Goal: Task Accomplishment & Management: Manage account settings

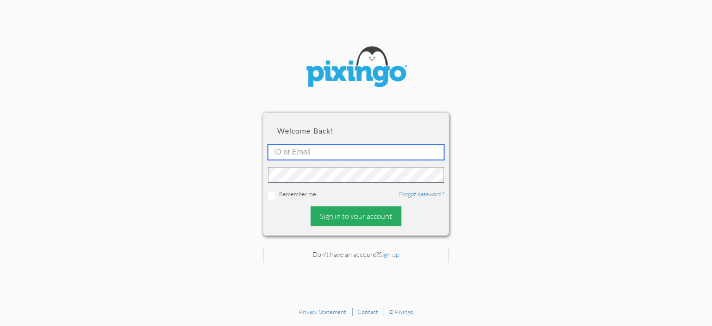
type input "Docfaulkner@gmail.com"
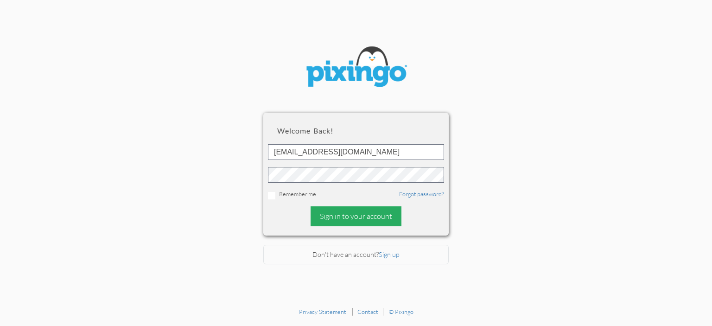
click at [326, 218] on div "Sign in to your account" at bounding box center [356, 216] width 91 height 20
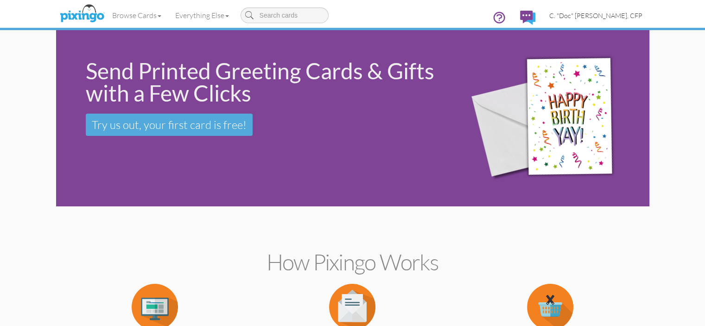
click at [643, 15] on span "C. "Doc" [PERSON_NAME], CFP" at bounding box center [595, 16] width 93 height 8
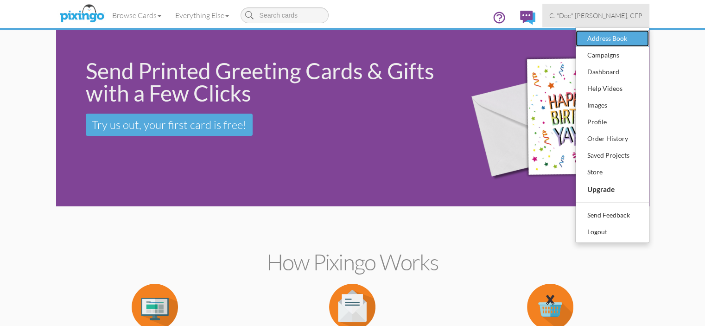
click at [640, 38] on div "Address Book" at bounding box center [612, 39] width 55 height 14
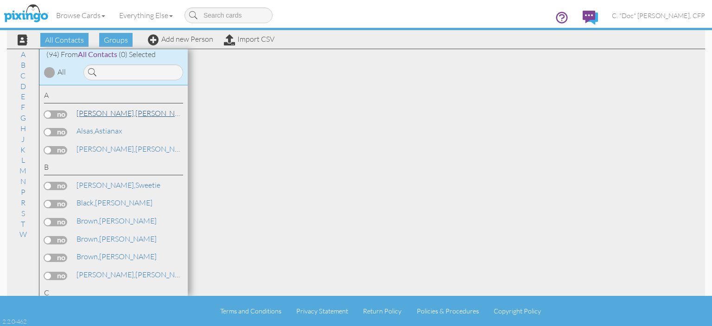
click at [89, 115] on span "[PERSON_NAME]," at bounding box center [106, 113] width 59 height 9
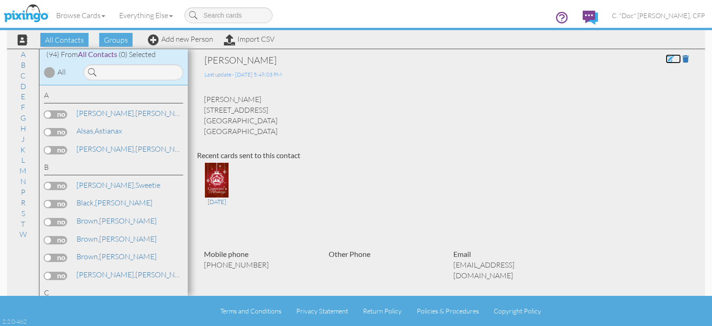
click at [666, 59] on span at bounding box center [670, 58] width 8 height 7
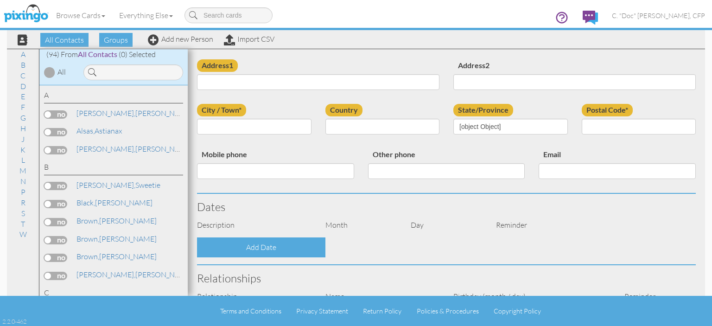
type input "[PERSON_NAME]"
type input "Allen"
type input "1813 Battle Drive"
type input "Greenville"
type input "28734"
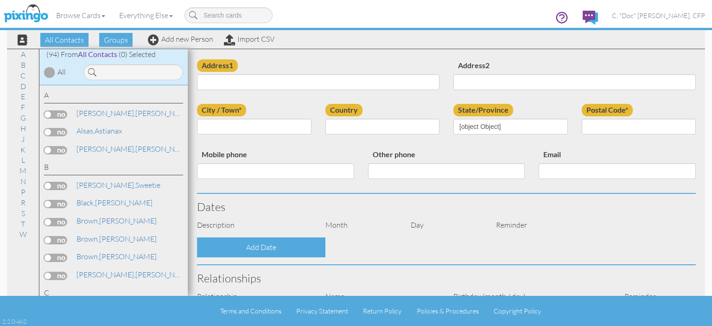
type input "202-321-8504"
type input "signify123@aol.com"
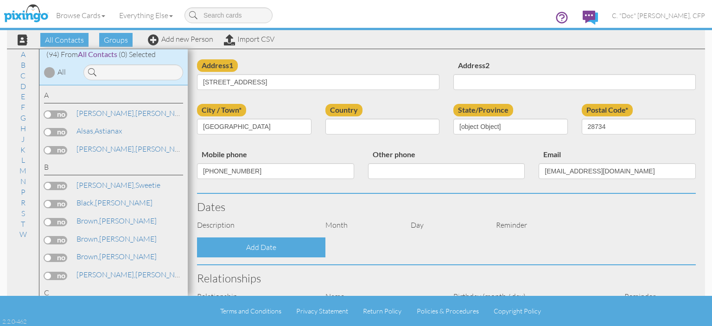
scroll to position [185, 0]
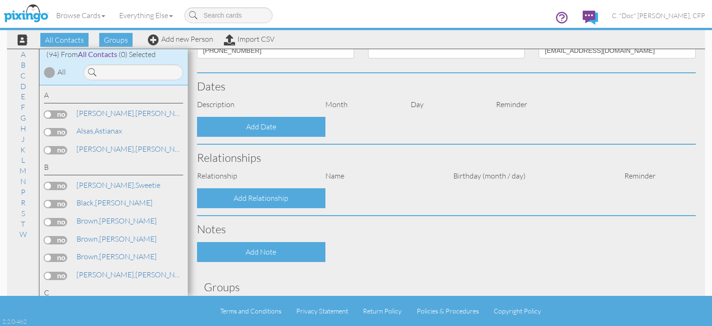
select select "object:836"
select select "object:1081"
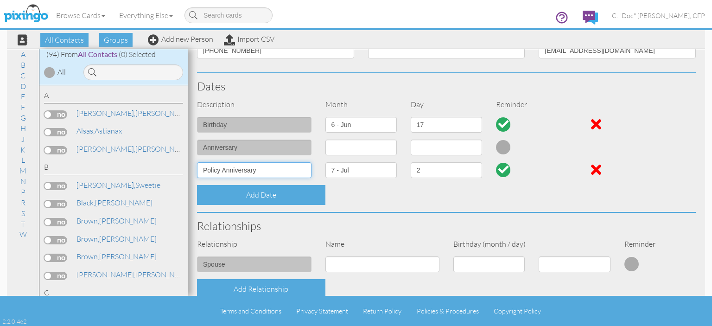
click at [221, 172] on input "Policy Anniversary" at bounding box center [254, 170] width 115 height 16
click at [202, 169] on input "Policy Anniversary" at bounding box center [254, 170] width 115 height 16
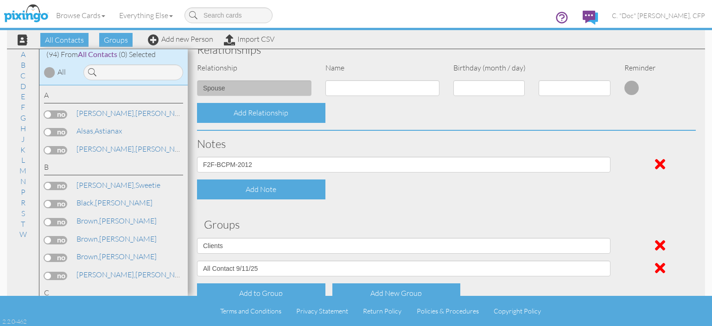
scroll to position [415, 0]
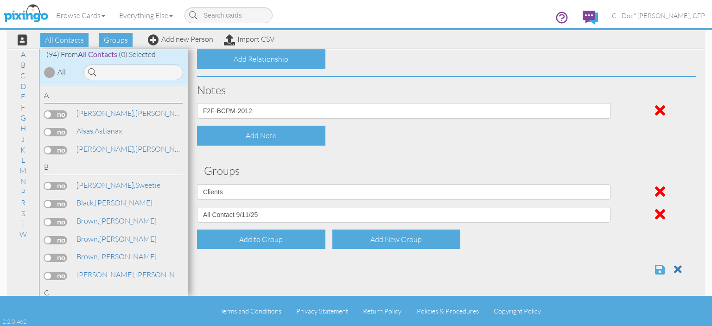
type input "Life Policy Anniversary"
click at [89, 54] on span "All Contacts" at bounding box center [97, 54] width 39 height 9
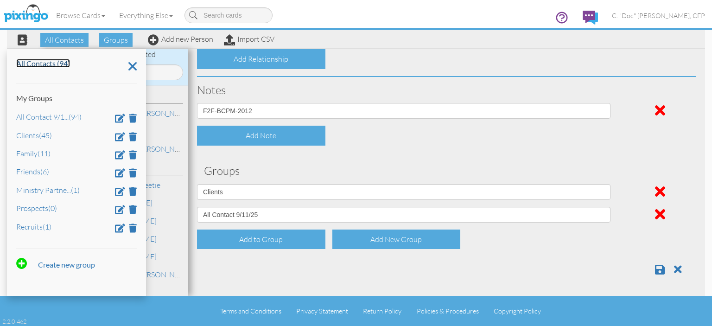
click at [50, 66] on link "All Contacts (94)" at bounding box center [43, 63] width 54 height 9
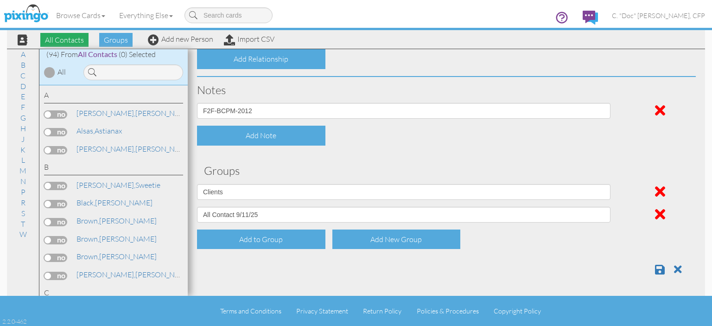
click at [72, 42] on span "All Contacts" at bounding box center [64, 40] width 48 height 14
click at [103, 43] on span "Groups" at bounding box center [115, 40] width 33 height 14
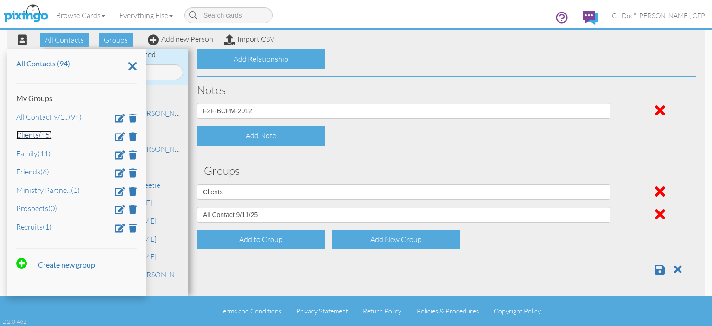
click at [26, 134] on link "Clients (45)" at bounding box center [34, 134] width 36 height 9
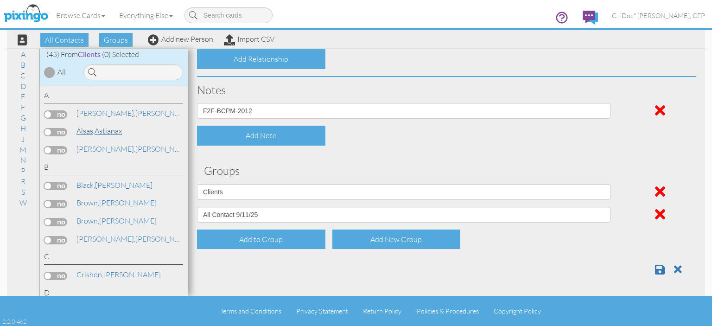
click at [96, 134] on link "Alsas, Astianax" at bounding box center [99, 130] width 47 height 11
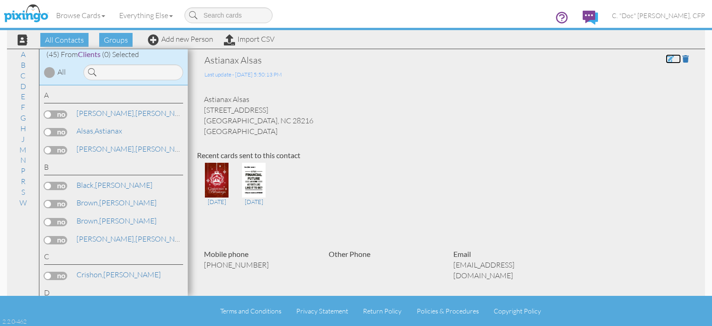
click at [666, 59] on span at bounding box center [670, 58] width 8 height 7
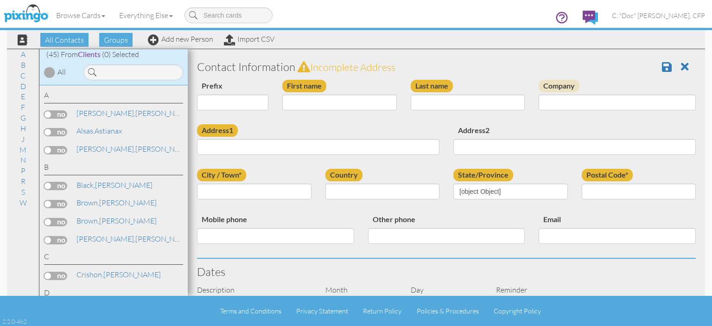
type input "Astianax"
type input "Alsas"
type input "[STREET_ADDRESS]"
type input "Charlotte"
type input "28216"
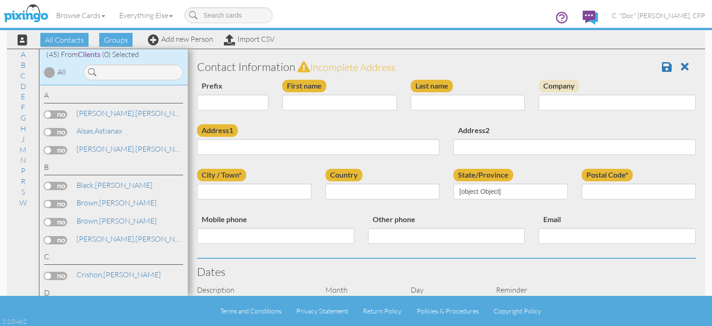
type input "[PHONE_NUMBER]"
type input "[EMAIL_ADDRESS][DOMAIN_NAME]"
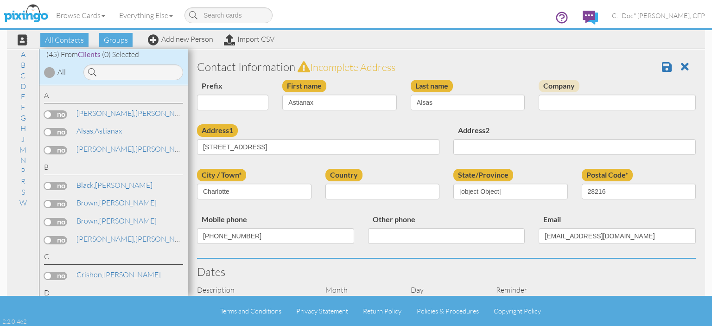
select select "object:836"
select select "object:1081"
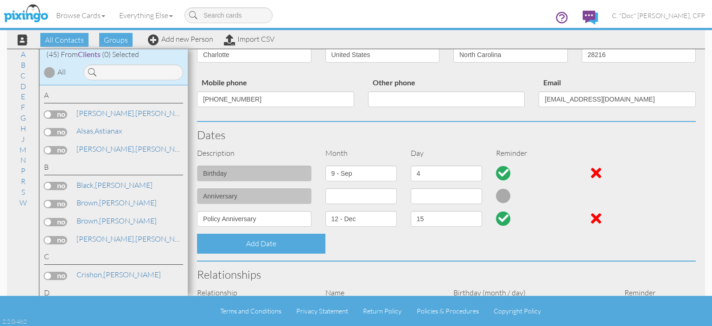
scroll to position [139, 0]
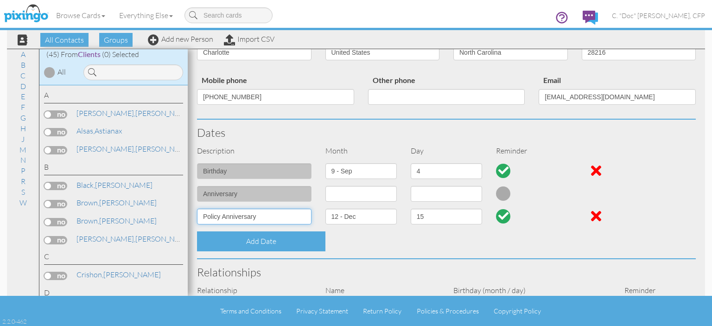
click at [200, 215] on input "Policy Anniversary" at bounding box center [254, 217] width 115 height 16
type input "Life Policy Anniversary"
click at [388, 218] on select "1 - Jan 2 - Feb 3 - Mar 4 - Apr 5 - May 6 - Jun 7 - Jul 8 - Aug 9 - Sep 10 - Oc…" at bounding box center [361, 217] width 71 height 16
select select "object:1206"
click at [326, 209] on select "1 - Jan 2 - Feb 3 - Mar 4 - Apr 5 - May 6 - Jun 7 - Jul 8 - Aug 9 - Sep 10 - Oc…" at bounding box center [361, 217] width 71 height 16
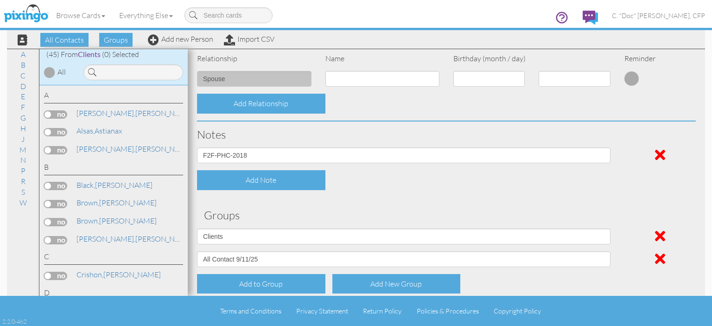
scroll to position [415, 0]
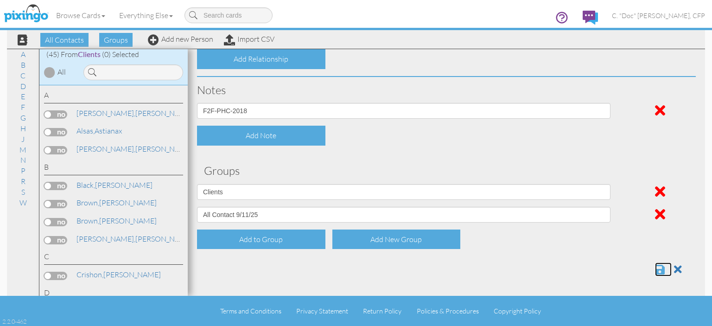
click at [655, 269] on span at bounding box center [660, 269] width 10 height 11
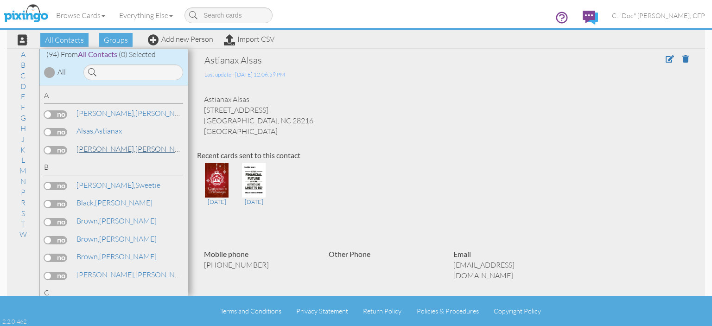
click at [85, 148] on span "[PERSON_NAME]," at bounding box center [106, 148] width 59 height 9
click at [666, 57] on span at bounding box center [670, 58] width 8 height 7
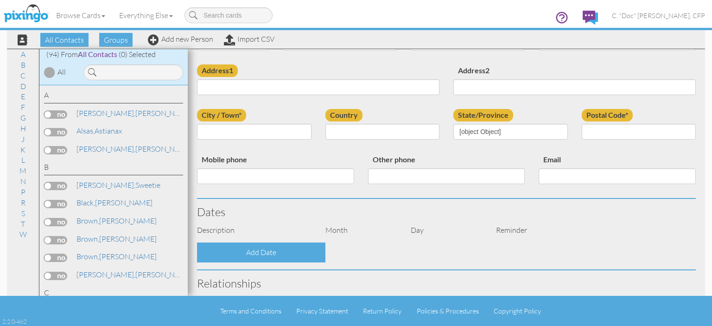
type input "[PERSON_NAME]"
type input "[STREET_ADDRESS][PERSON_NAME]"
type input "Charlotte"
type input "28208"
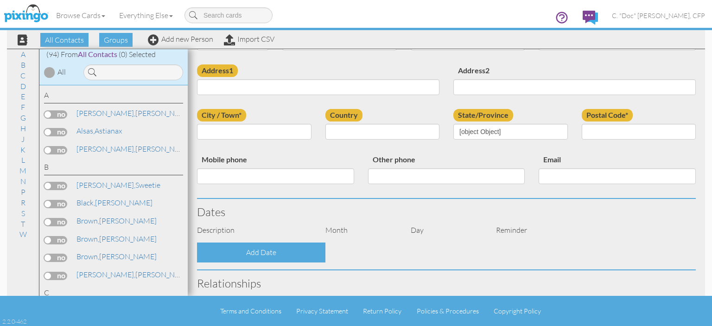
type input "[PHONE_NUMBER]"
type input "[EMAIL_ADDRESS][DOMAIN_NAME]"
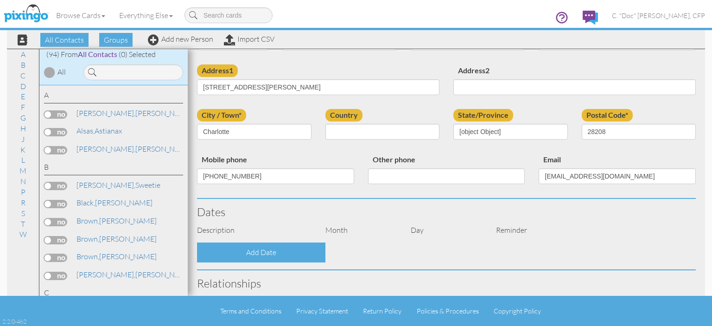
select select "object:582"
select select "object:827"
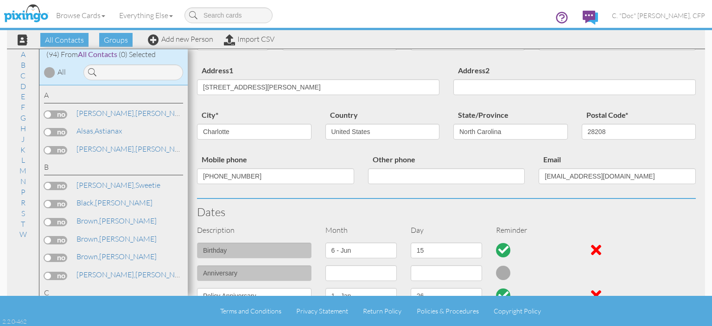
scroll to position [139, 0]
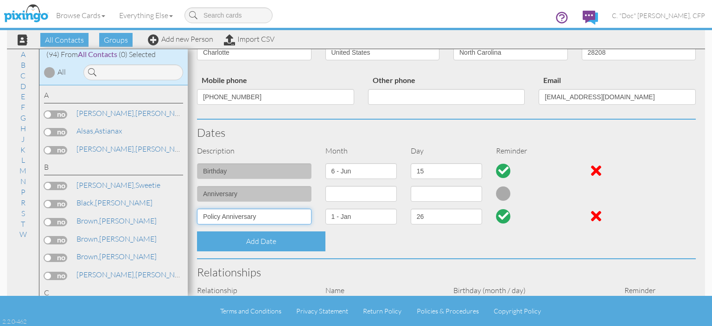
click at [203, 217] on input "Policy Anniversary" at bounding box center [254, 217] width 115 height 16
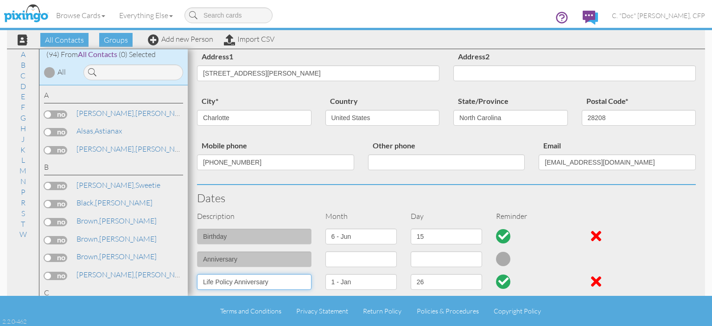
scroll to position [0, 0]
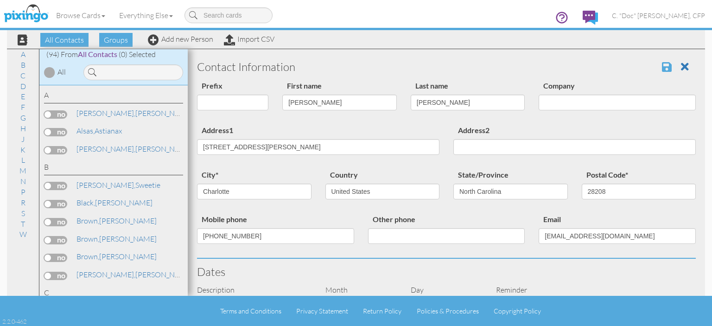
type input "Life Policy Anniversary"
click at [662, 68] on span at bounding box center [667, 66] width 10 height 11
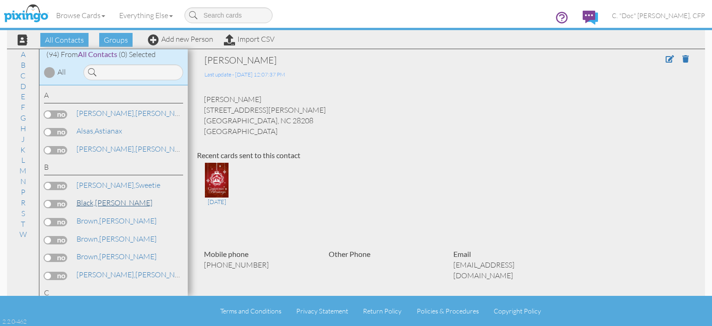
click at [84, 205] on span "Black," at bounding box center [86, 202] width 19 height 9
click at [666, 59] on span at bounding box center [670, 58] width 8 height 7
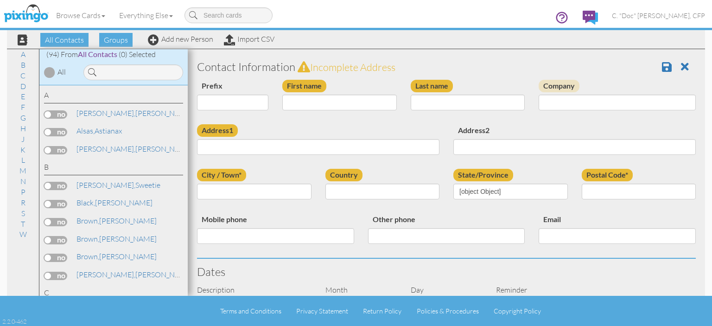
type input "[PERSON_NAME]"
type input "Black"
type input "6638 Fair View Drive"
type input "Charlotte"
type input "28216"
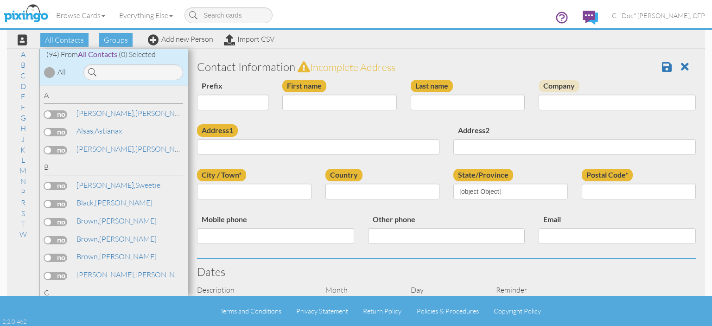
type input "704-299-7670"
type input "elderdblack@yahoo.com"
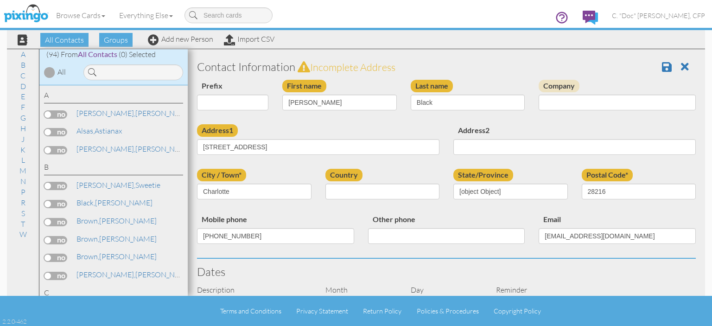
select select "object:576"
select select "object:821"
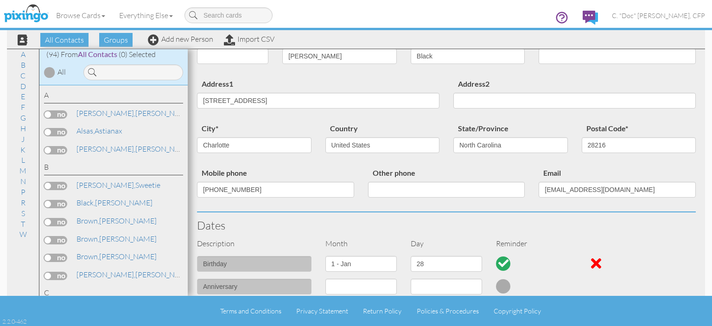
scroll to position [139, 0]
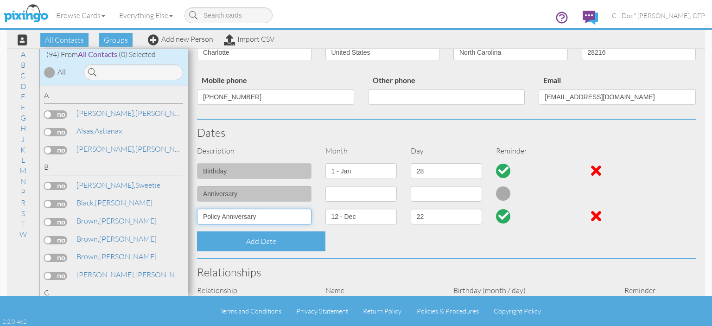
click at [198, 216] on input "Policy Anniversary" at bounding box center [254, 217] width 115 height 16
type input "Life Policy Anniversary"
click at [363, 216] on select "1 - Jan 2 - Feb 3 - Mar 4 - Apr 5 - May 6 - Jun 7 - Jul 8 - Aug 9 - Sep 10 - Oc…" at bounding box center [361, 217] width 71 height 16
select select "object:557"
click at [326, 209] on select "1 - [DATE] - [DATE] - [DATE] - [DATE] - [DATE] - [DATE] - [DATE] - [DATE] - [DA…" at bounding box center [361, 217] width 71 height 16
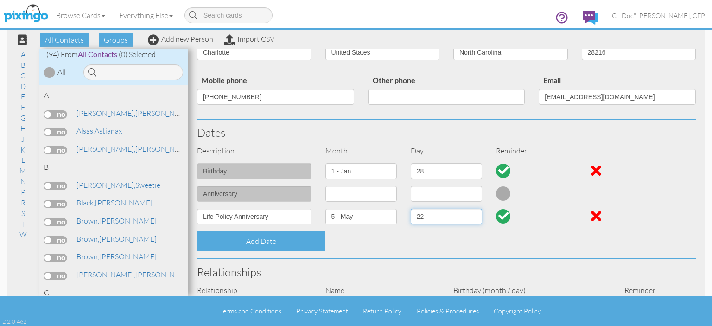
click at [468, 217] on select "1 2 3 4 5 6 7 8 9 10 11 12 13 14 15 16 17 18 19 20 21 22 23 24 25 26 27 28 29 3…" at bounding box center [446, 217] width 71 height 16
select select "number:15"
click at [411, 209] on select "1 2 3 4 5 6 7 8 9 10 11 12 13 14 15 16 17 18 19 20 21 22 23 24 25 26 27 28 29 3…" at bounding box center [446, 217] width 71 height 16
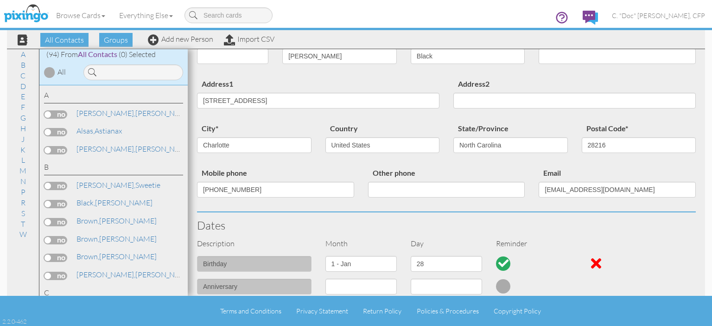
scroll to position [0, 0]
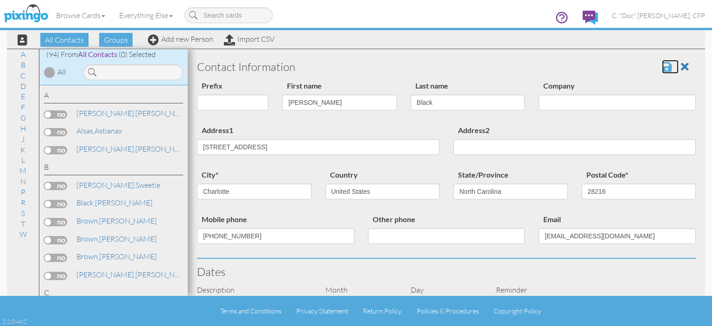
click at [662, 70] on span at bounding box center [667, 66] width 10 height 11
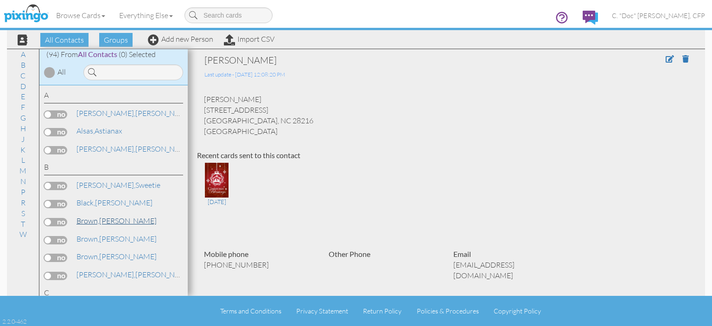
click at [86, 224] on span "Brown," at bounding box center [88, 220] width 23 height 9
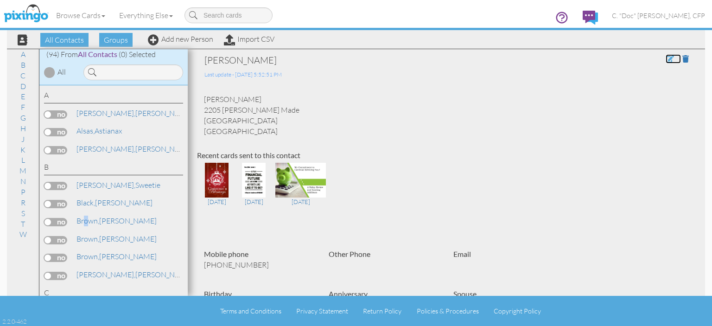
click at [666, 57] on span at bounding box center [670, 58] width 8 height 7
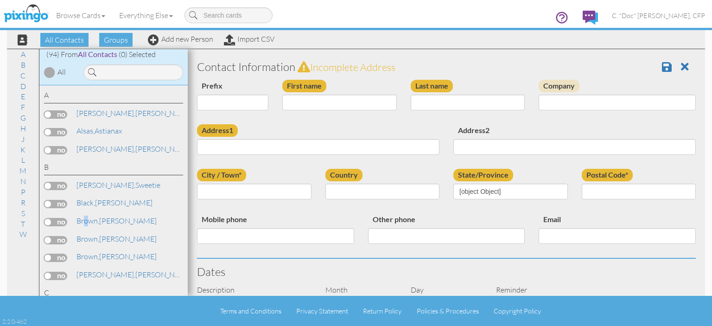
type input "[PERSON_NAME]"
type input "Brown"
type input "2205 Taylor Made"
type input "Hope Mills"
type input "28248"
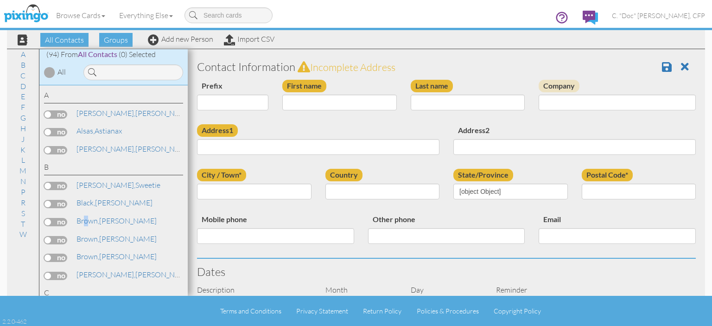
type input "910-574-7378"
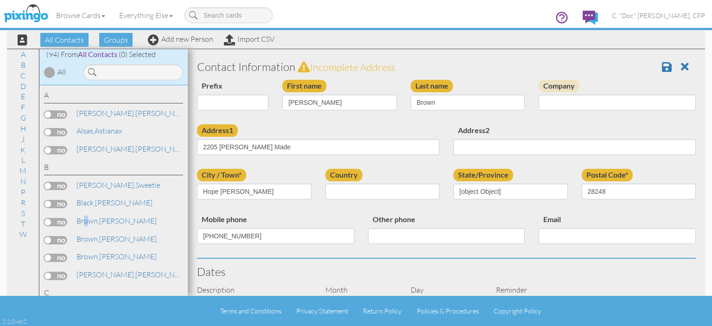
select select "object:583"
select select "object:828"
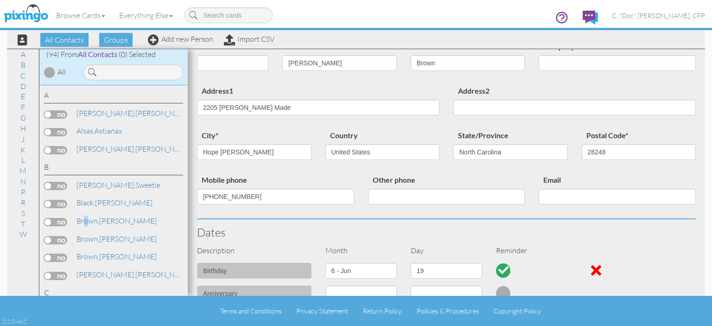
scroll to position [139, 0]
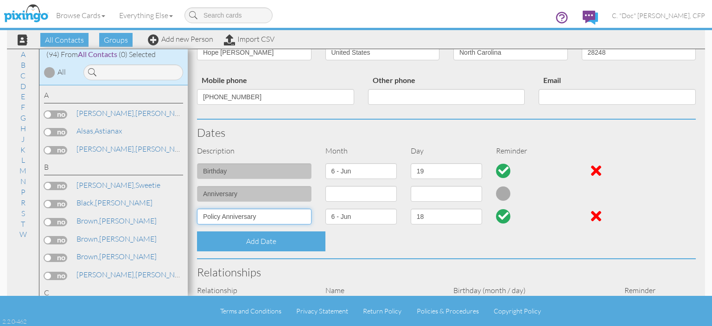
click at [204, 219] on input "Policy Anniversary" at bounding box center [254, 217] width 115 height 16
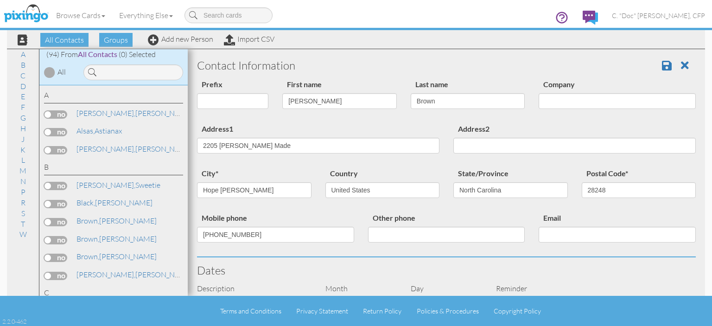
scroll to position [0, 0]
type input "Life Policy Anniversary"
click at [662, 68] on span at bounding box center [667, 66] width 10 height 11
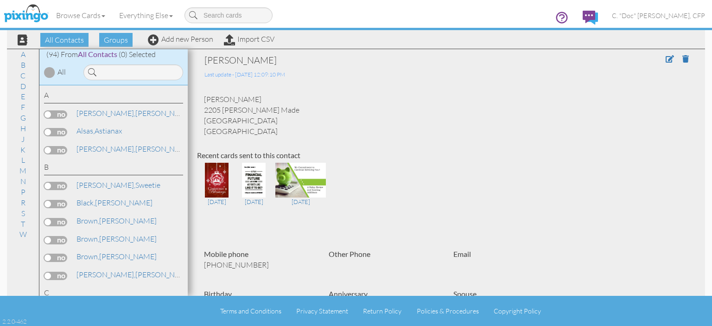
scroll to position [46, 0]
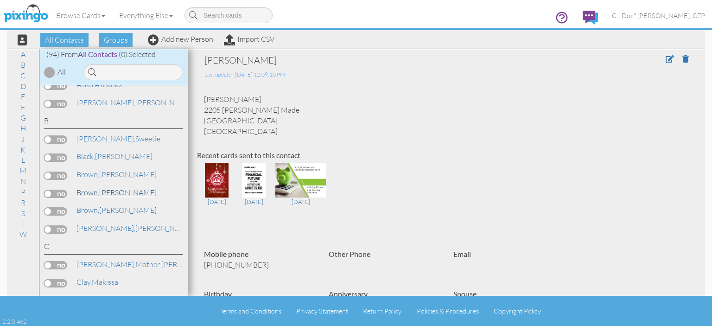
click at [93, 192] on span "Brown," at bounding box center [88, 192] width 23 height 9
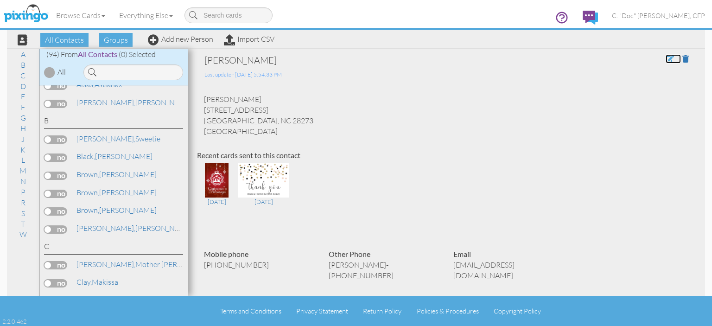
click at [666, 60] on span at bounding box center [670, 58] width 8 height 7
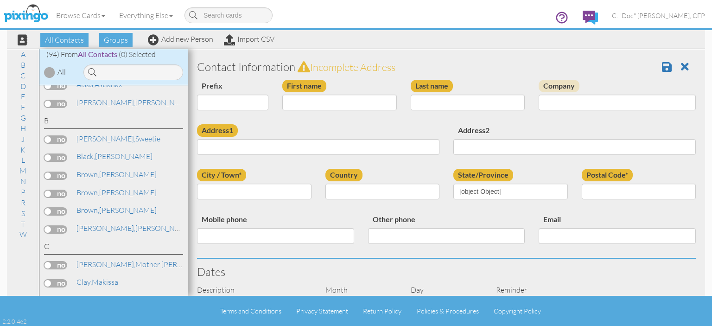
type input "[PERSON_NAME]"
type input "Brown"
type input "14417 Asheton Creek Drive"
type input "Charlotte"
type input "28273"
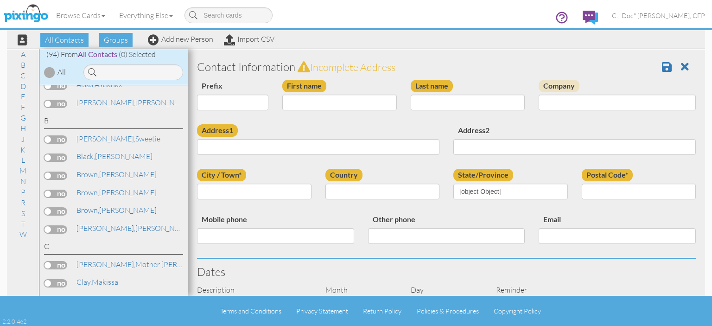
type input "980-307-2928"
type input "Daniel- 980-446-9417"
type input "kenishaobailey@yahoo.com"
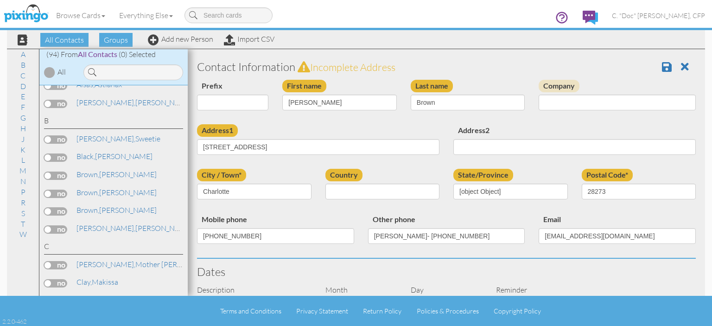
select select "object:605"
select select "object:850"
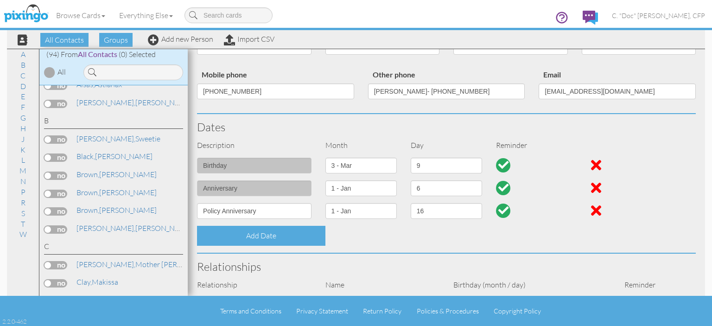
scroll to position [185, 0]
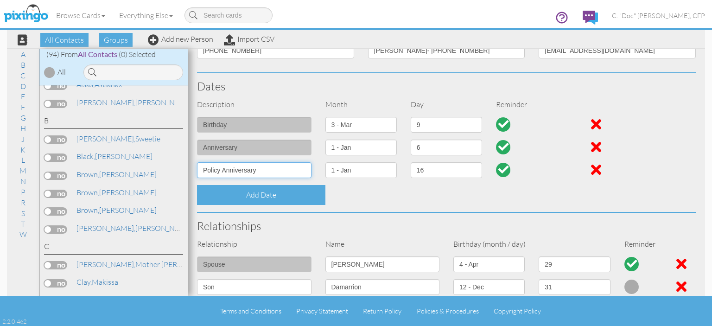
click at [200, 172] on input "Policy Anniversary" at bounding box center [254, 170] width 115 height 16
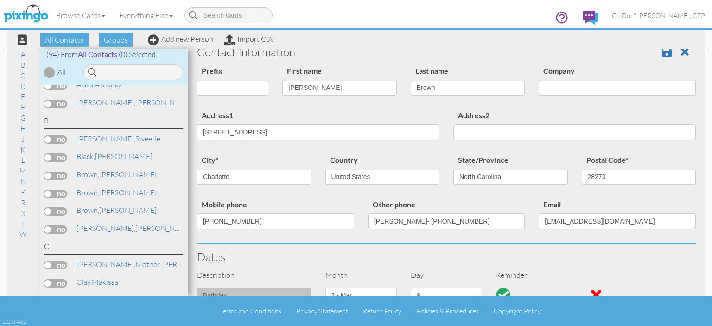
scroll to position [0, 0]
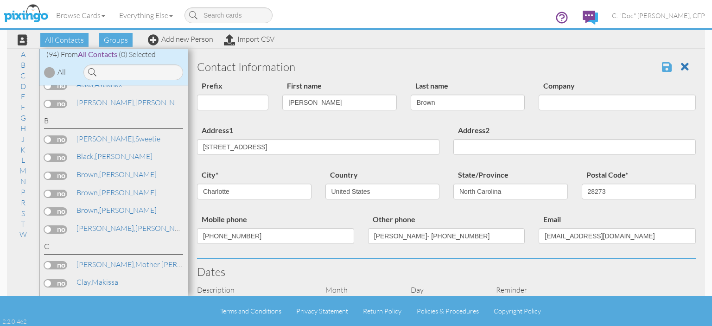
type input "Life Policy Anniversary"
click at [662, 67] on span at bounding box center [667, 66] width 10 height 11
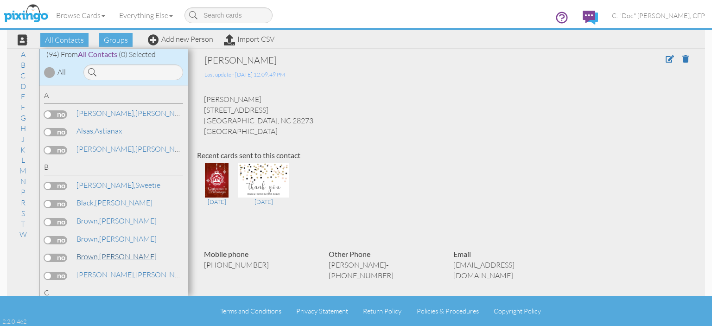
click at [95, 258] on span "Brown," at bounding box center [88, 256] width 23 height 9
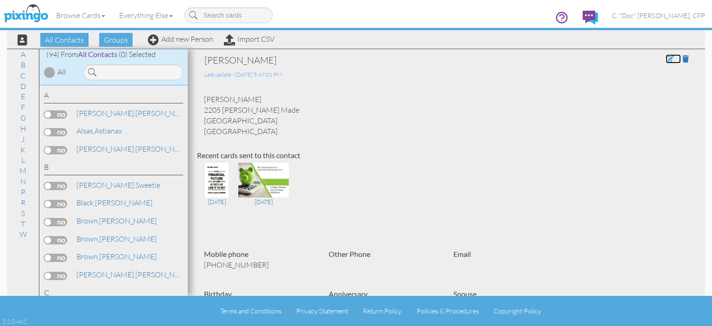
click at [666, 60] on span at bounding box center [670, 58] width 8 height 7
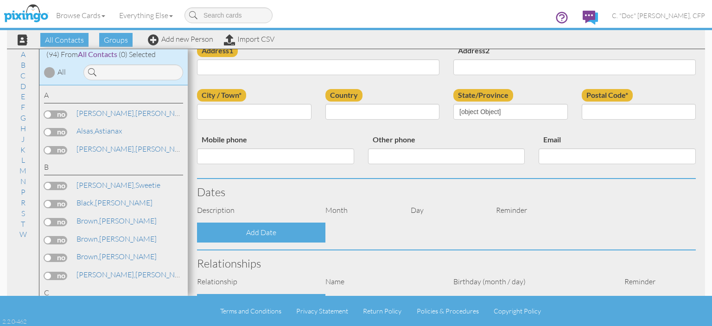
scroll to position [139, 0]
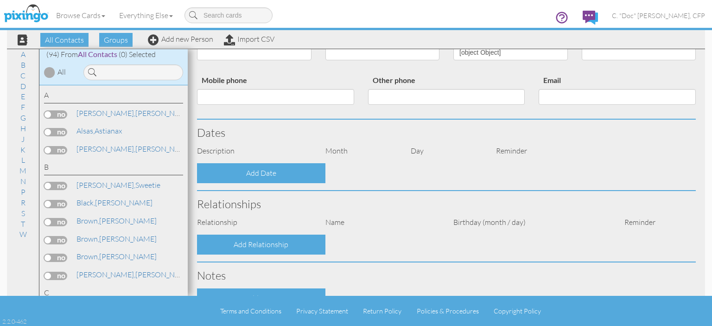
type input "[PERSON_NAME]"
type input "Brown"
type input "2205 Taylor Made"
type input "Hope Mills"
type input "28248"
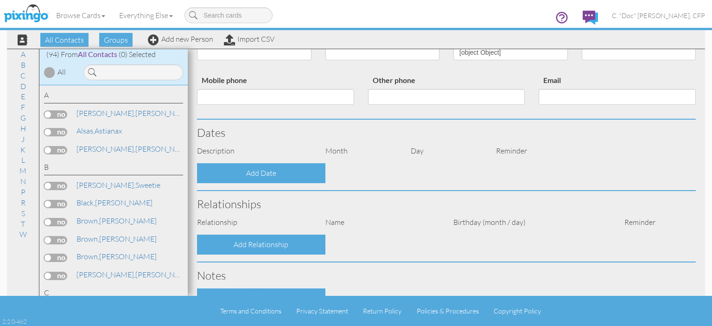
type input "910-574-7292"
select select "object:590"
select select "object:835"
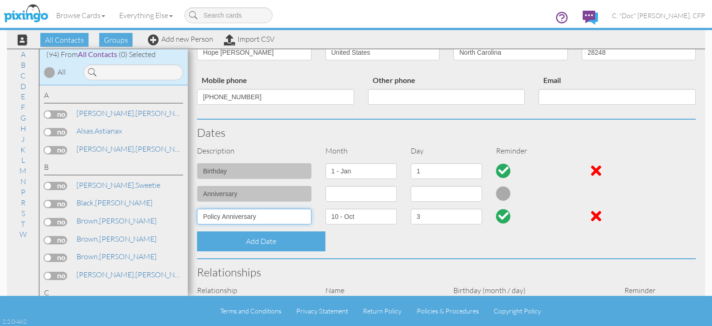
click at [200, 218] on input "Policy Anniversary" at bounding box center [254, 217] width 115 height 16
type input "Life Policy Anniversary"
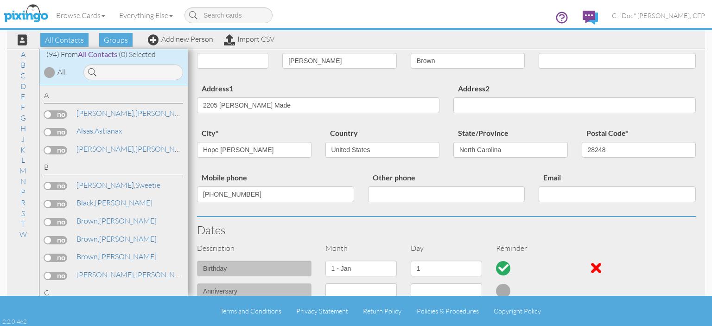
scroll to position [0, 0]
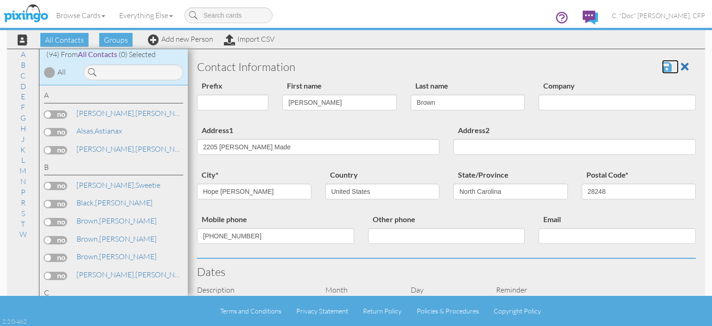
click at [662, 70] on span at bounding box center [667, 66] width 10 height 11
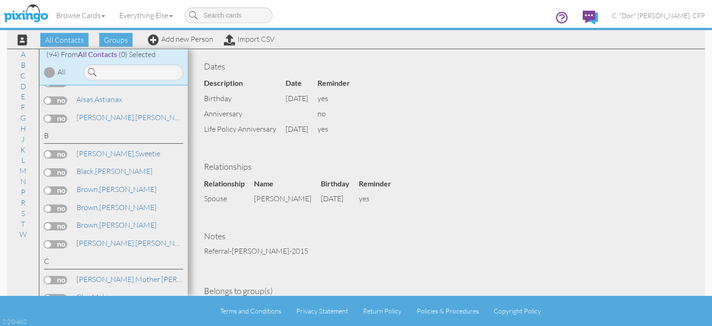
scroll to position [46, 0]
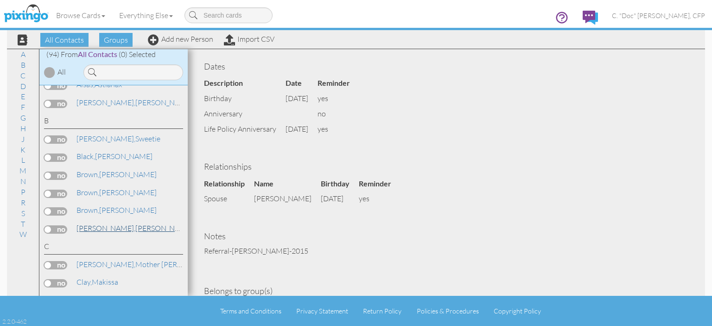
click at [101, 226] on link "[PERSON_NAME][GEOGRAPHIC_DATA]" at bounding box center [135, 228] width 118 height 11
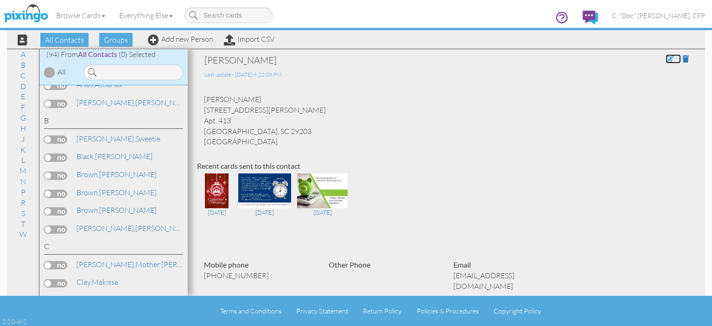
click at [666, 61] on span at bounding box center [670, 58] width 8 height 7
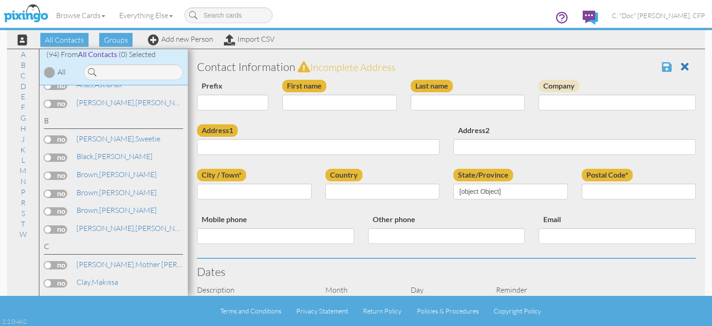
type input "[PERSON_NAME]"
type input "[STREET_ADDRESS][PERSON_NAME]"
type input "Apt. 413"
type input "Columbia"
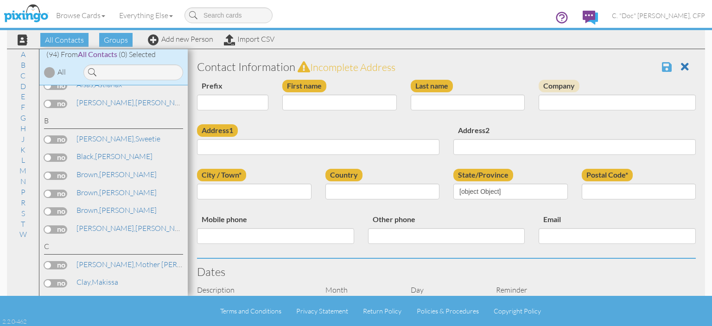
type input "29203"
type input "[PHONE_NUMBER]"
type input "[EMAIL_ADDRESS][DOMAIN_NAME]"
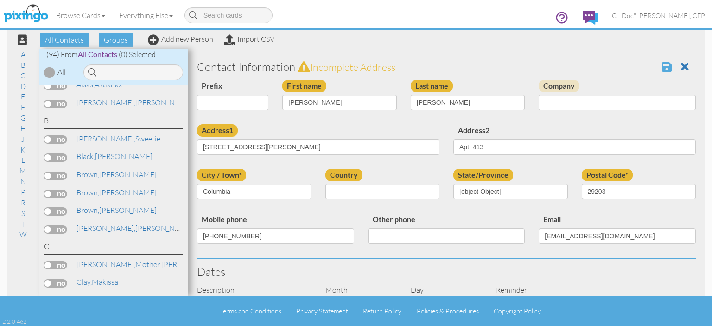
select select "object:582"
select select "object:827"
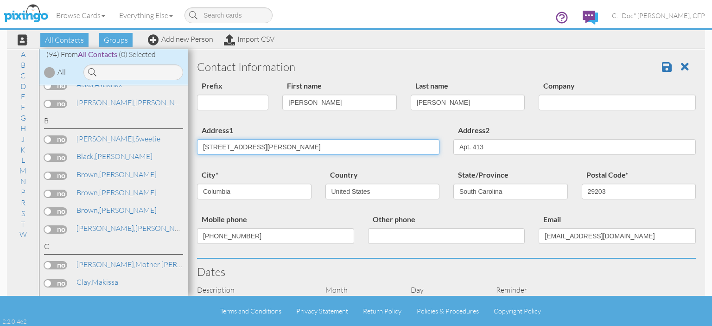
drag, startPoint x: 289, startPoint y: 148, endPoint x: 293, endPoint y: 145, distance: 4.9
click at [292, 148] on input "[STREET_ADDRESS][PERSON_NAME]" at bounding box center [318, 147] width 243 height 16
type input "3"
type input "[STREET_ADDRESS]"
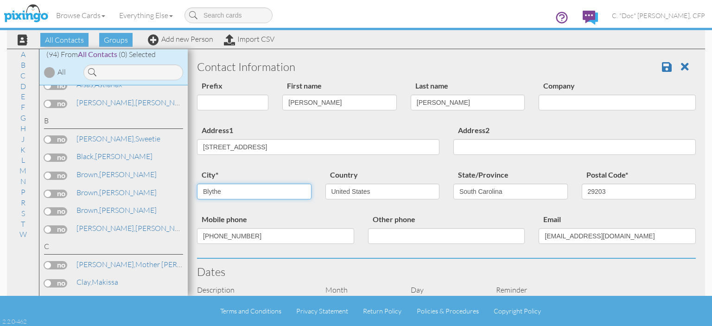
type input "Blythewood"
click at [597, 194] on input "29203" at bounding box center [639, 192] width 115 height 16
type input "3"
type input "29016"
click at [371, 254] on div "Mobile phone [PHONE_NUMBER] Other phone Email [EMAIL_ADDRESS][DOMAIN_NAME]" at bounding box center [446, 235] width 513 height 45
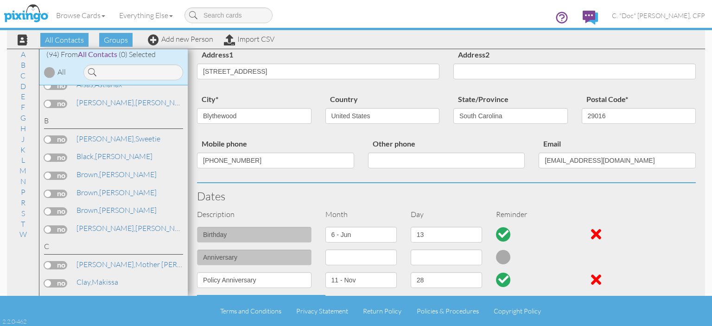
scroll to position [232, 0]
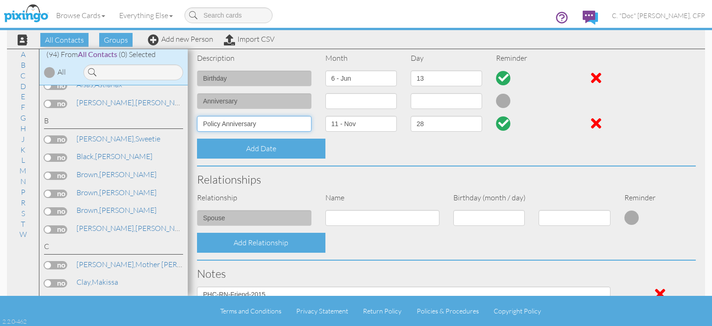
click at [204, 121] on input "Policy Anniversary" at bounding box center [254, 124] width 115 height 16
type input "Life Policy Anniversary"
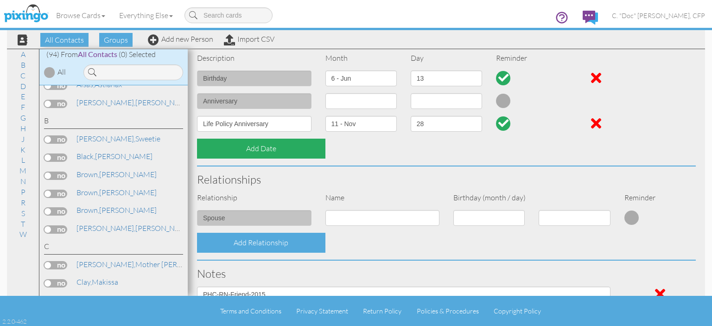
click at [266, 151] on div "Add Date" at bounding box center [261, 149] width 128 height 20
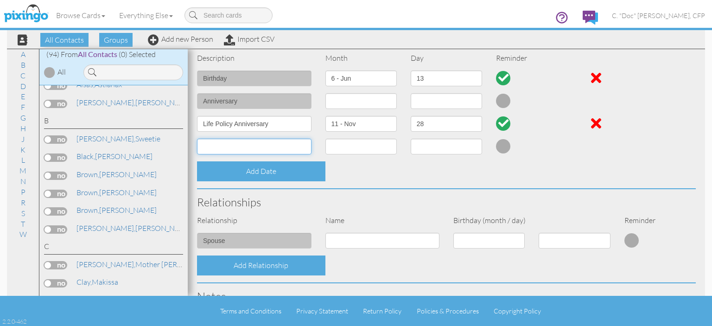
click at [269, 152] on input at bounding box center [254, 147] width 115 height 16
click at [269, 151] on input "Annuity Policy Anniversa" at bounding box center [254, 147] width 115 height 16
type input "Annuity Policy Anniversrya"
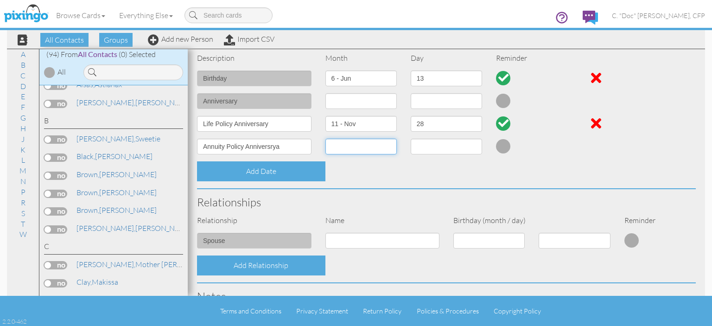
click at [365, 150] on select "1 - Jan 2 - Feb 3 - Mar 4 - Apr 5 - May 6 - Jun 7 - Jul 8 - Aug 9 - Sep 10 - Oc…" at bounding box center [361, 147] width 71 height 16
select select "object:568"
click at [326, 139] on select "1 - Jan 2 - Feb 3 - Mar 4 - Apr 5 - May 6 - Jun 7 - Jul 8 - Aug 9 - Sep 10 - Oc…" at bounding box center [361, 147] width 71 height 16
click at [426, 148] on select "1 2 3 4 5 6 7 8 9 10 11 12 13 14 15 16 17 18 19 20 21 22 23 24 25 26 27 28 29 3…" at bounding box center [446, 147] width 71 height 16
select select "number:14"
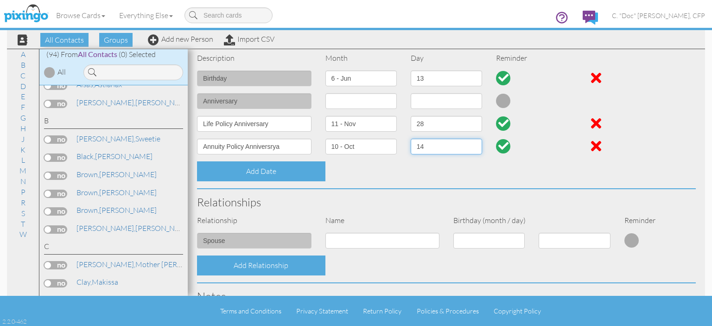
click at [411, 139] on select "1 2 3 4 5 6 7 8 9 10 11 12 13 14 15 16 17 18 19 20 21 22 23 24 25 26 27 28 29 3…" at bounding box center [446, 147] width 71 height 16
click at [396, 243] on input at bounding box center [383, 241] width 115 height 16
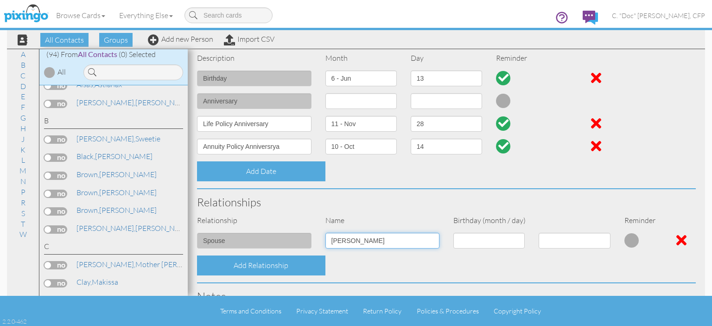
type input "[PERSON_NAME]"
click at [503, 243] on select "1 - Jan 2 - Feb 3 - Mar 4 - Apr 5 - May 6 - Jun 7 - Jul 8 - Aug 9 - Sep 10 - Oc…" at bounding box center [488, 241] width 71 height 16
click at [553, 199] on h3 "Relationships" at bounding box center [446, 202] width 499 height 12
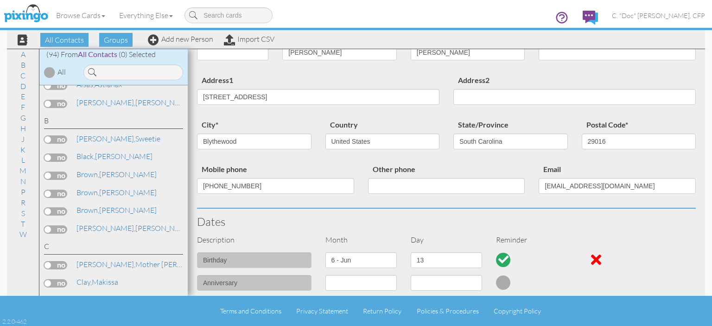
scroll to position [0, 0]
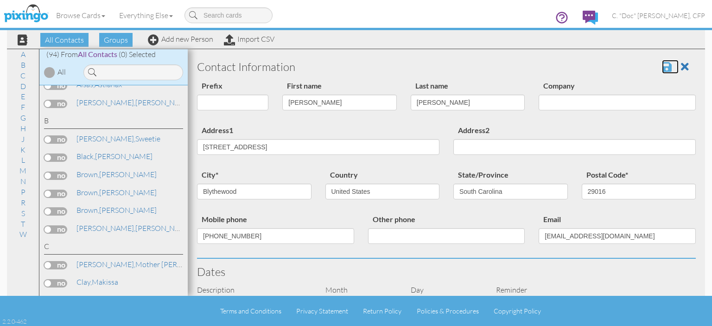
click at [662, 69] on span at bounding box center [667, 66] width 10 height 11
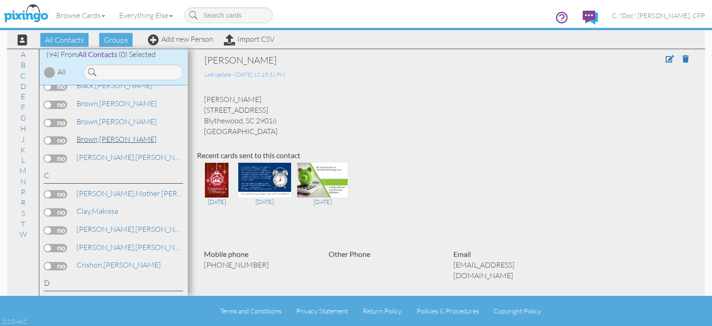
scroll to position [139, 0]
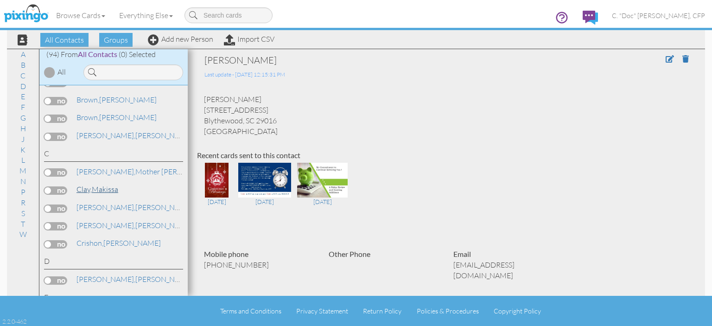
click at [86, 187] on span "Clay," at bounding box center [84, 189] width 15 height 9
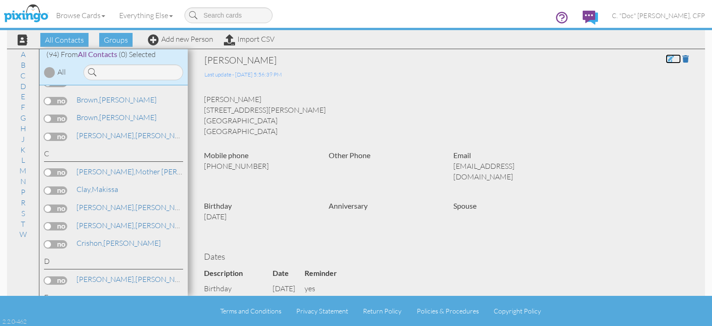
click at [666, 59] on span at bounding box center [670, 58] width 8 height 7
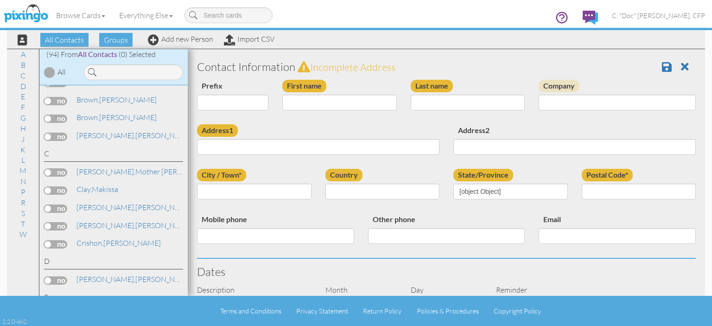
type input "Makissa"
type input "Clay"
type input "317 Heflin Street"
type input "Charlotte"
type input "28205"
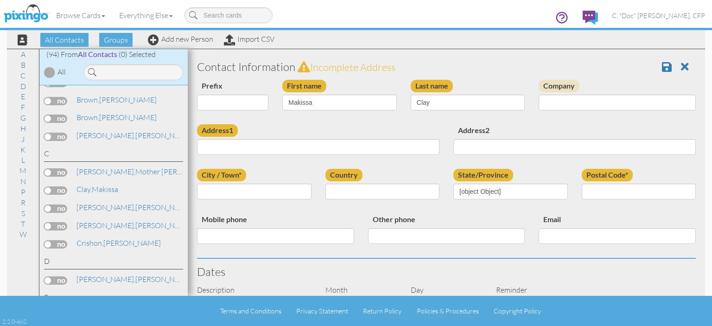
type input "704-499-0127"
type input "claykisie85@gmail.com"
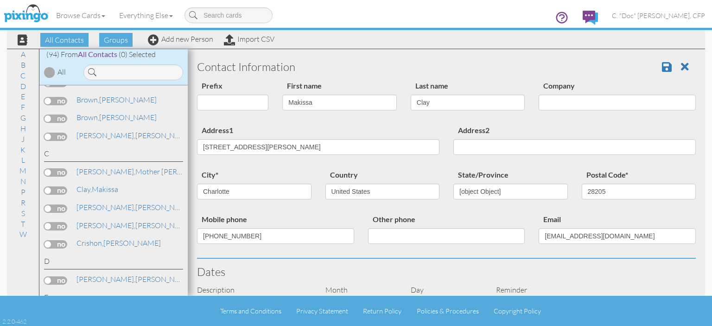
select select "object:572"
select select "object:817"
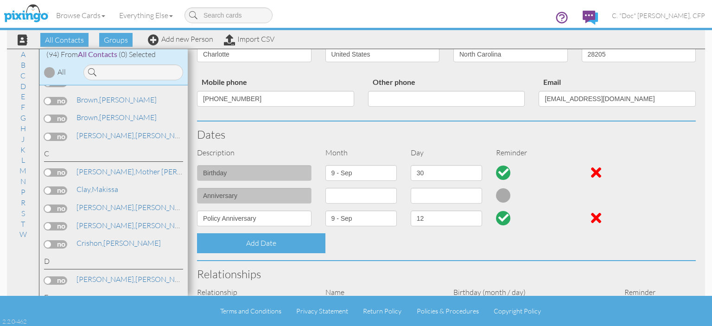
scroll to position [139, 0]
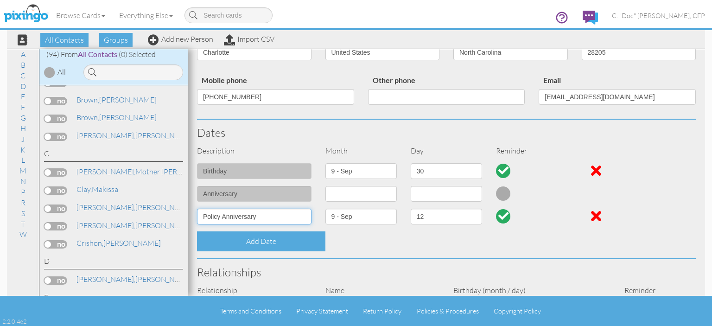
click at [204, 216] on input "Policy Anniversary" at bounding box center [254, 217] width 115 height 16
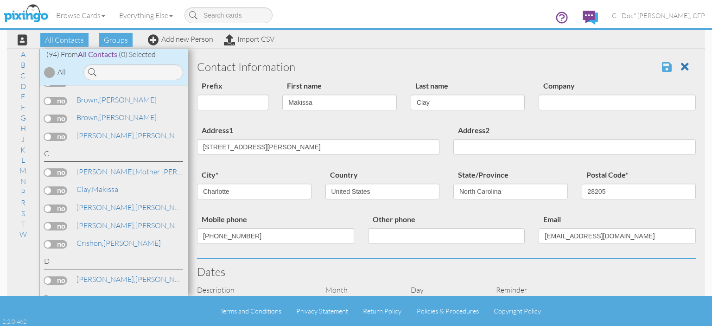
type input "Life Policy Anniversary"
click at [662, 69] on span at bounding box center [667, 66] width 10 height 11
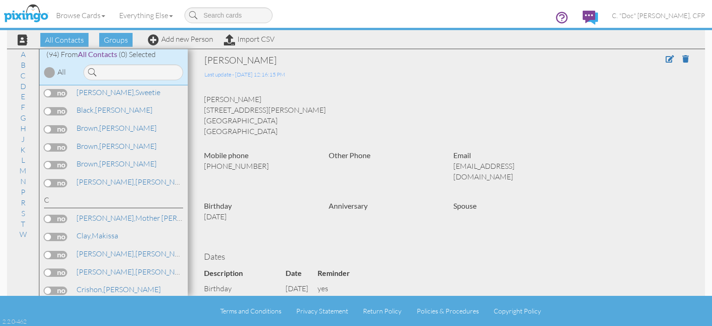
scroll to position [139, 0]
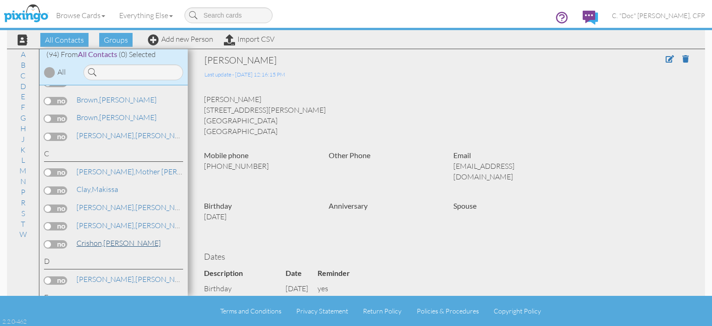
click at [90, 241] on span "Crishon," at bounding box center [90, 242] width 27 height 9
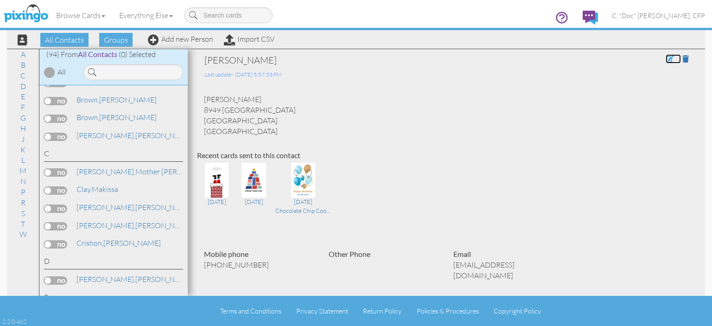
click at [666, 59] on span at bounding box center [670, 58] width 8 height 7
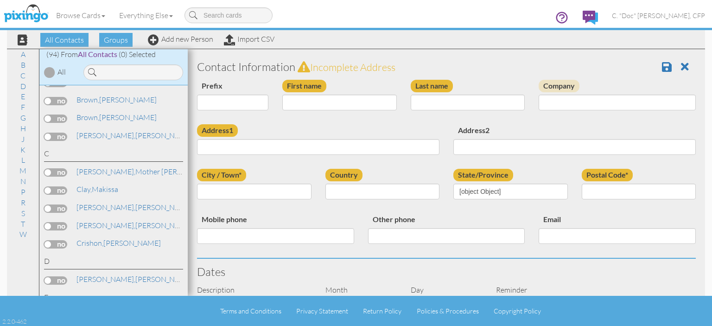
type input "[PERSON_NAME]"
type input "Crishon"
type input "8949 [GEOGRAPHIC_DATA]"
type input "[GEOGRAPHIC_DATA]"
type input "90047"
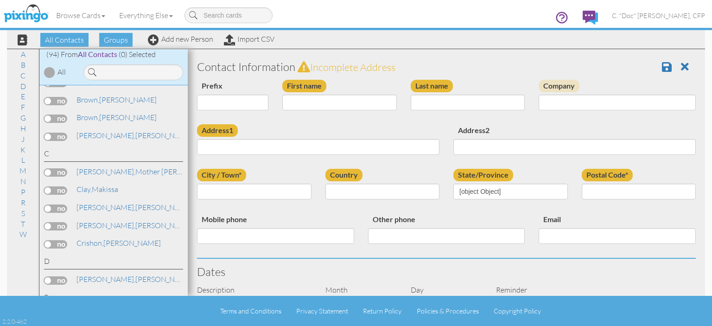
type input "[PHONE_NUMBER]"
type input "[EMAIL_ADDRESS][DOMAIN_NAME]"
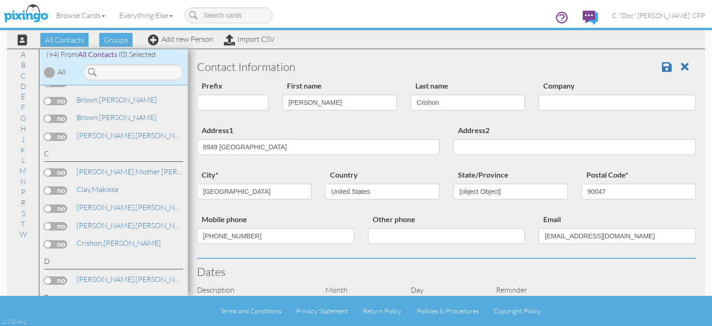
select select "object:584"
select select "object:829"
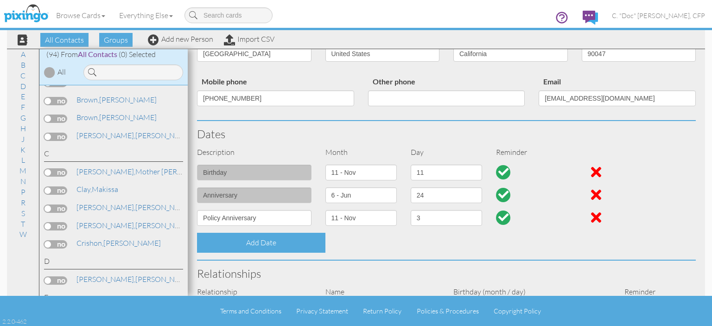
scroll to position [139, 0]
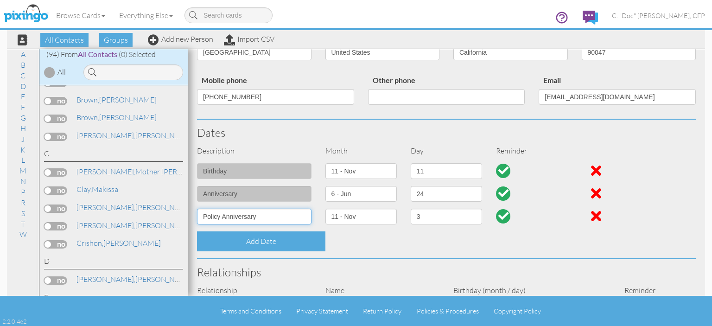
click at [200, 219] on input "Policy Anniversary" at bounding box center [254, 217] width 115 height 16
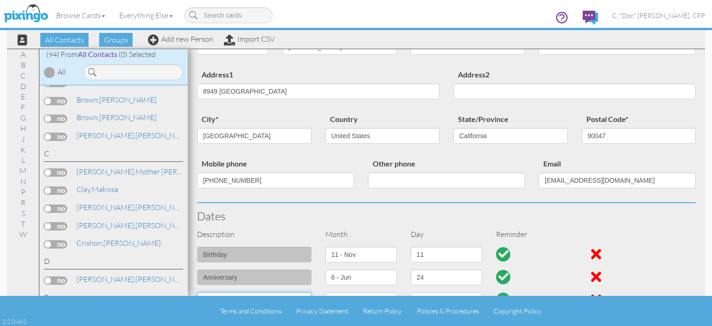
scroll to position [0, 0]
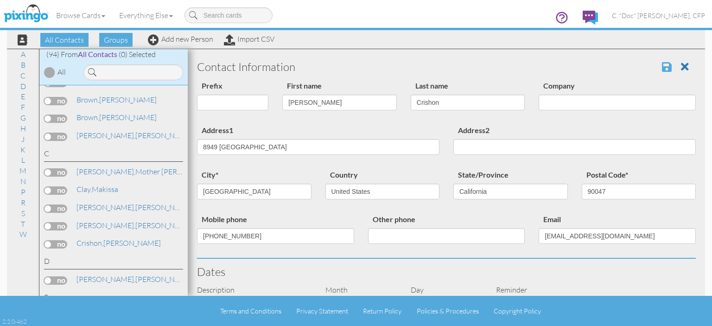
type input "Life Policy Anniversary"
click at [662, 65] on span at bounding box center [667, 66] width 10 height 11
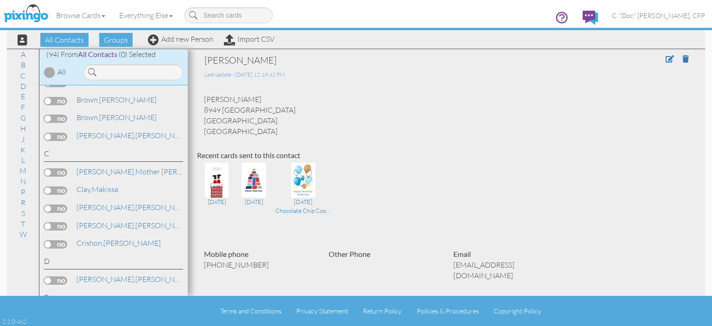
scroll to position [185, 0]
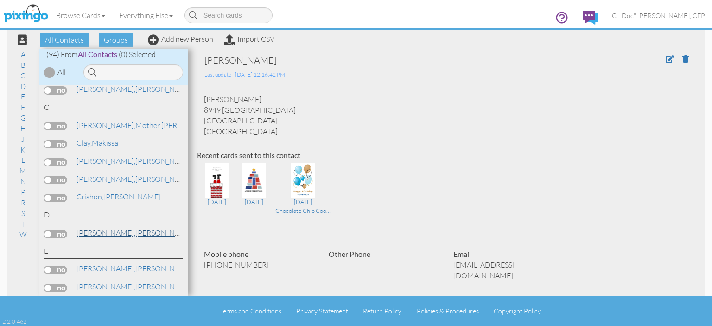
click at [94, 228] on span "[PERSON_NAME]," at bounding box center [106, 232] width 59 height 9
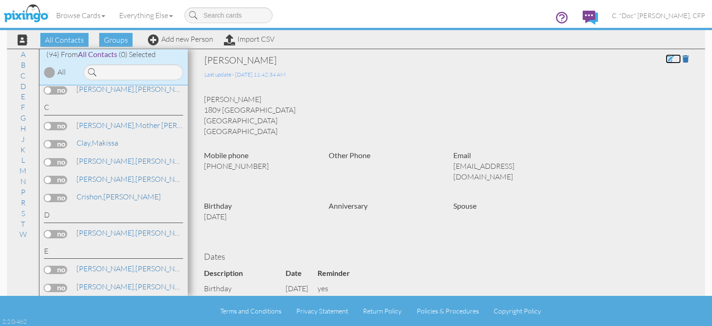
click at [666, 58] on span at bounding box center [670, 58] width 8 height 7
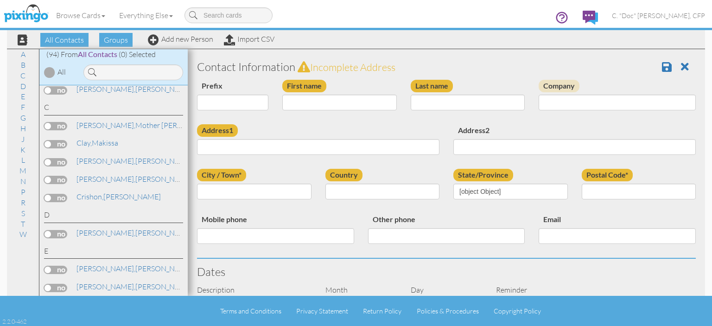
type input "[PERSON_NAME]"
type input "1809 [GEOGRAPHIC_DATA]"
type input "[GEOGRAPHIC_DATA]"
type input "28027"
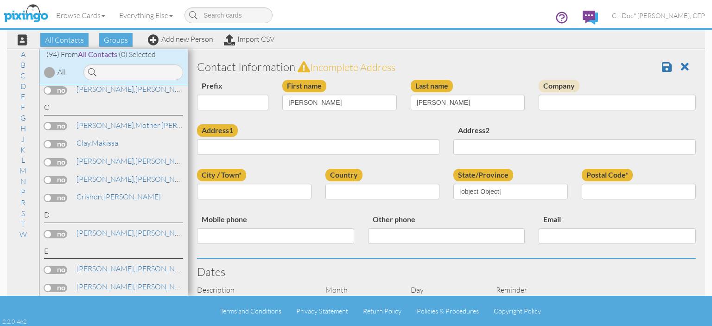
type input "[PHONE_NUMBER]"
type input "[EMAIL_ADDRESS][DOMAIN_NAME]"
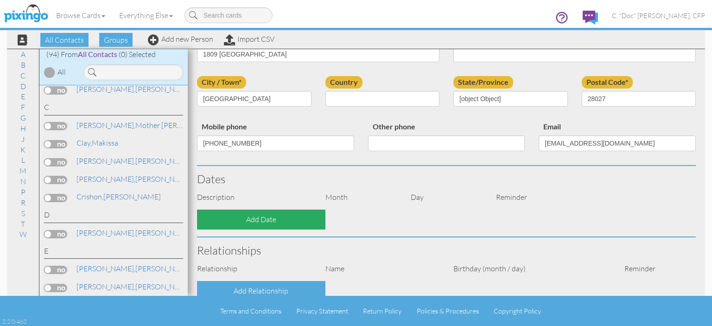
select select "object:574"
select select "object:819"
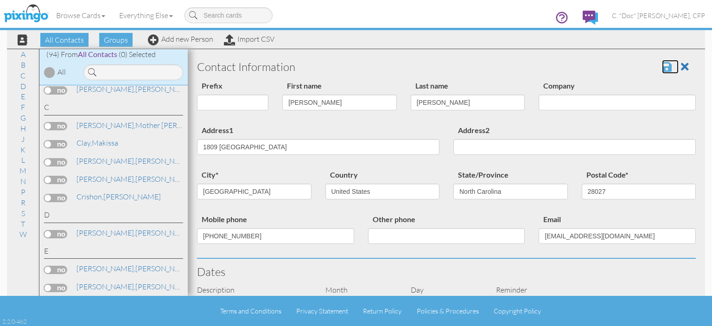
click at [662, 66] on span at bounding box center [667, 66] width 10 height 11
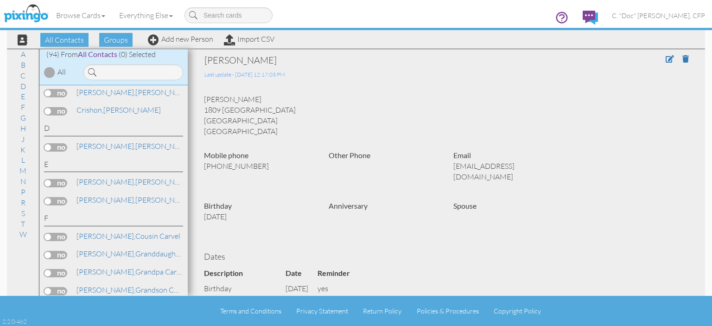
scroll to position [278, 0]
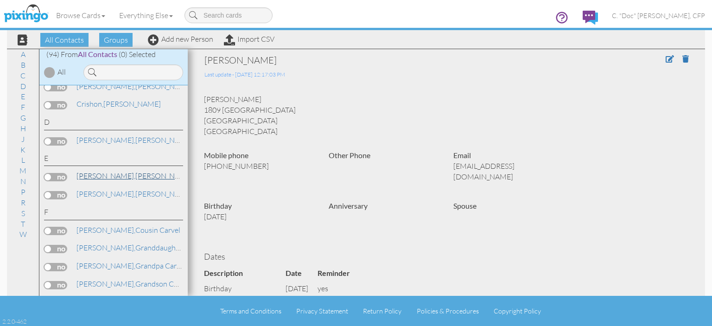
click at [84, 176] on link "[PERSON_NAME]" at bounding box center [135, 175] width 118 height 11
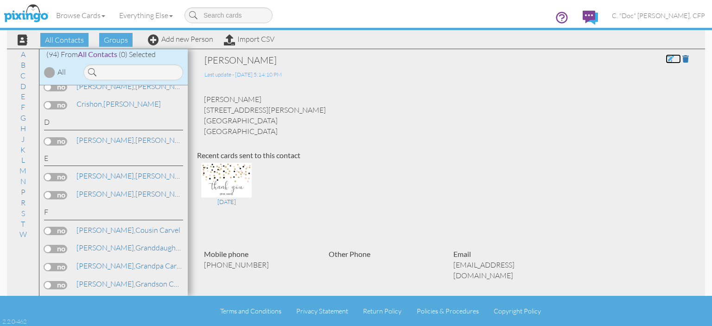
click at [666, 62] on span at bounding box center [670, 58] width 8 height 7
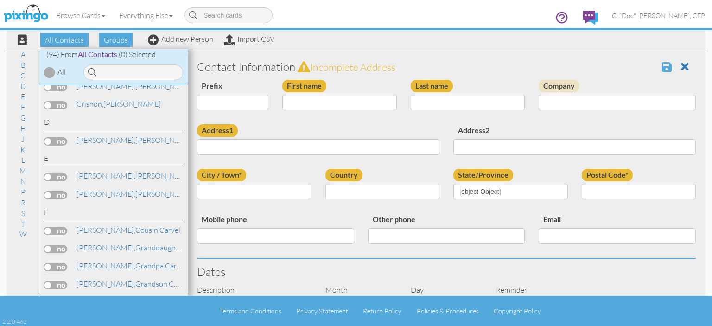
type input "[PERSON_NAME]"
type input "Edwards"
type input "[STREET_ADDRESS][PERSON_NAME]"
type input "Concord"
type input "28027"
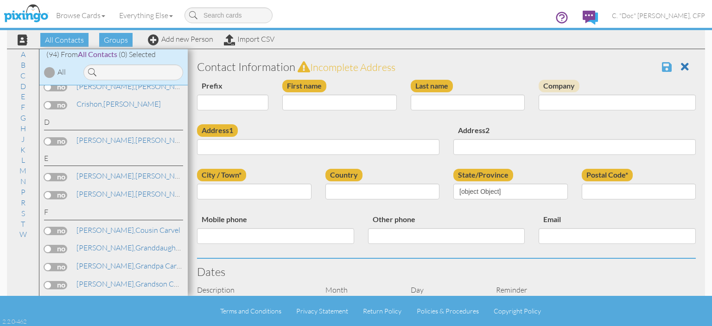
type input "704-699-7636"
type input "priscillaedwards64@yahoo.com"
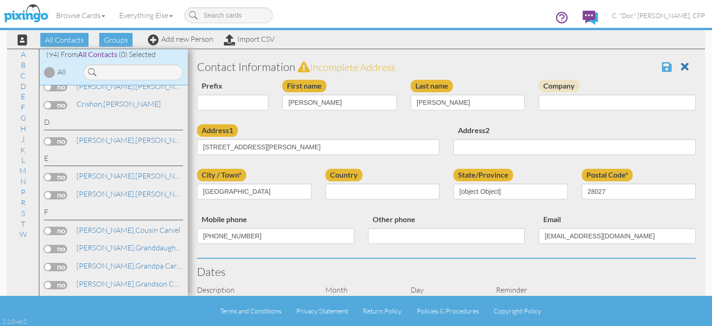
select select "object:574"
select select "object:819"
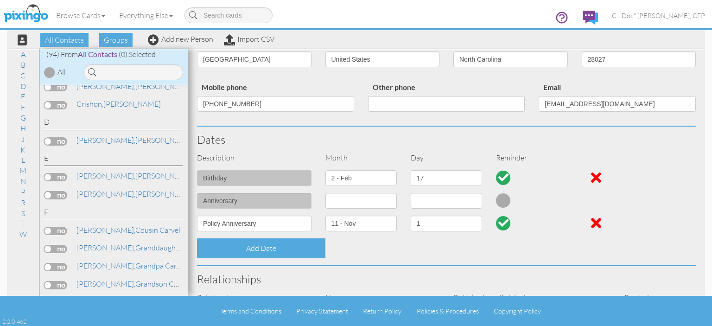
scroll to position [139, 0]
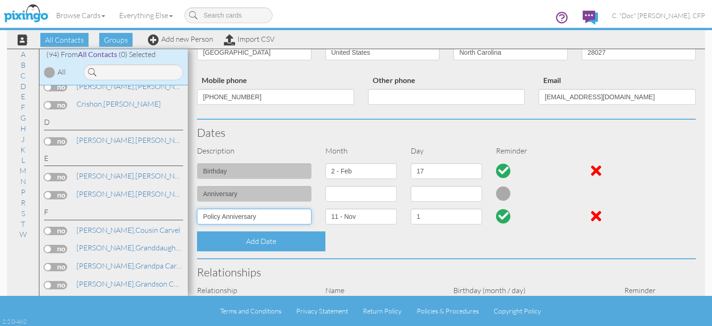
click at [201, 219] on input "Policy Anniversary" at bounding box center [254, 217] width 115 height 16
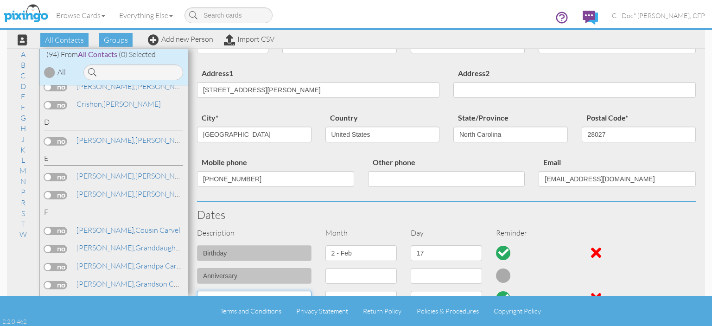
scroll to position [0, 0]
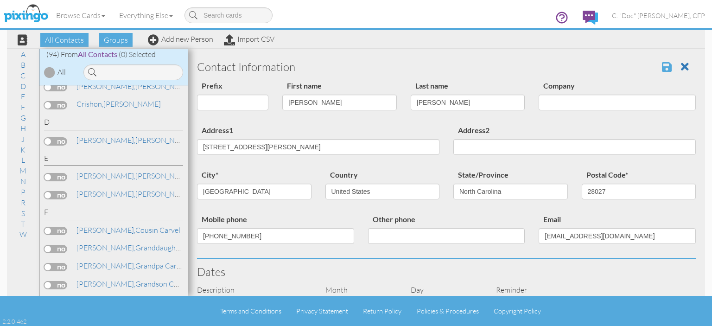
type input "Life Policy Anniversary"
click at [662, 68] on span at bounding box center [667, 66] width 10 height 11
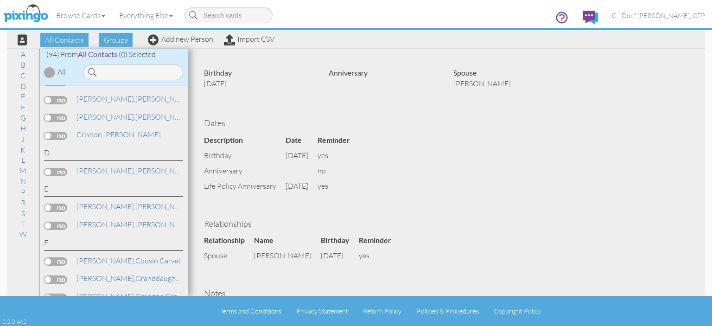
scroll to position [278, 0]
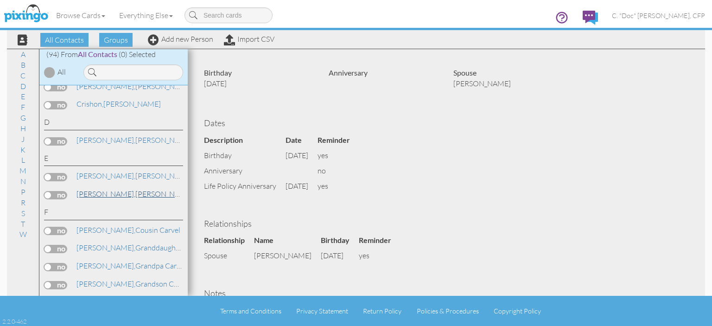
click at [92, 190] on span "[PERSON_NAME]," at bounding box center [106, 193] width 59 height 9
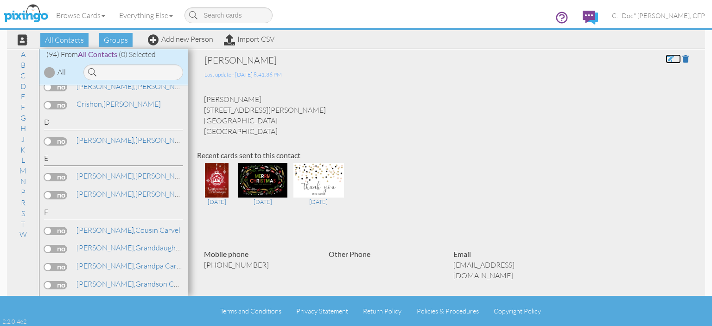
click at [666, 61] on span at bounding box center [670, 58] width 8 height 7
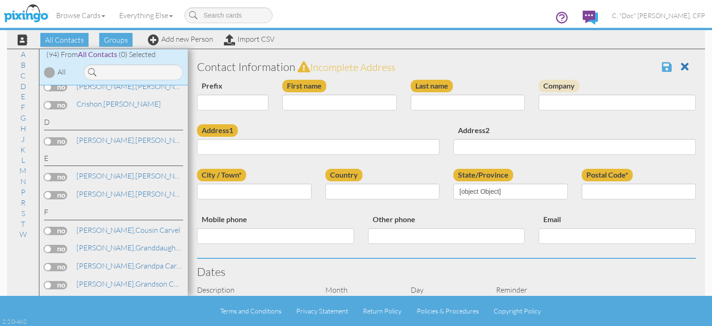
type input "[PERSON_NAME]"
type input "[STREET_ADDRESS][PERSON_NAME]"
type input "[GEOGRAPHIC_DATA]"
type input "28027"
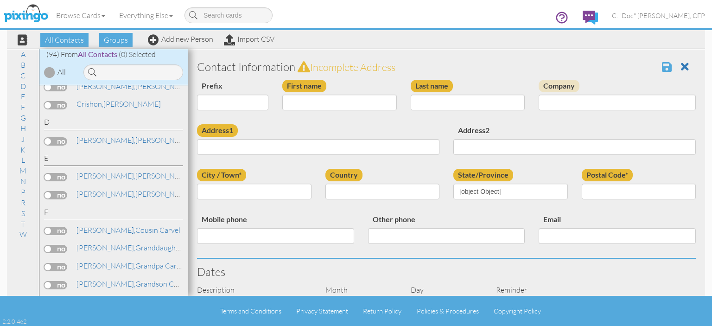
type input "704-699-5671"
type input "redwards12@carolina.rr.com"
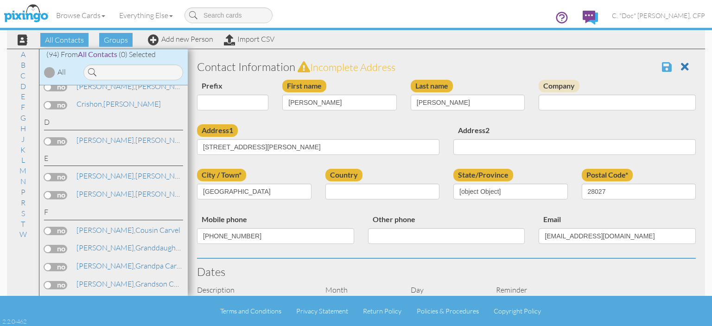
select select "object:584"
select select "object:829"
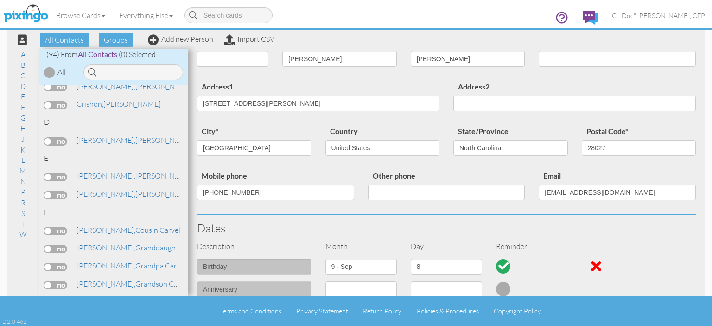
scroll to position [139, 0]
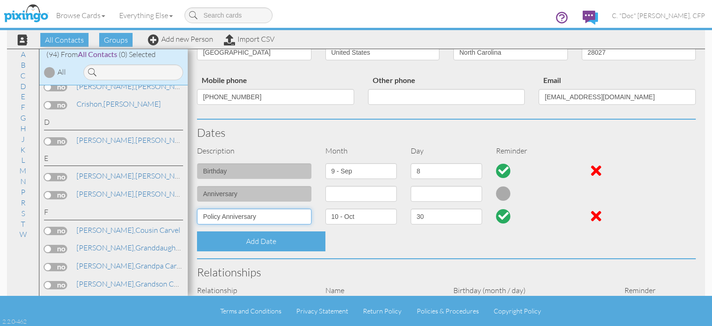
click at [200, 215] on input "Policy Anniversary" at bounding box center [254, 217] width 115 height 16
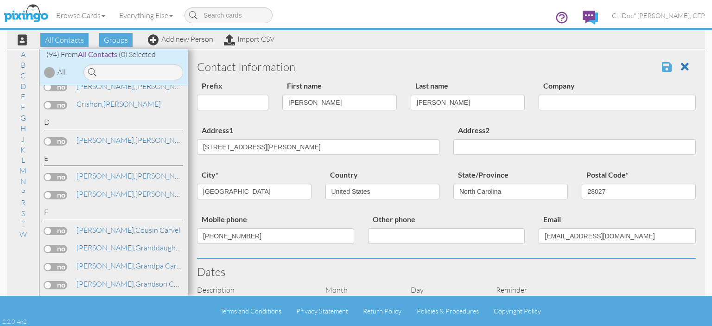
type input "Life Policy Anniversary"
click at [662, 68] on span at bounding box center [667, 66] width 10 height 11
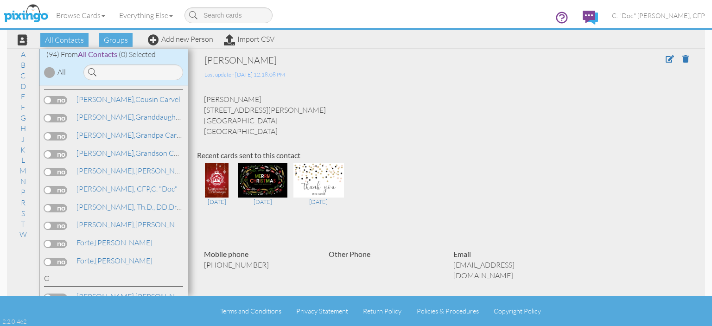
scroll to position [464, 0]
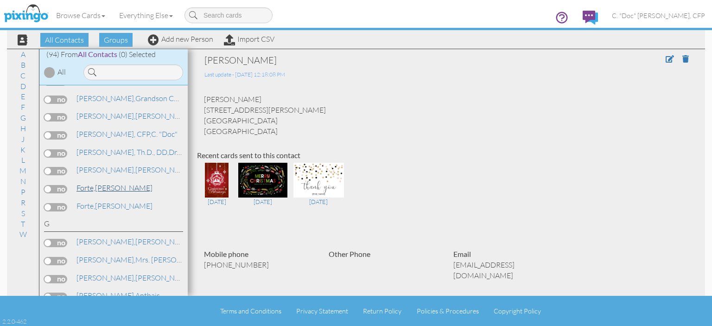
click at [96, 182] on link "[PERSON_NAME]" at bounding box center [115, 187] width 78 height 11
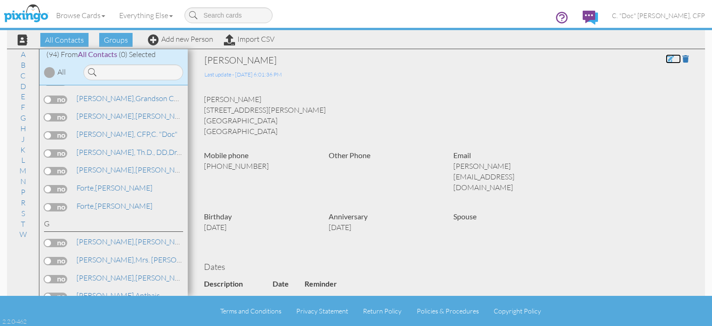
click at [666, 59] on span at bounding box center [670, 58] width 8 height 7
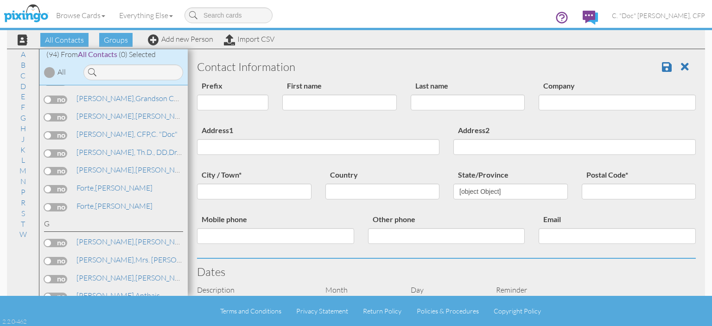
type input "[PERSON_NAME]"
type input "Forte"
type input "[STREET_ADDRESS][PERSON_NAME]"
type input "Charlotte"
type input "28217"
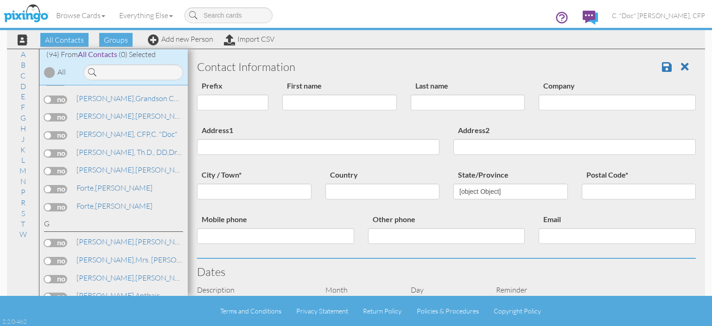
type input "[PHONE_NUMBER]"
type input "[PERSON_NAME][EMAIL_ADDRESS][DOMAIN_NAME]"
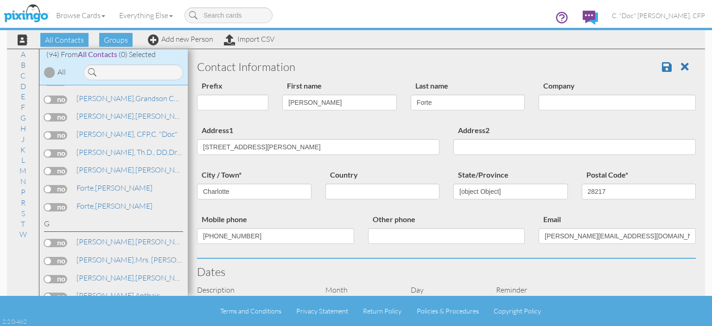
select select "object:554"
select select "object:557"
select select "object:558"
select select "object:568"
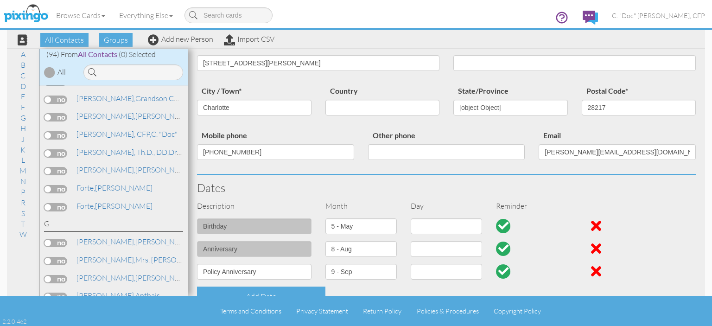
select select "object:575"
select select "object:820"
select select "number:19"
select select "number:25"
select select "number:15"
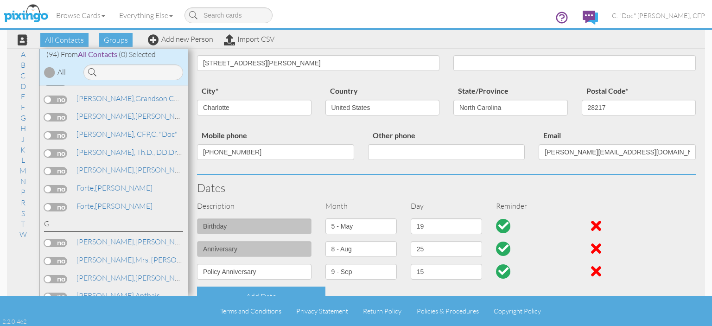
scroll to position [185, 0]
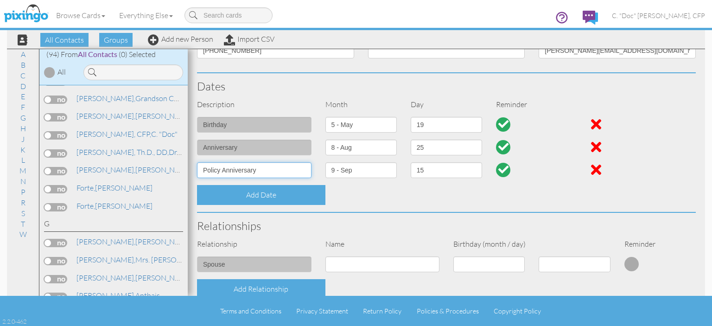
click at [203, 171] on input "Policy Anniversary" at bounding box center [254, 170] width 115 height 16
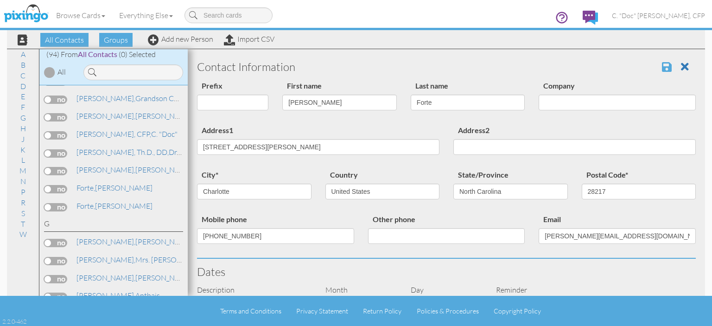
type input "Life Policy Anniversary"
click at [662, 70] on span at bounding box center [667, 66] width 10 height 11
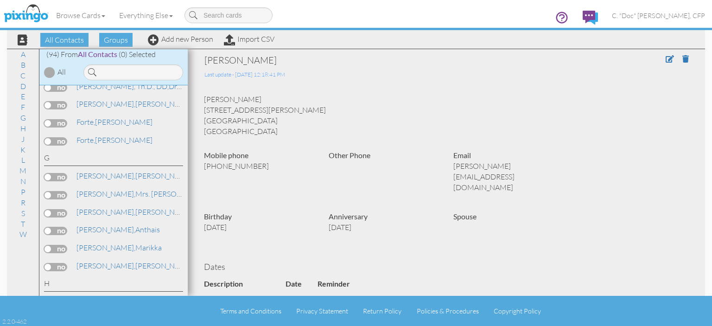
scroll to position [510, 0]
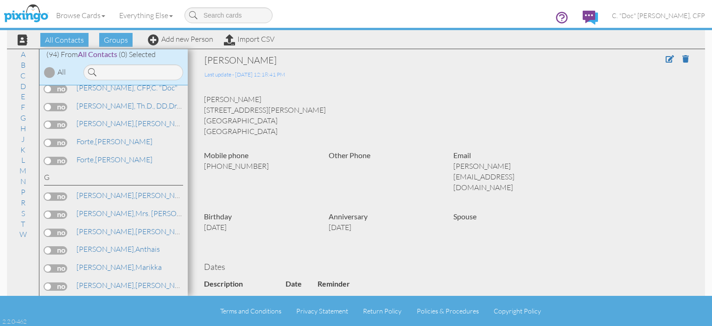
drag, startPoint x: 77, startPoint y: 153, endPoint x: 74, endPoint y: 157, distance: 4.9
click at [74, 157] on div "[PERSON_NAME][GEOGRAPHIC_DATA]" at bounding box center [113, 160] width 139 height 13
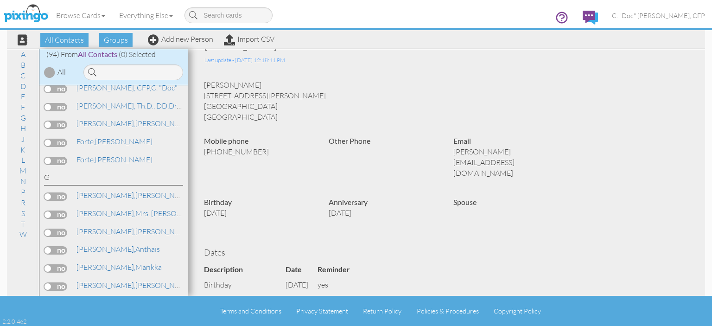
scroll to position [0, 0]
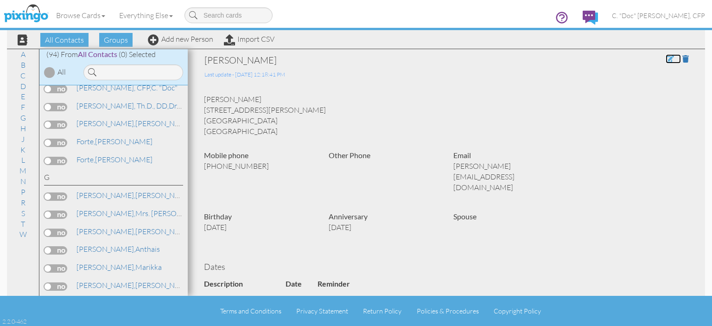
click at [666, 58] on span at bounding box center [670, 58] width 8 height 7
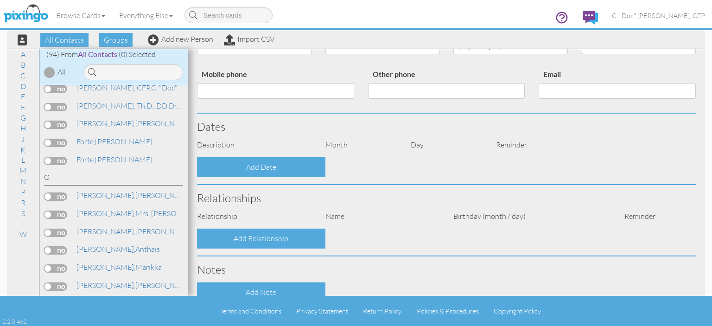
type input "[PERSON_NAME]"
type input "Forte"
type input "[STREET_ADDRESS][PERSON_NAME]"
type input "Charlotte"
type input "28217"
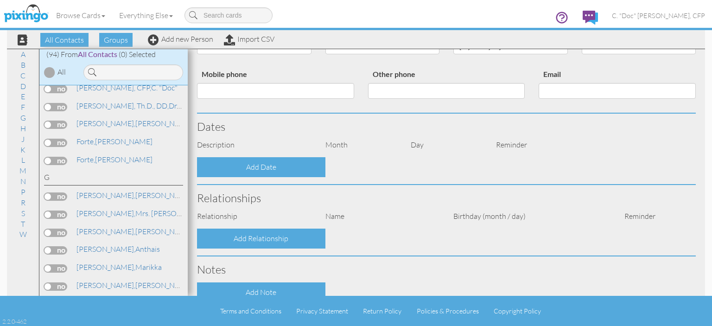
type input "[PHONE_NUMBER]"
type input "[PERSON_NAME][EMAIL_ADDRESS][DOMAIN_NAME]"
select select "object:547"
select select "object:792"
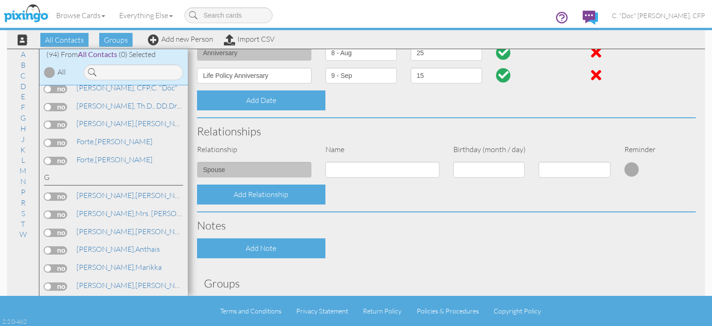
scroll to position [185, 0]
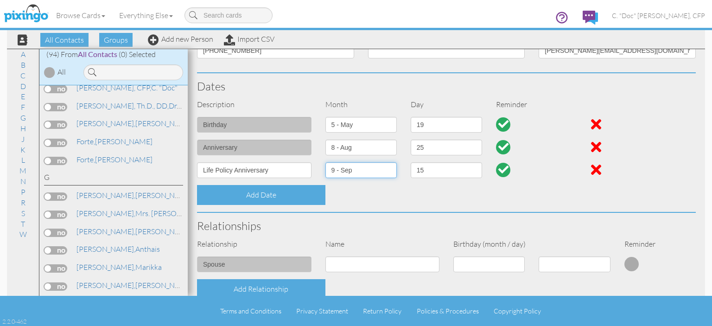
click at [389, 170] on select "1 - [DATE] - [DATE] - [DATE] - [DATE] - [DATE] - [DATE] - [DATE] - [DATE] - [DA…" at bounding box center [361, 170] width 71 height 16
select select "object:524"
click at [326, 162] on select "1 - [DATE] - [DATE] - [DATE] - [DATE] - [DATE] - [DATE] - [DATE] - [DATE] - [DA…" at bounding box center [361, 170] width 71 height 16
click at [443, 170] on select "1 2 3 4 5 6 7 8 9 10 11 12 13 14 15 16 17 18 19 20 21 22 23 24 25 26 27 28 29 3…" at bounding box center [446, 170] width 71 height 16
select select "number:25"
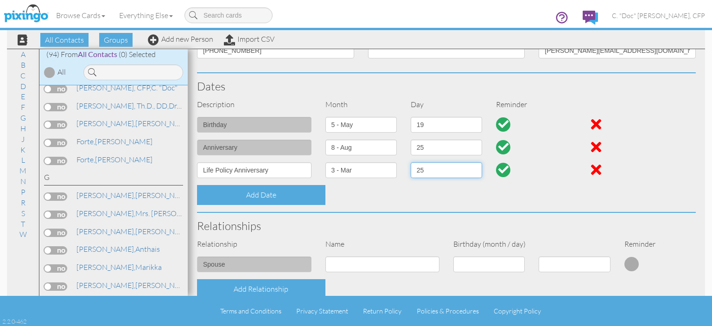
click at [411, 162] on select "1 2 3 4 5 6 7 8 9 10 11 12 13 14 15 16 17 18 19 20 21 22 23 24 25 26 27 28 29 3…" at bounding box center [446, 170] width 71 height 16
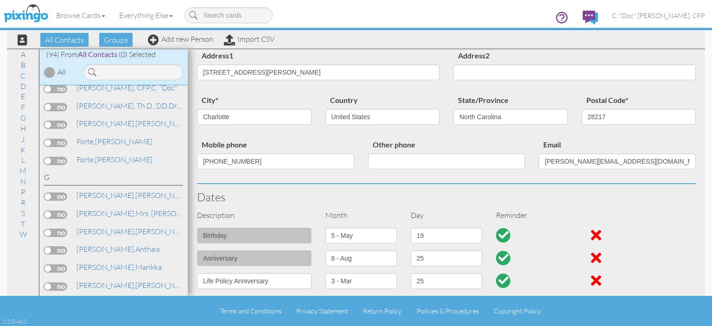
scroll to position [0, 0]
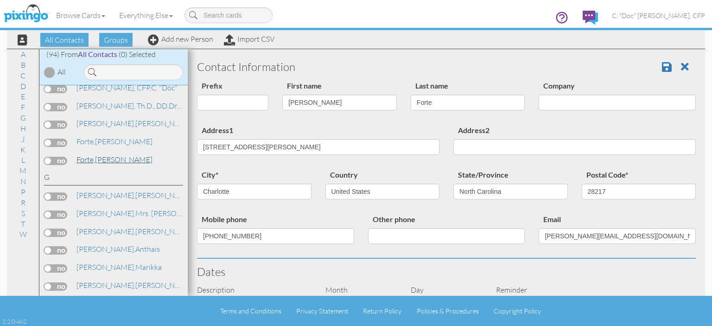
click at [84, 155] on span "Forte," at bounding box center [86, 159] width 19 height 9
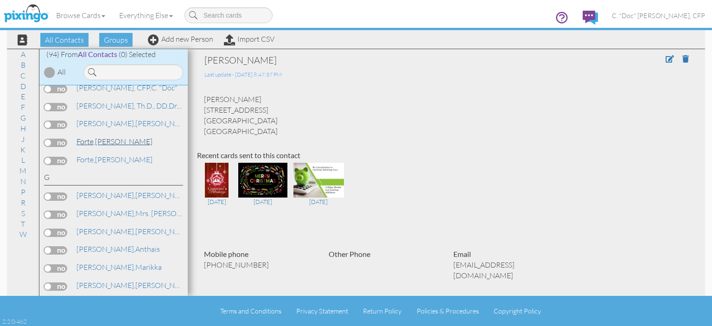
click at [77, 137] on span "Forte," at bounding box center [86, 141] width 19 height 9
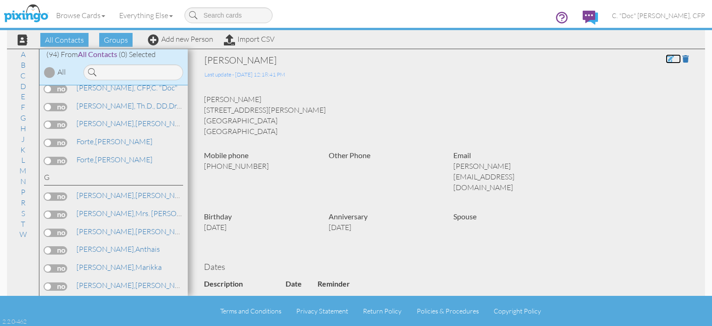
click at [666, 61] on span at bounding box center [670, 58] width 8 height 7
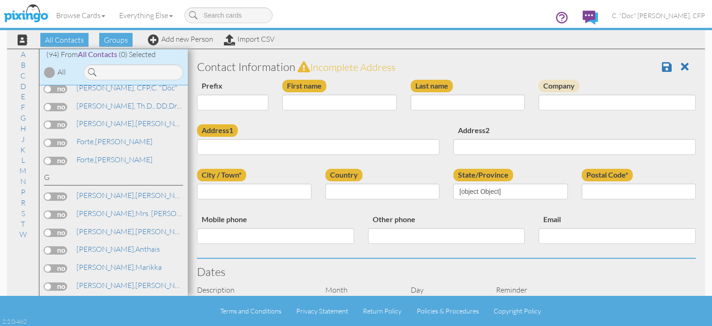
type input "[PERSON_NAME]"
type input "Forte"
type input "[STREET_ADDRESS][PERSON_NAME]"
type input "Charlotte"
type input "28217"
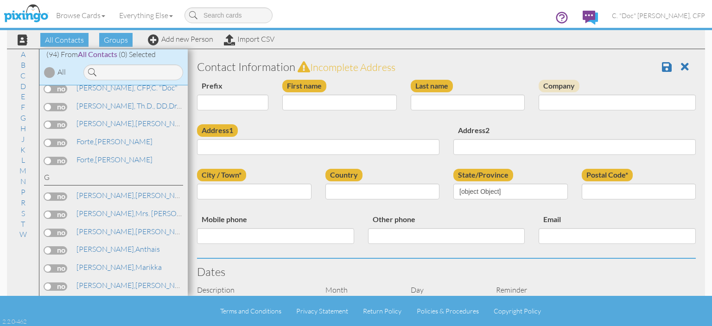
type input "[PHONE_NUMBER]"
type input "[PERSON_NAME][EMAIL_ADDRESS][DOMAIN_NAME]"
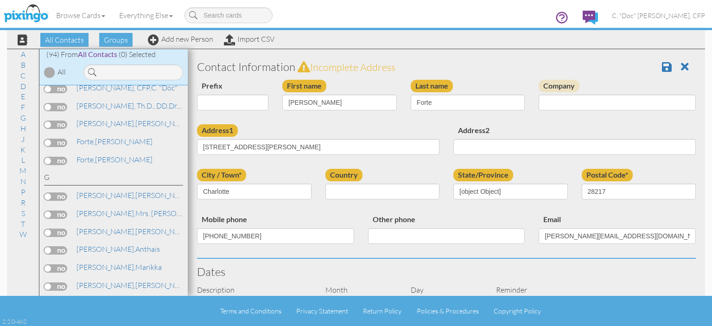
select select "object:547"
select select "object:792"
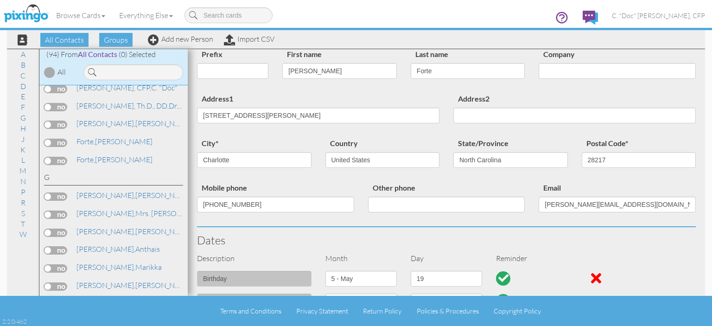
scroll to position [93, 0]
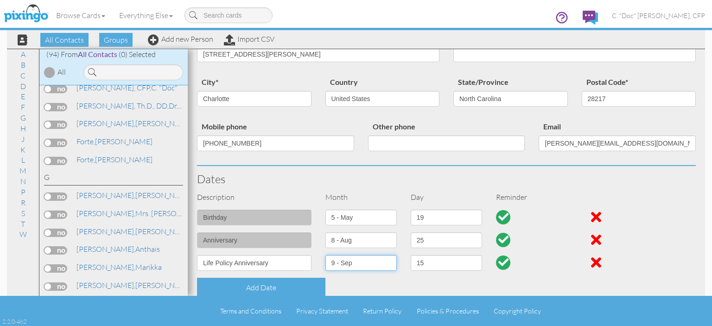
click at [354, 265] on select "1 - [DATE] - [DATE] - [DATE] - [DATE] - [DATE] - [DATE] - [DATE] - [DATE] - [DA…" at bounding box center [361, 263] width 71 height 16
select select "object:917"
click at [326, 255] on select "1 - [DATE] - [DATE] - [DATE] - [DATE] - [DATE] - [DATE] - [DATE] - [DATE] - [DA…" at bounding box center [361, 263] width 71 height 16
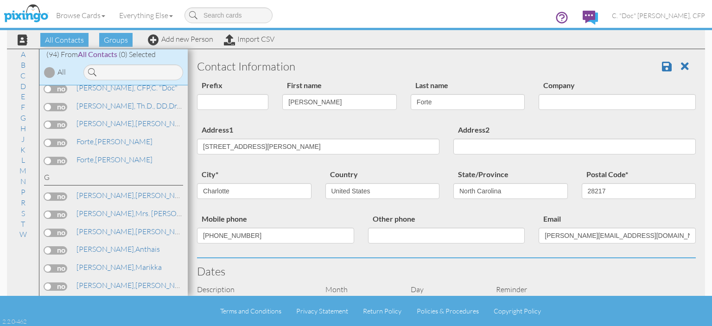
scroll to position [0, 0]
click at [662, 70] on span at bounding box center [667, 66] width 10 height 11
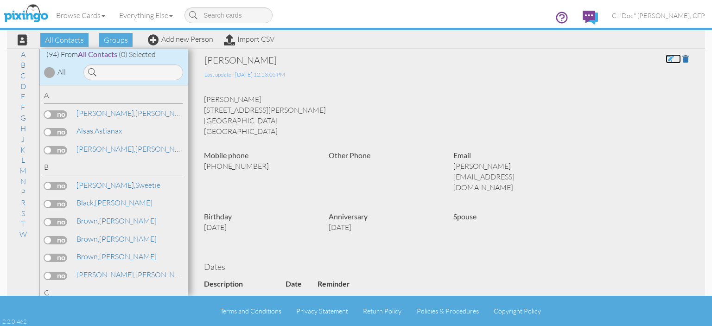
click at [666, 58] on span at bounding box center [670, 58] width 8 height 7
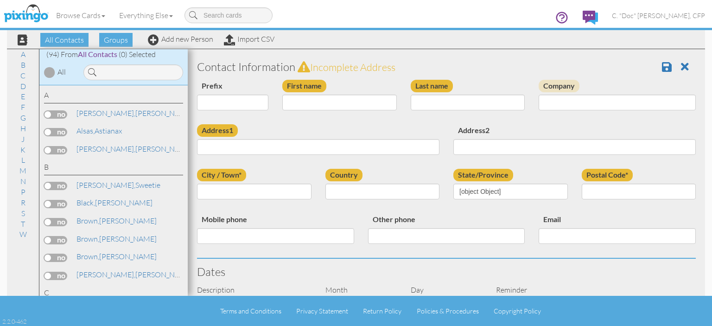
type input "[PERSON_NAME]"
type input "Forte"
type input "3623 Sargeant Dr."
type input "Charlotte"
type input "28217"
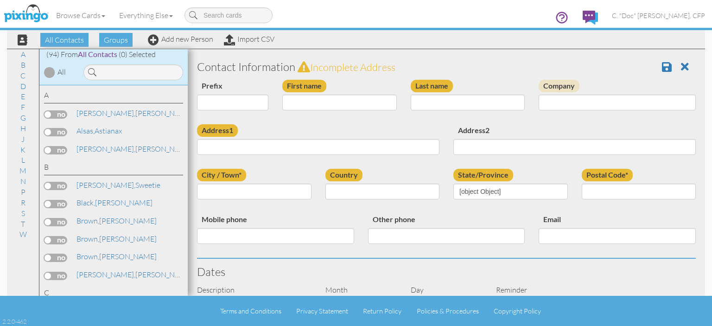
type input "704-345-8726"
type input "marion@noemail.com"
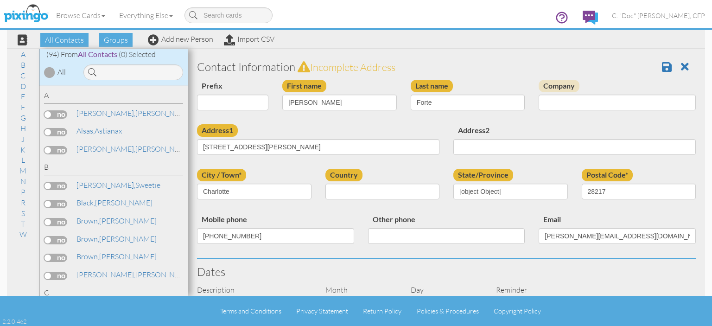
select select "object:547"
select select "object:792"
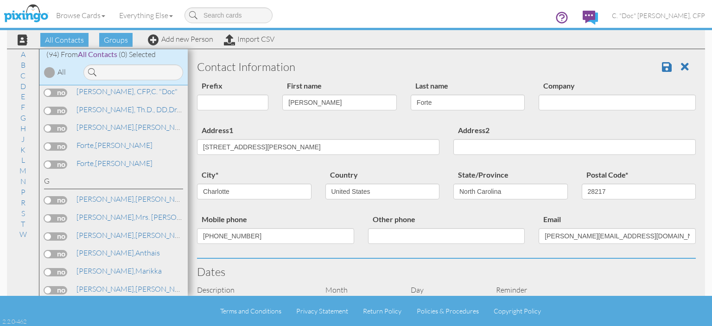
scroll to position [510, 0]
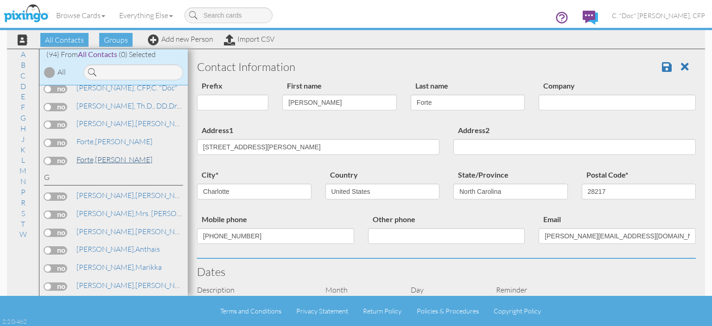
click at [120, 154] on link "Forte, Shawanda" at bounding box center [115, 159] width 78 height 11
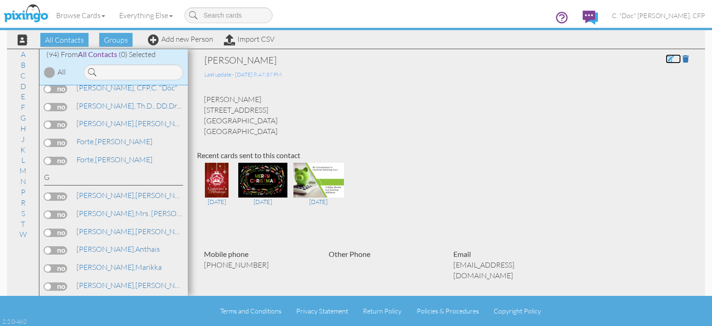
click at [666, 58] on span at bounding box center [670, 58] width 8 height 7
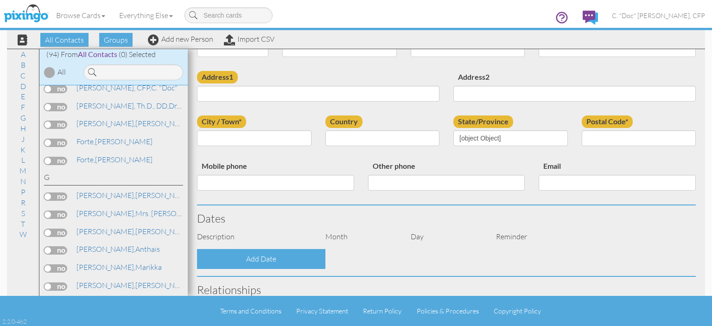
type input "[PERSON_NAME]"
type input "Forte"
type input "115 Galley Lane"
type input "Statesville"
type input "28677"
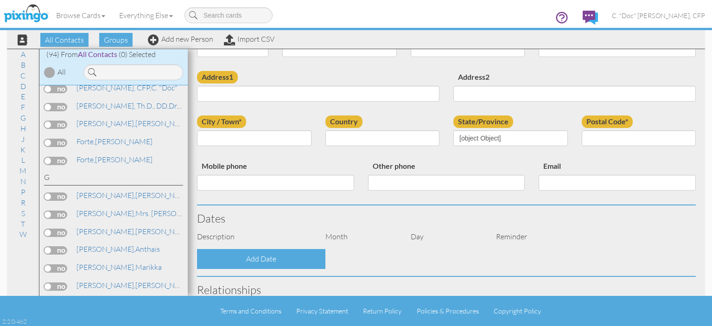
type input "704-277-8082"
type input "shawandabecoates@gmail.com"
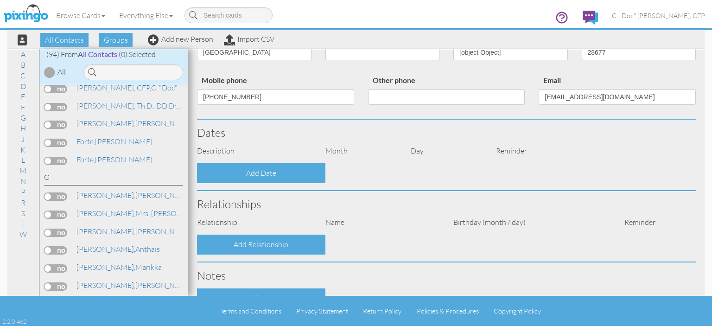
select select "object:547"
select select "object:792"
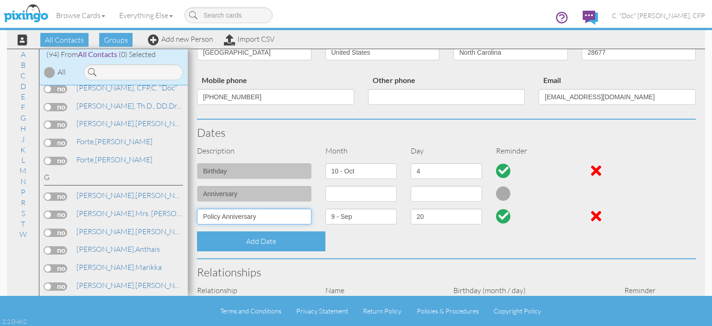
click at [204, 217] on input "Policy Anniversary" at bounding box center [254, 217] width 115 height 16
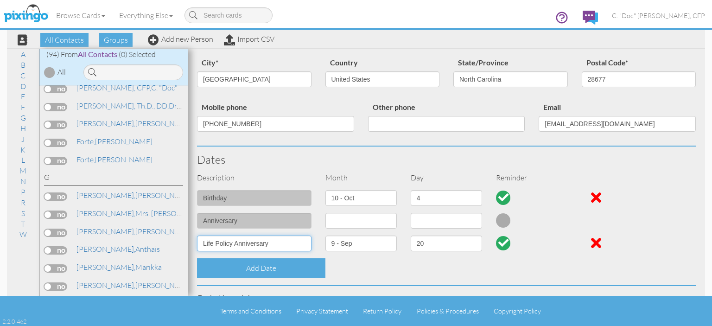
scroll to position [93, 0]
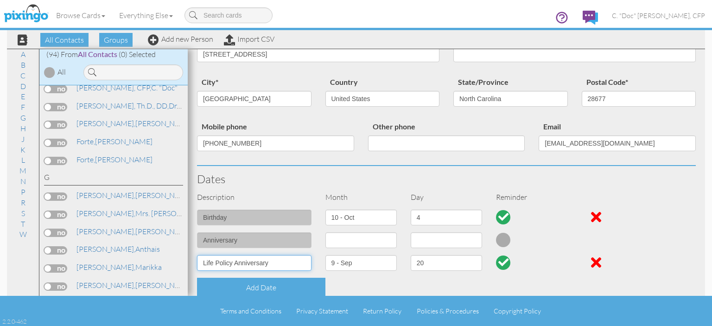
type input "Life Policy Anniversary"
click at [345, 263] on select "1 - [DATE] - [DATE] - [DATE] - [DATE] - [DATE] - [DATE] - [DATE] - [DATE] - [DA…" at bounding box center [361, 263] width 71 height 16
select select "object:899"
click at [326, 255] on select "1 - [DATE] - [DATE] - [DATE] - [DATE] - [DATE] - [DATE] - [DATE] - [DATE] - [DA…" at bounding box center [361, 263] width 71 height 16
click at [434, 260] on select "1 2 3 4 5 6 7 8 9 10 11 12 13 14 15 16 17 18 19 20 21 22 23 24 25 26 27 28 29 3…" at bounding box center [446, 263] width 71 height 16
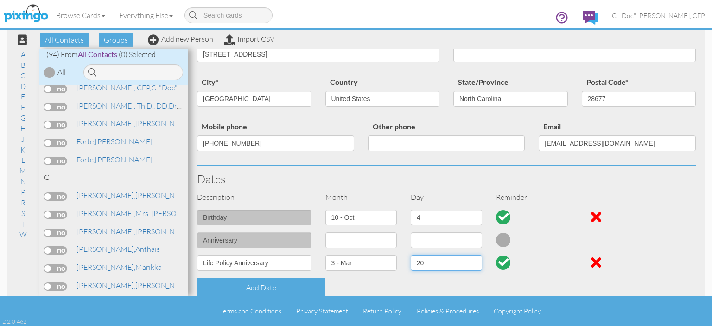
select select "number:25"
click at [411, 255] on select "1 2 3 4 5 6 7 8 9 10 11 12 13 14 15 16 17 18 19 20 21 22 23 24 25 26 27 28 29 3…" at bounding box center [446, 263] width 71 height 16
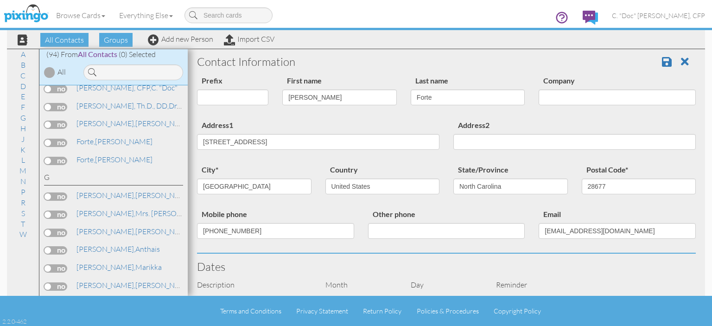
scroll to position [0, 0]
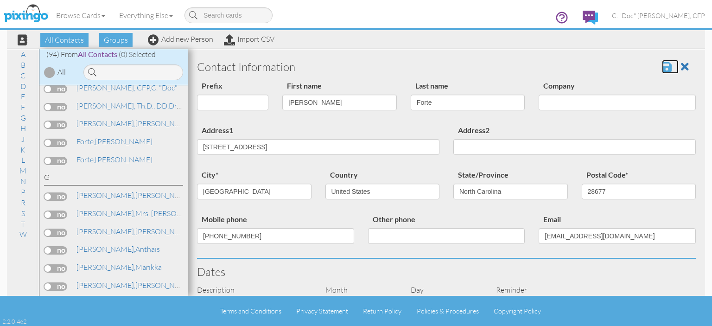
click at [662, 69] on span at bounding box center [667, 66] width 10 height 11
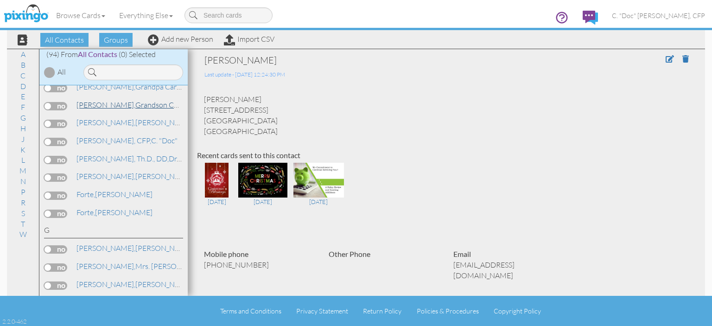
scroll to position [464, 0]
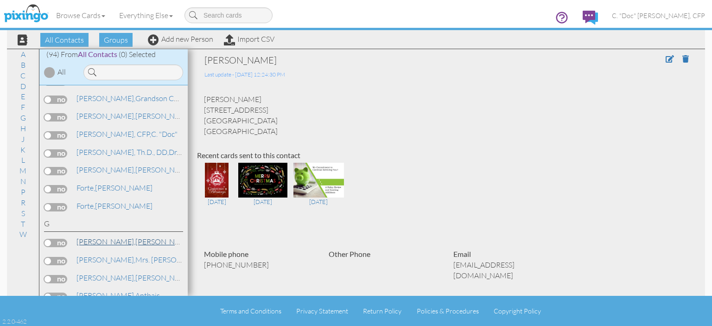
click at [93, 237] on span "[PERSON_NAME]," at bounding box center [106, 241] width 59 height 9
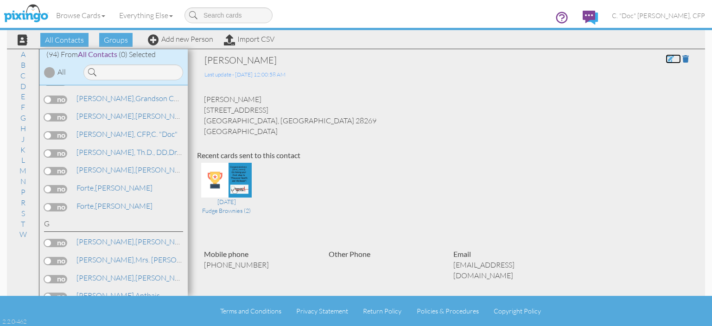
click at [666, 60] on span at bounding box center [670, 58] width 8 height 7
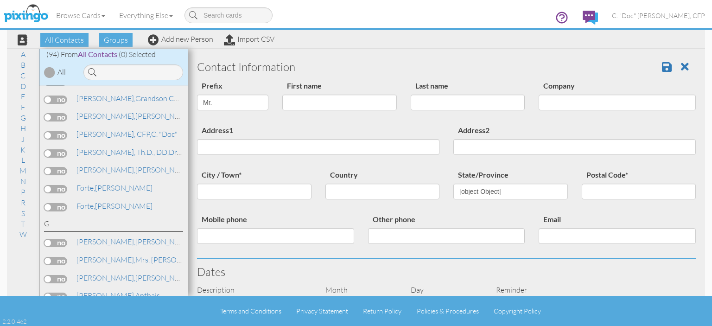
select select "string:Mr."
type input "[PERSON_NAME]"
type input "[STREET_ADDRESS]"
type input "Charlotte"
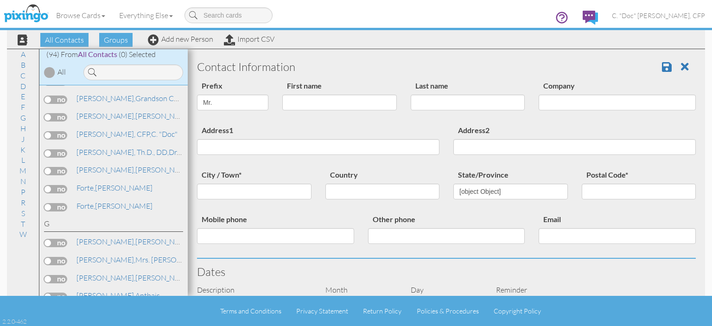
type input "28269"
type input "[PHONE_NUMBER]"
type input "[EMAIL_ADDRESS][DOMAIN_NAME]"
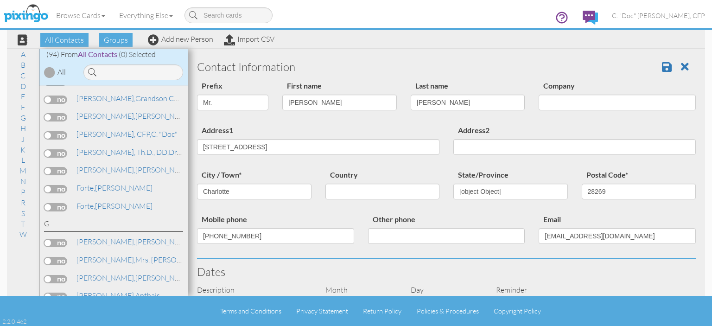
select select "object:557"
select select "object:566"
select select "object:565"
select select "object:572"
select select "object:817"
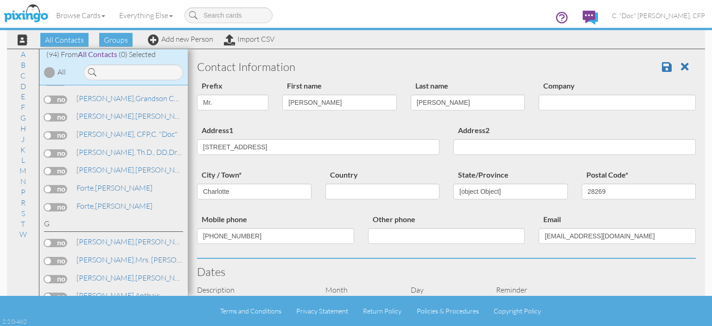
select select "number:16"
click at [261, 104] on select "Dr. Mr. Mrs." at bounding box center [232, 103] width 71 height 16
select select "string:"
click at [197, 95] on select "Dr. Mr. Mrs." at bounding box center [232, 103] width 71 height 16
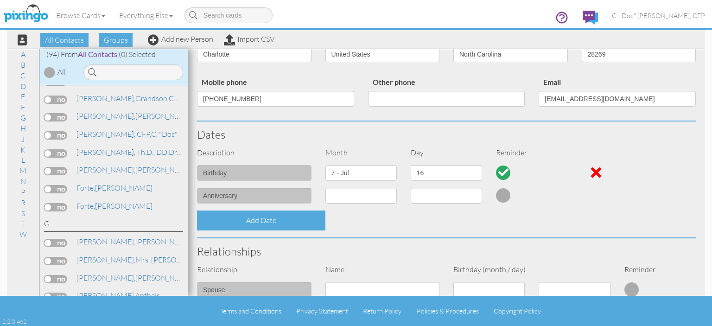
scroll to position [139, 0]
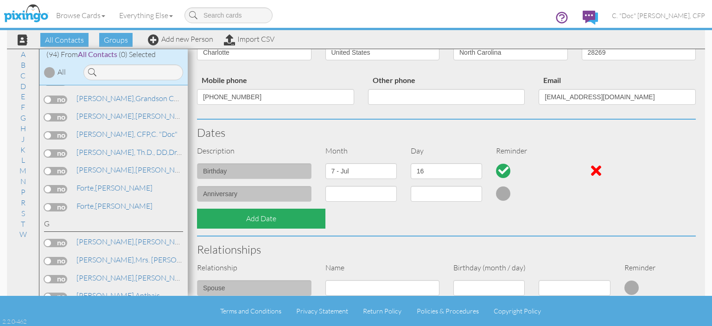
click at [256, 223] on div "Add Date" at bounding box center [261, 219] width 128 height 20
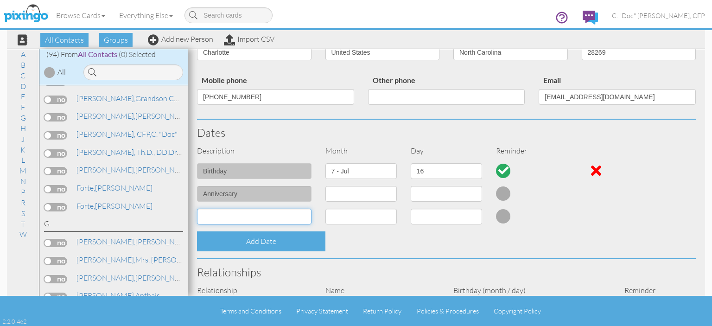
click at [253, 220] on input at bounding box center [254, 217] width 115 height 16
type input "Annuity Policy Anniversary"
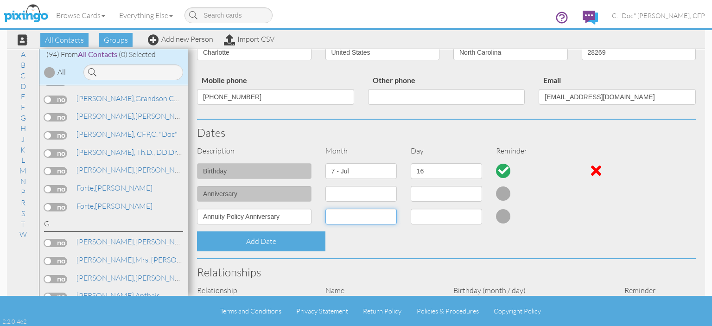
click at [371, 213] on select "1 - [DATE] - [DATE] - [DATE] - [DATE] - [DATE] - [DATE] - [DATE] - [DATE] - [DA…" at bounding box center [361, 217] width 71 height 16
select select "object:555"
click at [326, 209] on select "1 - [DATE] - [DATE] - [DATE] - [DATE] - [DATE] - [DATE] - [DATE] - [DATE] - [DA…" at bounding box center [361, 217] width 71 height 16
click at [421, 220] on select "1 2 3 4 5 6 7 8 9 10 11 12 13 14 15 16 17 18 19 20 21 22 23 24 25 26 27 28 29 3…" at bounding box center [446, 217] width 71 height 16
select select "number:27"
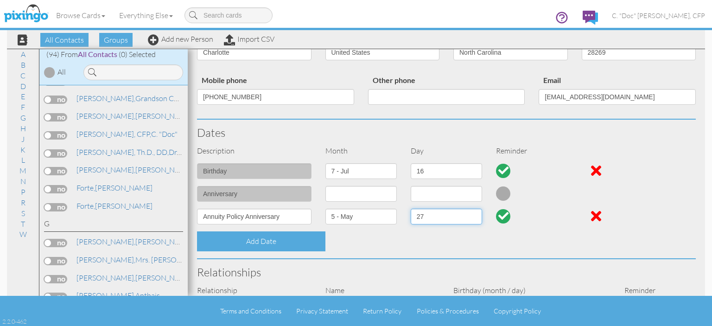
click at [411, 209] on select "1 2 3 4 5 6 7 8 9 10 11 12 13 14 15 16 17 18 19 20 21 22 23 24 25 26 27 28 29 3…" at bounding box center [446, 217] width 71 height 16
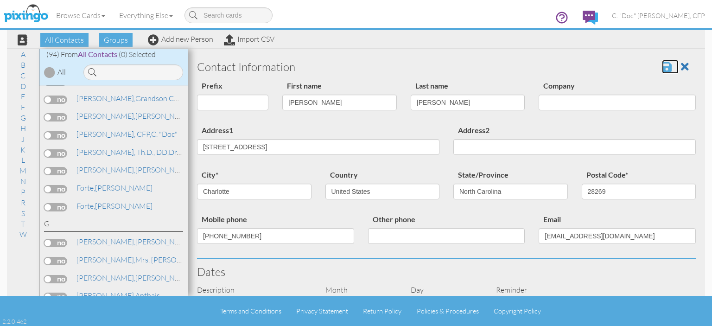
click at [662, 67] on span at bounding box center [667, 66] width 10 height 11
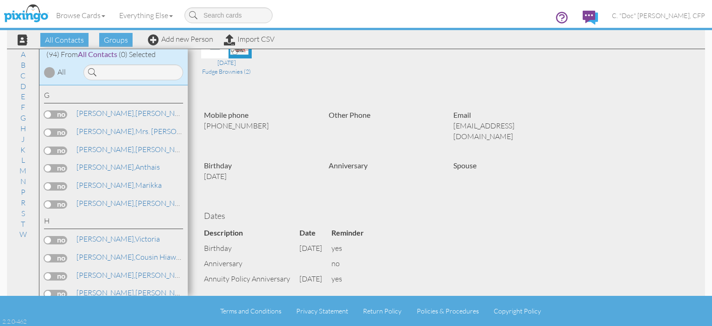
scroll to position [603, 0]
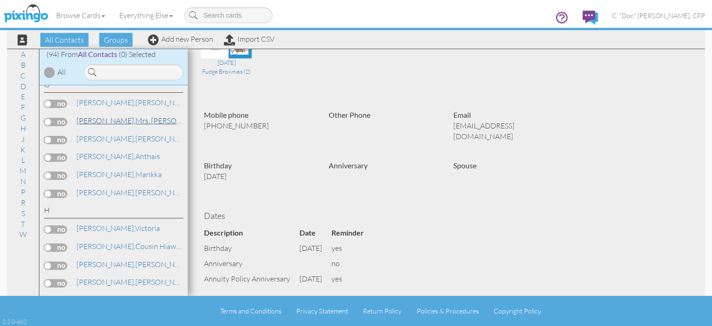
click at [109, 115] on link "[PERSON_NAME], Mrs. [PERSON_NAME]" at bounding box center [143, 120] width 134 height 11
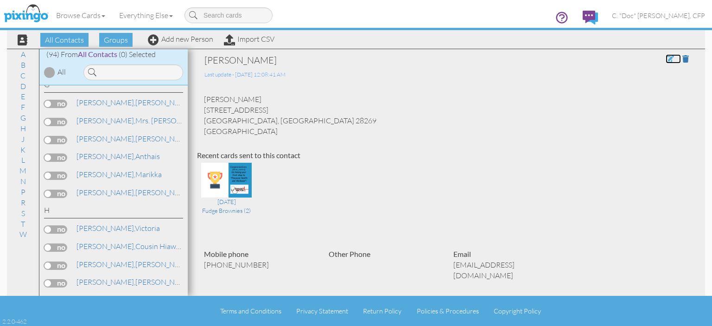
click at [666, 60] on span at bounding box center [670, 58] width 8 height 7
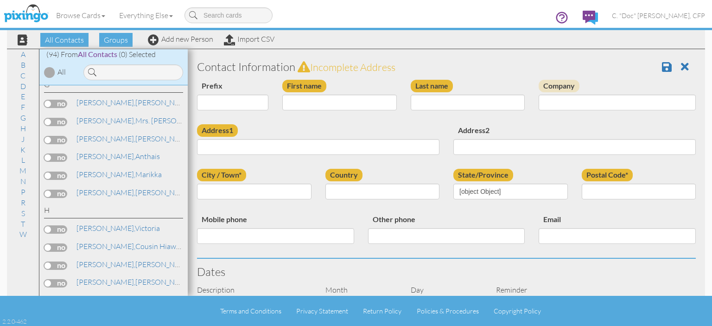
select select "string:Mrs."
type input "[PERSON_NAME]"
type input "Gainey"
type input "[STREET_ADDRESS]"
type input "Charlotte"
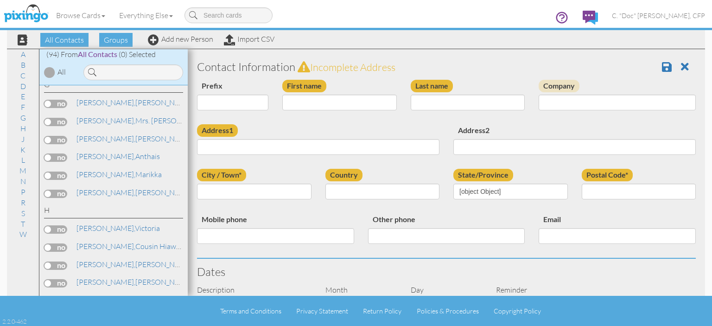
type input "28269"
type input "[PHONE_NUMBER]"
type input "[EMAIL_ADDRESS][DOMAIN_NAME]"
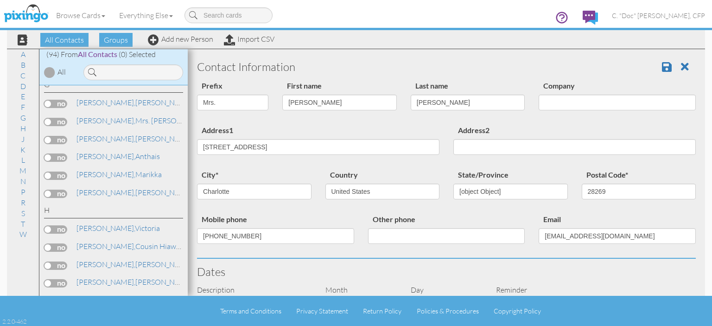
select select "object:567"
select select "object:812"
click at [263, 105] on select "Dr. Mr. Mrs." at bounding box center [232, 103] width 71 height 16
select select "string:"
click at [197, 95] on select "Dr. Mr. Mrs." at bounding box center [232, 103] width 71 height 16
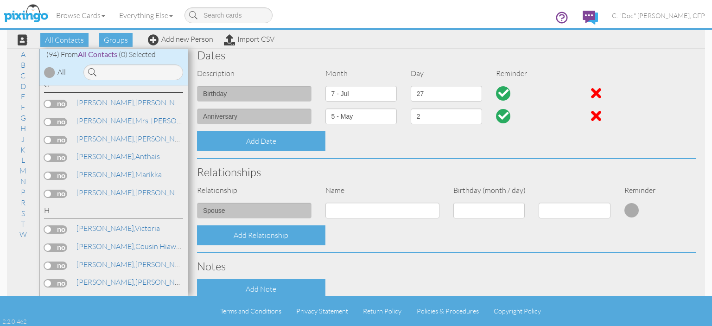
scroll to position [232, 0]
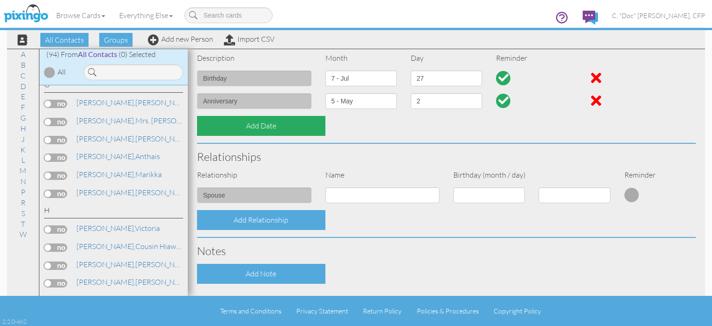
click at [242, 131] on div "Add Date" at bounding box center [261, 126] width 128 height 20
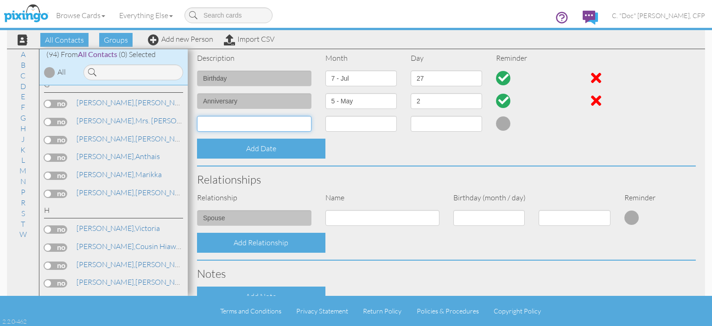
click at [243, 125] on input at bounding box center [254, 124] width 115 height 16
type input "Annuity Policy Anniversary"
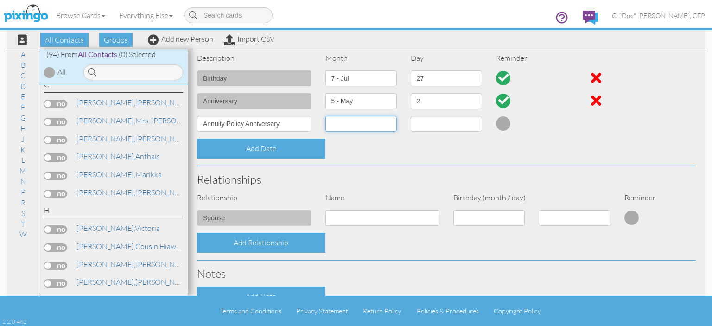
click at [356, 122] on select "1 - Jan 2 - Feb 3 - Mar 4 - Apr 5 - May 6 - Jun 7 - Jul 8 - Aug 9 - Sep 10 - Oc…" at bounding box center [361, 124] width 71 height 16
select select "object:548"
click at [326, 116] on select "1 - Jan 2 - Feb 3 - Mar 4 - Apr 5 - May 6 - Jun 7 - Jul 8 - Aug 9 - Sep 10 - Oc…" at bounding box center [361, 124] width 71 height 16
click at [440, 124] on select "1 2 3 4 5 6 7 8 9 10 11 12 13 14 15 16 17 18 19 20 21 22 23 24 25 26 27 28 29 3…" at bounding box center [446, 124] width 71 height 16
select select "number:2"
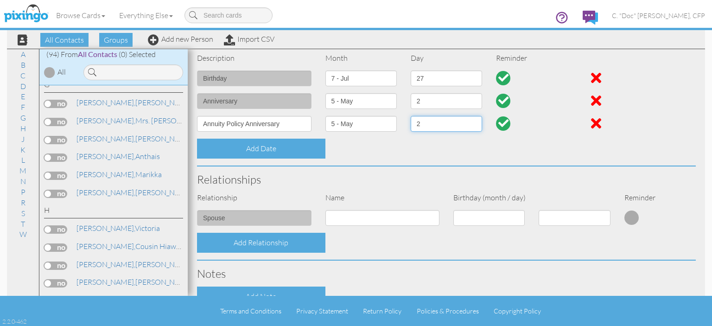
click at [411, 116] on select "1 2 3 4 5 6 7 8 9 10 11 12 13 14 15 16 17 18 19 20 21 22 23 24 25 26 27 28 29 3…" at bounding box center [446, 124] width 71 height 16
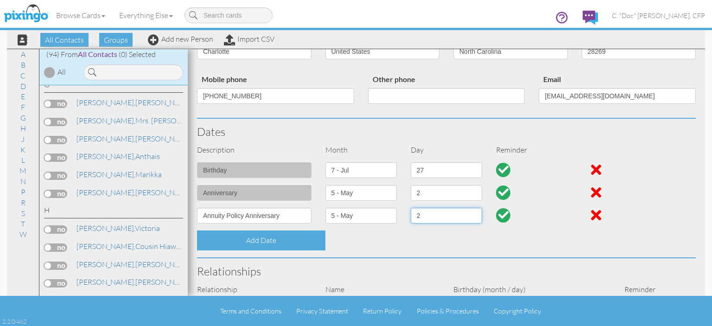
scroll to position [0, 0]
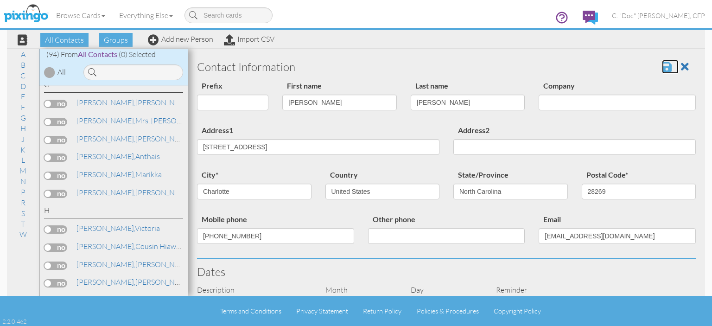
click at [662, 70] on span at bounding box center [667, 66] width 10 height 11
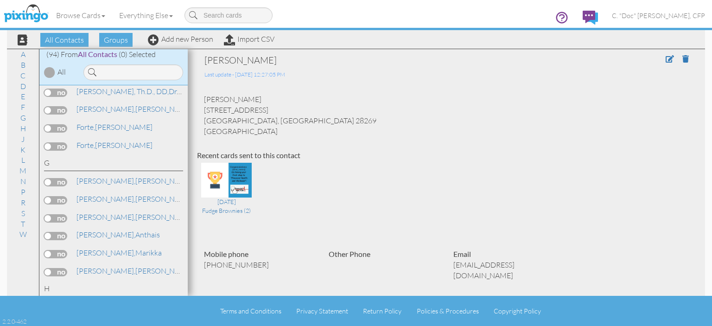
scroll to position [556, 0]
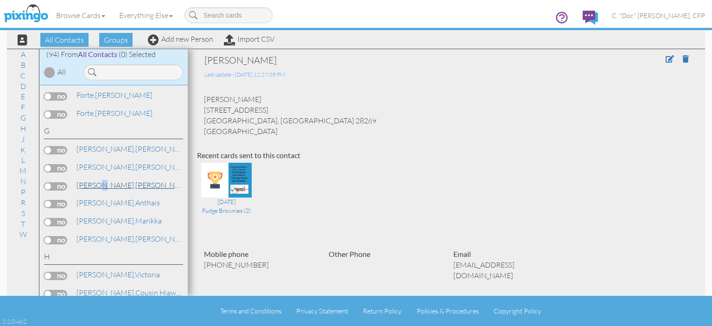
click at [99, 180] on span "[PERSON_NAME]," at bounding box center [106, 184] width 59 height 9
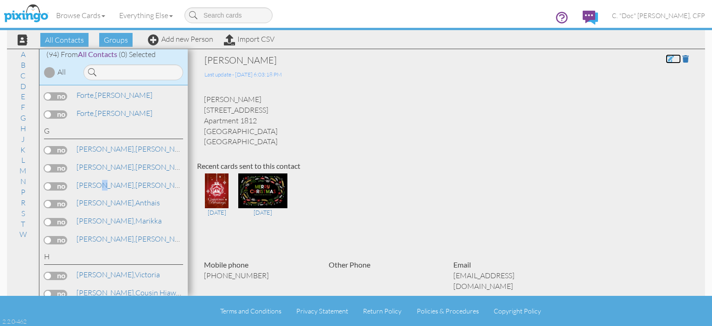
click at [666, 59] on span at bounding box center [670, 58] width 8 height 7
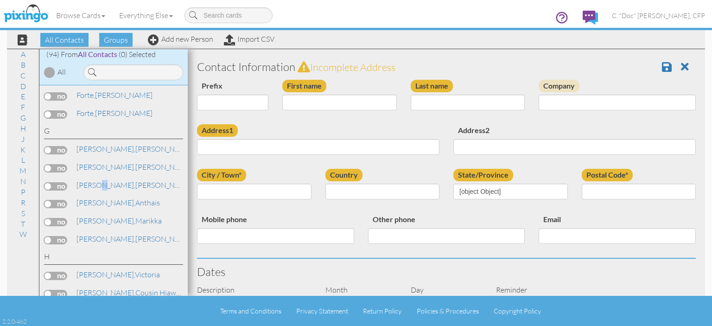
type input "[PERSON_NAME]"
type input "[STREET_ADDRESS]"
type input "Apartment 1812"
type input "[GEOGRAPHIC_DATA]"
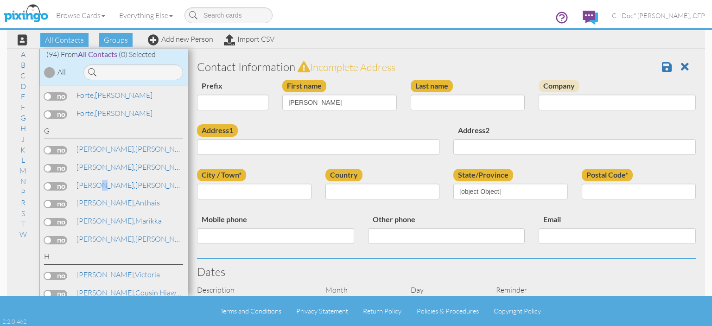
type input "29582"
type input "[PHONE_NUMBER]"
type input "[EMAIL_ADDRESS][DOMAIN_NAME]"
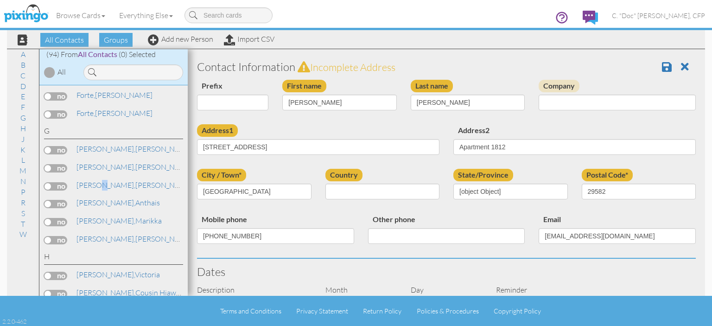
select select "object:575"
select select "object:820"
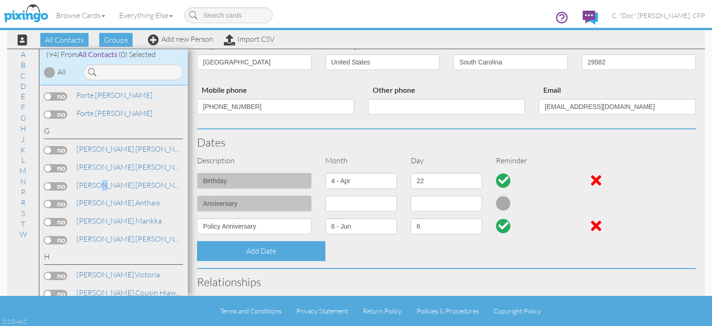
scroll to position [185, 0]
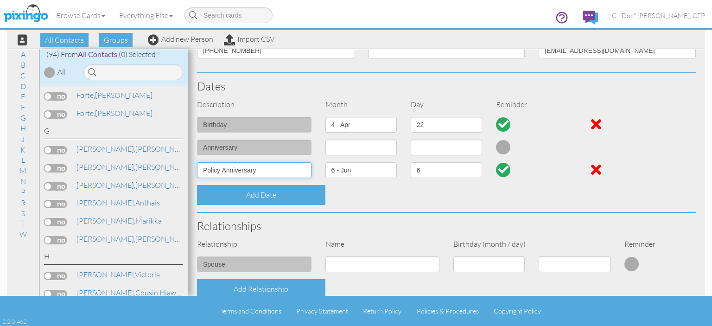
drag, startPoint x: 205, startPoint y: 169, endPoint x: 204, endPoint y: 174, distance: 5.6
click at [205, 172] on input "Policy Anniversary" at bounding box center [254, 170] width 115 height 16
type input "Annuity Policy Anniversary"
click at [352, 171] on select "1 - Jan 2 - Feb 3 - Mar 4 - Apr 5 - May 6 - Jun 7 - Jul 8 - Aug 9 - Sep 10 - Oc…" at bounding box center [361, 170] width 71 height 16
click at [354, 172] on select "1 - Jan 2 - Feb 3 - Mar 4 - Apr 5 - May 6 - Jun 7 - Jul 8 - Aug 9 - Sep 10 - Oc…" at bounding box center [361, 170] width 71 height 16
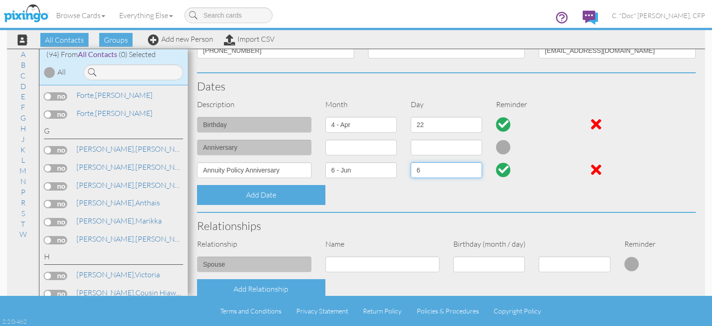
click at [466, 171] on select "1 2 3 4 5 6 7 8 9 10 11 12 13 14 15 16 17 18 19 20 21 22 23 24 25 26 27 28 29 30" at bounding box center [446, 170] width 71 height 16
select select "number:7"
click at [411, 162] on select "1 2 3 4 5 6 7 8 9 10 11 12 13 14 15 16 17 18 19 20 21 22 23 24 25 26 27 28 29 30" at bounding box center [446, 170] width 71 height 16
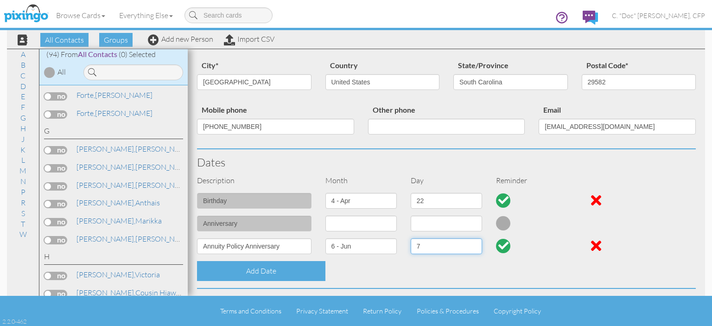
scroll to position [0, 0]
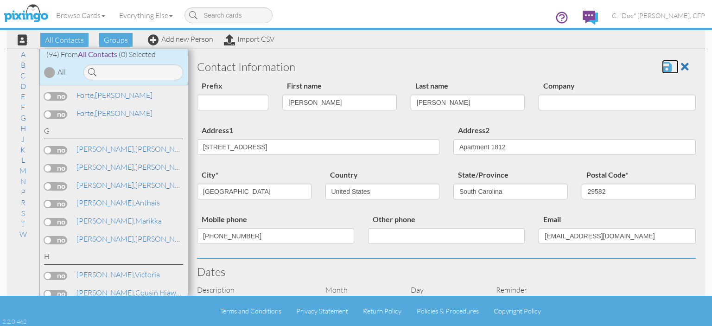
click at [662, 70] on span at bounding box center [667, 66] width 10 height 11
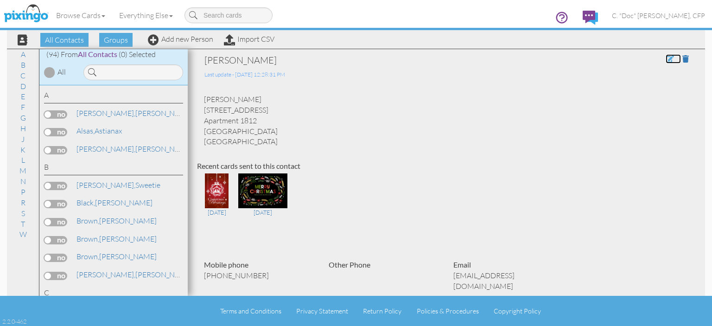
click at [666, 59] on span at bounding box center [670, 58] width 8 height 7
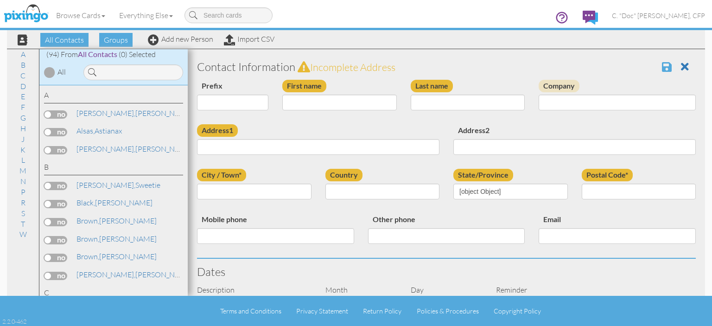
type input "[PERSON_NAME]"
type input "[STREET_ADDRESS]"
type input "Apartment 1812"
type input "[GEOGRAPHIC_DATA]"
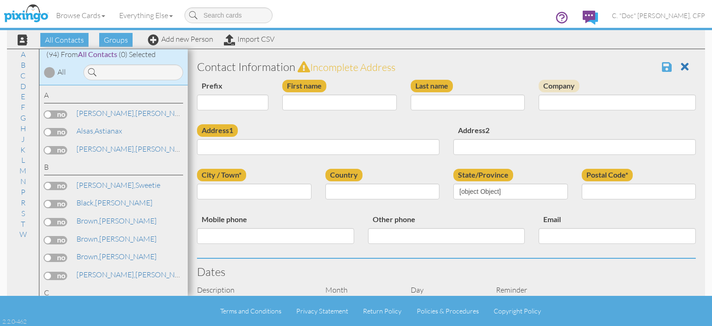
type input "29582"
type input "[PHONE_NUMBER]"
type input "[EMAIL_ADDRESS][DOMAIN_NAME]"
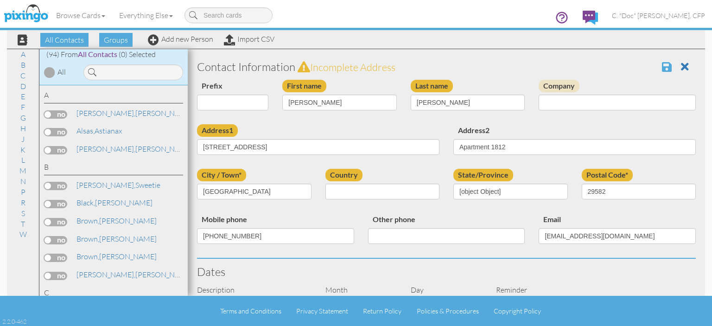
select select "object:554"
select select "object:799"
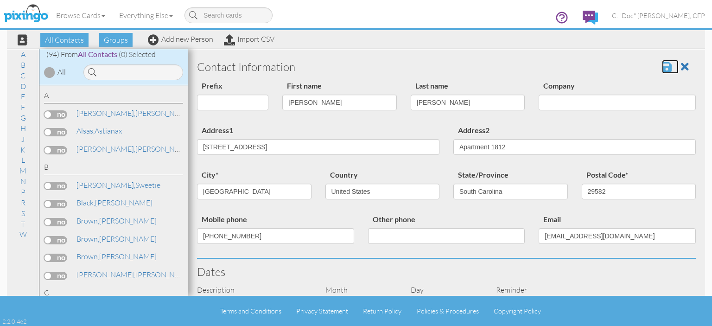
click at [662, 68] on span at bounding box center [667, 66] width 10 height 11
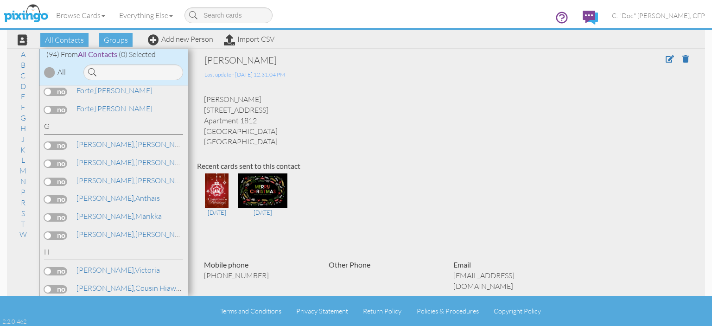
scroll to position [556, 0]
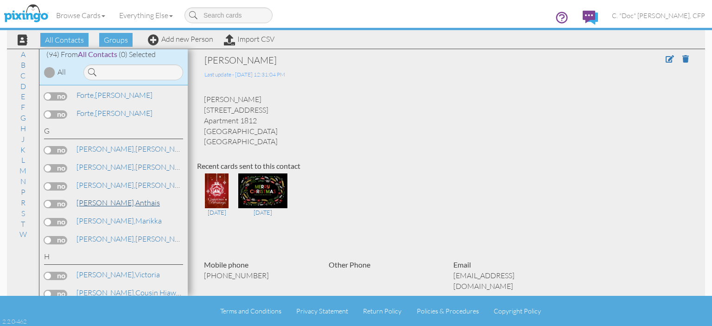
click at [96, 198] on span "[PERSON_NAME]," at bounding box center [106, 202] width 59 height 9
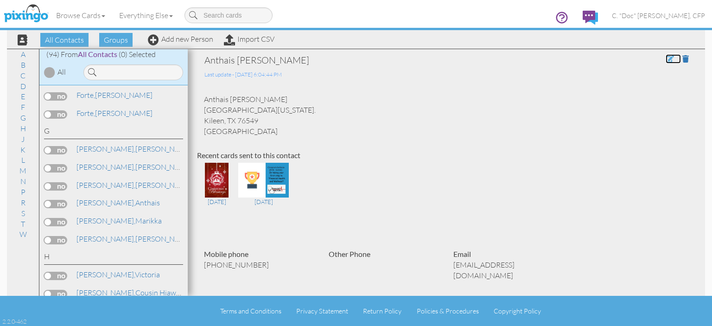
click at [666, 61] on span at bounding box center [670, 58] width 8 height 7
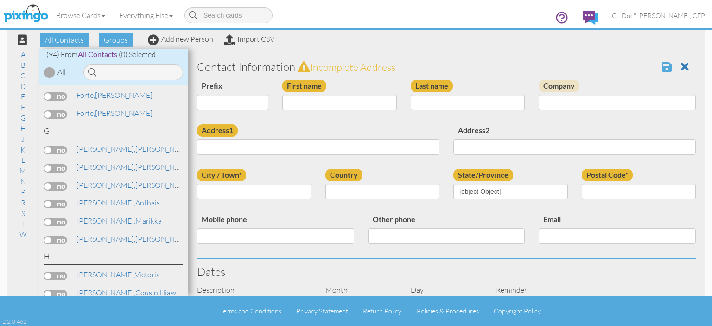
type input "Anthais"
type input "Gatewood"
type input "3802 Republic of Texas Dr."
type input "Kileen"
type input "76549"
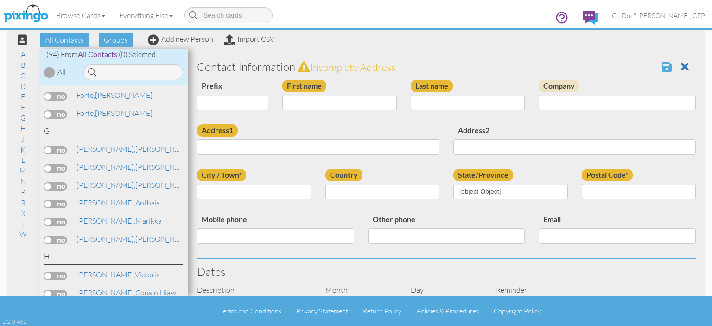
type input "937-244-3285"
type input "anthaisgatewood@yahoo.com"
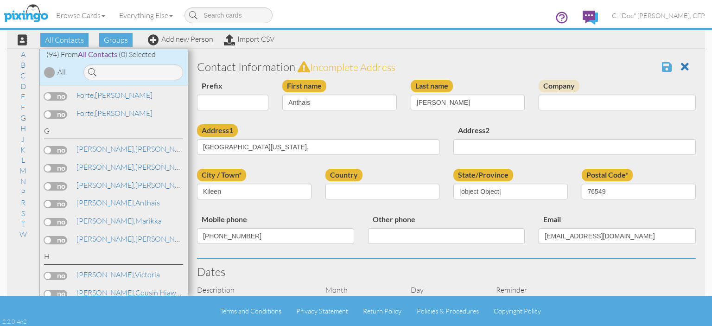
select select "object:589"
select select "object:834"
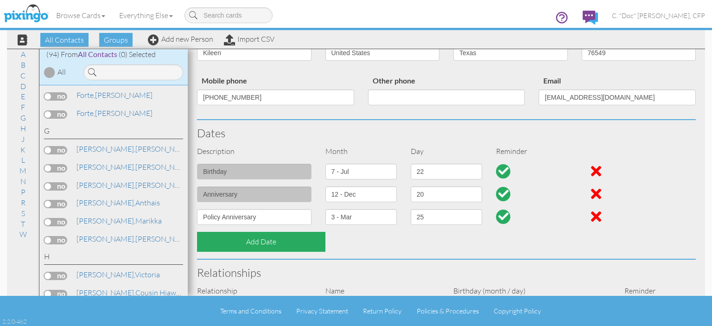
scroll to position [139, 0]
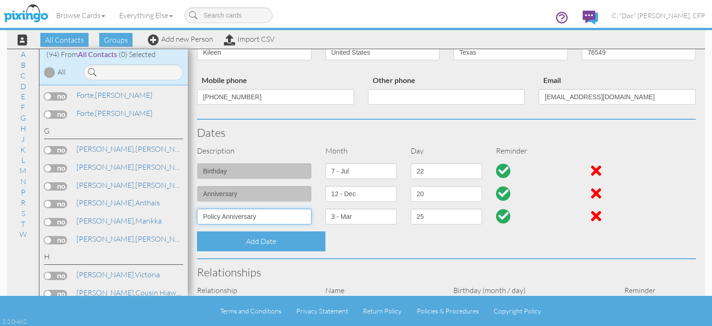
click at [201, 216] on input "Policy Anniversary" at bounding box center [254, 217] width 115 height 16
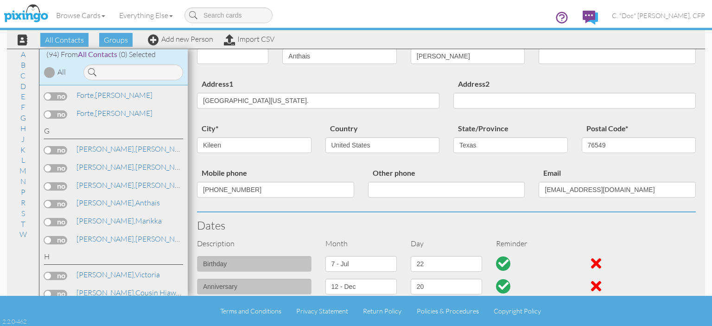
scroll to position [0, 0]
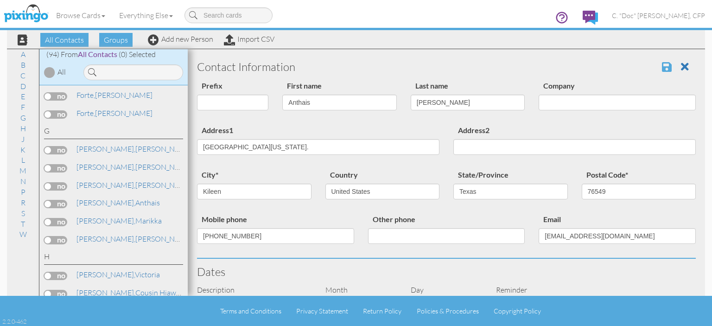
type input "Life Policy Anniversary"
click at [662, 67] on span at bounding box center [667, 66] width 10 height 11
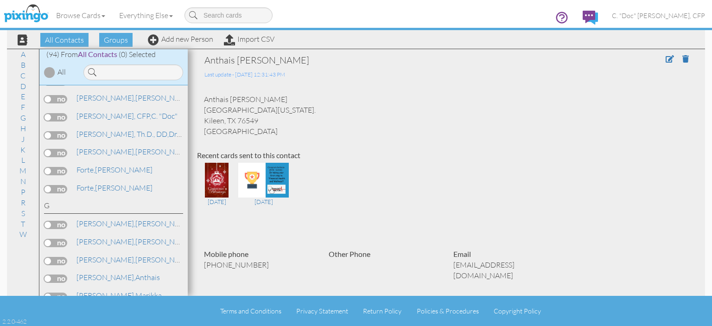
scroll to position [510, 0]
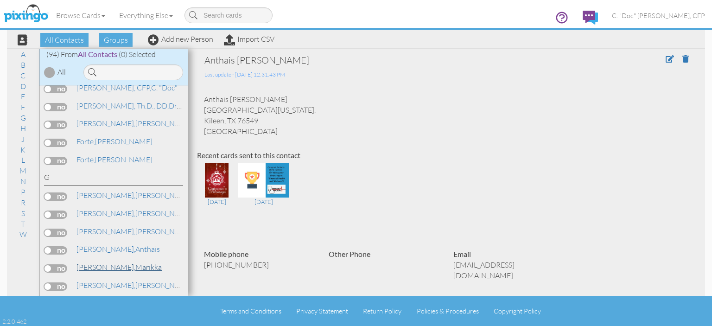
click at [103, 262] on span "[PERSON_NAME]," at bounding box center [106, 266] width 59 height 9
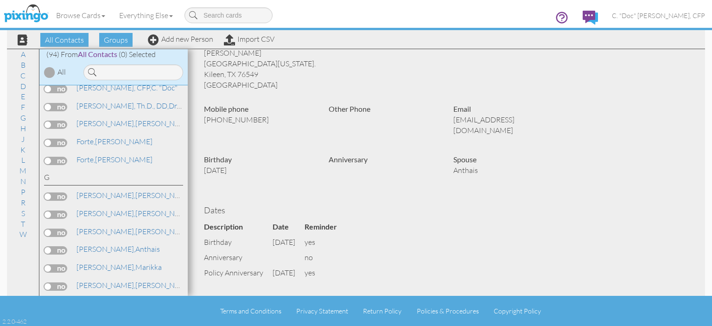
scroll to position [93, 0]
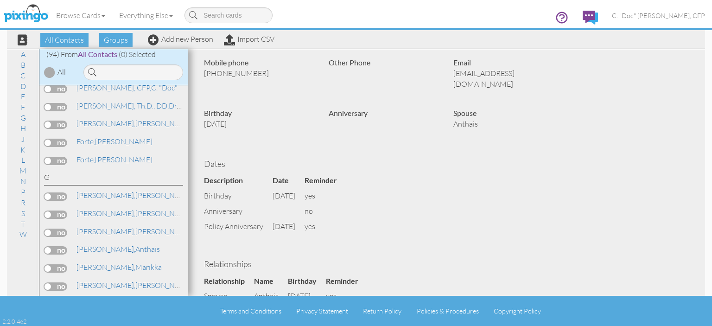
click at [82, 281] on div "Golston, Mae" at bounding box center [113, 286] width 139 height 13
click at [87, 281] on span "[PERSON_NAME]," at bounding box center [106, 285] width 59 height 9
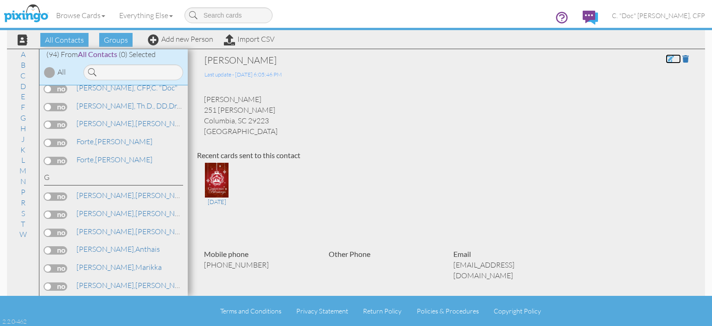
click at [666, 60] on span at bounding box center [670, 58] width 8 height 7
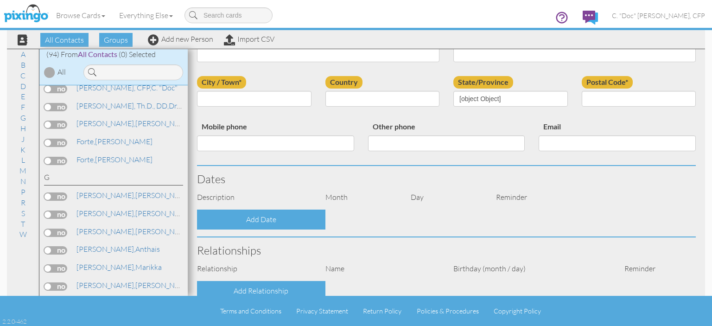
type input "[PERSON_NAME]"
type input "Golston"
type input "251 Devoe"
type input "Columbia"
type input "29223"
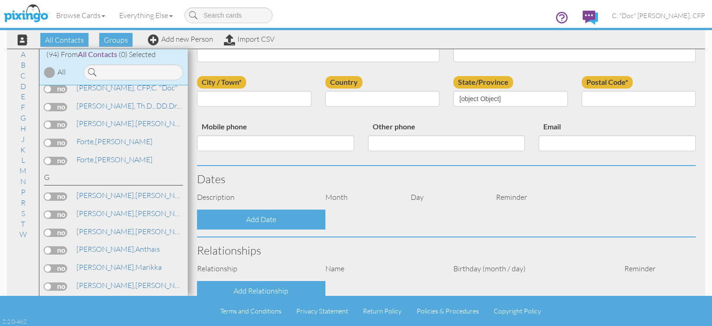
type input "803-237-8072"
type input "goldstonmae@yahoo.com"
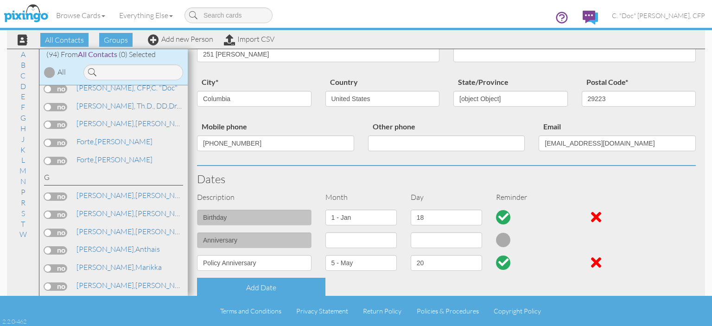
select select "object:605"
select select "object:850"
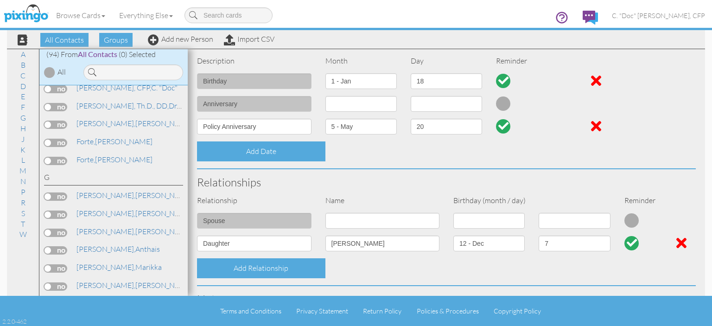
scroll to position [232, 0]
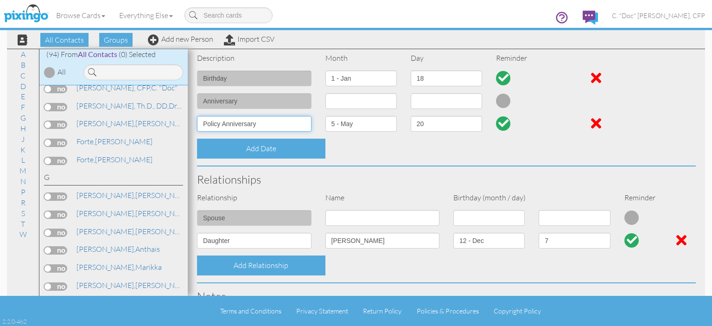
click at [204, 124] on input "Policy Anniversary" at bounding box center [254, 124] width 115 height 16
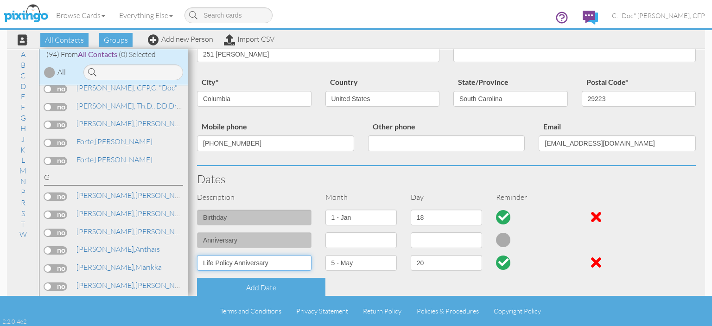
scroll to position [0, 0]
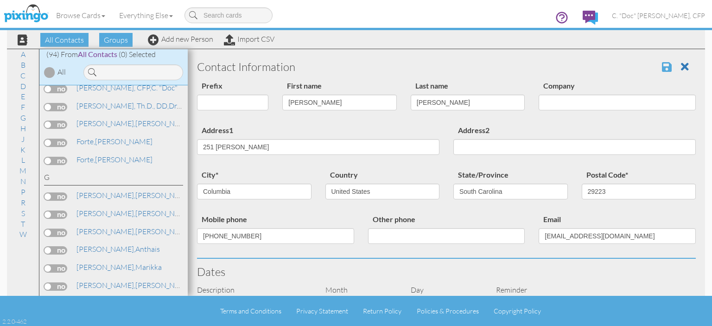
type input "Life Policy Anniversary"
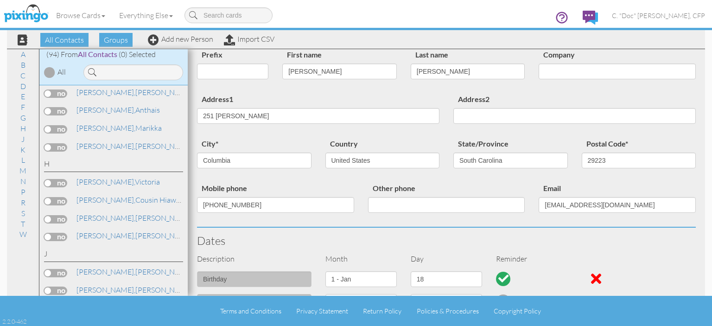
scroll to position [46, 0]
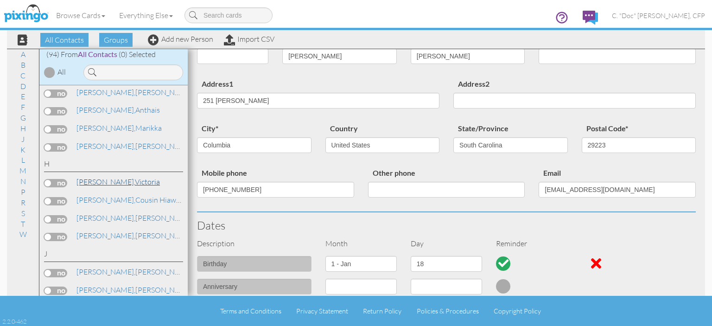
click at [93, 177] on link "Hanson, Victoria" at bounding box center [118, 181] width 85 height 11
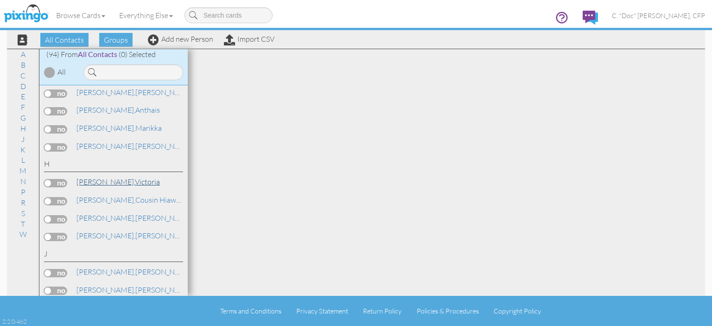
click at [89, 177] on span "[PERSON_NAME]," at bounding box center [106, 181] width 58 height 9
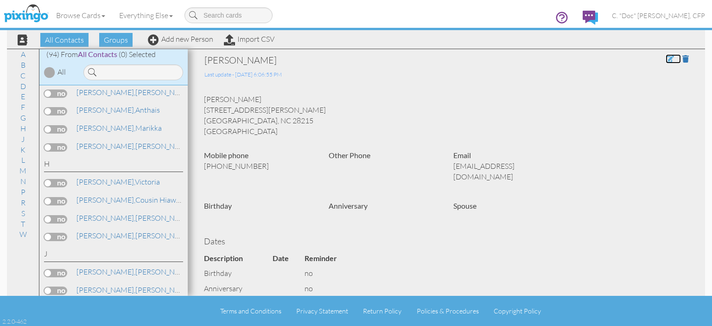
click at [666, 61] on span at bounding box center [670, 58] width 8 height 7
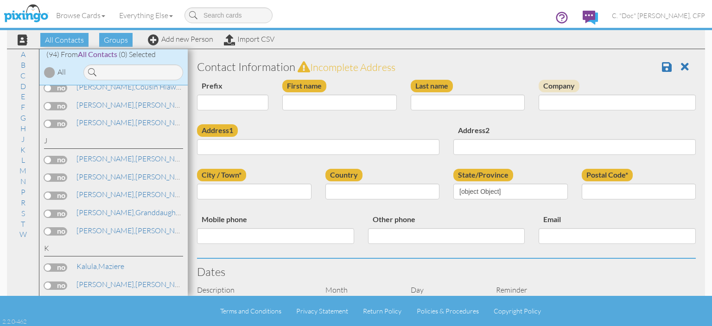
type input "Victoria"
type input "Hanson"
type input "[STREET_ADDRESS][PERSON_NAME]"
type input "Charlotte"
type input "28215"
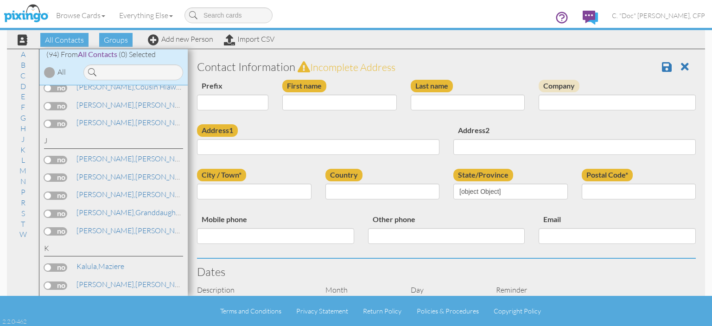
type input "[PHONE_NUMBER]"
type input "[EMAIL_ADDRESS][DOMAIN_NAME]"
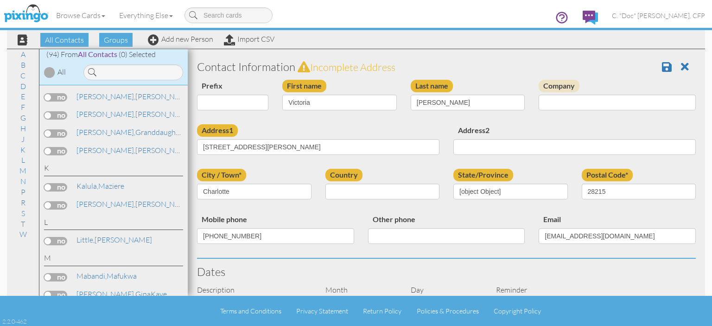
select select "object:605"
select select "object:891"
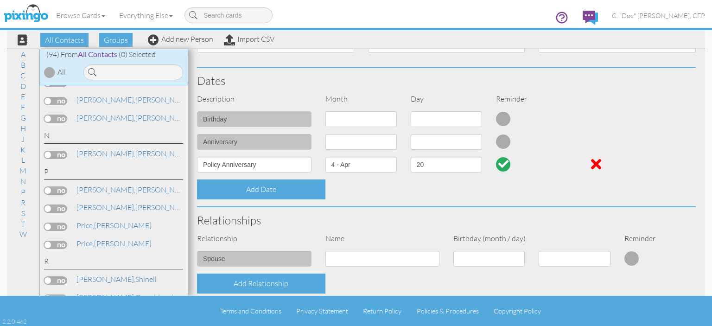
scroll to position [185, 0]
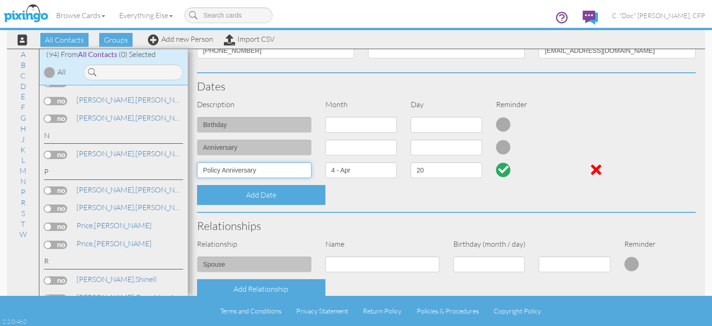
click at [204, 173] on input "Policy Anniversary" at bounding box center [254, 170] width 115 height 16
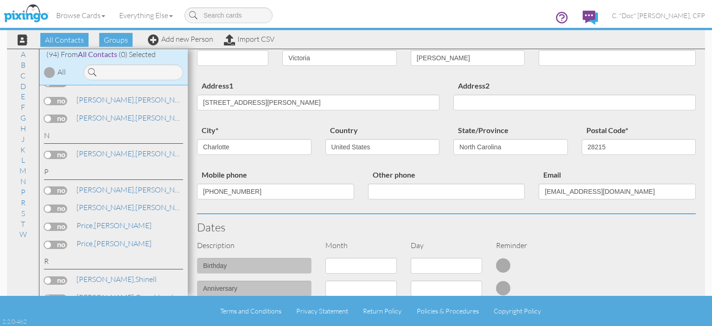
scroll to position [93, 0]
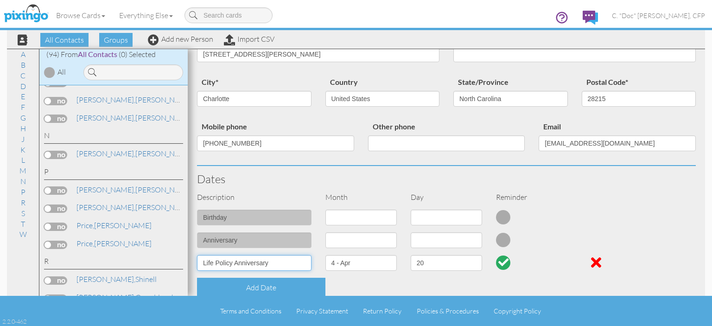
type input "Life Policy Anniversary"
click at [370, 217] on select "1 - [DATE] - [DATE] - [DATE] - [DATE] - [DATE] - [DATE] - [DATE] - [DATE] - [DA…" at bounding box center [361, 218] width 71 height 16
select select "object:951"
click at [326, 210] on select "1 - [DATE] - [DATE] - [DATE] - [DATE] - [DATE] - [DATE] - [DATE] - [DATE] - [DA…" at bounding box center [361, 218] width 71 height 16
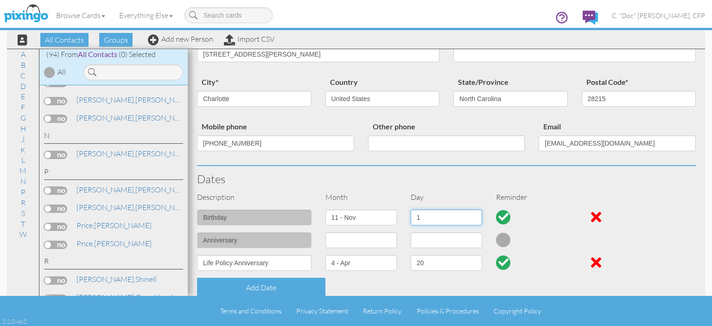
click at [432, 219] on select "1 2 3 4 5 6 7 8 9 10 11 12 13 14 15 16 17 18 19 20 21 22 23 24 25 26 27 28 29 30" at bounding box center [446, 218] width 71 height 16
select select "number:7"
click at [411, 210] on select "1 2 3 4 5 6 7 8 9 10 11 12 13 14 15 16 17 18 19 20 21 22 23 24 25 26 27 28 29 30" at bounding box center [446, 218] width 71 height 16
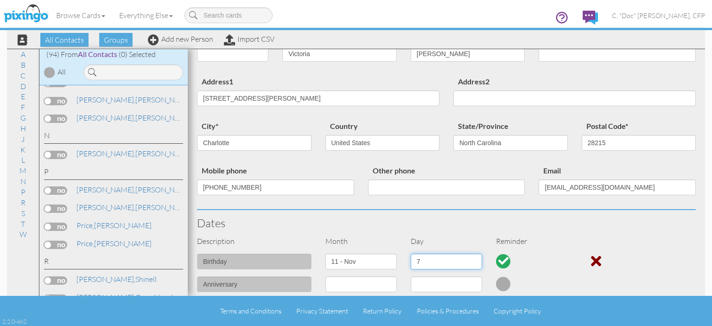
scroll to position [0, 0]
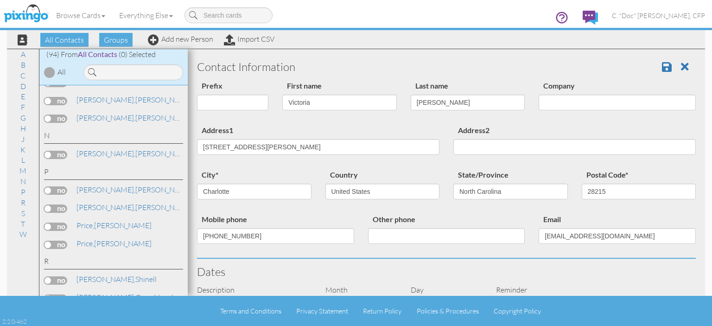
click at [655, 68] on h3 "Contact Information" at bounding box center [446, 67] width 499 height 12
click at [663, 68] on span at bounding box center [667, 66] width 10 height 11
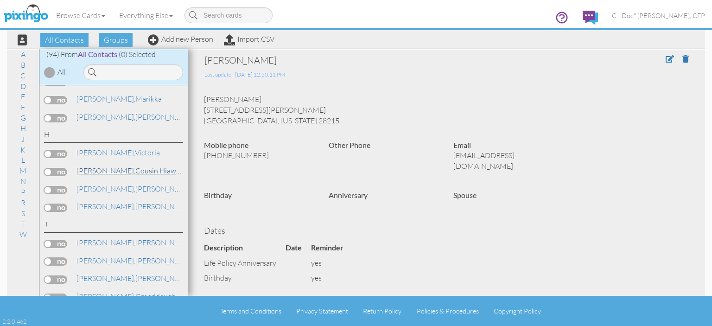
scroll to position [696, 0]
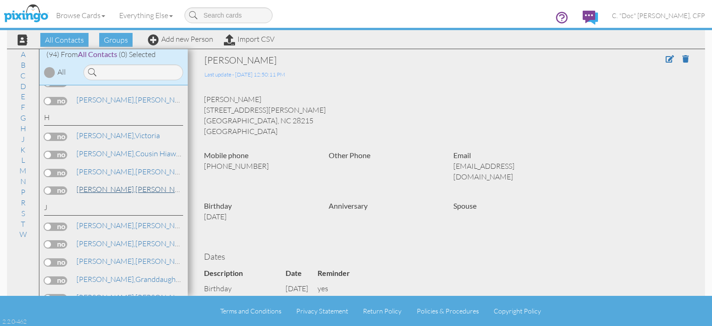
click at [98, 185] on span "[PERSON_NAME]," at bounding box center [106, 189] width 59 height 9
click at [666, 59] on span at bounding box center [670, 58] width 8 height 7
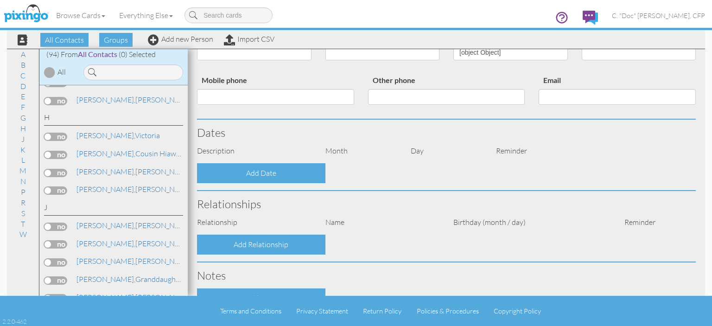
scroll to position [185, 0]
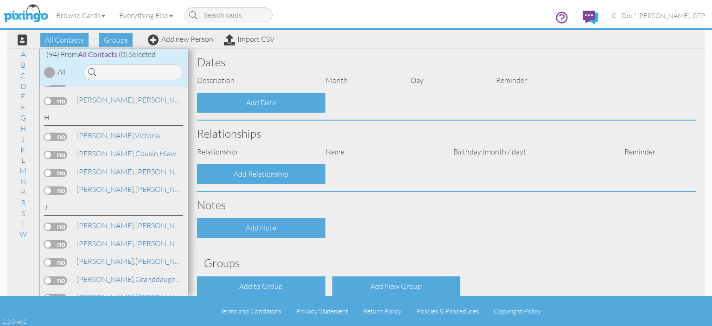
type input "[PERSON_NAME]"
type input "[STREET_ADDRESS]"
type input "Charlotte"
type input "28216"
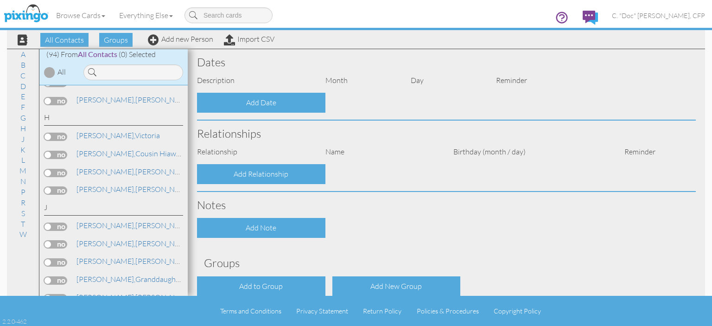
type input "[PHONE_NUMBER]"
type input "[EMAIL_ADDRESS][DOMAIN_NAME]"
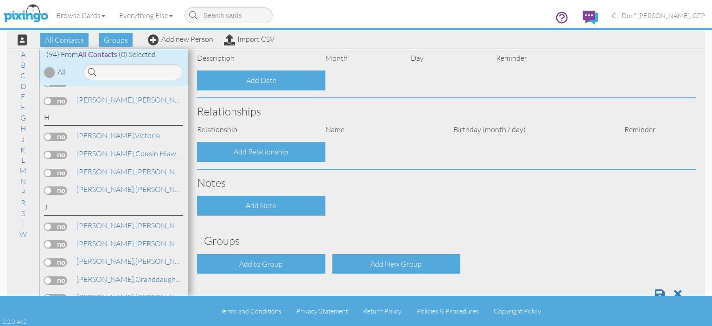
select select "object:561"
select select "object:806"
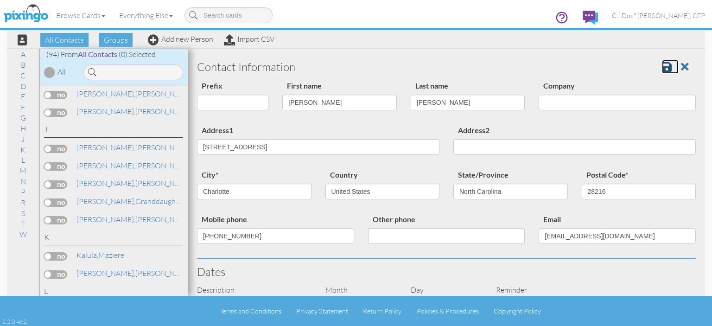
scroll to position [781, 0]
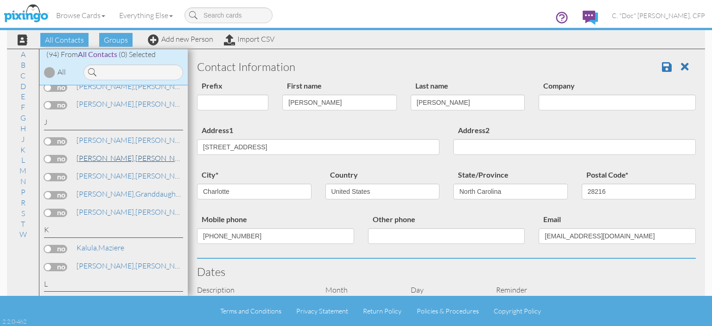
click at [95, 153] on span "[PERSON_NAME]," at bounding box center [106, 157] width 59 height 9
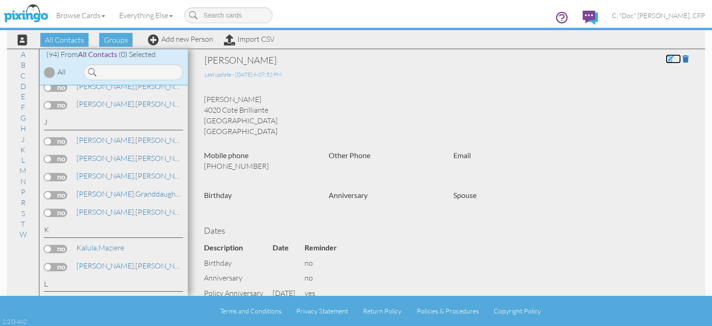
click at [666, 59] on span at bounding box center [670, 58] width 8 height 7
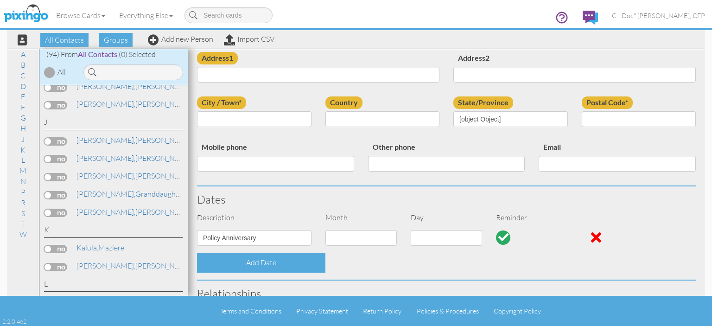
type input "[PERSON_NAME]"
type input "Johnson"
type input "4020 Cote Brilliante"
type input "Saint Louis"
type input "63113"
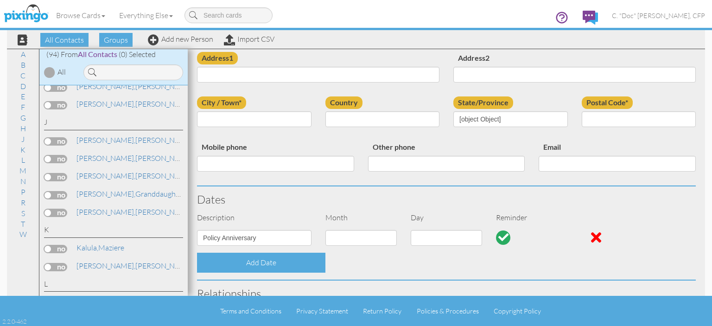
type input "314-312-5095"
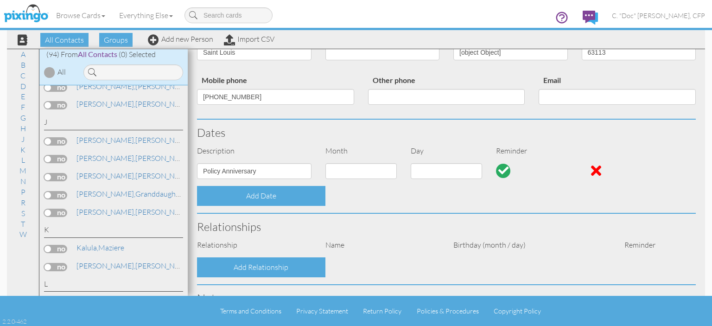
select select "object:901"
select select "object:554"
select select "object:561"
select select "object:839"
select select "number:11"
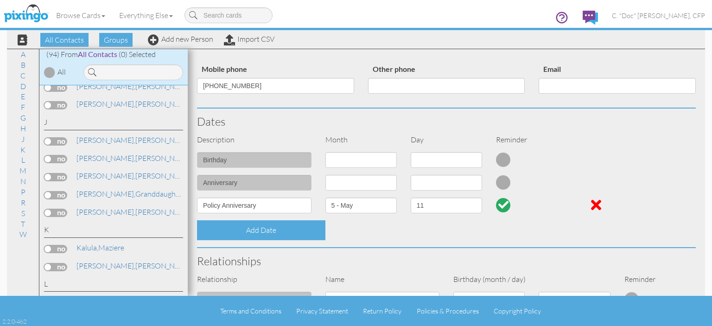
scroll to position [185, 0]
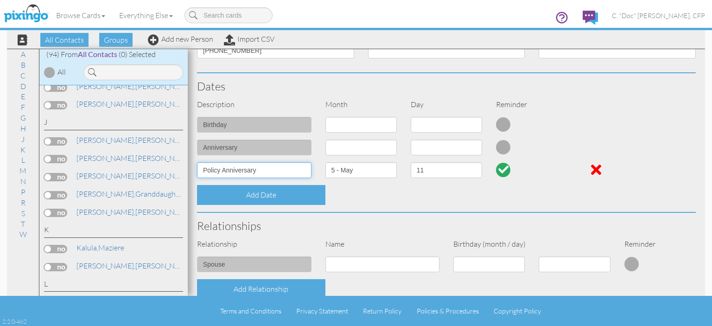
click at [203, 169] on input "Policy Anniversary" at bounding box center [254, 170] width 115 height 16
type input "LifevPolicy Anniversary"
click at [372, 169] on select "1 - [DATE] - [DATE] - [DATE] - [DATE] - [DATE] - [DATE] - [DATE] - [DATE] - [DA…" at bounding box center [361, 170] width 71 height 16
select select "object:897"
click at [326, 162] on select "1 - [DATE] - [DATE] - [DATE] - [DATE] - [DATE] - [DATE] - [DATE] - [DATE] - [DA…" at bounding box center [361, 170] width 71 height 16
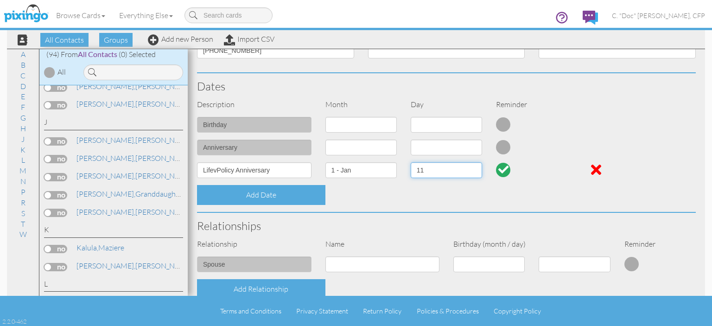
click at [447, 174] on select "1 2 3 4 5 6 7 8 9 10 11 12 13 14 15 16 17 18 19 20 21 22 23 24 25 26 27 28 29 3…" at bounding box center [446, 170] width 71 height 16
select select "number:1"
click at [411, 162] on select "1 2 3 4 5 6 7 8 9 10 11 12 13 14 15 16 17 18 19 20 21 22 23 24 25 26 27 28 29 3…" at bounding box center [446, 170] width 71 height 16
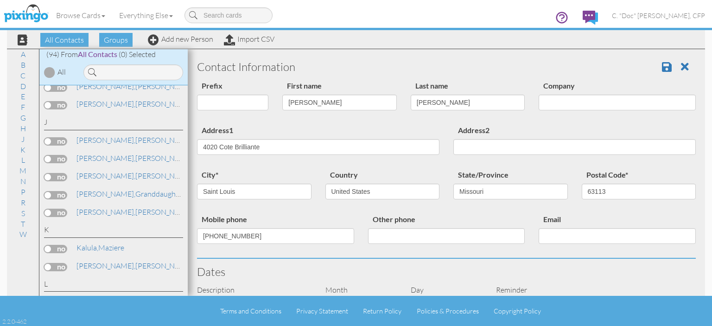
scroll to position [139, 0]
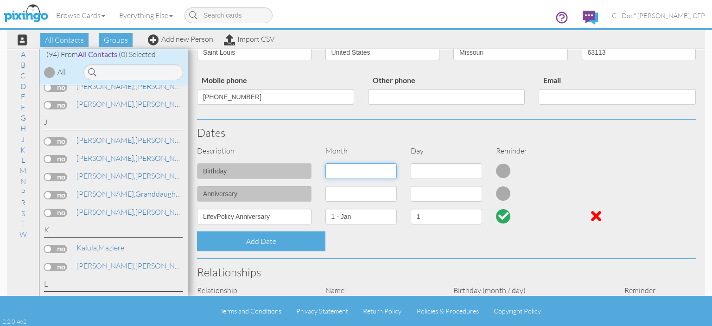
click at [375, 174] on select "1 - [DATE] - [DATE] - [DATE] - [DATE] - [DATE] - [DATE] - [DATE] - [DATE] - [DA…" at bounding box center [361, 171] width 71 height 16
select select "object:906"
click at [326, 163] on select "1 - [DATE] - [DATE] - [DATE] - [DATE] - [DATE] - [DATE] - [DATE] - [DATE] - [DA…" at bounding box center [361, 171] width 71 height 16
click at [436, 170] on select "1 2 3 4 5 6 7 8 9 10 11 12 13 14 15 16 17 18 19 20 21 22 23 24 25 26 27 28 29 3…" at bounding box center [446, 171] width 71 height 16
select select "number:23"
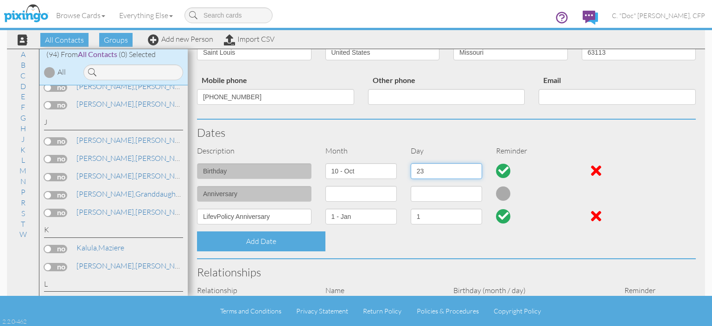
click at [411, 163] on select "1 2 3 4 5 6 7 8 9 10 11 12 13 14 15 16 17 18 19 20 21 22 23 24 25 26 27 28 29 3…" at bounding box center [446, 171] width 71 height 16
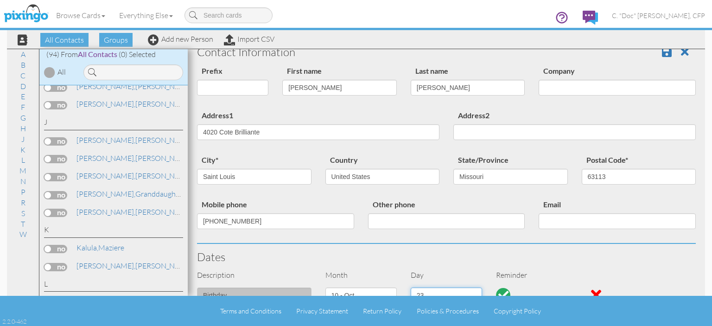
scroll to position [0, 0]
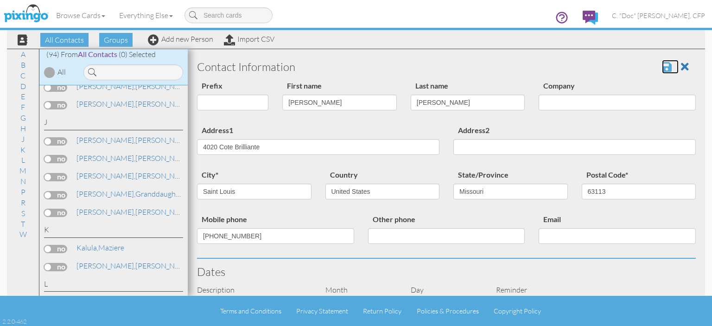
click at [662, 64] on span at bounding box center [667, 66] width 10 height 11
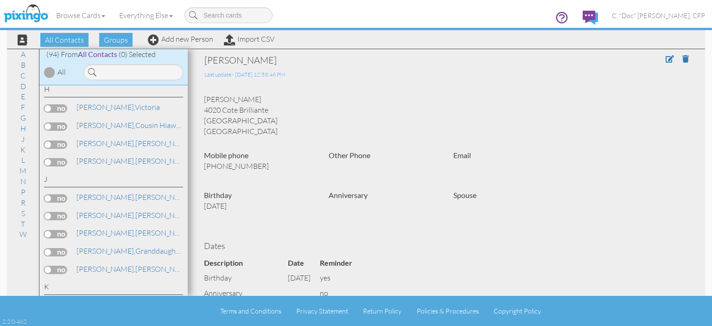
scroll to position [742, 0]
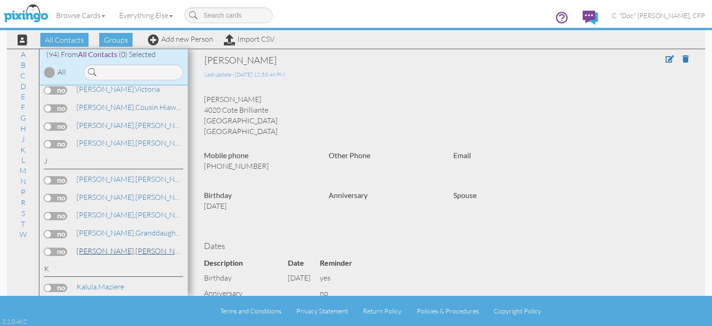
click at [98, 246] on span "[PERSON_NAME]," at bounding box center [106, 250] width 59 height 9
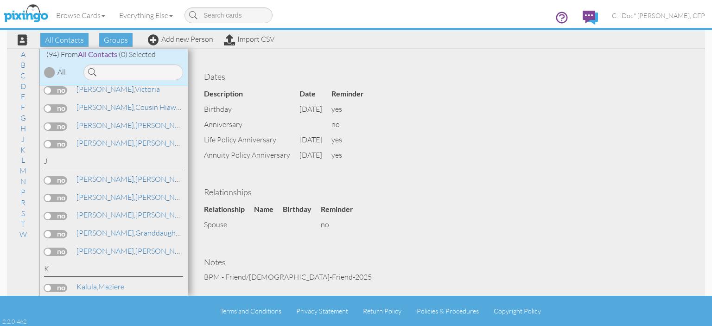
scroll to position [788, 0]
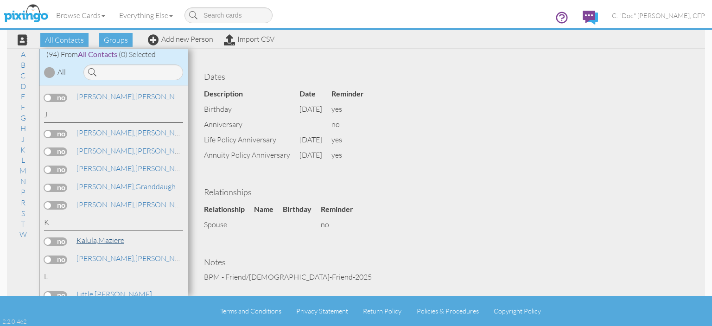
click at [91, 236] on span "Kalula," at bounding box center [88, 240] width 22 height 9
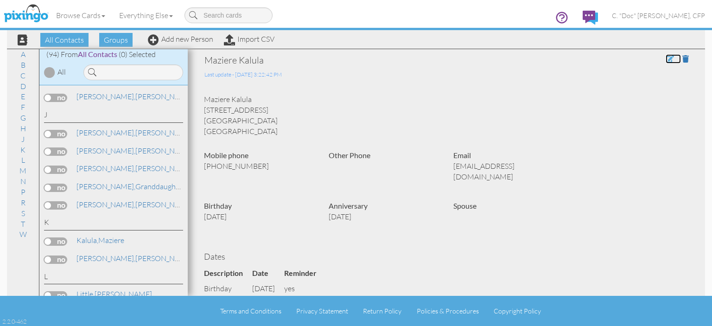
click at [666, 59] on span at bounding box center [670, 58] width 8 height 7
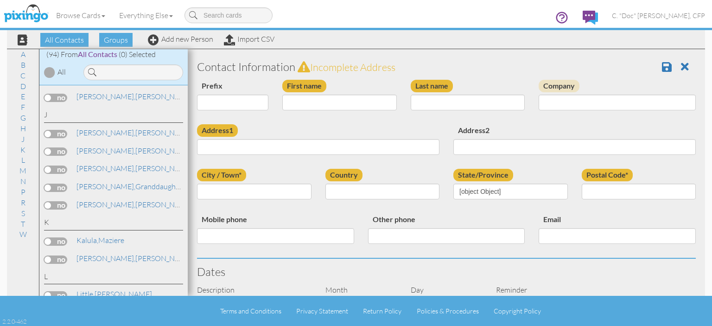
type input "Maziere"
type input "Kalula"
type input "1963 Quill Court"
type input "Charlotte"
type input "28083"
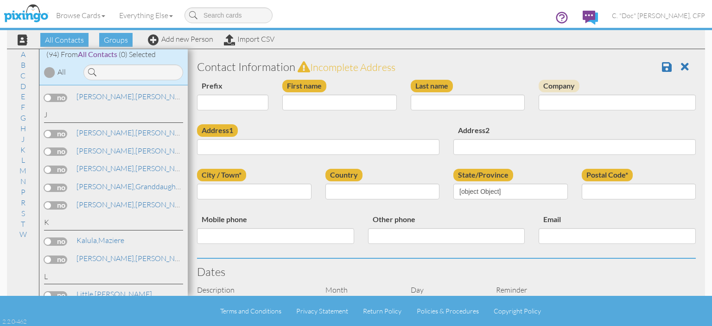
type input "704-707-6321"
type input "zmaziere@gmail.com"
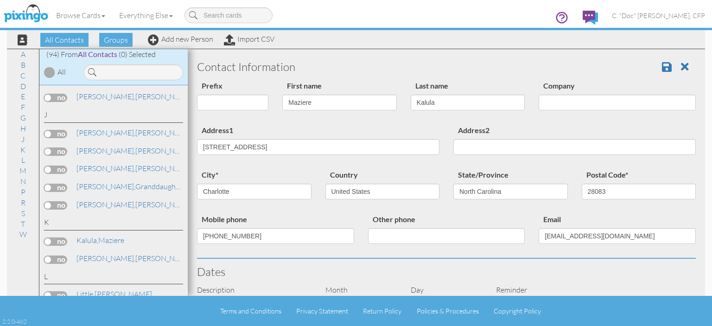
select select "object:585"
select select "object:830"
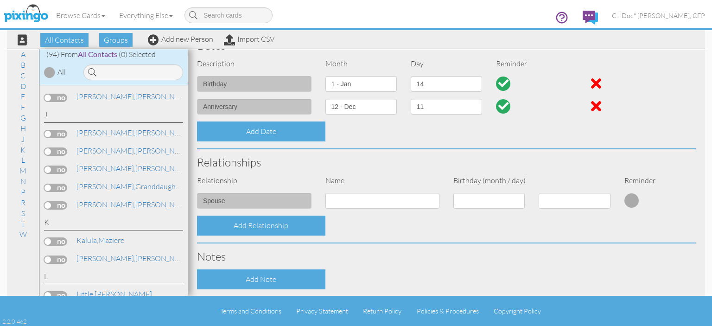
scroll to position [232, 0]
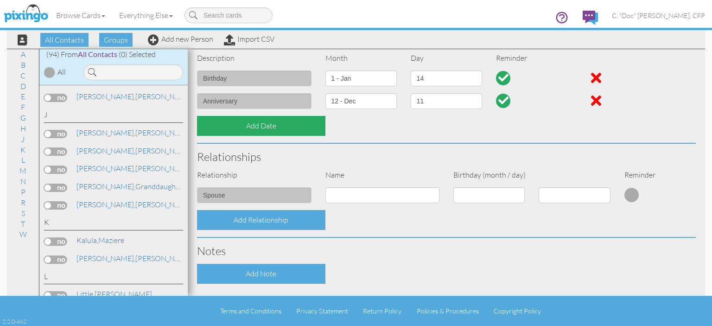
click at [219, 129] on div "Add Date" at bounding box center [261, 126] width 128 height 20
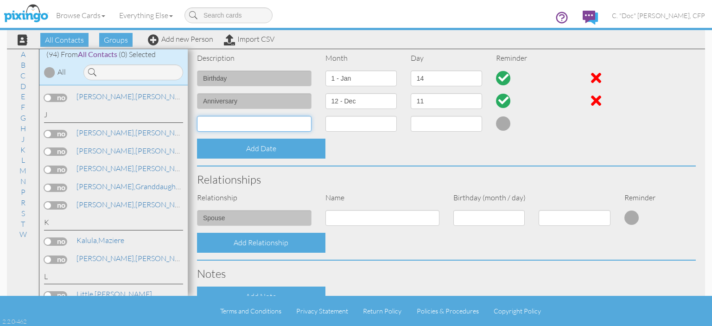
click at [219, 125] on input at bounding box center [254, 124] width 115 height 16
type input "O"
type input "Policy Anniversary"
click at [332, 125] on select "1 - Jan 2 - Feb 3 - Mar 4 - Apr 5 - May 6 - Jun 7 - Jul 8 - Aug 9 - Sep 10 - Oc…" at bounding box center [361, 124] width 71 height 16
select select "object:573"
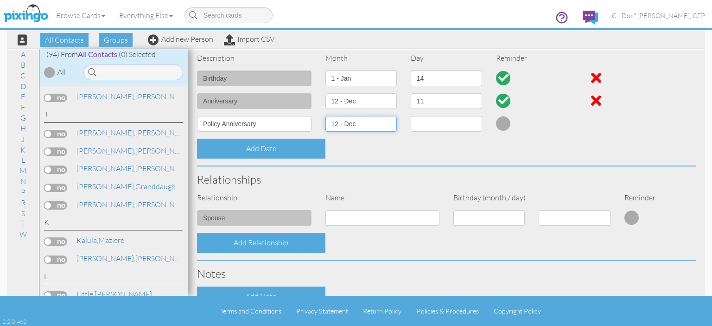
click at [326, 116] on select "1 - Jan 2 - Feb 3 - Mar 4 - Apr 5 - May 6 - Jun 7 - Jul 8 - Aug 9 - Sep 10 - Oc…" at bounding box center [361, 124] width 71 height 16
click at [453, 123] on select "1 2 3 4 5 6 7 8 9 10 11 12 13 14 15 16 17 18 19 20 21 22 23 24 25 26 27 28 29 3…" at bounding box center [446, 124] width 71 height 16
select select "number:11"
click at [411, 116] on select "1 2 3 4 5 6 7 8 9 10 11 12 13 14 15 16 17 18 19 20 21 22 23 24 25 26 27 28 29 3…" at bounding box center [446, 124] width 71 height 16
click at [592, 101] on div at bounding box center [596, 100] width 10 height 15
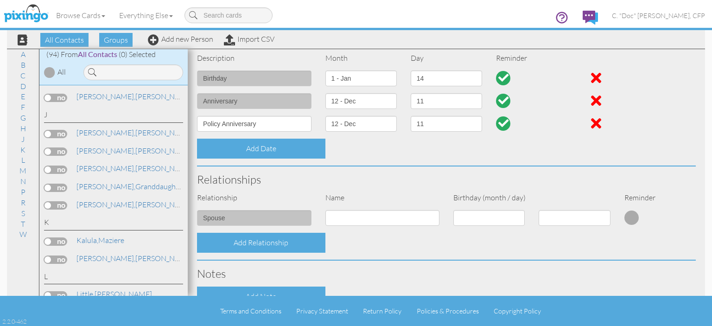
select select "?"
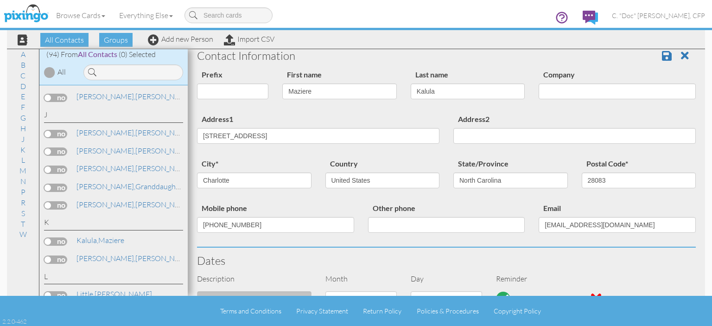
scroll to position [0, 0]
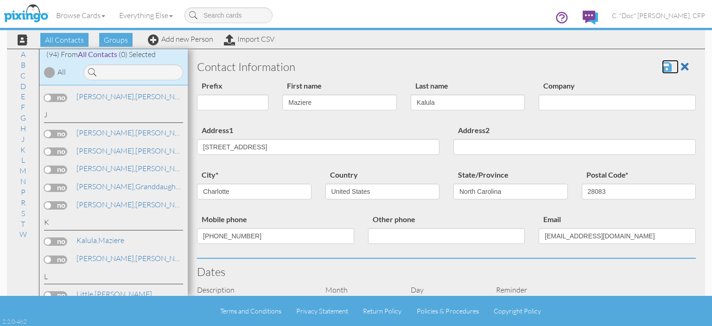
click at [662, 66] on span at bounding box center [667, 66] width 10 height 11
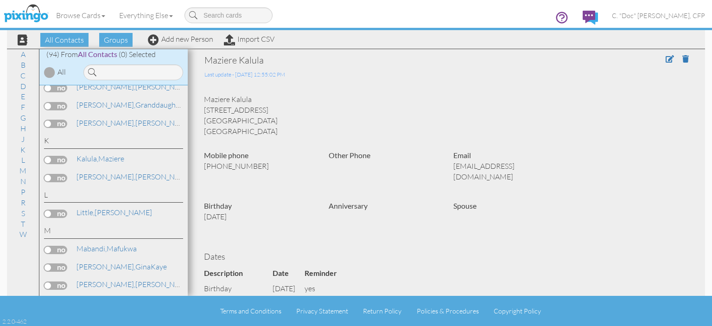
scroll to position [881, 0]
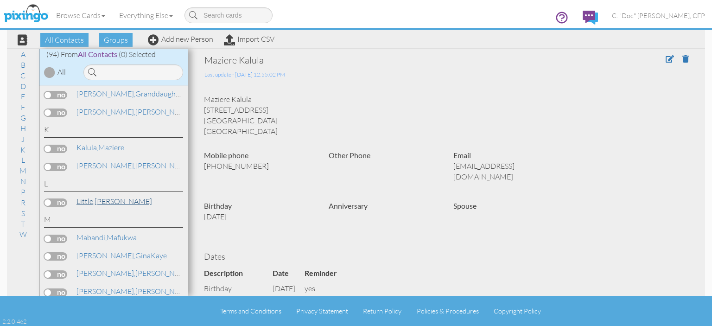
click at [87, 197] on span "Little," at bounding box center [86, 201] width 18 height 9
click at [666, 60] on span at bounding box center [670, 58] width 8 height 7
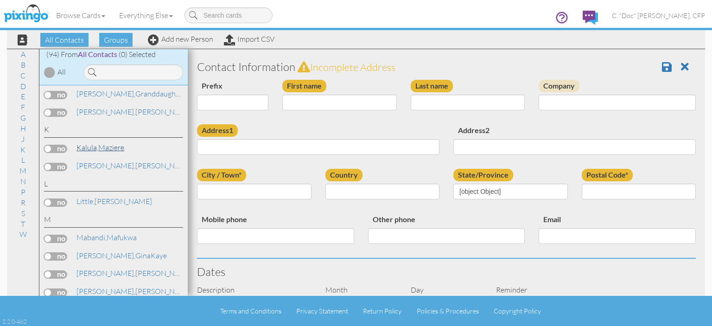
type input "[PERSON_NAME]"
type input "Little"
type input "[STREET_ADDRESS]"
type input "Charlotte"
type input "28262"
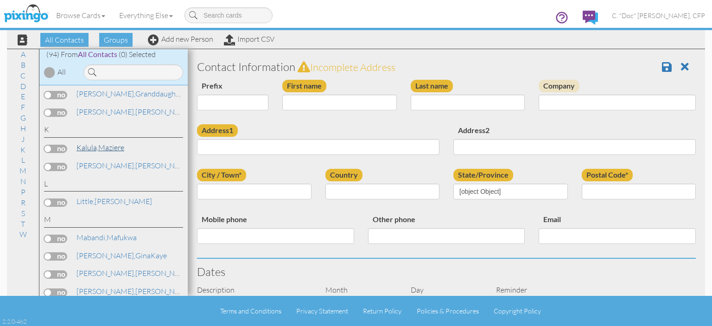
type input "[PHONE_NUMBER]"
type input "[EMAIL_ADDRESS][DOMAIN_NAME]"
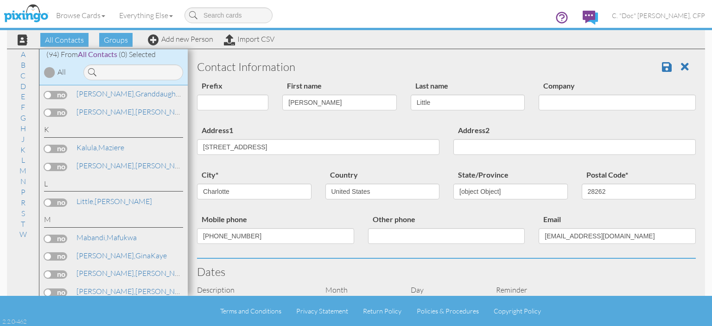
select select "object:553"
select select "object:798"
click at [96, 196] on link "[PERSON_NAME]" at bounding box center [114, 201] width 77 height 11
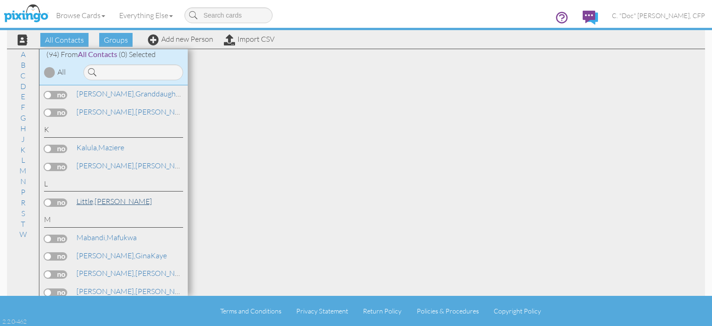
click at [87, 197] on span "Little," at bounding box center [86, 201] width 18 height 9
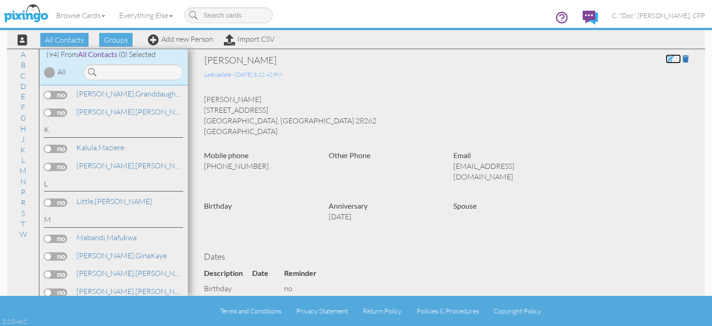
click at [666, 58] on span at bounding box center [670, 58] width 8 height 7
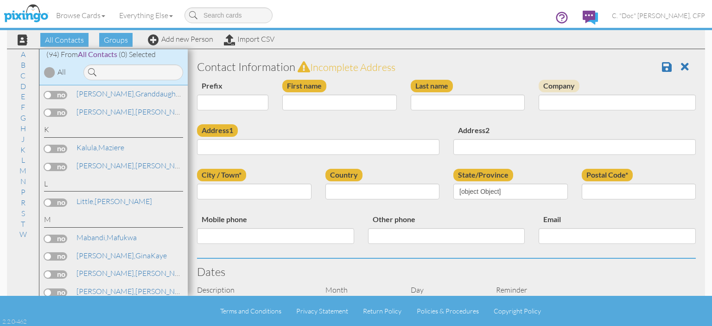
type input "[PERSON_NAME]"
type input "Little"
type input "[STREET_ADDRESS]"
type input "Charlotte"
type input "28262"
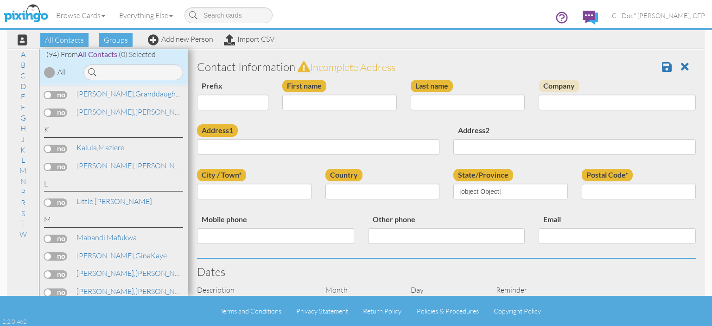
type input "[PHONE_NUMBER]"
type input "[EMAIL_ADDRESS][DOMAIN_NAME]"
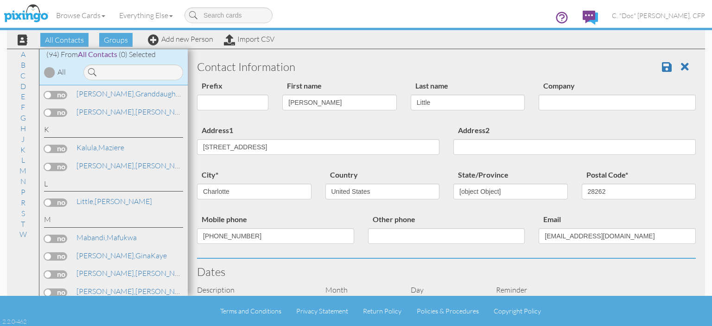
select select "object:553"
select select "object:798"
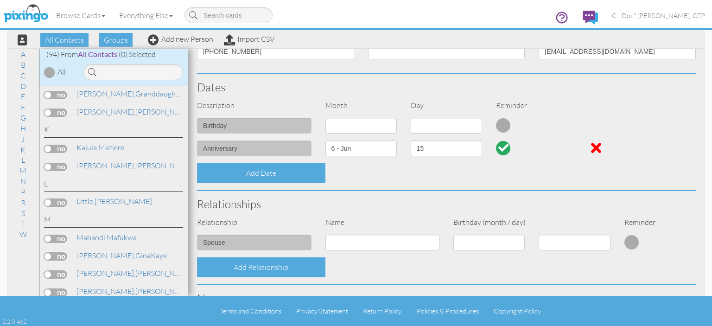
scroll to position [185, 0]
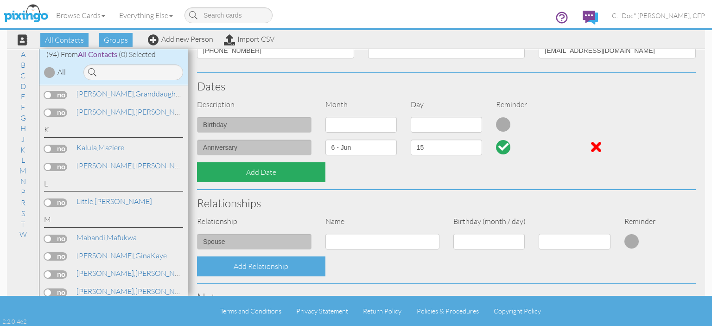
click at [239, 170] on div "Add Date" at bounding box center [261, 172] width 128 height 20
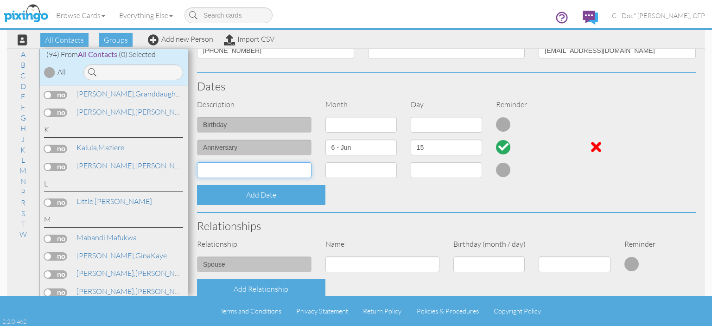
click at [273, 171] on input at bounding box center [254, 170] width 115 height 16
type input "Policy Anniversary"
click at [377, 170] on select "1 - [DATE] - [DATE] - [DATE] - [DATE] - [DATE] - [DATE] - [DATE] - [DATE] - [DA…" at bounding box center [361, 170] width 71 height 16
select select "object:893"
click at [326, 162] on select "1 - [DATE] - [DATE] - [DATE] - [DATE] - [DATE] - [DATE] - [DATE] - [DATE] - [DA…" at bounding box center [361, 170] width 71 height 16
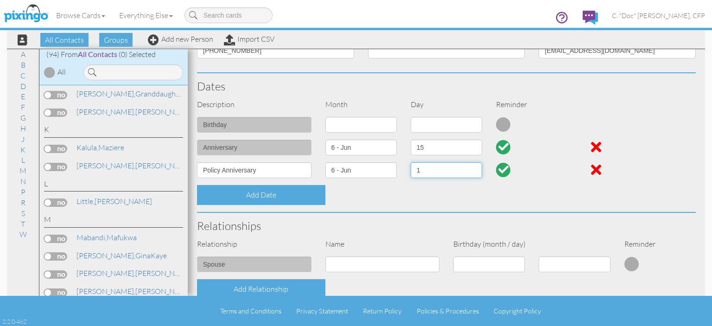
click at [432, 168] on select "1 2 3 4 5 6 7 8 9 10 11 12 13 14 15 16 17 18 19 20 21 22 23 24 25 26 27 28 29 30" at bounding box center [446, 170] width 71 height 16
select select "number:15"
click at [411, 162] on select "1 2 3 4 5 6 7 8 9 10 11 12 13 14 15 16 17 18 19 20 21 22 23 24 25 26 27 28 29 30" at bounding box center [446, 170] width 71 height 16
click at [592, 149] on div at bounding box center [596, 147] width 10 height 15
select select "?"
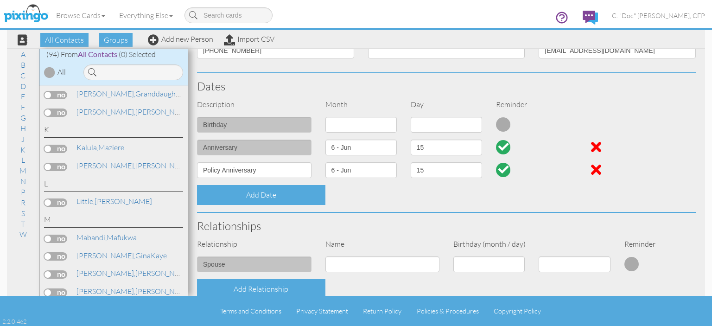
select select "?"
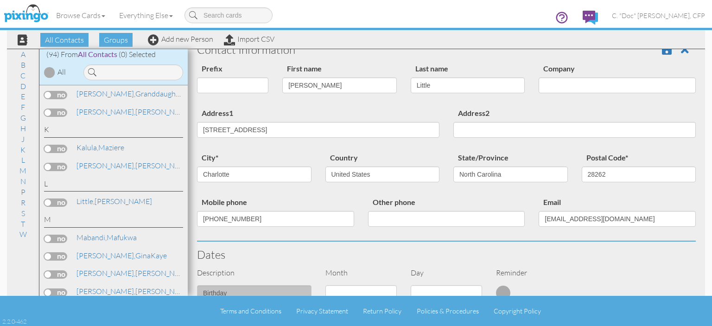
scroll to position [0, 0]
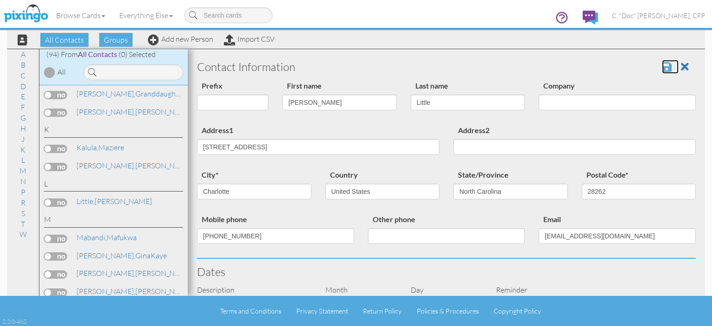
click at [662, 69] on span at bounding box center [667, 66] width 10 height 11
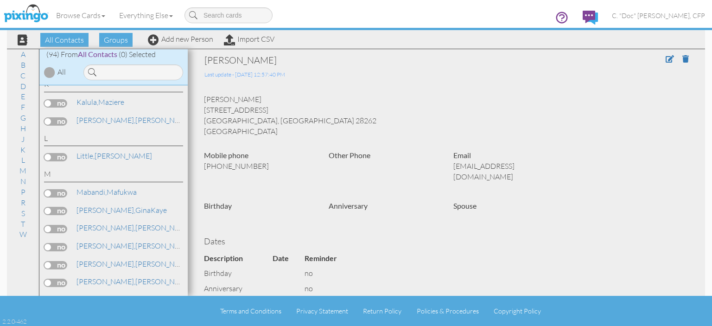
scroll to position [927, 0]
click at [93, 186] on span "Mabandi," at bounding box center [92, 190] width 30 height 9
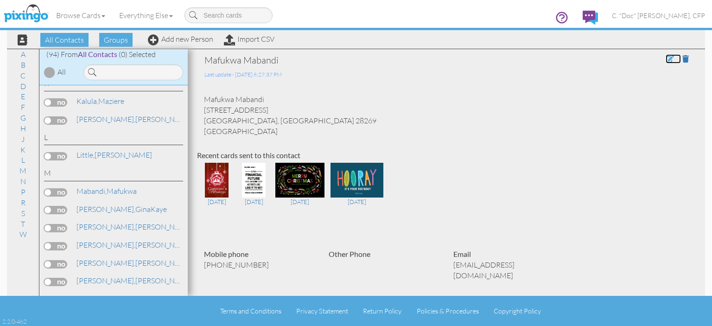
click at [666, 59] on span at bounding box center [670, 58] width 8 height 7
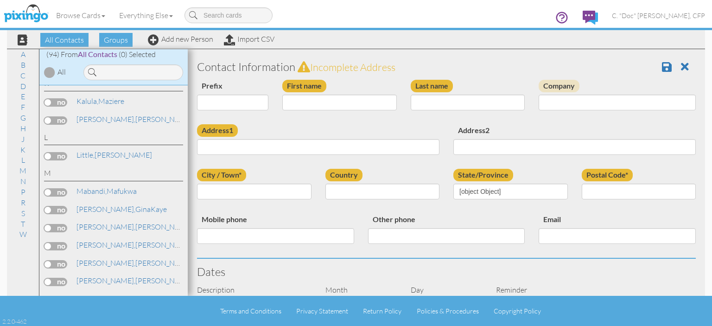
type input "Mafukwa"
type input "Mabandi"
type input "3633 Annadale Drive"
type input "Charlotte"
type input "28269"
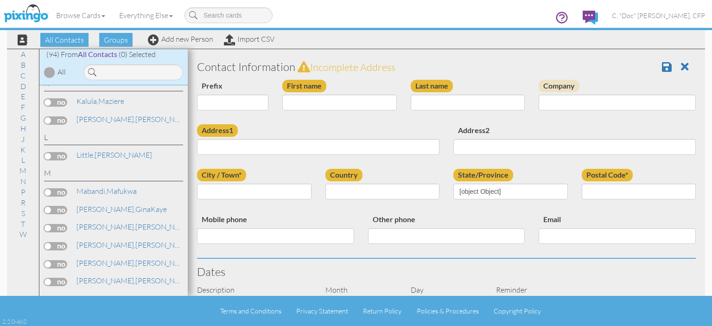
type input "980-205-5078"
type input "mafukwamabandi@bellsouth.net"
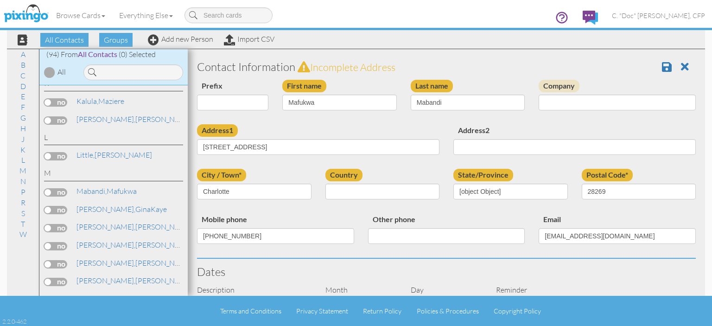
select select "object:573"
select select "object:818"
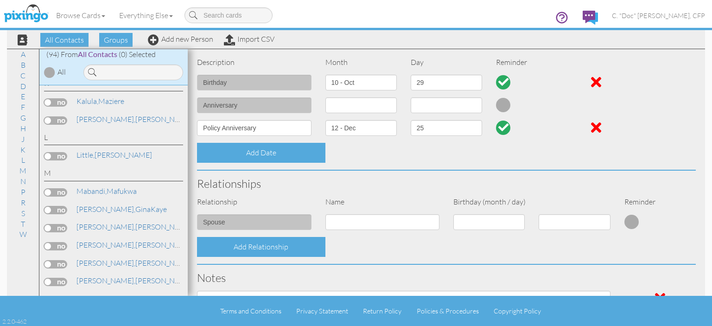
scroll to position [185, 0]
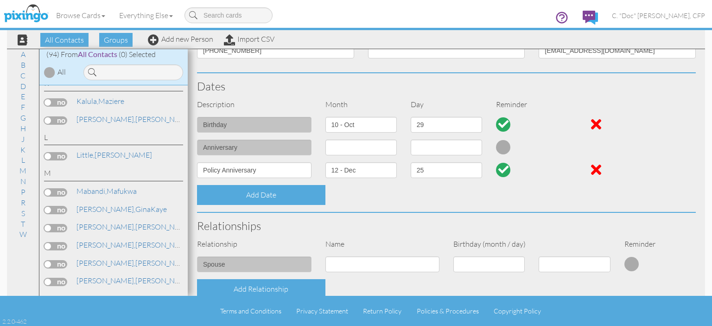
click at [195, 170] on div "Policy Anniversary" at bounding box center [254, 173] width 128 height 23
click at [200, 170] on input "Policy Anniversary" at bounding box center [254, 170] width 115 height 16
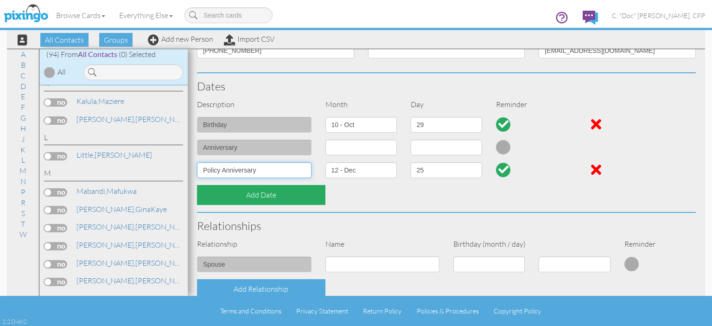
click at [201, 185] on div "Add Date" at bounding box center [261, 195] width 128 height 20
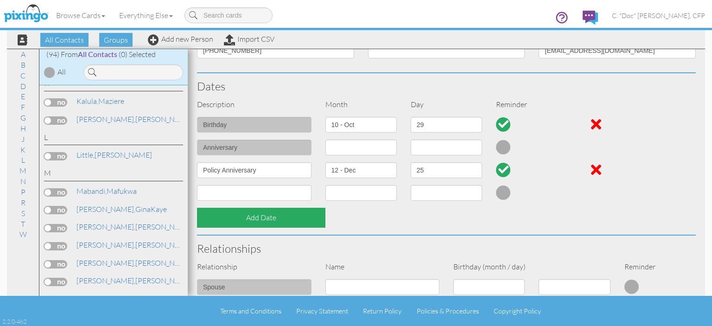
click at [201, 185] on input at bounding box center [254, 193] width 115 height 16
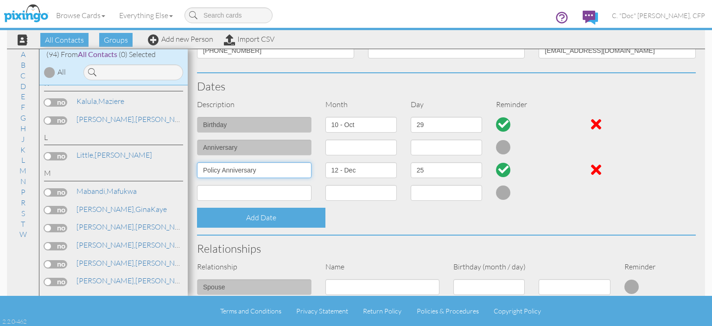
click at [198, 170] on input "Policy Anniversary" at bounding box center [254, 170] width 115 height 16
click at [202, 168] on input "Policy Anniversary" at bounding box center [254, 170] width 115 height 16
click at [203, 168] on input "Policy Anniversary" at bounding box center [254, 170] width 115 height 16
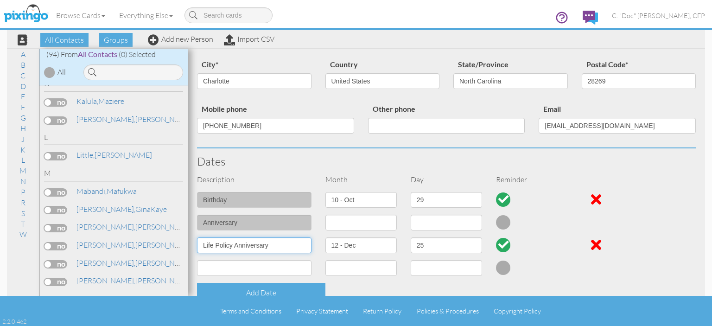
scroll to position [0, 0]
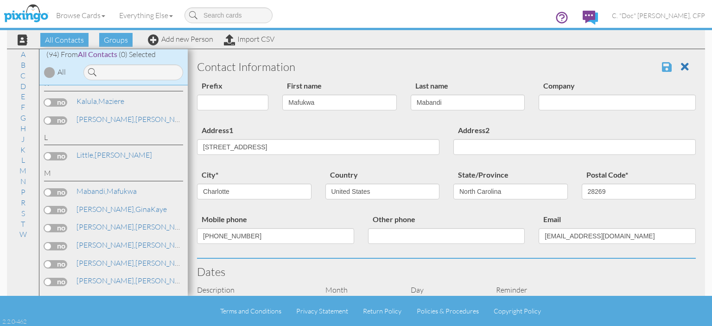
type input "Life Policy Anniversary"
click at [662, 68] on span at bounding box center [667, 66] width 10 height 11
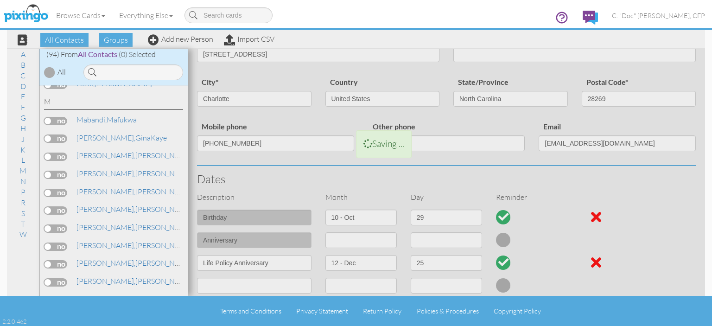
scroll to position [969, 0]
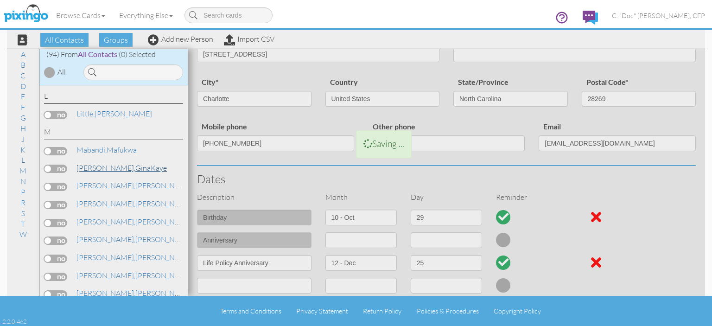
click at [89, 163] on span "[PERSON_NAME]," at bounding box center [106, 167] width 59 height 9
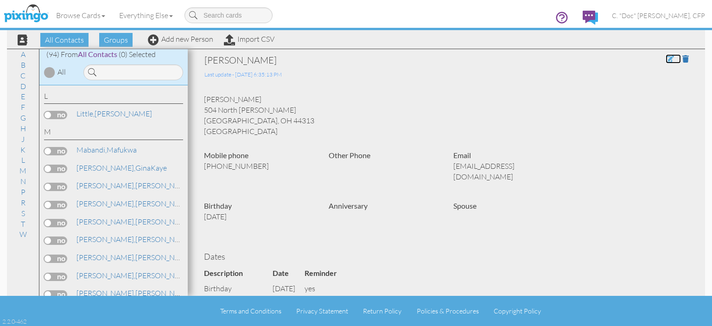
click at [666, 62] on span at bounding box center [670, 58] width 8 height 7
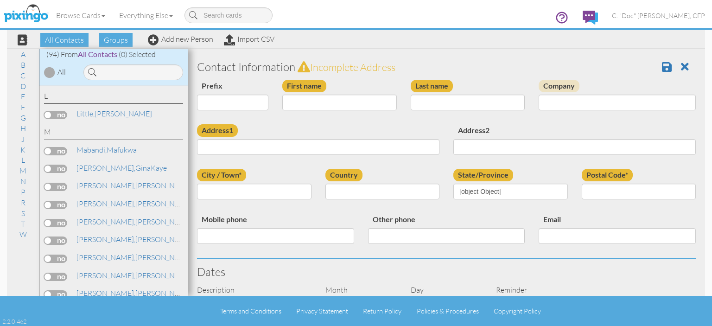
type input "GinaKaye"
type input "Maddox"
type input "504 North Hawkins"
type input "Akron"
type input "44313"
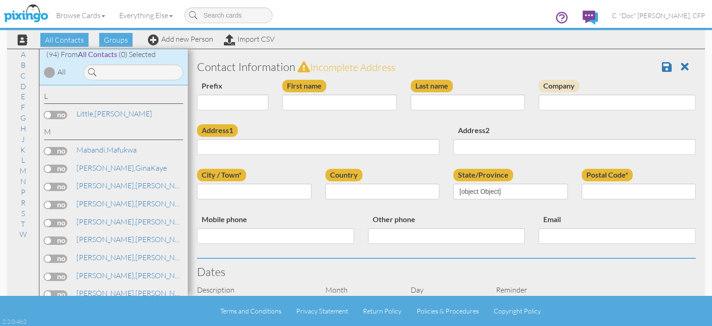
type input "330-328-1624"
type input "ginakaye1908@yahoo.com"
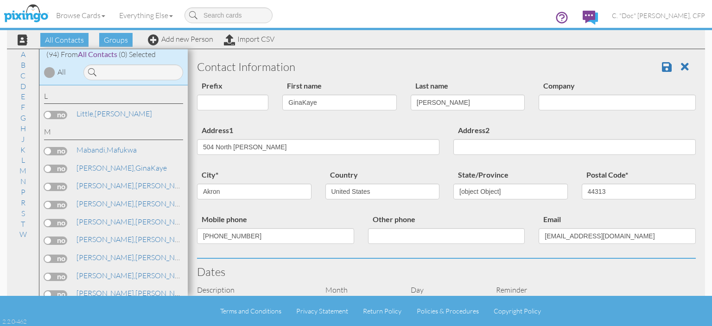
select select "object:573"
select select "object:861"
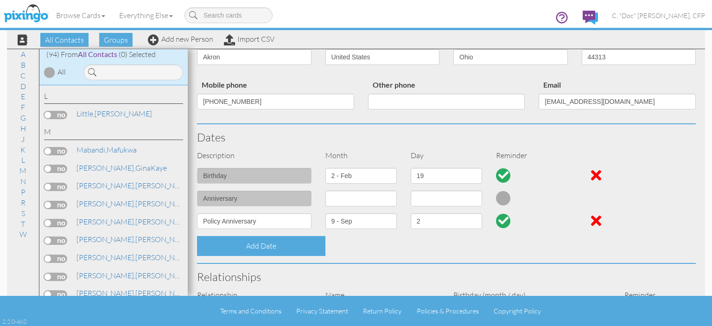
scroll to position [139, 0]
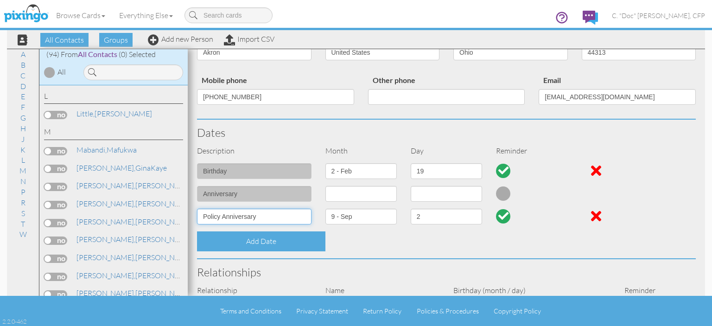
click at [202, 216] on input "Policy Anniversary" at bounding box center [254, 217] width 115 height 16
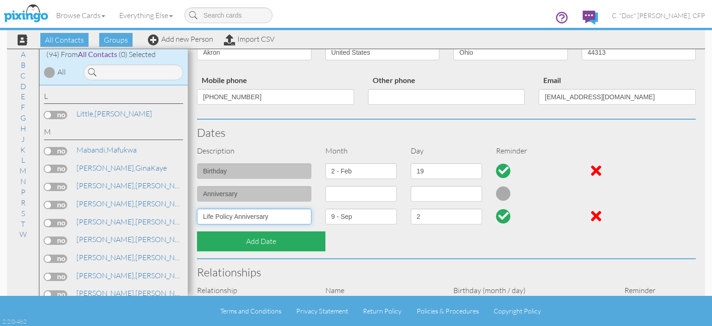
type input "Life Policy Anniversary"
click at [246, 244] on div "Add Date" at bounding box center [261, 241] width 128 height 20
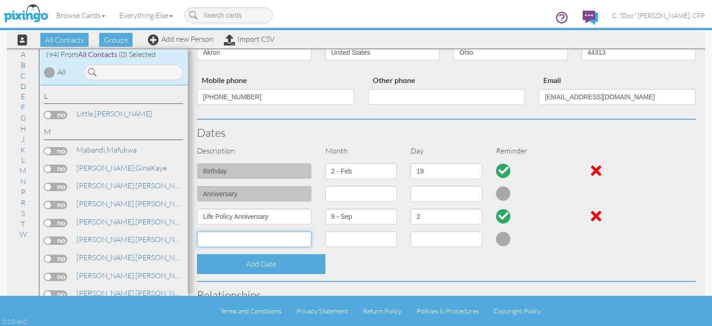
click at [246, 236] on input at bounding box center [254, 239] width 115 height 16
type input "Annuity Policy Anniversary"
click at [339, 239] on select "1 - Jan 2 - Feb 3 - Mar 4 - Apr 5 - May 6 - Jun 7 - Jul 8 - Aug 9 - Sep 10 - Oc…" at bounding box center [361, 239] width 71 height 16
select select "object:922"
click at [326, 231] on select "1 - Jan 2 - Feb 3 - Mar 4 - Apr 5 - May 6 - Jun 7 - Jul 8 - Aug 9 - Sep 10 - Oc…" at bounding box center [361, 239] width 71 height 16
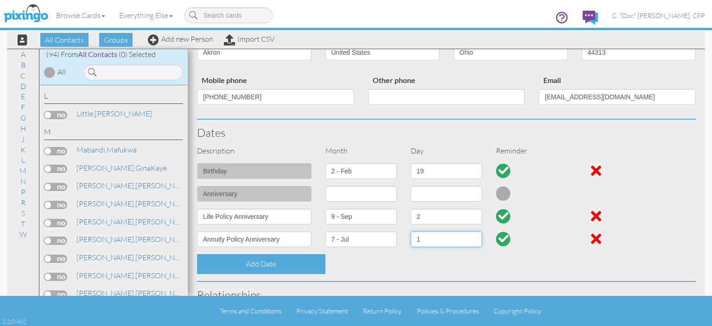
click at [419, 238] on select "1 2 3 4 5 6 7 8 9 10 11 12 13 14 15 16 17 18 19 20 21 22 23 24 25 26 27 28 29 3…" at bounding box center [446, 239] width 71 height 16
select select "number:15"
click at [411, 231] on select "1 2 3 4 5 6 7 8 9 10 11 12 13 14 15 16 17 18 19 20 21 22 23 24 25 26 27 28 29 3…" at bounding box center [446, 239] width 71 height 16
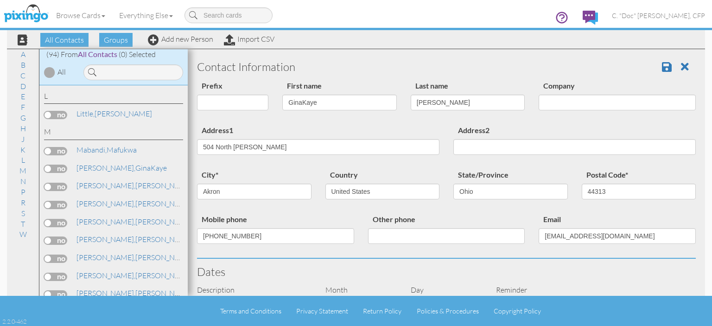
scroll to position [0, 0]
click at [662, 70] on span at bounding box center [667, 66] width 10 height 11
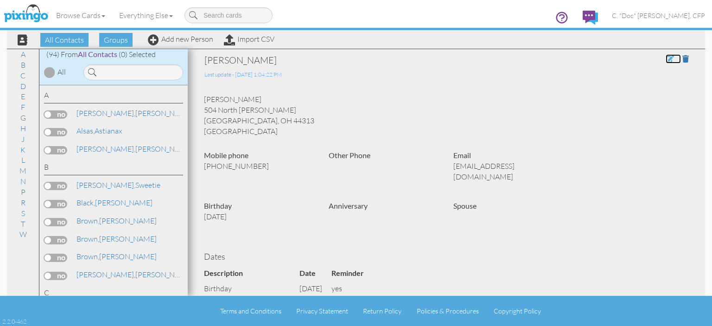
click at [666, 58] on span at bounding box center [670, 58] width 8 height 7
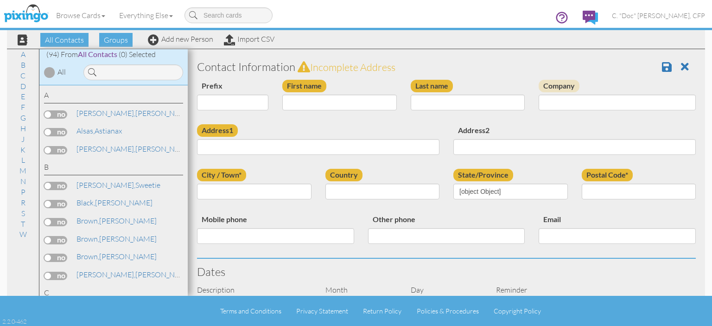
type input "GinaKaye"
type input "[PERSON_NAME]"
type input "504 North [PERSON_NAME]"
type input "Akron"
type input "44313"
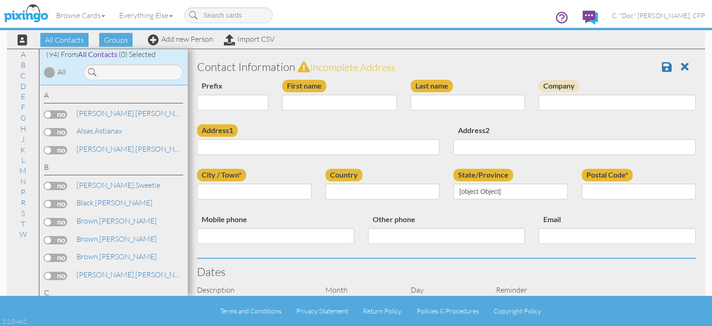
type input "[PHONE_NUMBER]"
type input "[EMAIL_ADDRESS][DOMAIN_NAME]"
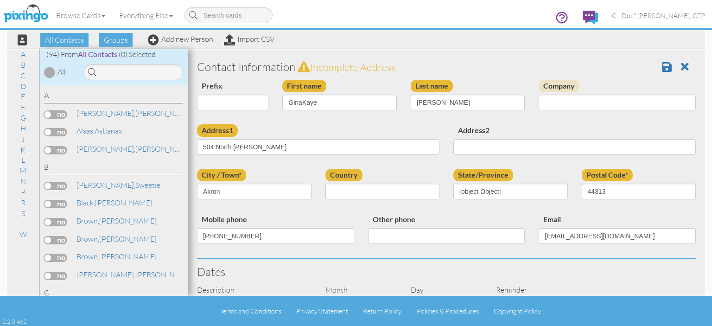
select select "object:548"
select select "object:793"
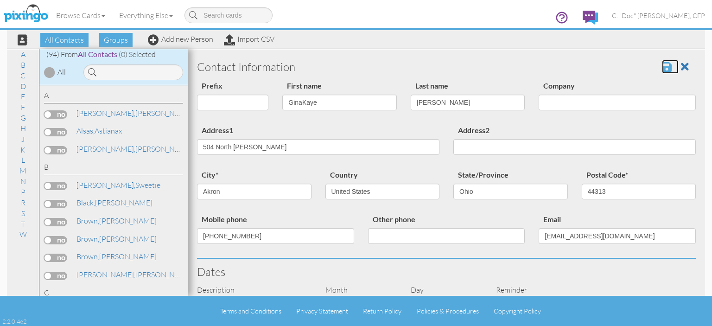
click at [662, 68] on span at bounding box center [667, 66] width 10 height 11
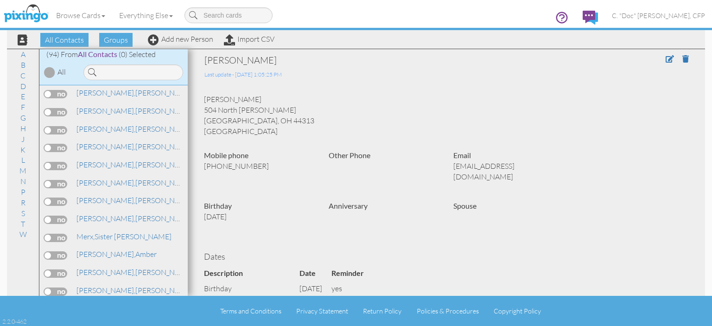
scroll to position [1042, 0]
click at [95, 161] on span "[PERSON_NAME]," at bounding box center [106, 165] width 59 height 9
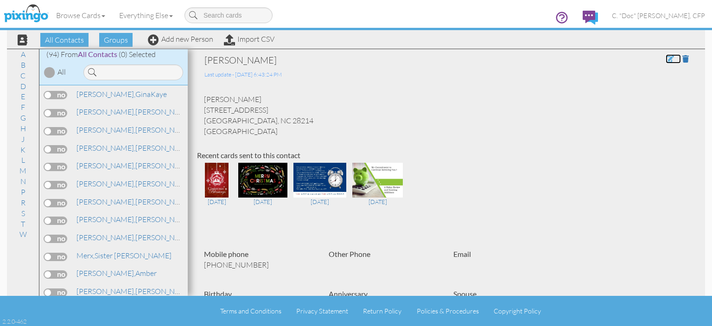
click at [666, 59] on span at bounding box center [670, 58] width 8 height 7
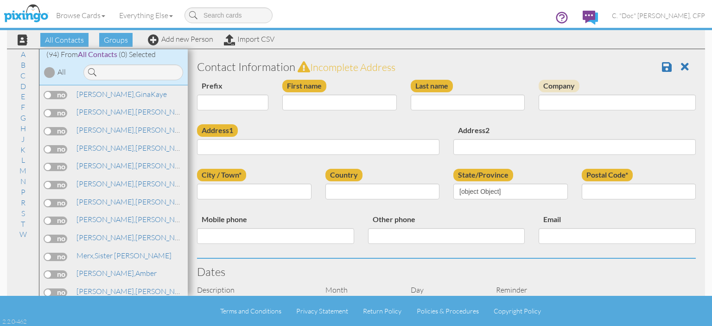
type input "[PERSON_NAME]"
type input "McGriff"
type input "9018 Woodland Park Lane"
type input "Charlotte"
type input "28214"
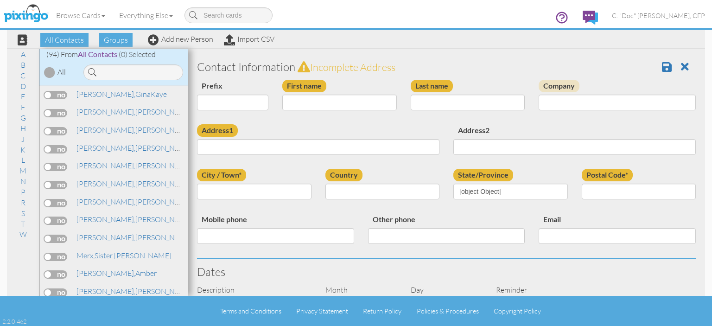
type input "704-575-3520"
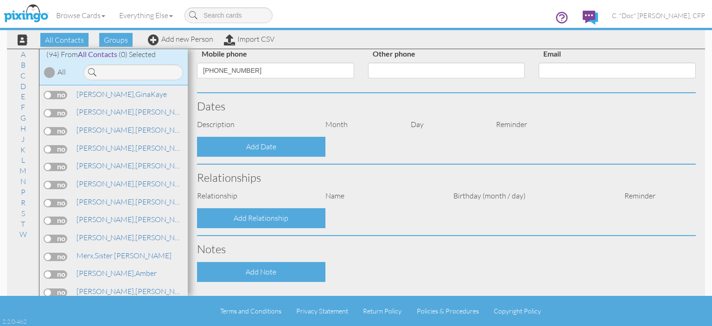
select select "object:581"
select select "object:826"
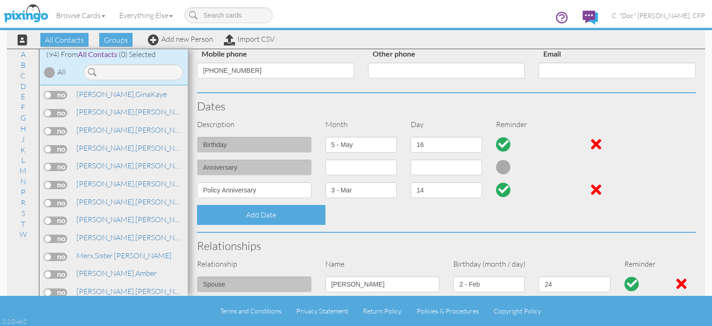
scroll to position [185, 0]
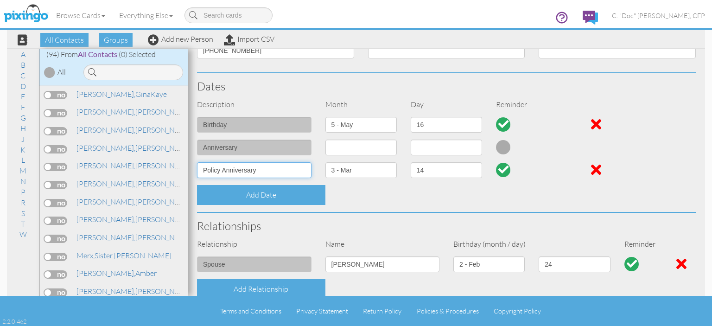
click at [204, 173] on input "Policy Anniversary" at bounding box center [254, 170] width 115 height 16
type input "Life Policy Anniversary"
click at [376, 171] on select "1 - [DATE] - [DATE] - [DATE] - [DATE] - [DATE] - [DATE] - [DATE] - [DATE] - [DA…" at bounding box center [361, 170] width 71 height 16
select select "object:559"
click at [326, 162] on select "1 - [DATE] - [DATE] - [DATE] - [DATE] - [DATE] - [DATE] - [DATE] - [DATE] - [DA…" at bounding box center [361, 170] width 71 height 16
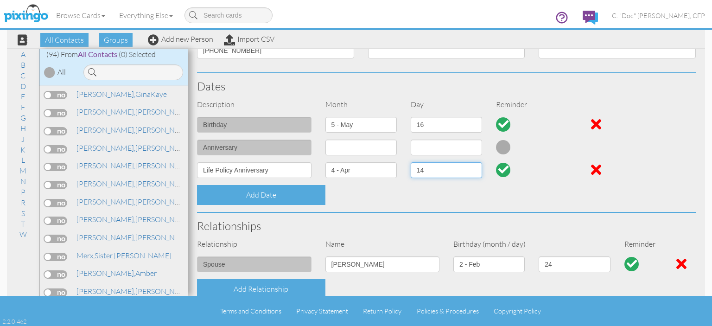
click at [425, 172] on select "1 2 3 4 5 6 7 8 9 10 11 12 13 14 15 16 17 18 19 20 21 22 23 24 25 26 27 28 29 30" at bounding box center [446, 170] width 71 height 16
click at [411, 162] on select "1 2 3 4 5 6 7 8 9 10 11 12 13 14 15 16 17 18 19 20 21 22 23 24 25 26 27 28 29 30" at bounding box center [446, 170] width 71 height 16
click at [422, 170] on select "1 2 3 4 5 6 7 8 9 10 11 12 13 14 15 16 17 18 19 20 21 22 23 24 25 26 27 28 29 30" at bounding box center [446, 170] width 71 height 16
select select "number:24"
click at [411, 162] on select "1 2 3 4 5 6 7 8 9 10 11 12 13 14 15 16 17 18 19 20 21 22 23 24 25 26 27 28 29 30" at bounding box center [446, 170] width 71 height 16
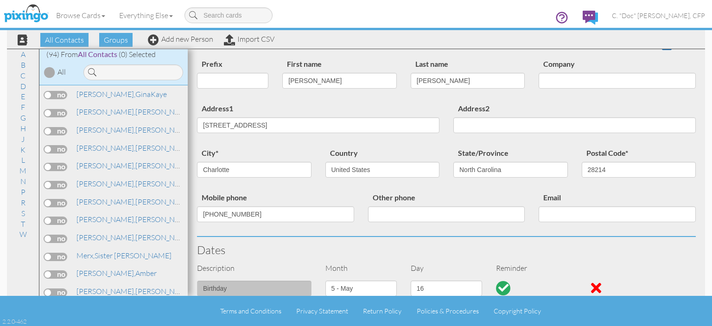
scroll to position [0, 0]
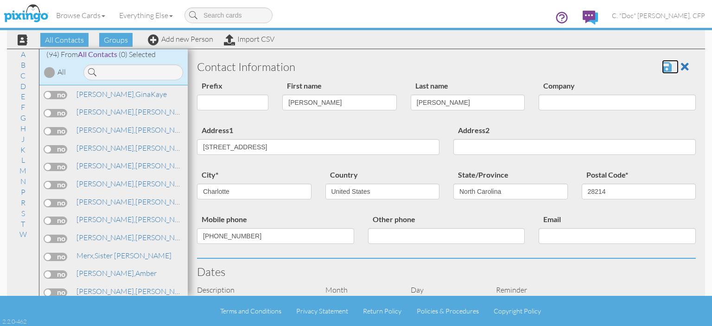
click at [662, 67] on span at bounding box center [667, 66] width 10 height 11
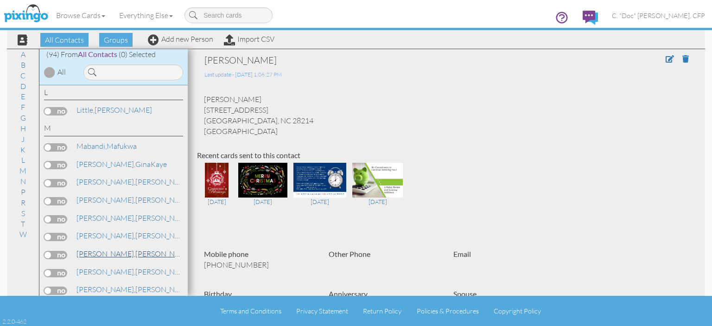
scroll to position [974, 0]
click at [115, 247] on link "[PERSON_NAME]" at bounding box center [135, 252] width 118 height 11
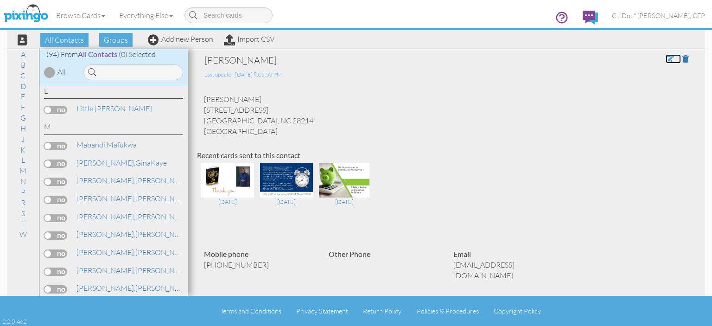
click at [666, 60] on span at bounding box center [670, 58] width 8 height 7
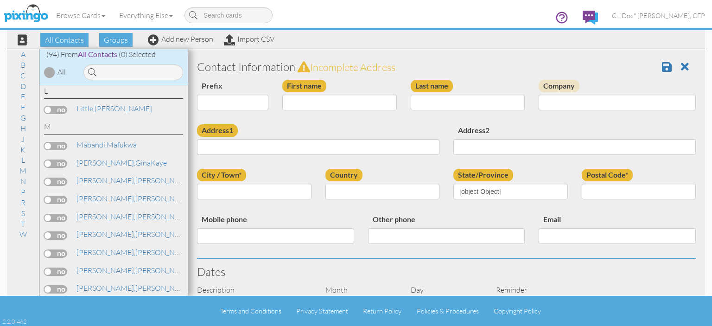
type input "[PERSON_NAME]"
type input "[STREET_ADDRESS]"
type input "Charlotte"
type input "28214"
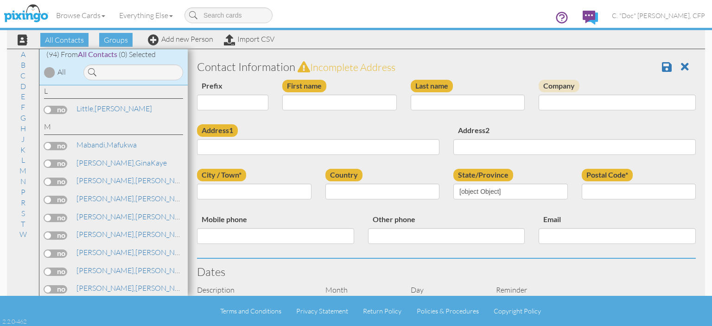
type input "[PHONE_NUMBER]"
type input "[EMAIL_ADDRESS][DOMAIN_NAME]"
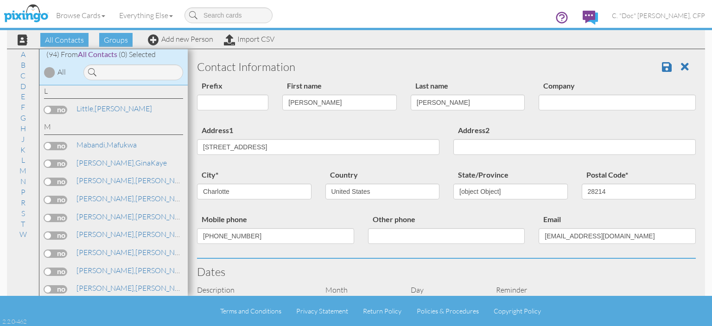
select select "object:590"
select select "object:835"
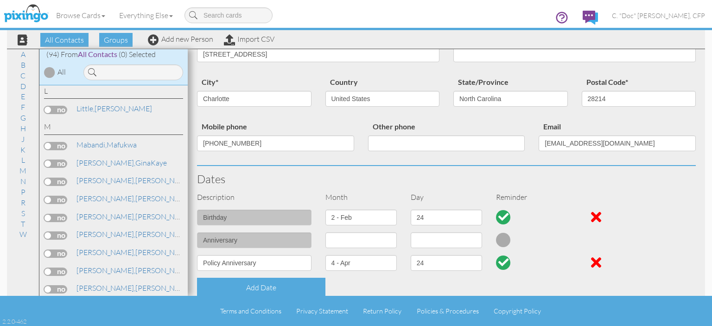
scroll to position [139, 0]
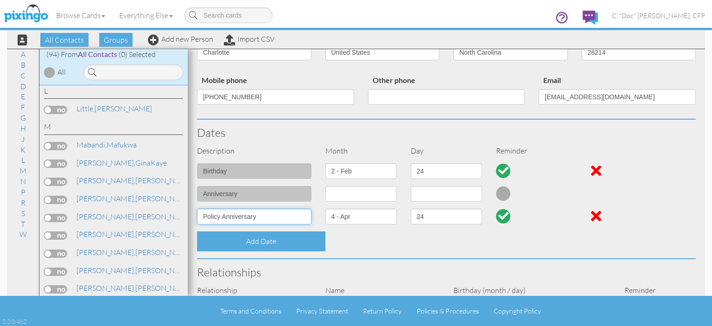
click at [203, 218] on input "Policy Anniversary" at bounding box center [254, 217] width 115 height 16
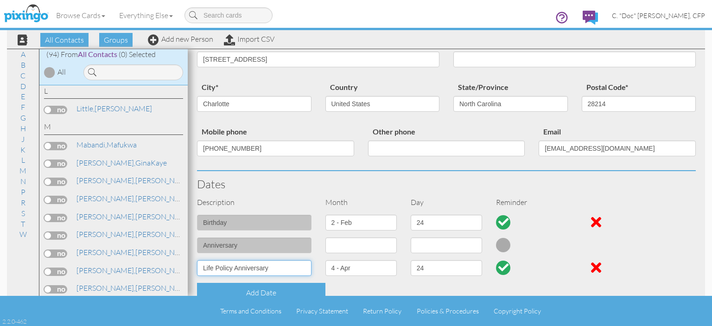
scroll to position [0, 0]
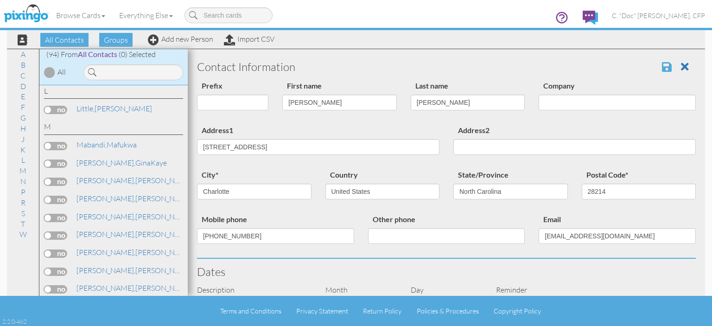
type input "Life Policy Anniversary"
click at [662, 68] on span at bounding box center [667, 66] width 10 height 11
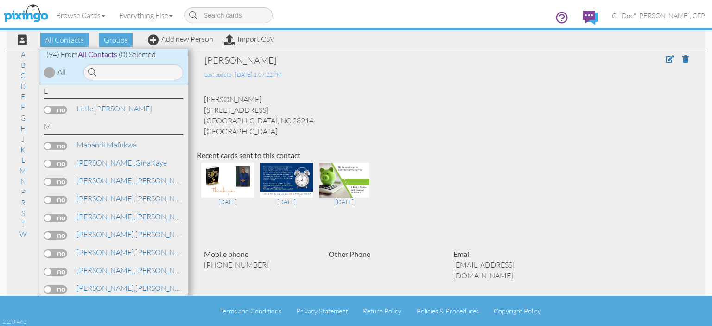
scroll to position [1020, 0]
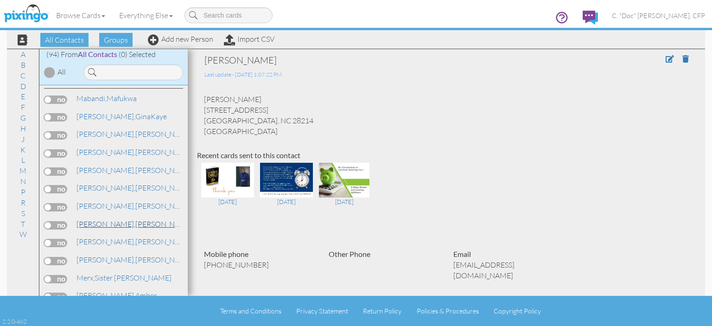
click at [88, 219] on span "[PERSON_NAME]," at bounding box center [106, 223] width 59 height 9
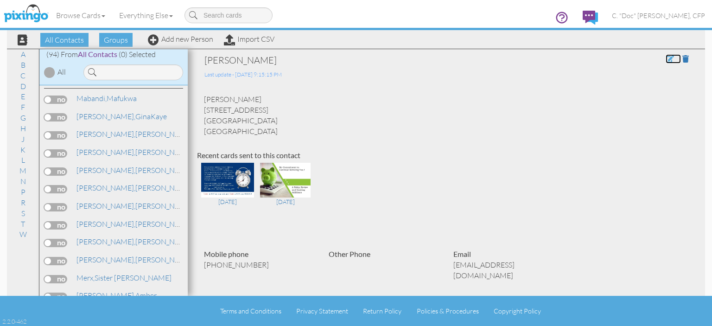
click at [666, 59] on span at bounding box center [670, 58] width 8 height 7
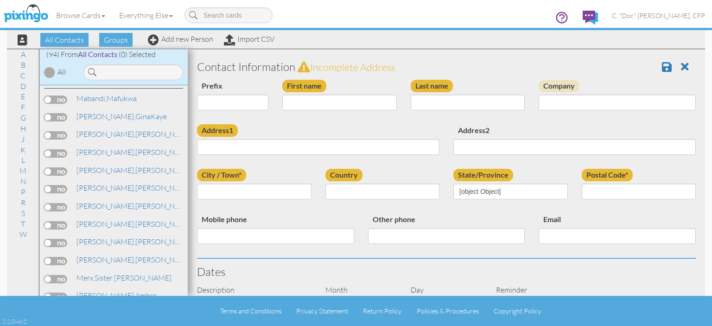
type input "[PERSON_NAME]"
type input "[STREET_ADDRESS]"
type input "Newnan"
type input "30265"
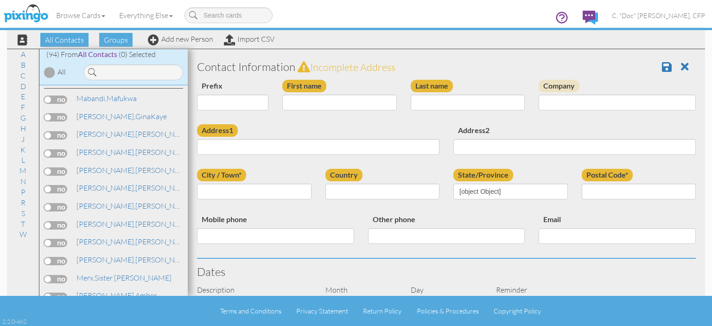
type input "[PHONE_NUMBER]"
type input "[EMAIL_ADDRESS][DOMAIN_NAME]"
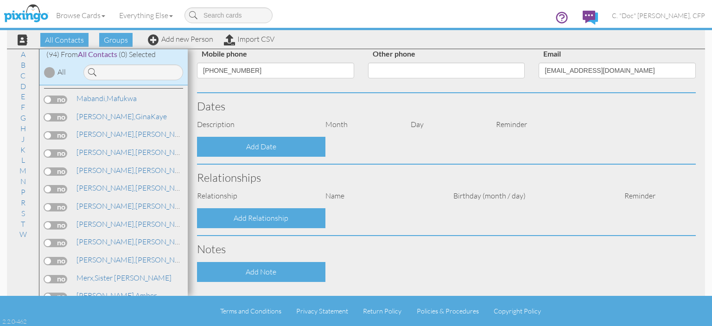
select select "object:586"
select select "object:831"
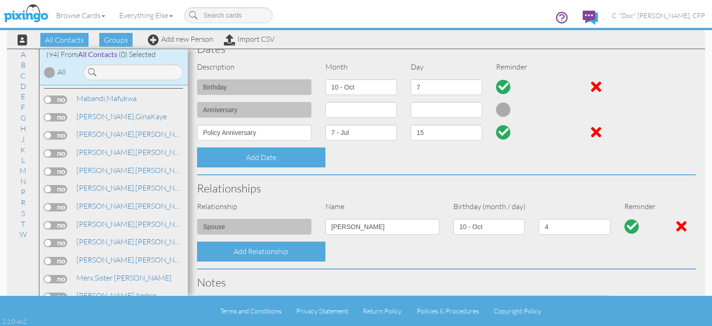
scroll to position [185, 0]
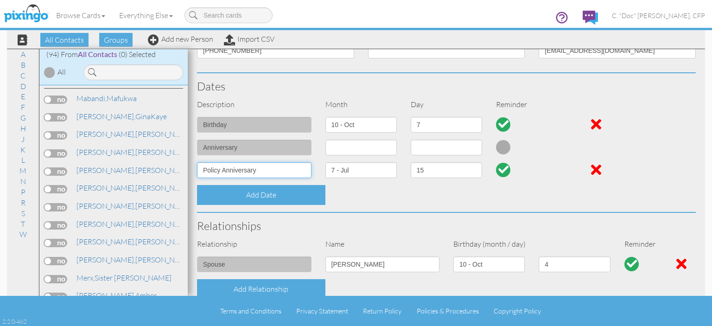
click at [201, 170] on input "Policy Anniversary" at bounding box center [254, 170] width 115 height 16
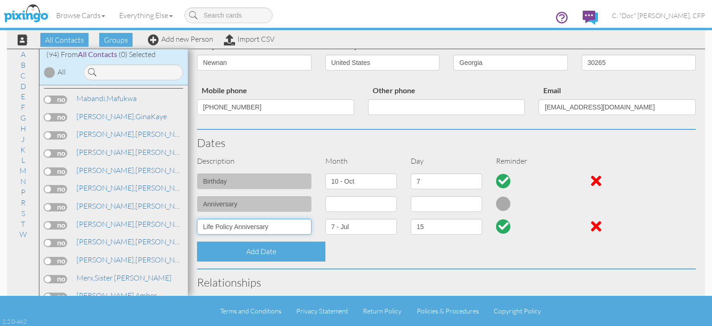
scroll to position [0, 0]
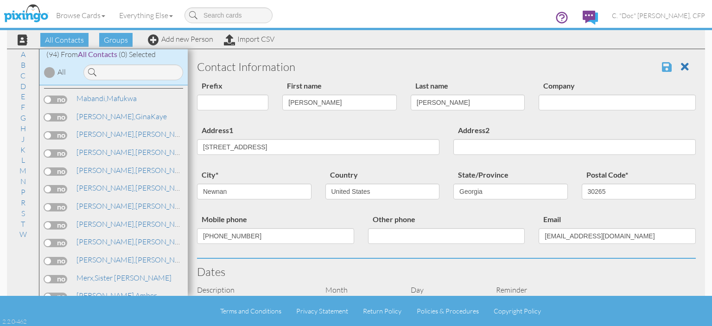
type input "Life Policy Anniversary"
click at [662, 65] on span at bounding box center [667, 66] width 10 height 11
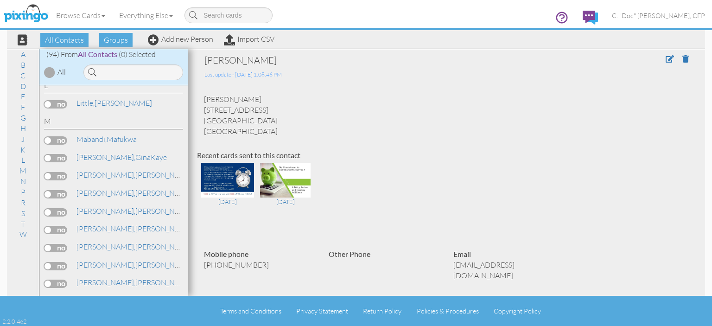
scroll to position [1052, 0]
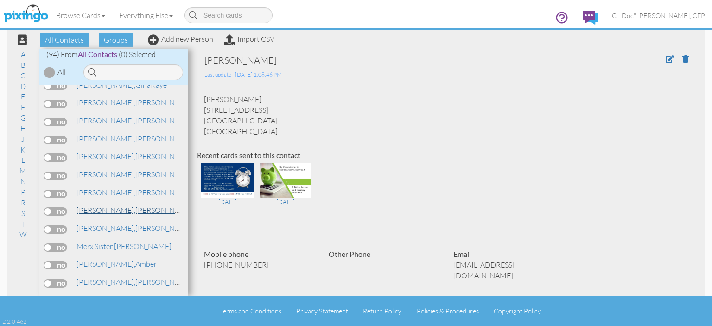
click at [99, 205] on span "[PERSON_NAME]," at bounding box center [106, 209] width 59 height 9
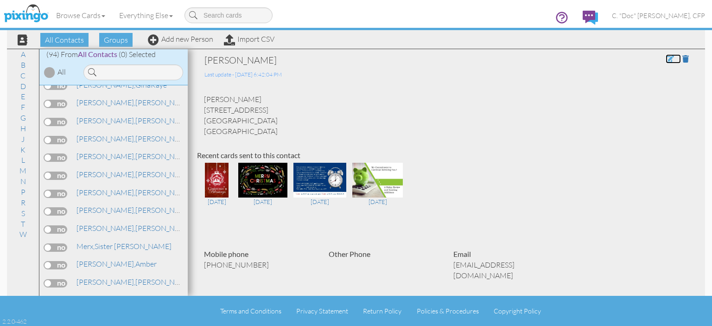
click at [666, 60] on span at bounding box center [670, 58] width 8 height 7
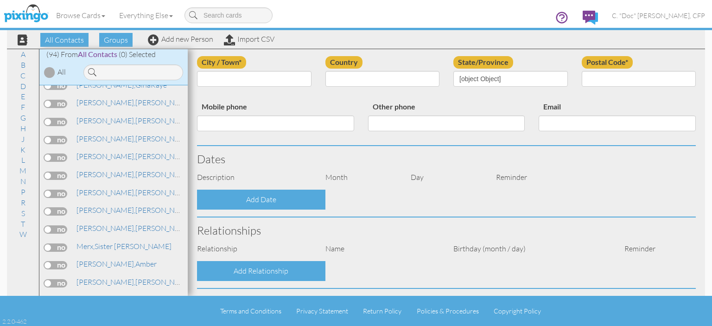
type input "[PERSON_NAME]"
type input "Meadows"
type input "131 Kingsbrook Circle"
type input "Newnan"
type input "30263"
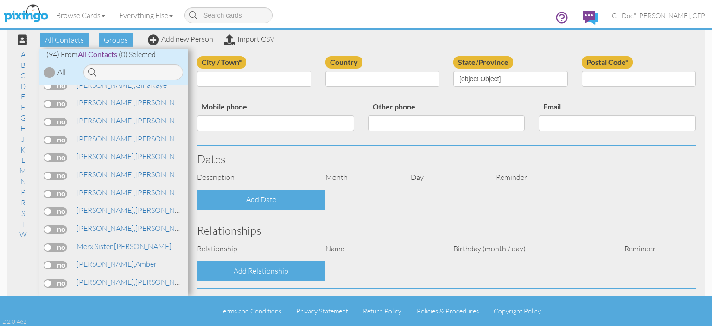
type input "770-757-1597"
type input "darrylmeadows15@gmail.com"
select select "object:583"
select select "object:828"
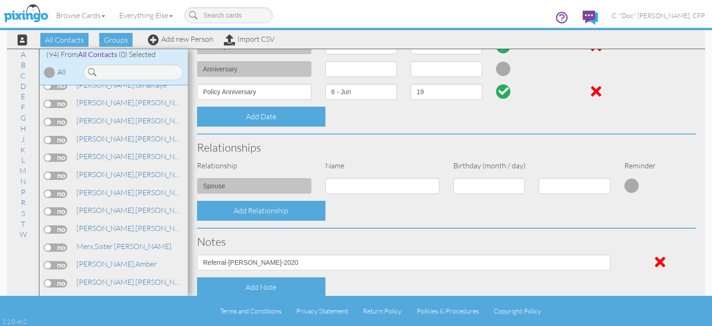
scroll to position [278, 0]
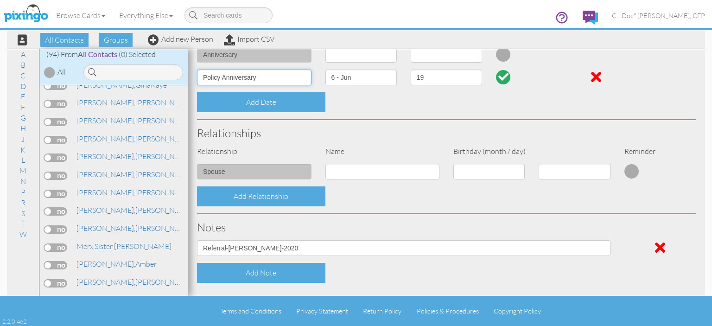
click at [204, 77] on input "Policy Anniversary" at bounding box center [254, 78] width 115 height 16
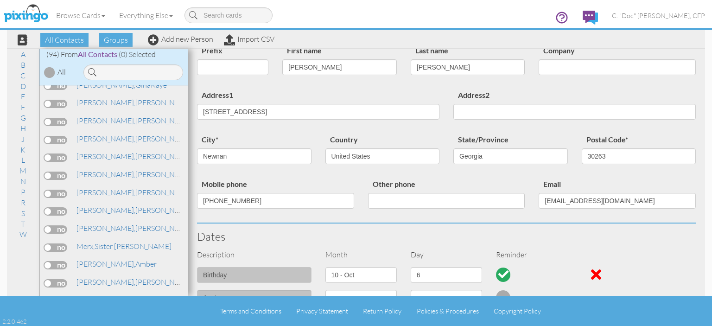
scroll to position [0, 0]
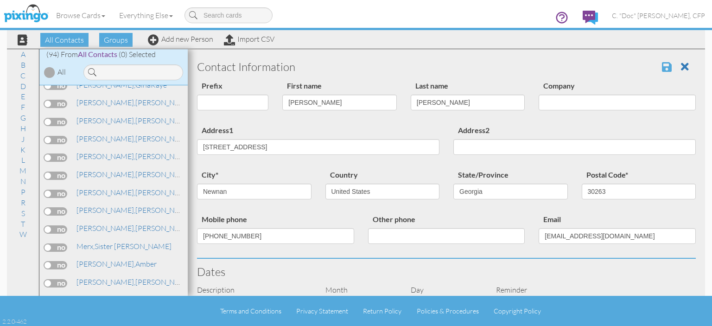
type input "Life Policy Anniversary"
click at [662, 68] on span at bounding box center [667, 66] width 10 height 11
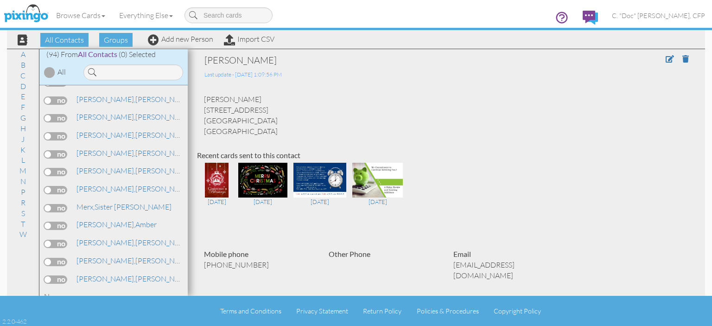
scroll to position [1113, 0]
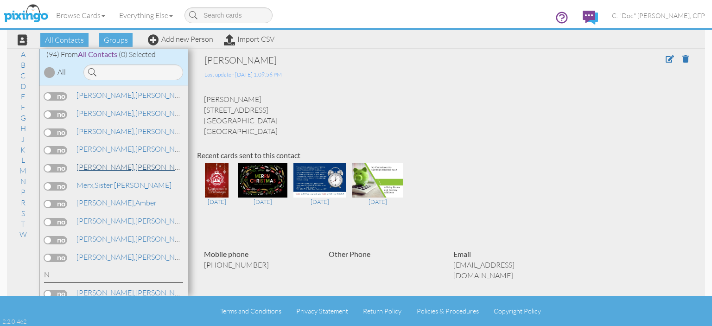
click at [87, 162] on span "[PERSON_NAME]," at bounding box center [106, 166] width 59 height 9
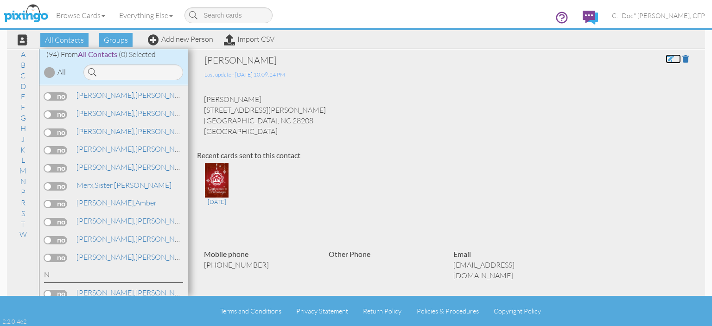
click at [666, 58] on span at bounding box center [670, 58] width 8 height 7
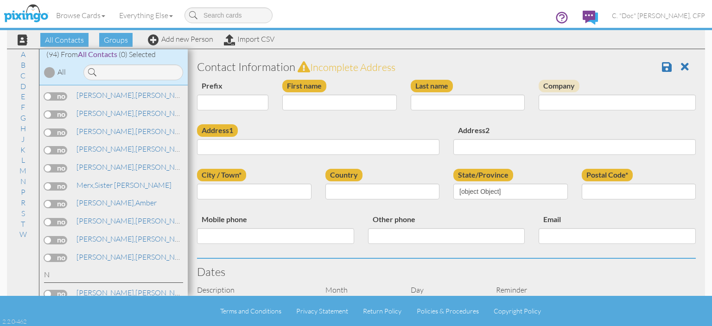
type input "[PERSON_NAME]"
type input "Mendez"
type input "3939 Amerigo Street"
type input "Charlotte"
type input "28208"
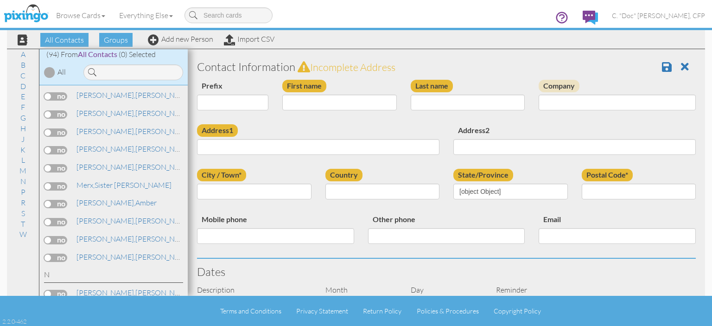
type input "980-422-1198"
type input "jennifermendez13@yahoo.com"
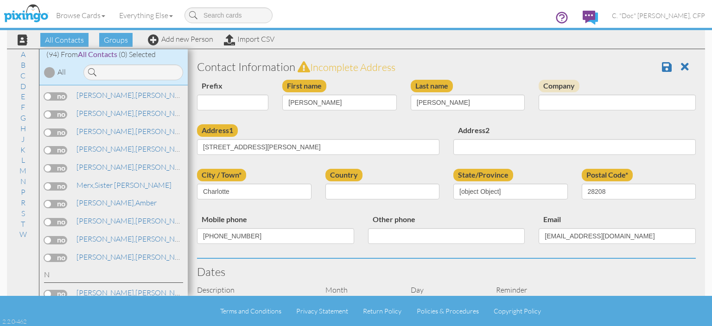
select select "object:587"
select select "object:832"
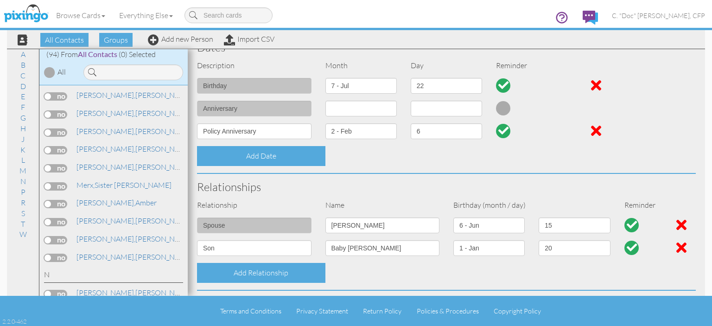
scroll to position [232, 0]
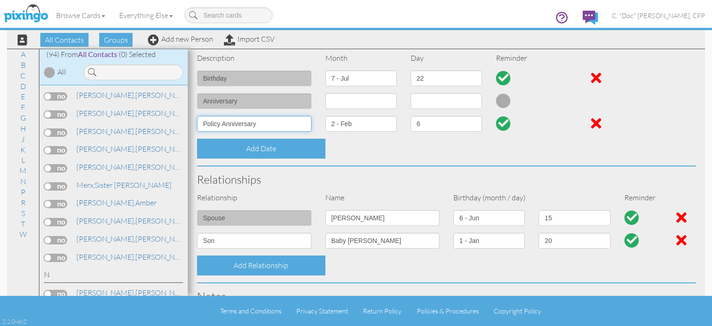
click at [201, 122] on input "Policy Anniversary" at bounding box center [254, 124] width 115 height 16
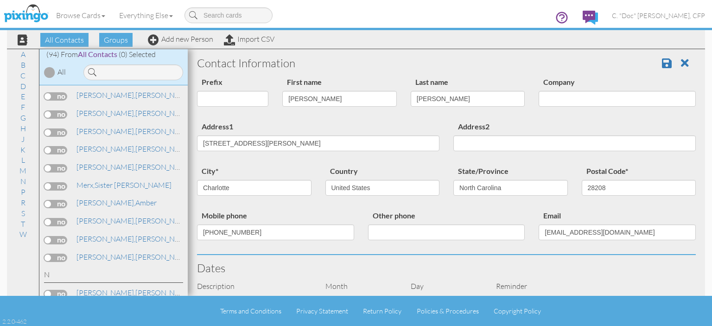
scroll to position [0, 0]
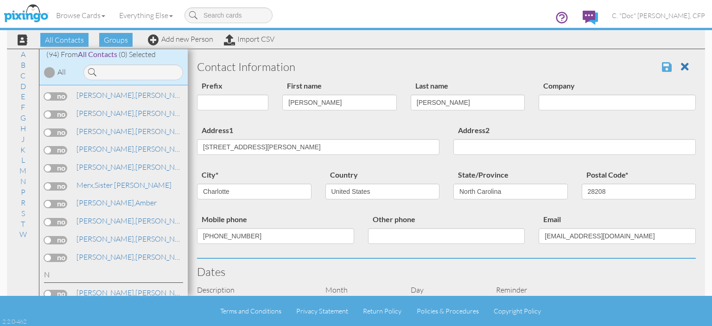
type input "Life Policy Anniversary"
click at [662, 70] on span at bounding box center [667, 66] width 10 height 11
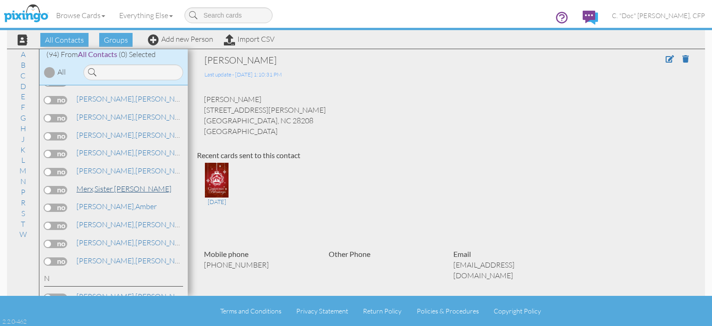
scroll to position [1113, 0]
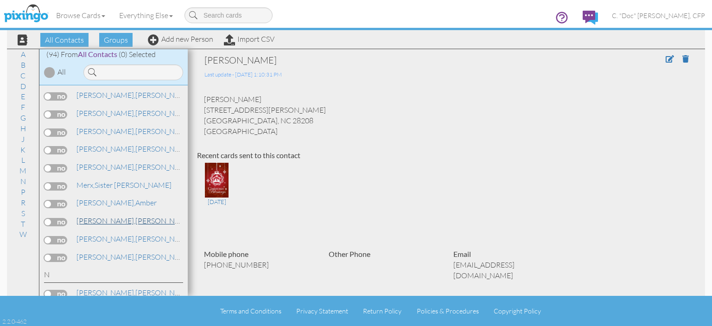
click at [90, 216] on span "[PERSON_NAME]," at bounding box center [106, 220] width 59 height 9
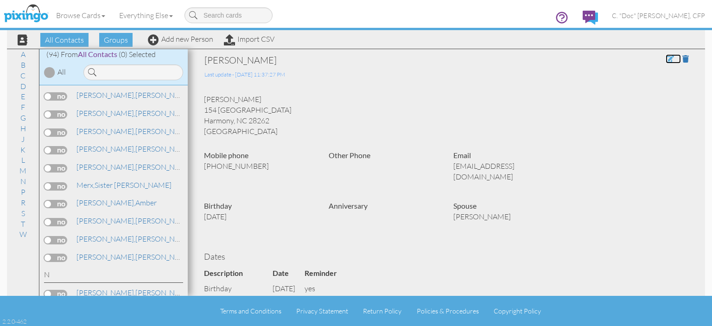
click at [666, 58] on span at bounding box center [670, 58] width 8 height 7
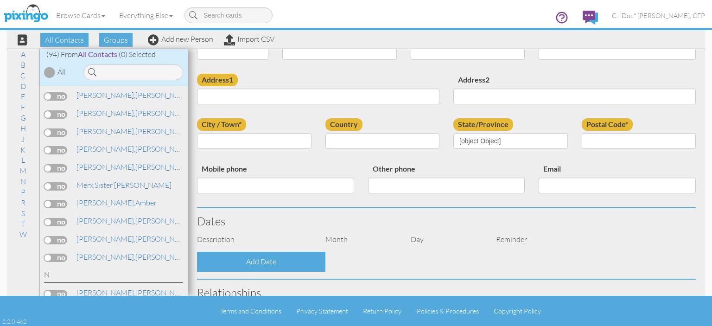
scroll to position [139, 0]
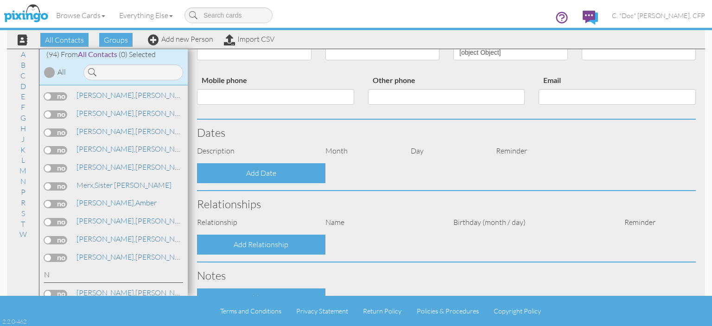
select select "string:"
type input "[PERSON_NAME]"
type input "154 [GEOGRAPHIC_DATA]"
type input "Harmony"
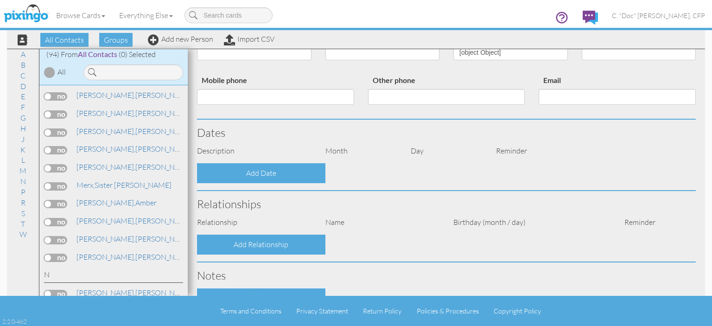
type input "28262"
type input "[PHONE_NUMBER]"
type input "[EMAIL_ADDRESS][DOMAIN_NAME]"
select select "object:576"
select select "object:821"
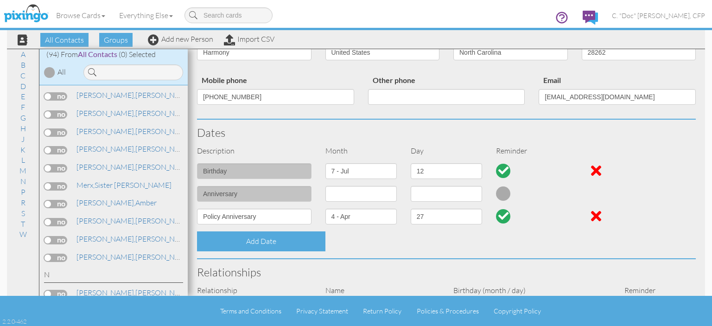
scroll to position [185, 0]
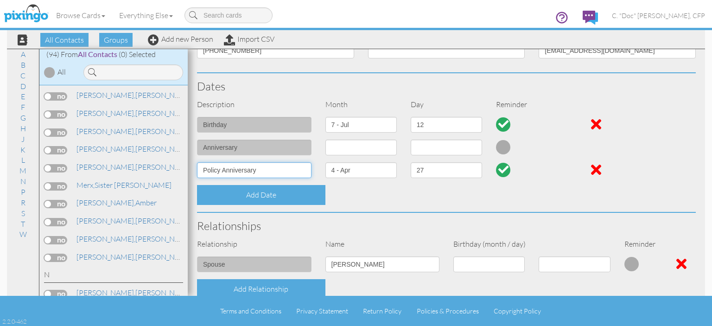
click at [200, 167] on input "Policy Anniversary" at bounding box center [254, 170] width 115 height 16
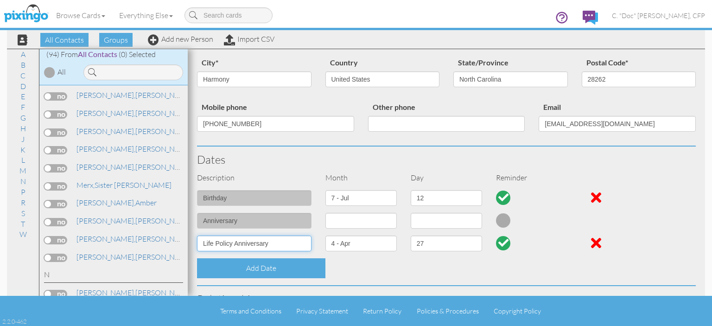
scroll to position [0, 0]
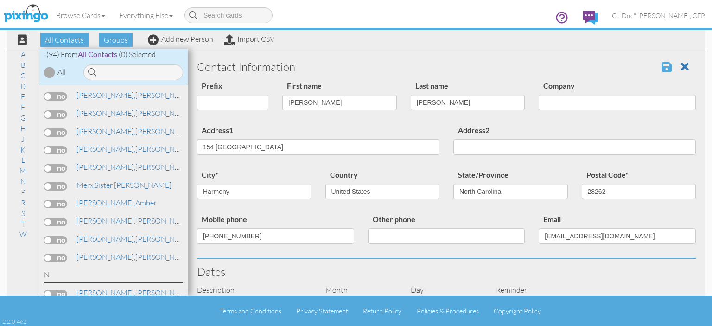
type input "Life Policy Anniversary"
click at [662, 68] on span at bounding box center [667, 66] width 10 height 11
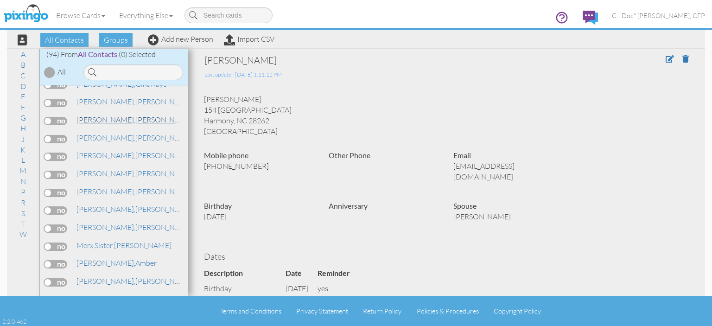
scroll to position [1122, 0]
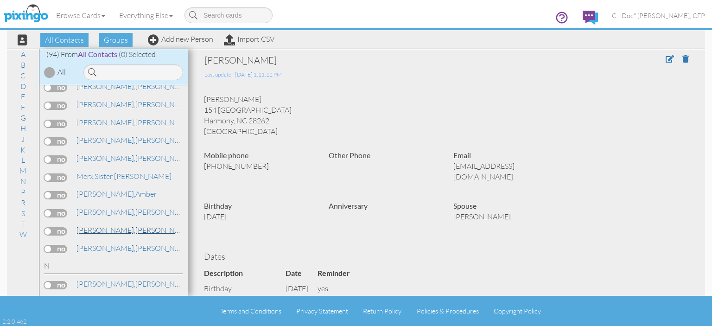
click at [87, 224] on link "[PERSON_NAME]" at bounding box center [135, 229] width 118 height 11
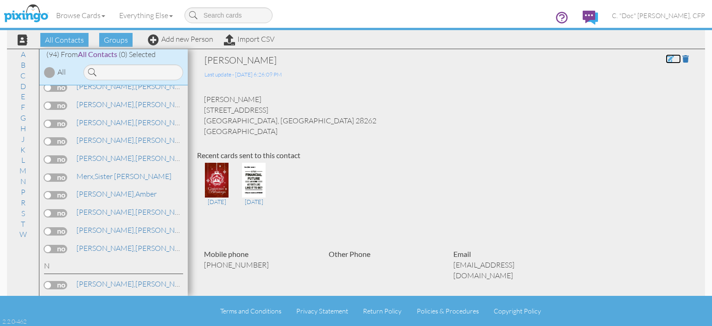
click at [666, 58] on span at bounding box center [670, 58] width 8 height 7
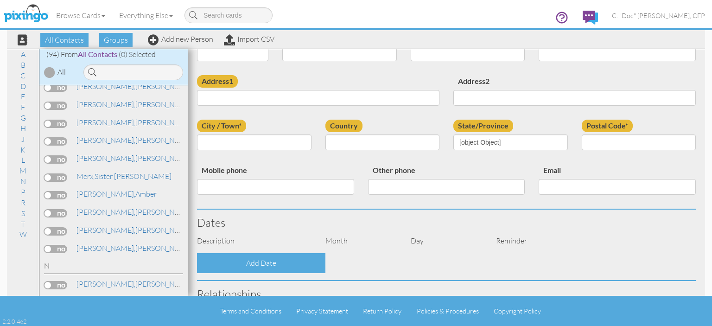
scroll to position [139, 0]
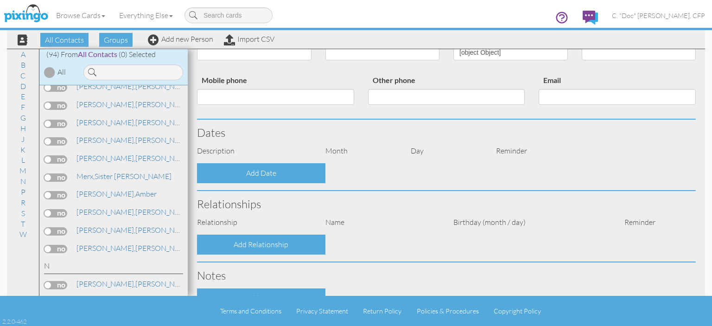
type input "[PERSON_NAME]"
type input "[STREET_ADDRESS]"
type input "Charlotte"
type input "28262"
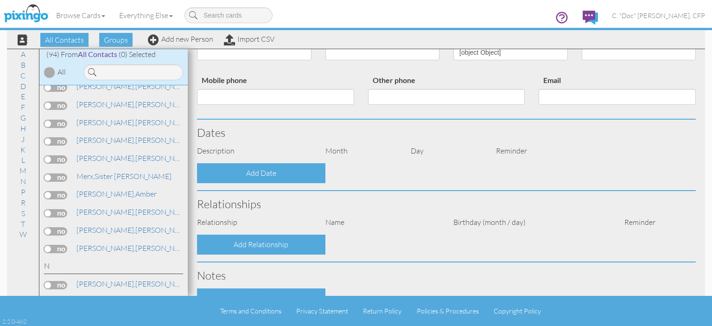
type input "[PHONE_NUMBER]"
type input "[EMAIL_ADDRESS][DOMAIN_NAME]"
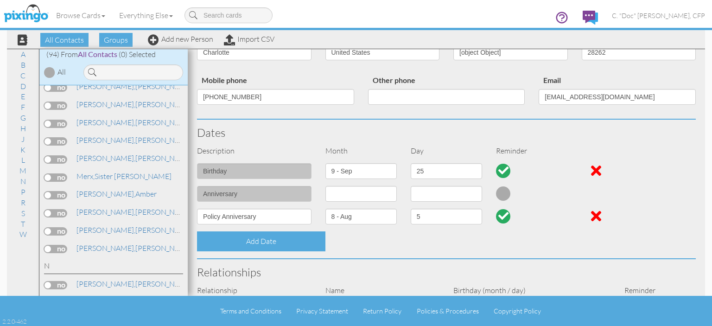
select select "object:579"
select select "object:824"
click at [201, 216] on input "Policy Anniversary" at bounding box center [254, 217] width 115 height 16
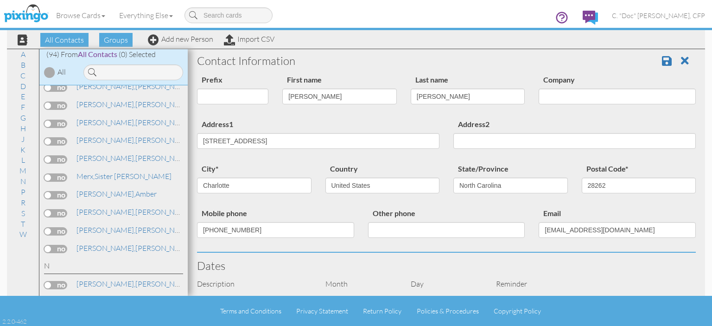
scroll to position [0, 0]
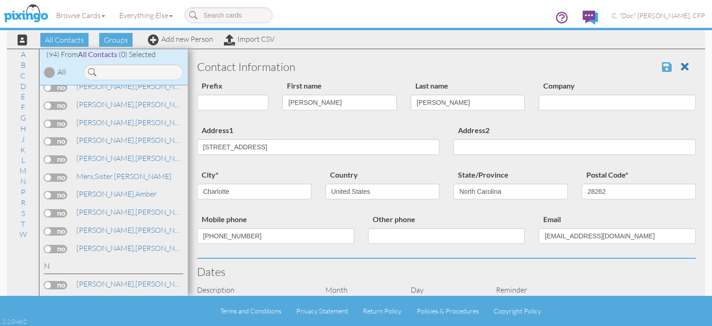
type input "Life Policy Anniversary"
click at [662, 67] on span at bounding box center [667, 66] width 10 height 11
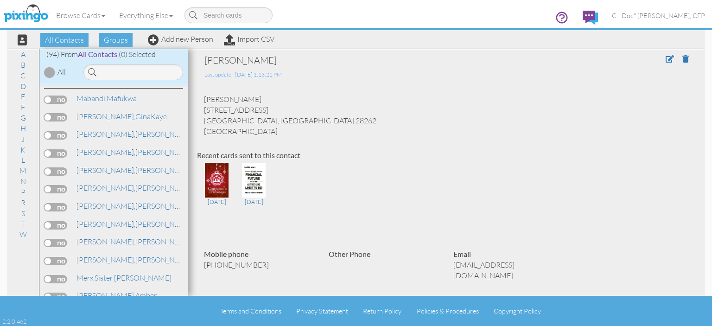
scroll to position [1113, 0]
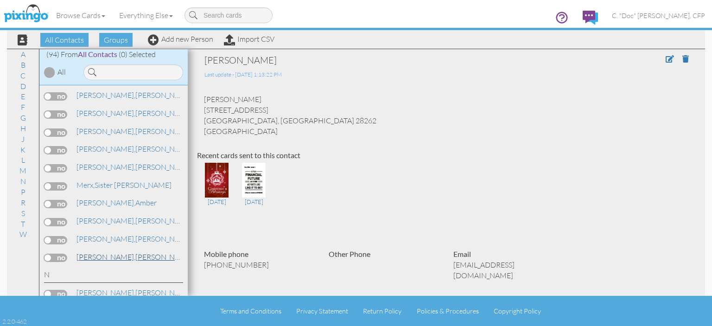
click at [102, 251] on link "Murillo, Allison" at bounding box center [135, 256] width 118 height 11
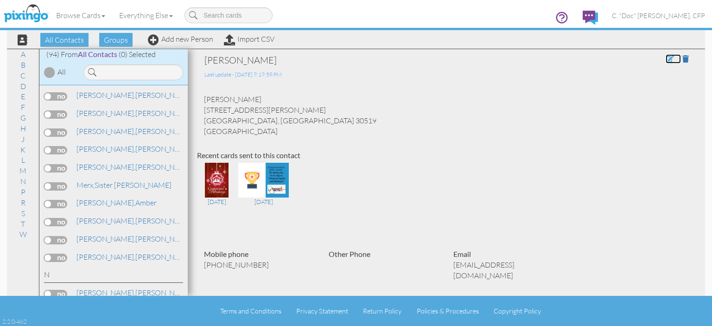
click at [666, 59] on span at bounding box center [670, 58] width 8 height 7
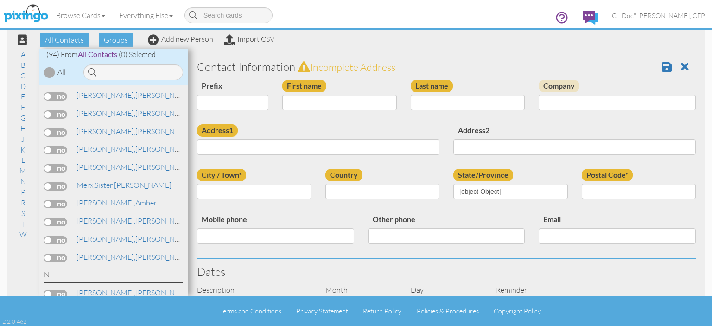
select select "string:"
type input "[PERSON_NAME]"
type input "Murillo"
type input "[STREET_ADDRESS][PERSON_NAME]"
type input "Buford"
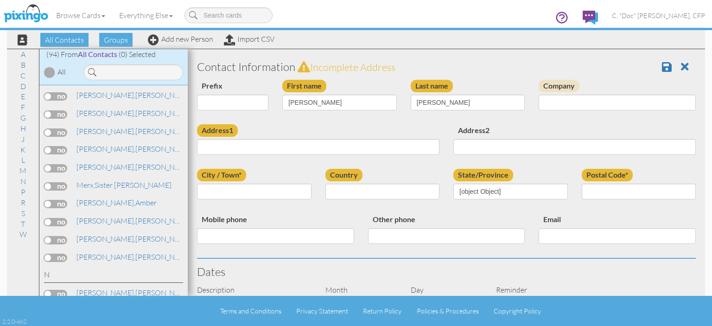
type input "30519"
type input "[PHONE_NUMBER]"
type input "[EMAIL_ADDRESS][DOMAIN_NAME]"
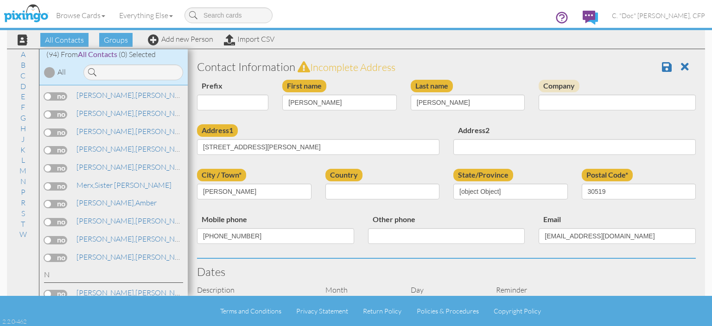
select select "object:584"
select select "object:829"
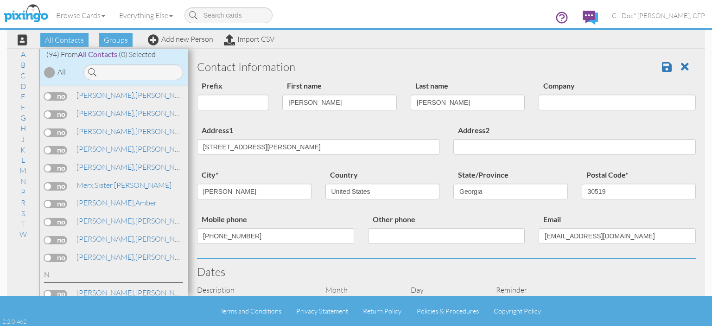
scroll to position [139, 0]
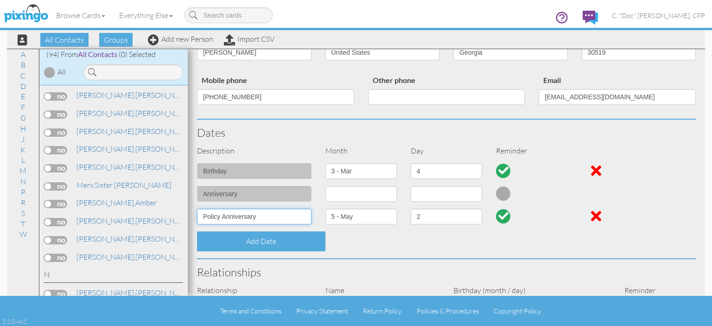
click at [202, 214] on input "Policy Anniversary" at bounding box center [254, 217] width 115 height 16
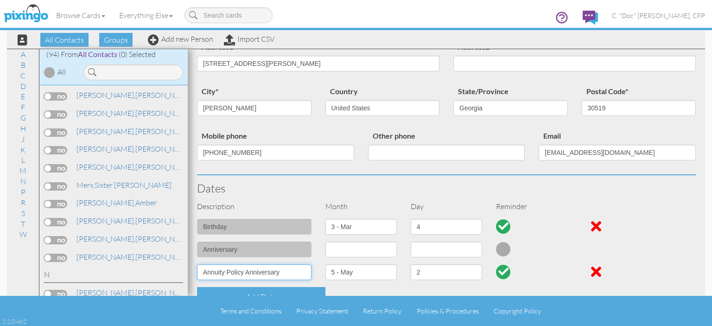
scroll to position [0, 0]
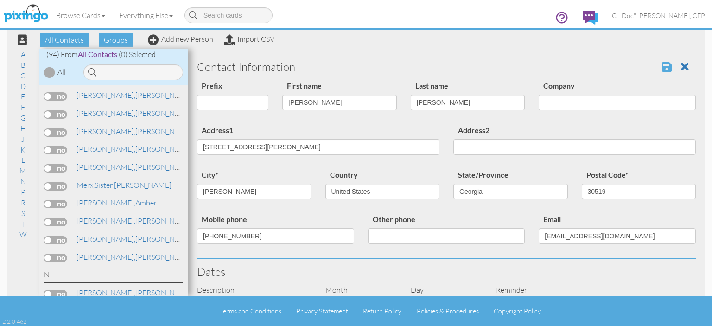
type input "Annuity Policy Anniversary"
click at [662, 69] on span at bounding box center [667, 66] width 10 height 11
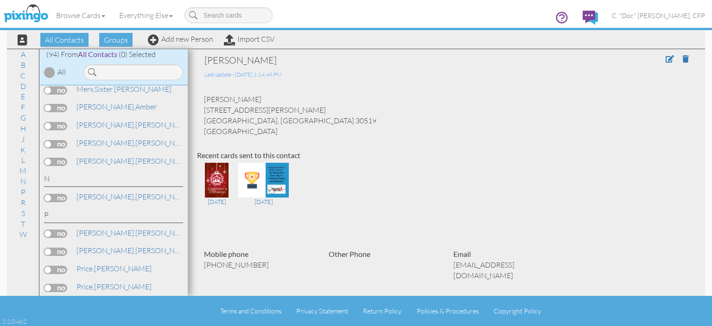
scroll to position [1201, 0]
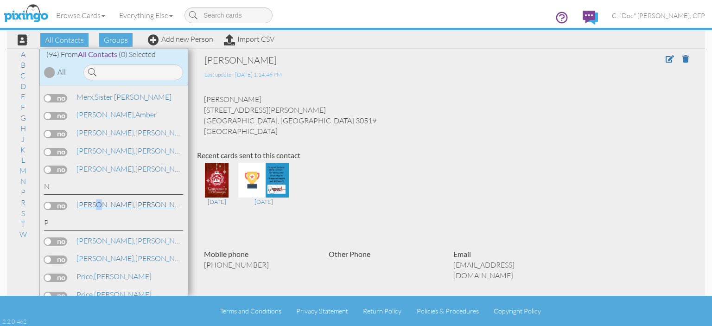
click at [96, 200] on span "[PERSON_NAME]," at bounding box center [106, 204] width 59 height 9
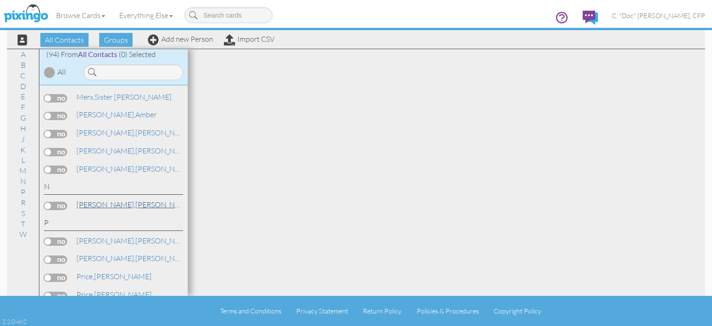
click at [101, 199] on link "[PERSON_NAME]" at bounding box center [135, 204] width 118 height 11
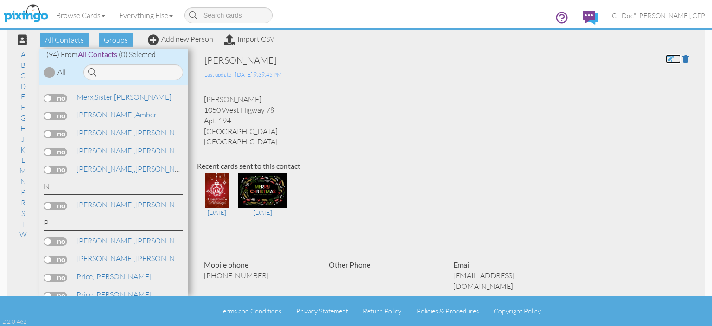
click at [666, 61] on span at bounding box center [670, 58] width 8 height 7
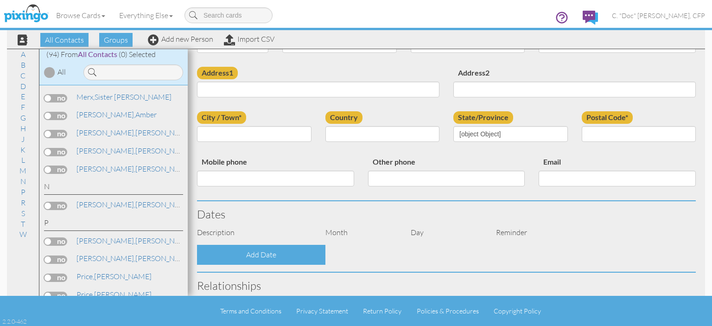
scroll to position [185, 0]
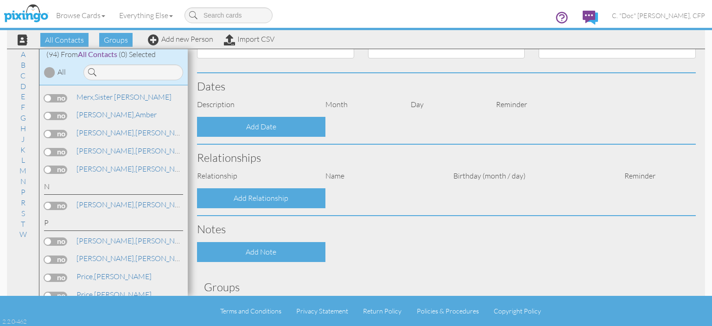
type input "[PERSON_NAME]"
type input "1050 West Higway 78"
type input "Apt. 194"
type input "[GEOGRAPHIC_DATA]"
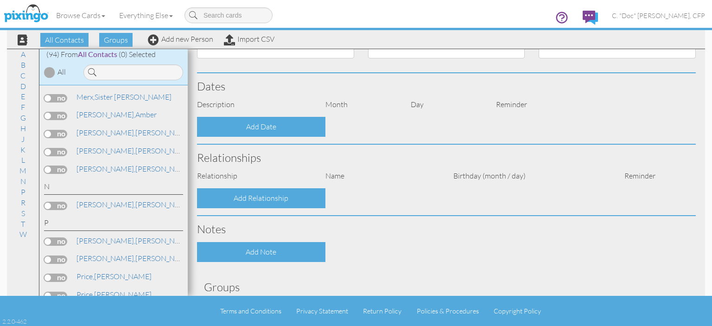
type input "30180"
type input "[PHONE_NUMBER]"
type input "[EMAIL_ADDRESS][DOMAIN_NAME]"
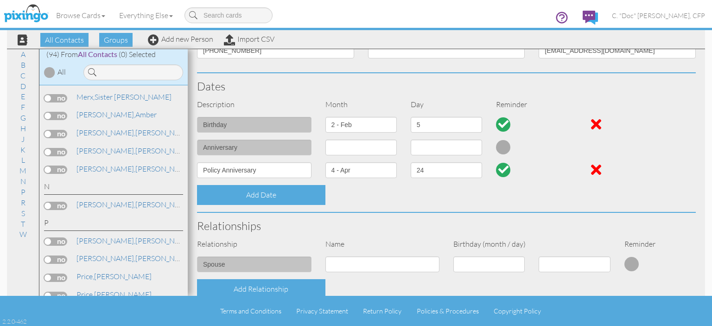
select select "object:580"
select select "object:825"
click at [198, 168] on input "Policy Anniversary" at bounding box center [254, 170] width 115 height 16
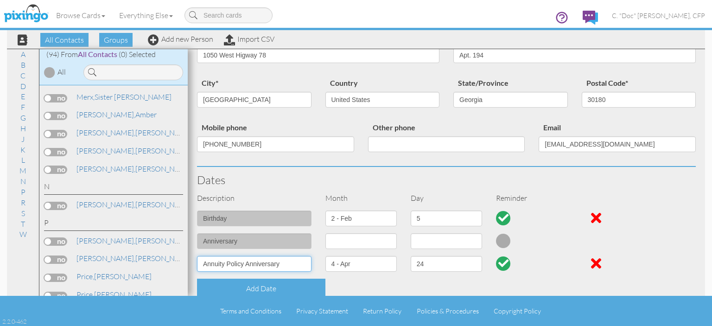
scroll to position [0, 0]
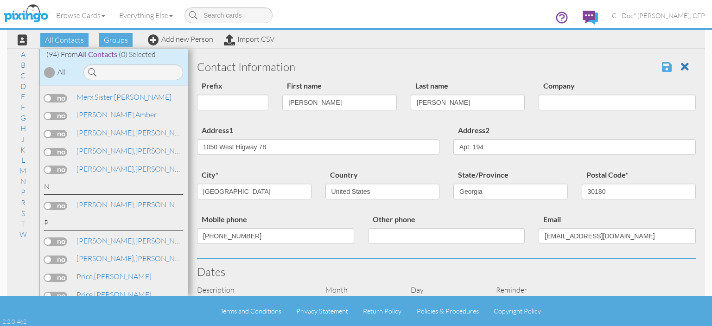
type input "Annuity Policy Anniversary"
click at [662, 69] on span at bounding box center [667, 66] width 10 height 11
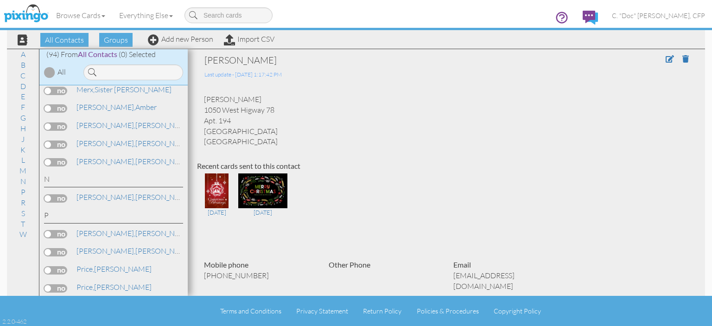
scroll to position [1212, 0]
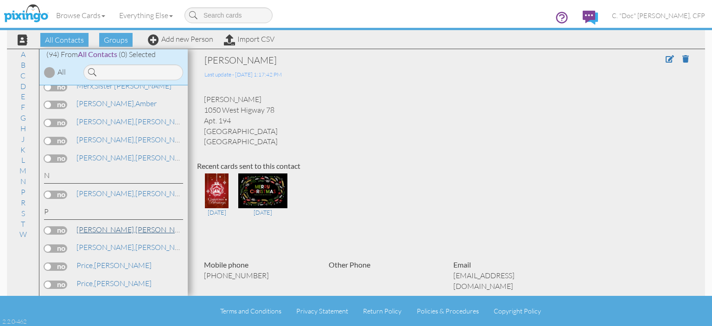
click at [111, 225] on span "[PERSON_NAME]," at bounding box center [106, 229] width 59 height 9
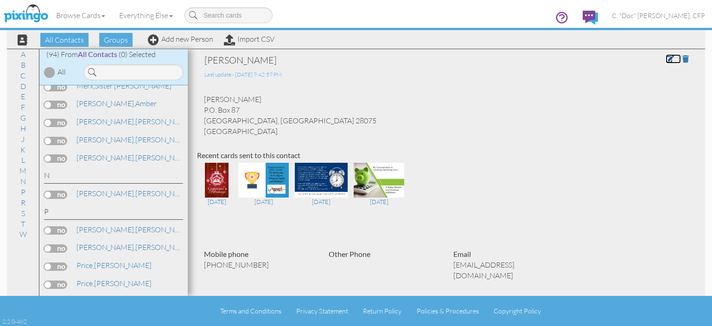
click at [666, 63] on link at bounding box center [673, 58] width 15 height 9
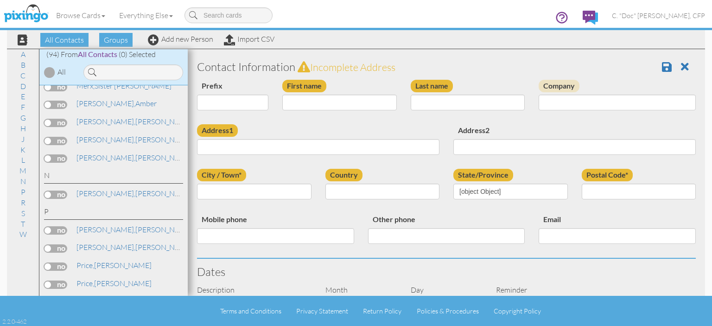
type input "[PERSON_NAME]"
type input "P.O. Box 87"
type input "[GEOGRAPHIC_DATA]"
type input "28075"
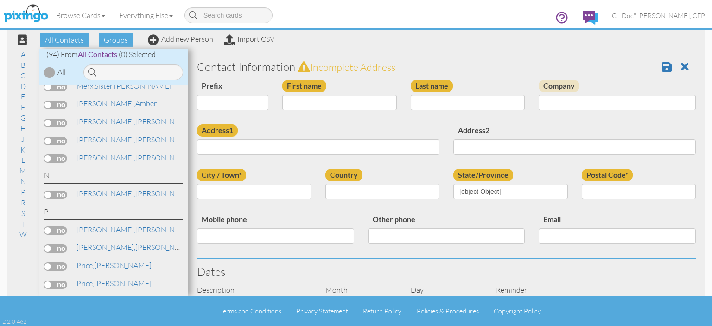
type input "[PHONE_NUMBER]"
type input "[EMAIL_ADDRESS][DOMAIN_NAME]"
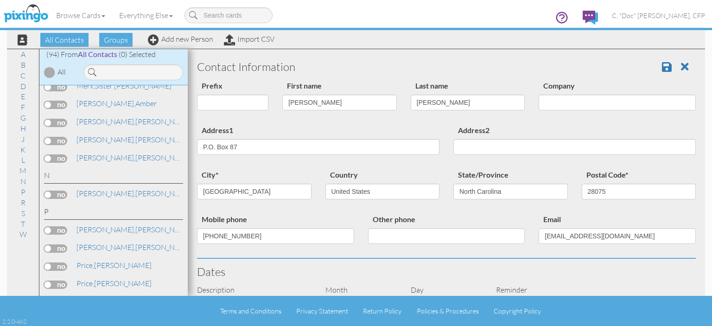
select select "object:589"
select select "object:834"
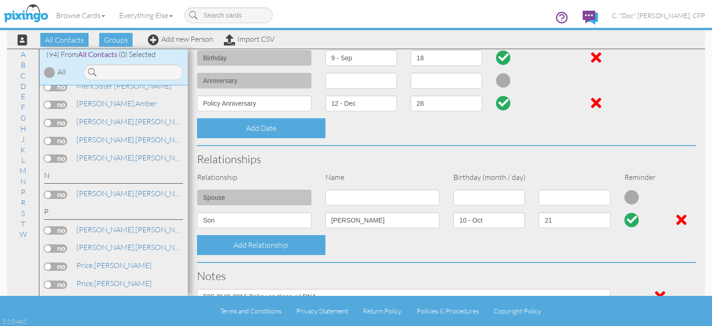
scroll to position [160, 0]
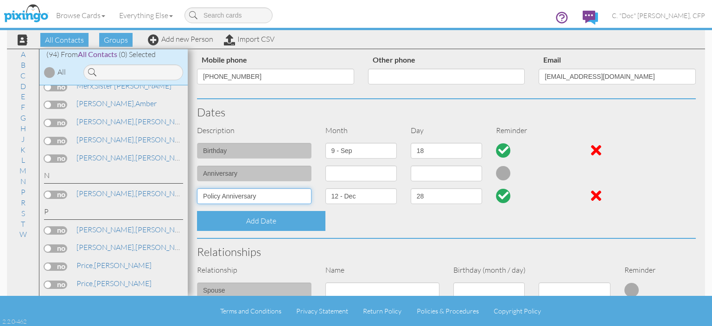
click at [203, 198] on input "Policy Anniversary" at bounding box center [254, 196] width 115 height 16
type input "Life Policy Anniversary"
click at [344, 197] on select "1 - [DATE] - [DATE] - [DATE] - [DATE] - [DATE] - [DATE] - [DATE] - [DATE] - [DA…" at bounding box center [361, 196] width 71 height 16
select select "object:564"
click at [326, 188] on select "1 - [DATE] - [DATE] - [DATE] - [DATE] - [DATE] - [DATE] - [DATE] - [DATE] - [DA…" at bounding box center [361, 196] width 71 height 16
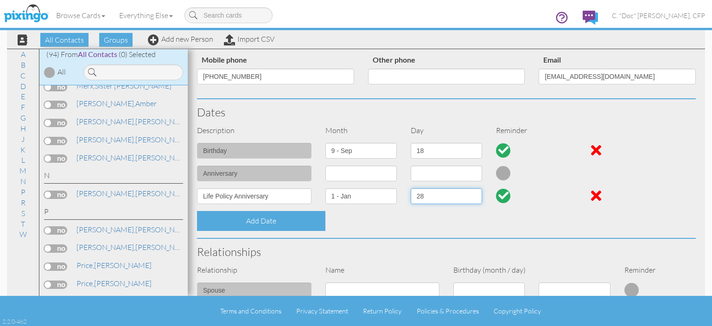
click at [429, 193] on select "1 2 3 4 5 6 7 8 9 10 11 12 13 14 15 16 17 18 19 20 21 22 23 24 25 26 27 28 29 3…" at bounding box center [446, 196] width 71 height 16
select select "number:26"
click at [411, 188] on select "1 2 3 4 5 6 7 8 9 10 11 12 13 14 15 16 17 18 19 20 21 22 23 24 25 26 27 28 29 3…" at bounding box center [446, 196] width 71 height 16
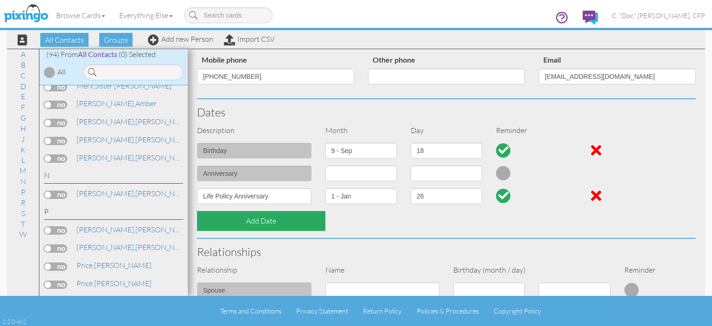
click at [224, 222] on div "Add Date" at bounding box center [261, 221] width 128 height 20
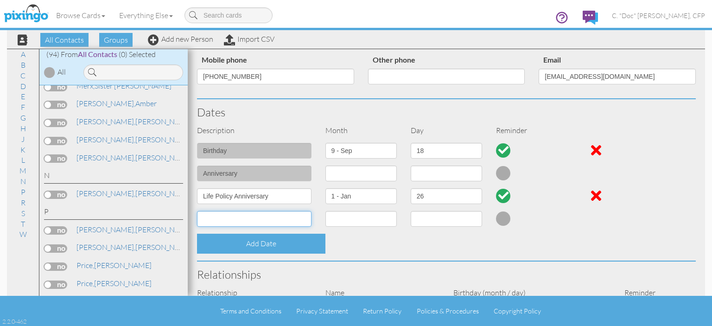
click at [224, 221] on input at bounding box center [254, 219] width 115 height 16
type input "Annuity Policy Anniversary"
click at [355, 220] on select "1 - [DATE] - [DATE] - [DATE] - [DATE] - [DATE] - [DATE] - [DATE] - [DATE] - [DA…" at bounding box center [361, 219] width 71 height 16
select select "object:568"
click at [326, 211] on select "1 - [DATE] - [DATE] - [DATE] - [DATE] - [DATE] - [DATE] - [DATE] - [DATE] - [DA…" at bounding box center [361, 219] width 71 height 16
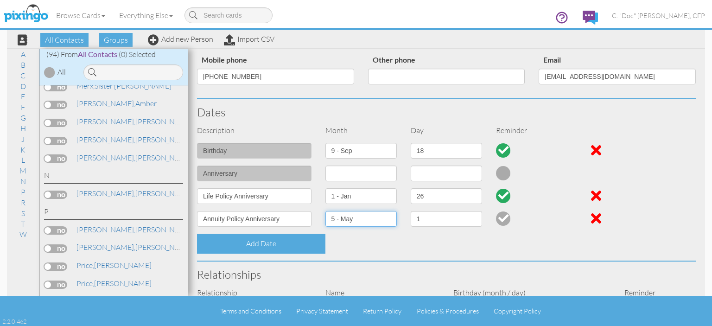
select select "number:1"
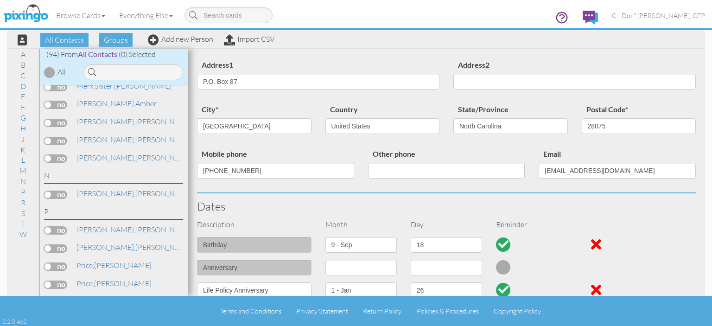
scroll to position [0, 0]
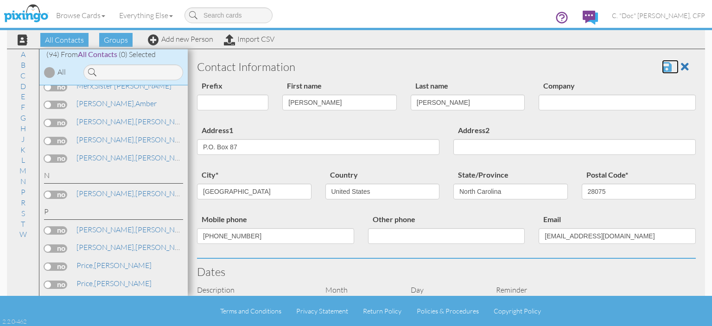
click at [662, 68] on span at bounding box center [667, 66] width 10 height 11
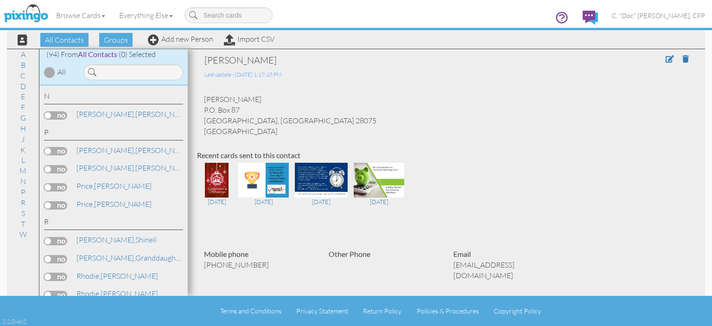
scroll to position [1298, 0]
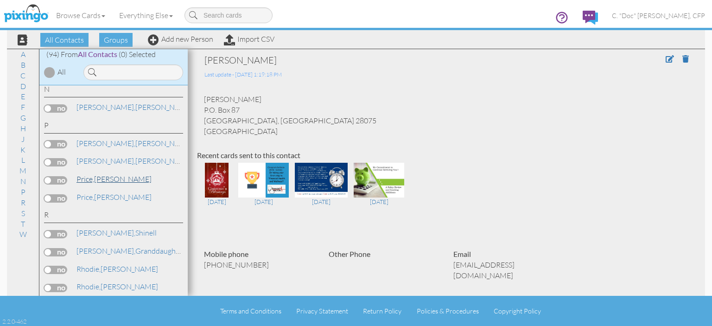
click at [91, 174] on span "Price," at bounding box center [86, 178] width 18 height 9
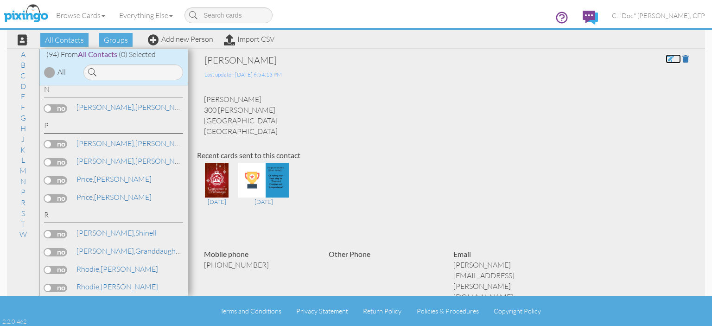
click at [666, 60] on span at bounding box center [670, 58] width 8 height 7
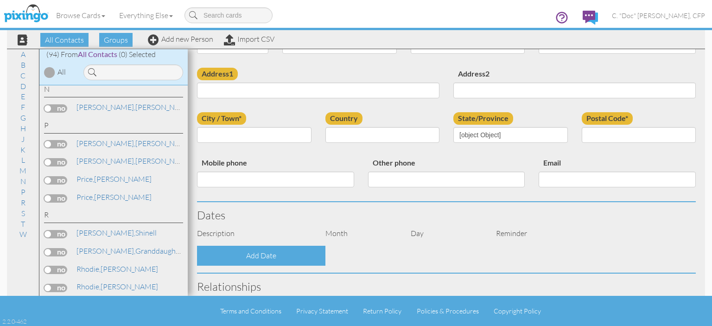
scroll to position [185, 0]
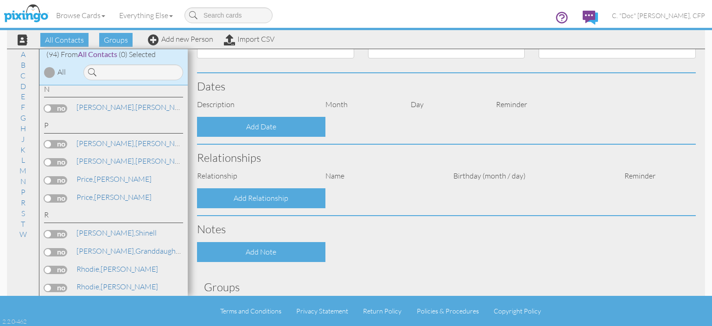
type input "[PERSON_NAME]"
type input "Price"
type input "300 [PERSON_NAME]"
type input "Villa Rica"
type input "30180"
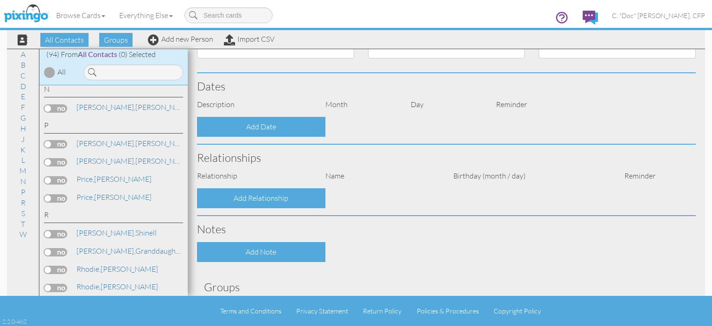
type input "[PHONE_NUMBER]"
type input "[PERSON_NAME][EMAIL_ADDRESS][PERSON_NAME][DOMAIN_NAME]"
select select "object:586"
select select "object:831"
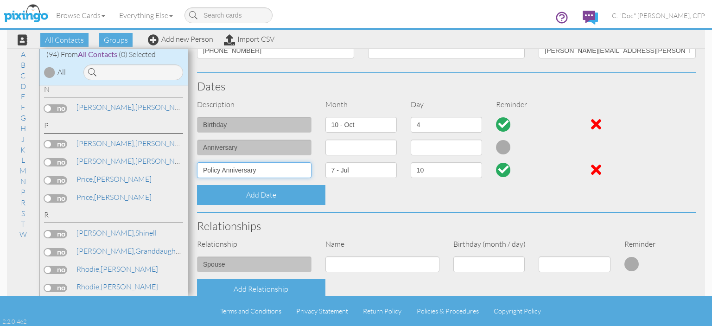
click at [201, 172] on input "Policy Anniversary" at bounding box center [254, 170] width 115 height 16
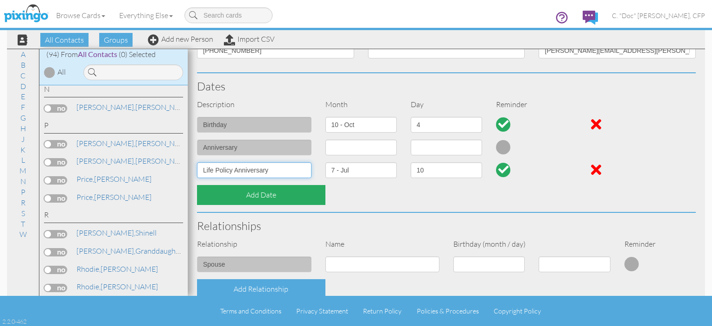
type input "Life Policy Anniversary"
click at [227, 200] on div "Add Date" at bounding box center [261, 195] width 128 height 20
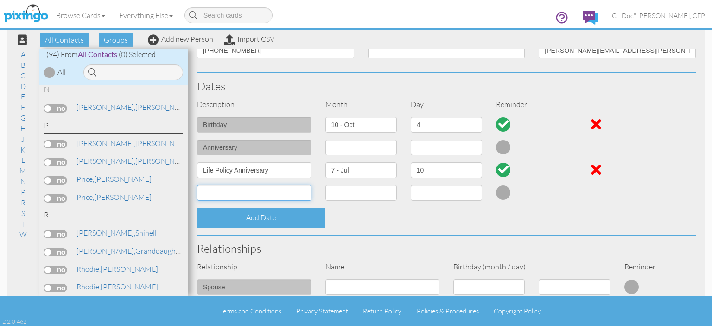
click at [224, 192] on input at bounding box center [254, 193] width 115 height 16
type input "Annuity Policy Anniversary"
click at [341, 194] on select "1 - [DATE] - [DATE] - [DATE] - [DATE] - [DATE] - [DATE] - [DATE] - [DATE] - [DA…" at bounding box center [361, 193] width 71 height 16
select select "object:569"
click at [326, 185] on select "1 - [DATE] - [DATE] - [DATE] - [DATE] - [DATE] - [DATE] - [DATE] - [DATE] - [DA…" at bounding box center [361, 193] width 71 height 16
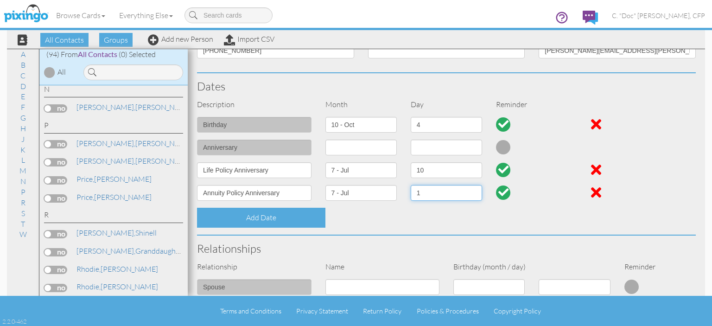
click at [417, 195] on select "1 2 3 4 5 6 7 8 9 10 11 12 13 14 15 16 17 18 19 20 21 22 23 24 25 26 27 28 29 3…" at bounding box center [446, 193] width 71 height 16
select select "number:10"
click at [411, 185] on select "1 2 3 4 5 6 7 8 9 10 11 12 13 14 15 16 17 18 19 20 21 22 23 24 25 26 27 28 29 3…" at bounding box center [446, 193] width 71 height 16
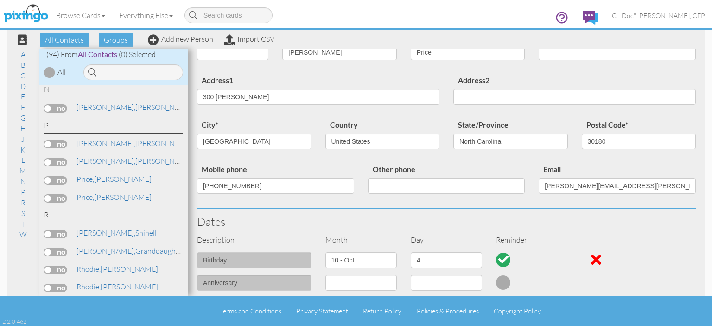
scroll to position [0, 0]
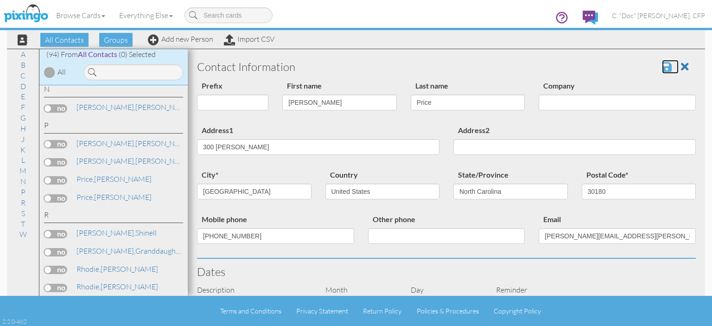
click at [662, 68] on span at bounding box center [667, 66] width 10 height 11
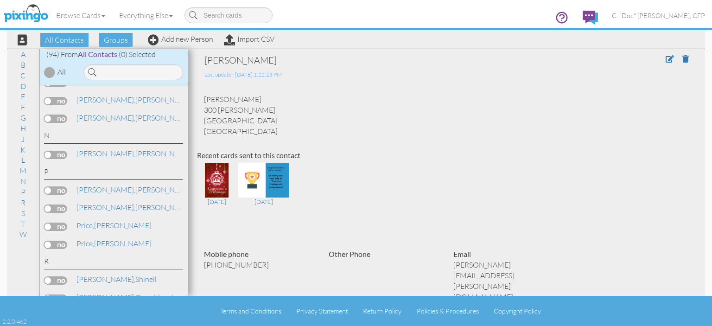
scroll to position [1298, 0]
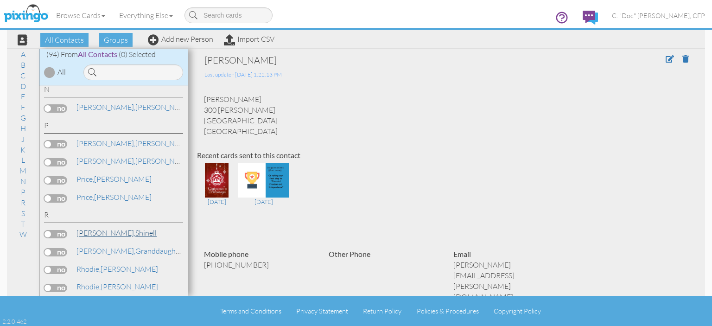
click at [106, 227] on link "[PERSON_NAME]" at bounding box center [117, 232] width 82 height 11
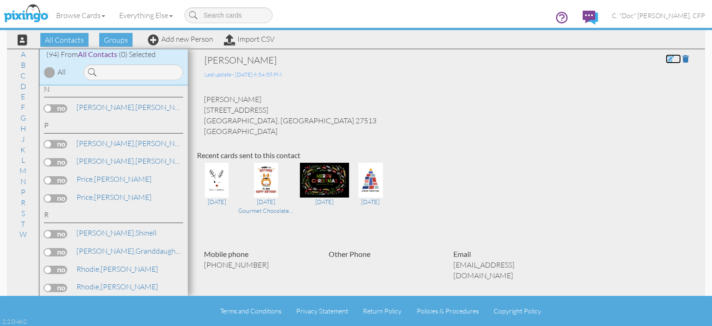
click at [666, 59] on span at bounding box center [670, 58] width 8 height 7
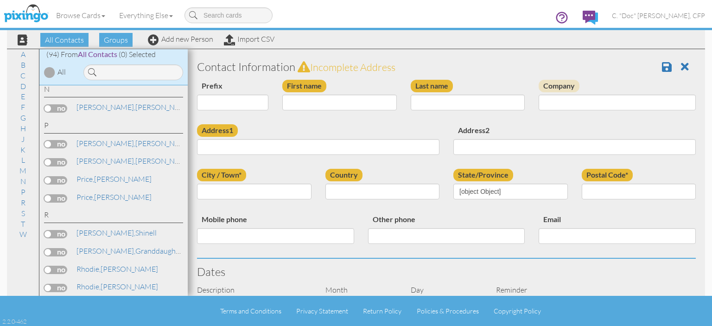
scroll to position [139, 0]
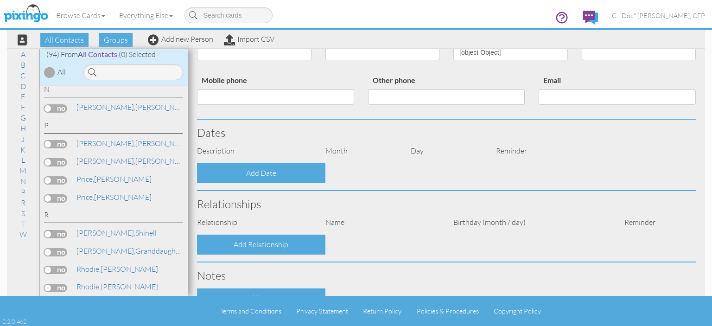
type input "Shinell"
type input "Reid"
type input "[STREET_ADDRESS]"
type input "Cary"
type input "27513"
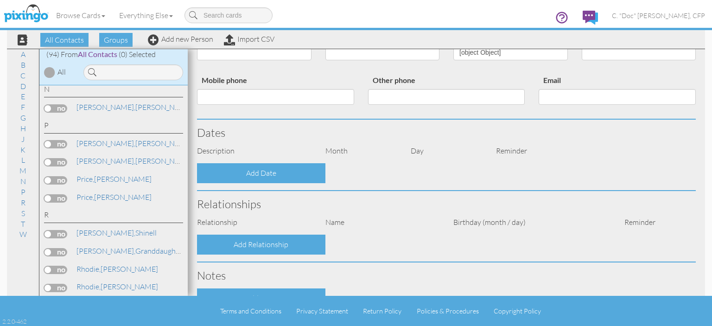
type input "[PHONE_NUMBER]"
type input "[EMAIL_ADDRESS][DOMAIN_NAME]"
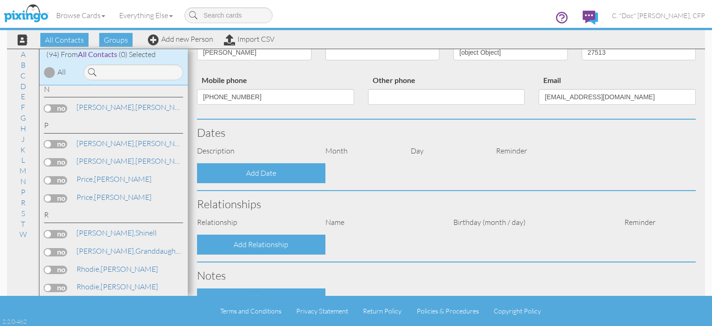
select select "object:584"
select select "object:829"
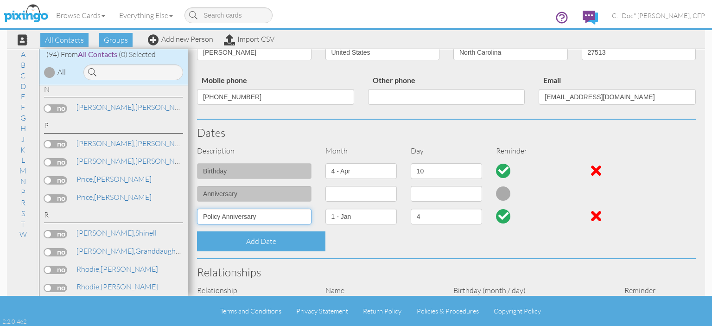
click at [200, 217] on input "Policy Anniversary" at bounding box center [254, 217] width 115 height 16
type input "Lie Policy Anniversary"
click at [382, 217] on select "1 - [DATE] - [DATE] - [DATE] - [DATE] - [DATE] - [DATE] - [DATE] - [DATE] - [DA…" at bounding box center [361, 217] width 71 height 16
select select "object:572"
click at [326, 209] on select "1 - [DATE] - [DATE] - [DATE] - [DATE] - [DATE] - [DATE] - [DATE] - [DATE] - [DA…" at bounding box center [361, 217] width 71 height 16
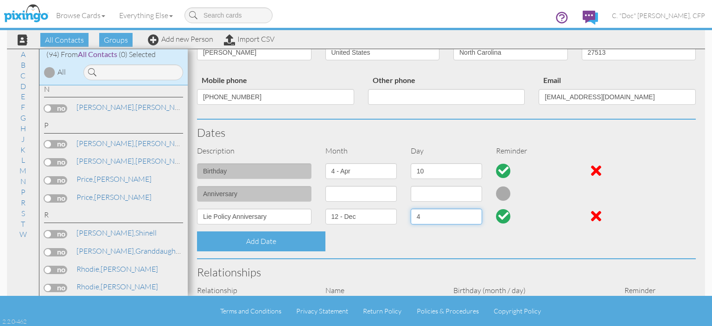
click at [437, 217] on select "1 2 3 4 5 6 7 8 9 10 11 12 13 14 15 16 17 18 19 20 21 22 23 24 25 26 27 28 29 3…" at bounding box center [446, 217] width 71 height 16
select select "number:31"
click at [411, 209] on select "1 2 3 4 5 6 7 8 9 10 11 12 13 14 15 16 17 18 19 20 21 22 23 24 25 26 27 28 29 3…" at bounding box center [446, 217] width 71 height 16
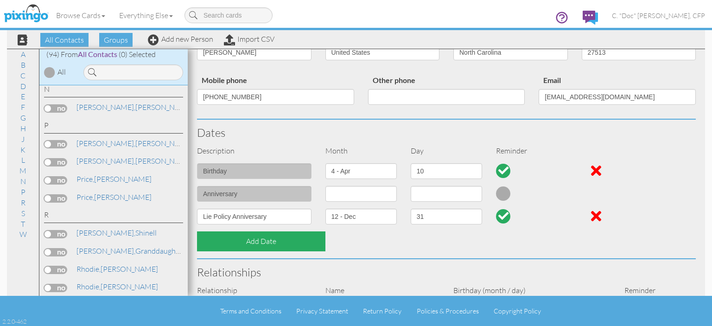
click at [230, 239] on div "Add Date" at bounding box center [261, 241] width 128 height 20
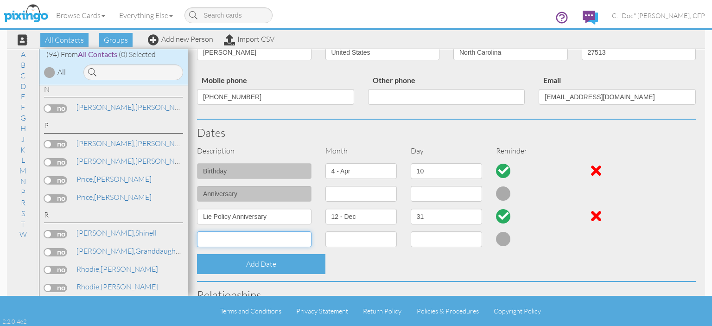
click at [229, 237] on input at bounding box center [254, 239] width 115 height 16
type input "Annuity Policy Anniversary"
click at [344, 241] on select "1 - [DATE] - [DATE] - [DATE] - [DATE] - [DATE] - [DATE] - [DATE] - [DATE] - [DA…" at bounding box center [361, 239] width 71 height 16
select select "object:567"
click at [326, 231] on select "1 - Jan 2 - Feb 3 - Mar 4 - Apr 5 - May 6 - Jun 7 - Jul 8 - Aug 9 - Sep 10 - Oc…" at bounding box center [361, 239] width 71 height 16
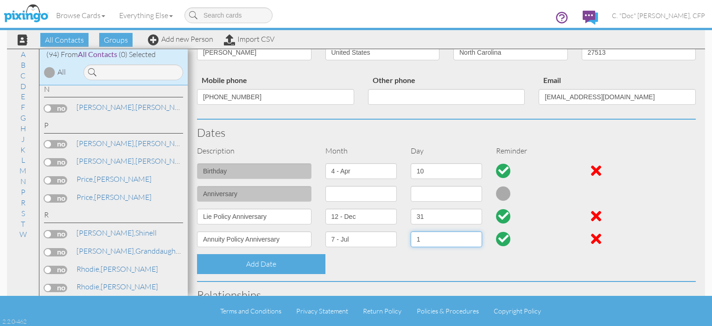
click at [432, 238] on select "1 2 3 4 5 6 7 8 9 10 11 12 13 14 15 16 17 18 19 20 21 22 23 24 25 26 27 28 29 3…" at bounding box center [446, 239] width 71 height 16
select select "number:25"
click at [411, 231] on select "1 2 3 4 5 6 7 8 9 10 11 12 13 14 15 16 17 18 19 20 21 22 23 24 25 26 27 28 29 3…" at bounding box center [446, 239] width 71 height 16
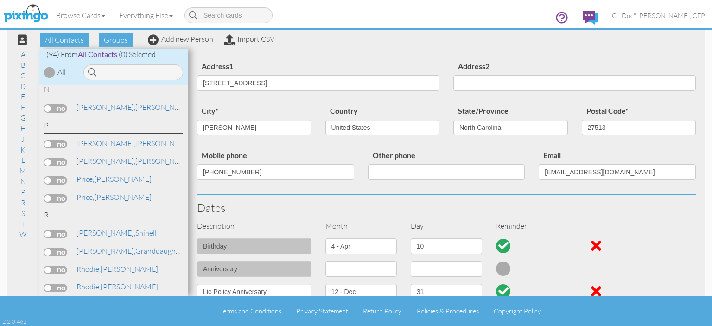
scroll to position [0, 0]
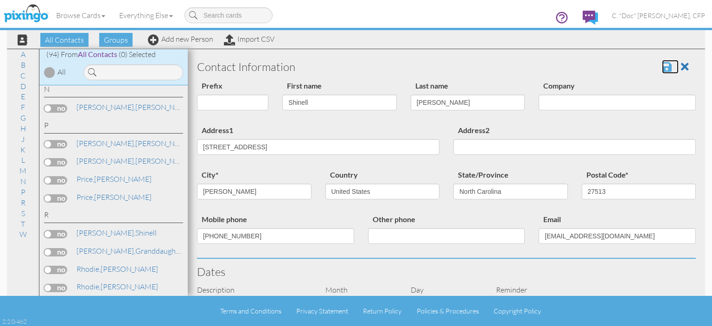
click at [662, 63] on span at bounding box center [667, 66] width 10 height 11
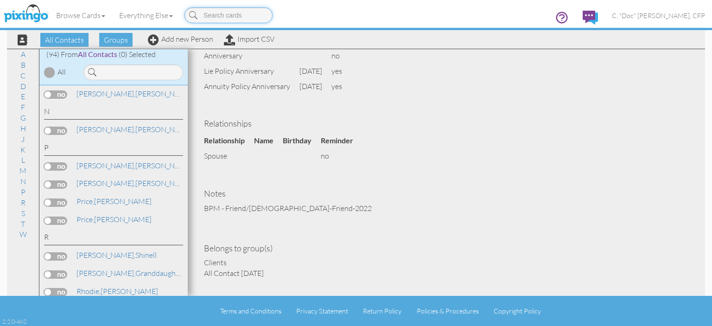
scroll to position [1345, 0]
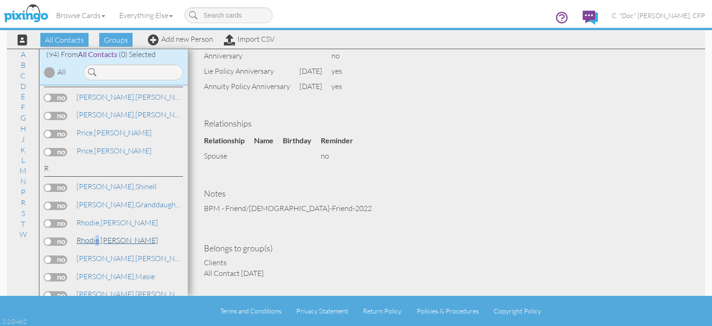
click at [98, 236] on span "Rhodie," at bounding box center [89, 240] width 24 height 9
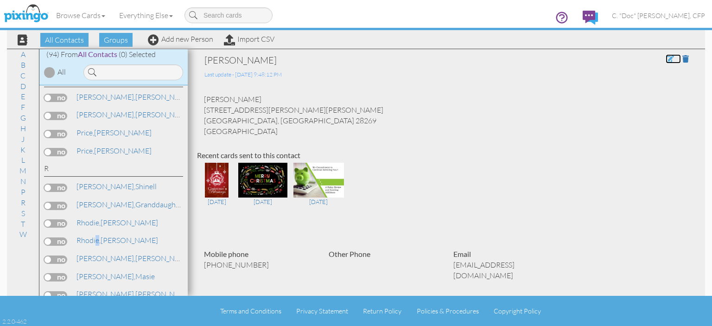
click at [666, 56] on span at bounding box center [670, 58] width 8 height 7
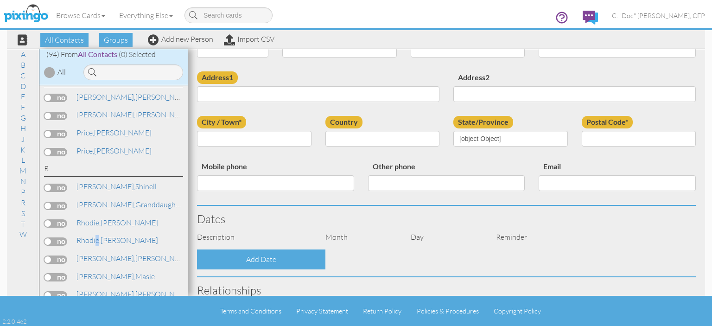
type input "[PERSON_NAME]"
type input "Rhodie"
type input "[STREET_ADDRESS][PERSON_NAME][PERSON_NAME]"
type input "Charlotte"
type input "28269"
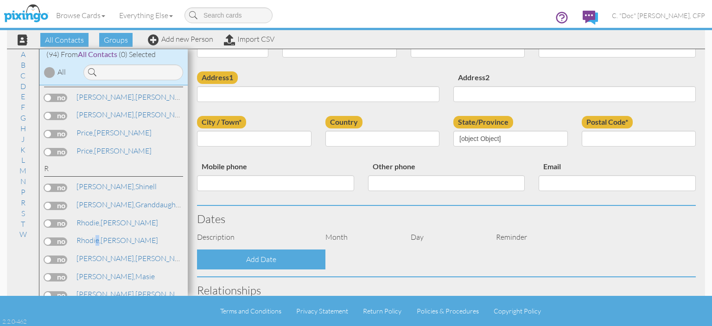
type input "[PHONE_NUMBER]"
type input "[EMAIL_ADDRESS][DOMAIN_NAME]"
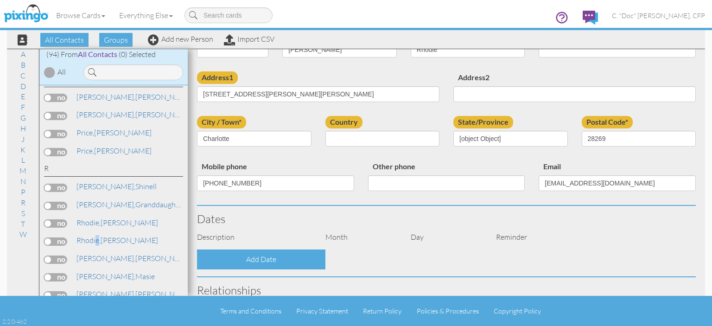
select select "object:586"
select select "object:831"
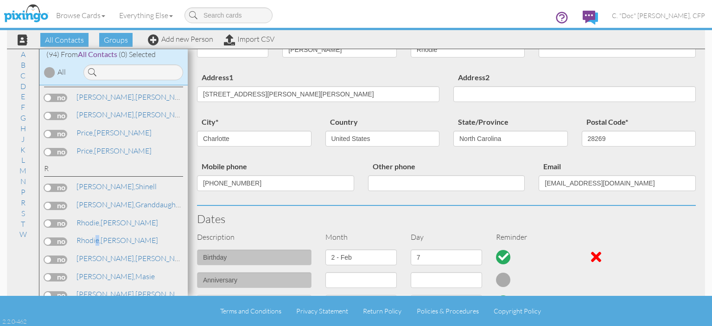
scroll to position [93, 0]
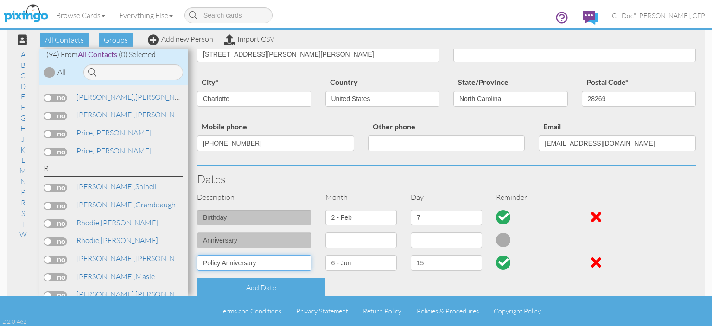
click at [201, 261] on input "Policy Anniversary" at bounding box center [254, 263] width 115 height 16
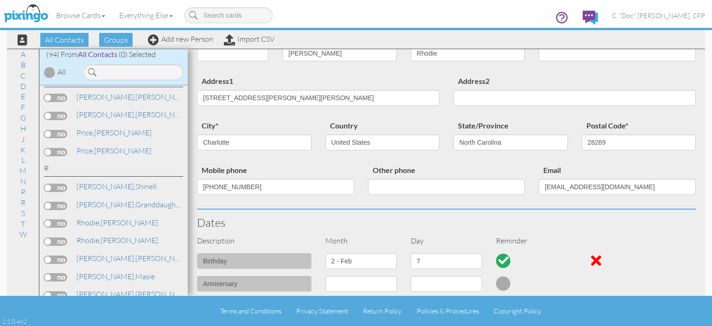
scroll to position [0, 0]
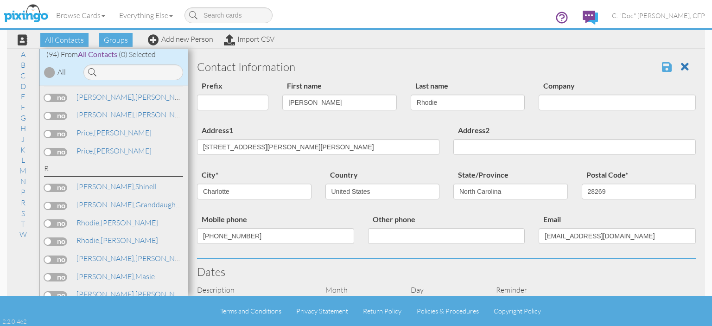
type input "Life Policy Anniversary"
click at [662, 68] on span at bounding box center [667, 66] width 10 height 11
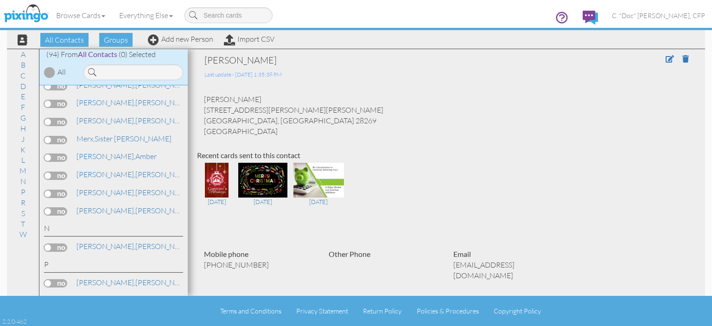
scroll to position [1391, 0]
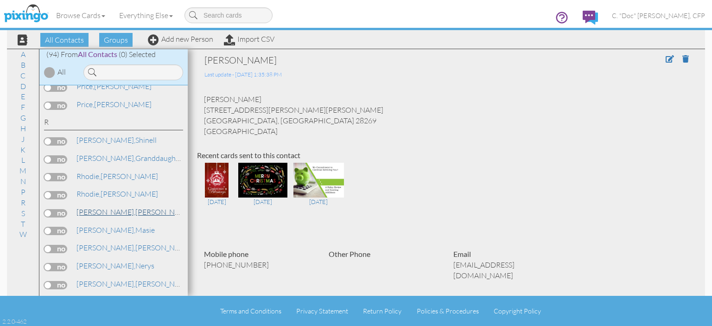
click at [93, 207] on span "[PERSON_NAME]," at bounding box center [106, 211] width 59 height 9
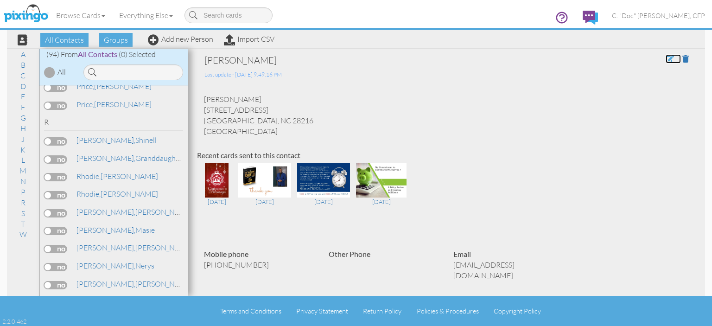
click at [666, 60] on span at bounding box center [670, 58] width 8 height 7
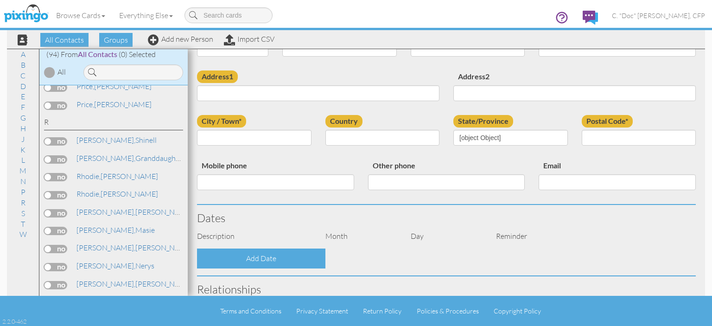
select select "string:"
type input "[PERSON_NAME]"
type input "[STREET_ADDRESS]"
type input "Charlotte"
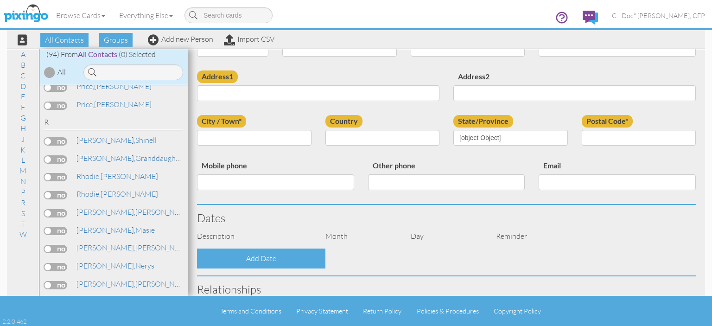
type input "28216"
type input "[PHONE_NUMBER]"
type input "[EMAIL_ADDRESS][DOMAIN_NAME]"
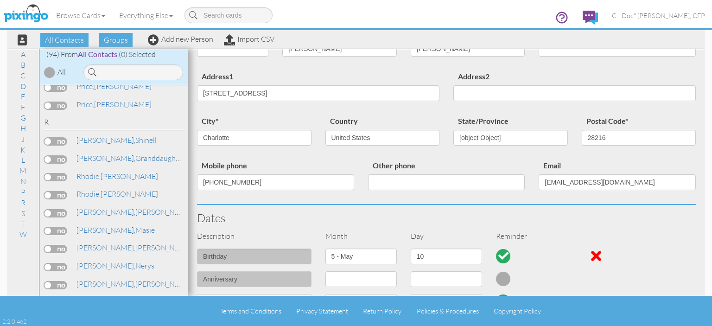
select select "object:588"
select select "object:833"
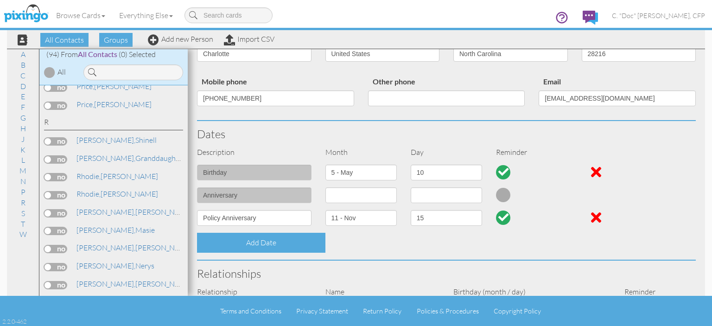
scroll to position [139, 0]
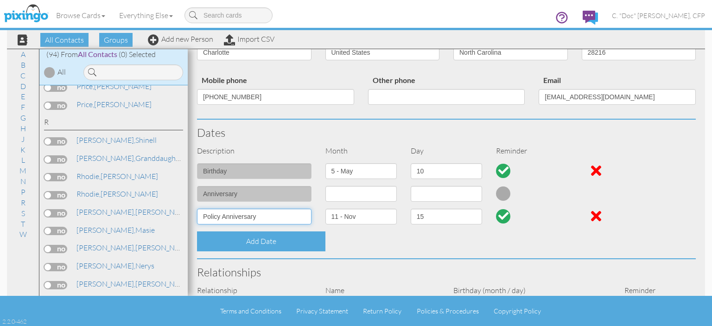
click at [198, 215] on input "Policy Anniversary" at bounding box center [254, 217] width 115 height 16
type input "Life Policy Anniversary"
click at [354, 219] on select "1 - [DATE] - [DATE] - [DATE] - [DATE] - [DATE] - [DATE] - [DATE] - [DATE] - [DA…" at bounding box center [361, 217] width 71 height 16
select select "object:564"
click at [326, 209] on select "1 - [DATE] - [DATE] - [DATE] - [DATE] - [DATE] - [DATE] - [DATE] - [DATE] - [DA…" at bounding box center [361, 217] width 71 height 16
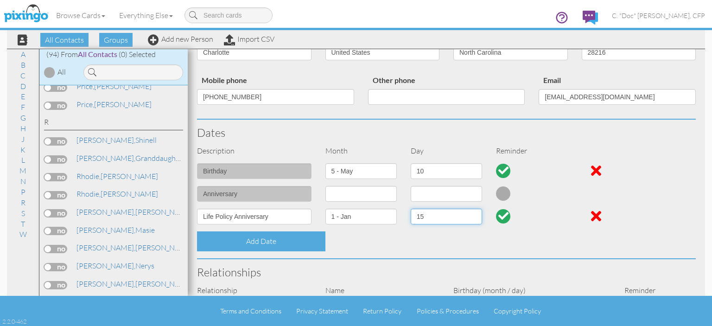
click at [456, 217] on select "1 2 3 4 5 6 7 8 9 10 11 12 13 14 15 16 17 18 19 20 21 22 23 24 25 26 27 28 29 3…" at bounding box center [446, 217] width 71 height 16
select select "number:3"
click at [411, 209] on select "1 2 3 4 5 6 7 8 9 10 11 12 13 14 15 16 17 18 19 20 21 22 23 24 25 26 27 28 29 3…" at bounding box center [446, 217] width 71 height 16
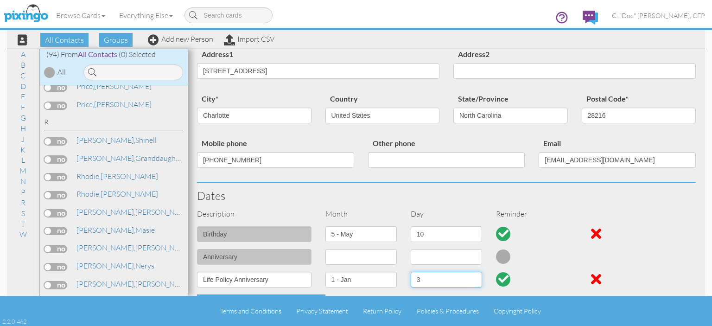
scroll to position [0, 0]
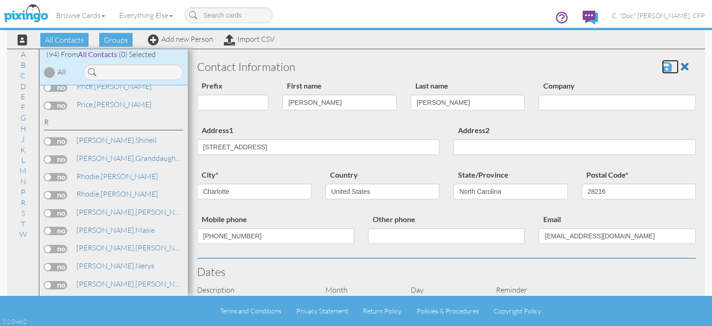
click at [662, 69] on span at bounding box center [667, 66] width 10 height 11
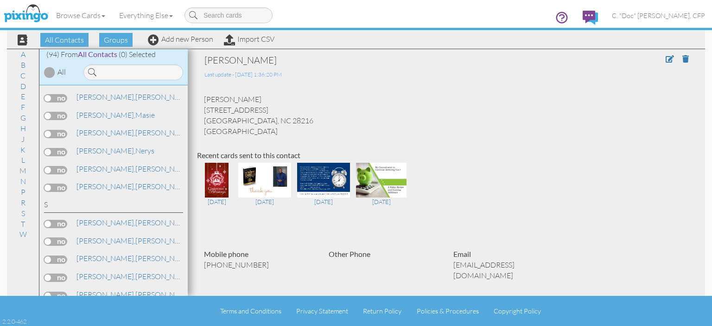
scroll to position [1484, 0]
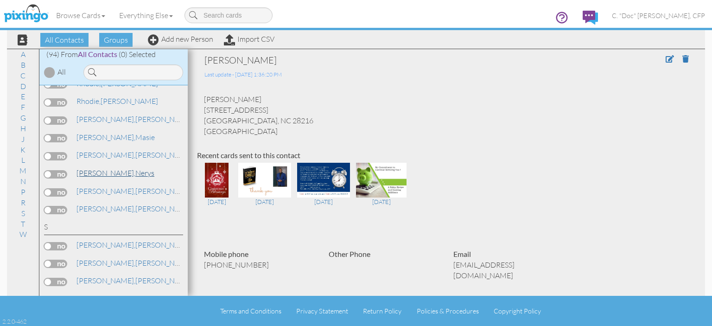
click at [83, 168] on span "[PERSON_NAME]," at bounding box center [106, 172] width 59 height 9
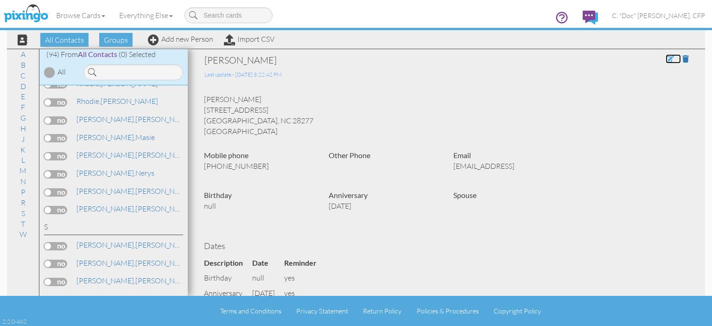
click at [666, 59] on span at bounding box center [670, 58] width 8 height 7
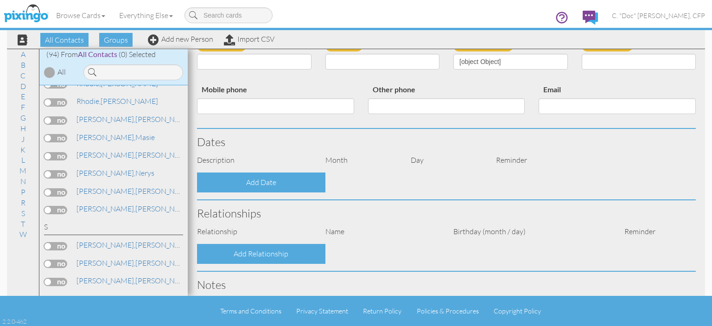
scroll to position [24, 0]
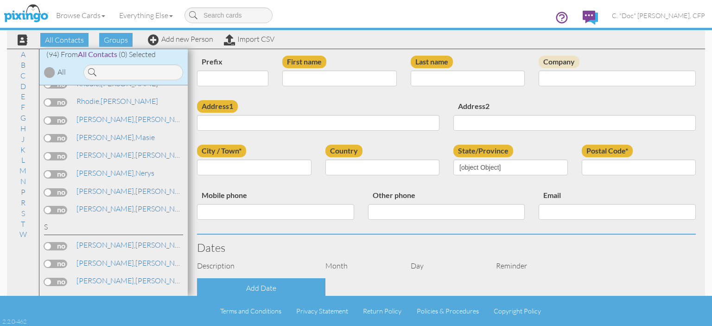
type input "Nerys"
type input "Romero"
type input "5610 Hollirose Dr"
type input "Charlotte"
type input "28277"
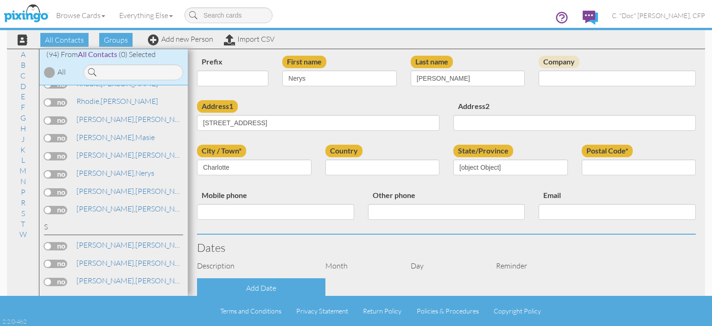
type input "980-636-0449"
type input "nromero5610@gmail"
select select "object:571"
select select "object:816"
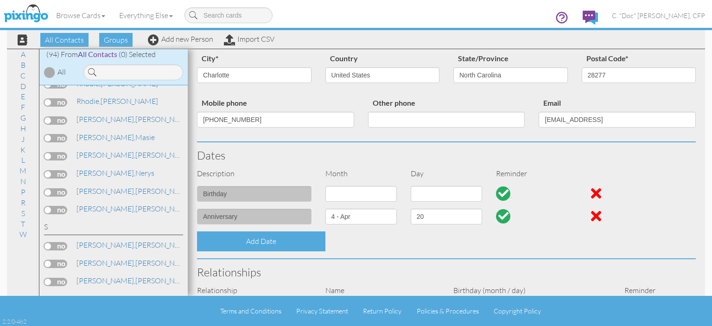
scroll to position [117, 0]
click at [243, 243] on div "Add Date" at bounding box center [261, 241] width 128 height 20
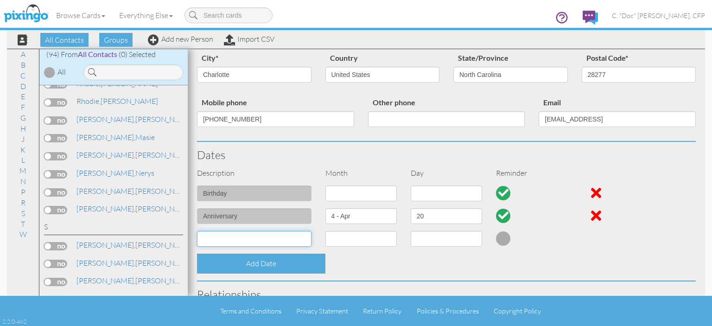
click at [237, 240] on input at bounding box center [254, 239] width 115 height 16
type input "Life Policy Anniversary"
click at [334, 238] on select "1 - Jan 2 - Feb 3 - Mar 4 - Apr 5 - May 6 - Jun 7 - Jul 8 - Aug 9 - Sep 10 - Oc…" at bounding box center [361, 239] width 71 height 16
select select "object:551"
click at [326, 231] on select "1 - Jan 2 - Feb 3 - Mar 4 - Apr 5 - May 6 - Jun 7 - Jul 8 - Aug 9 - Sep 10 - Oc…" at bounding box center [361, 239] width 71 height 16
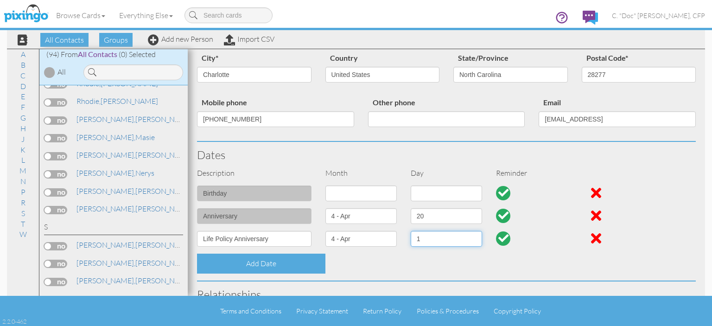
click at [428, 241] on select "1 2 3 4 5 6 7 8 9 10 11 12 13 14 15 16 17 18 19 20 21 22 23 24 25 26 27 28 29 30" at bounding box center [446, 239] width 71 height 16
select select "number:20"
click at [411, 231] on select "1 2 3 4 5 6 7 8 9 10 11 12 13 14 15 16 17 18 19 20 21 22 23 24 25 26 27 28 29 30" at bounding box center [446, 239] width 71 height 16
click at [592, 214] on div at bounding box center [596, 215] width 10 height 15
select select "?"
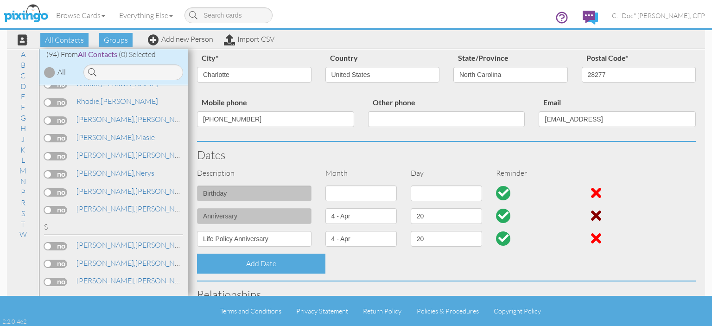
select select "?"
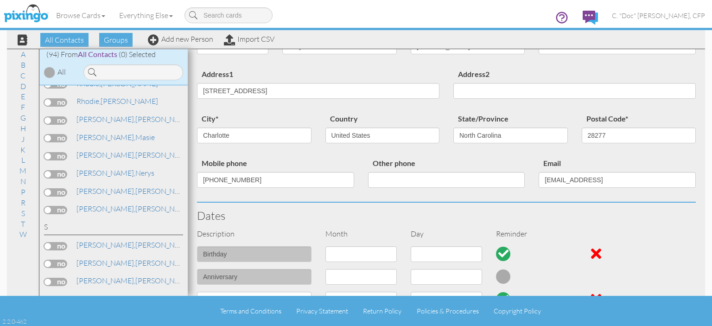
scroll to position [0, 0]
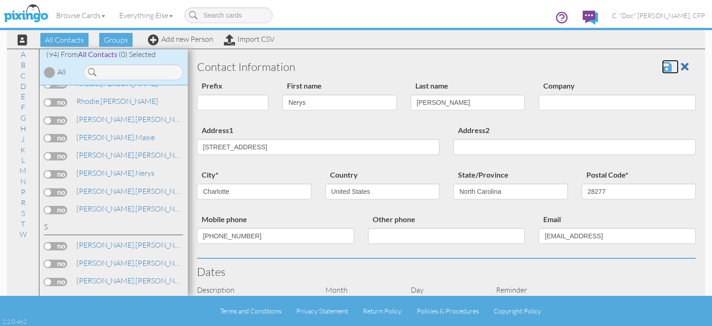
click at [662, 68] on span at bounding box center [667, 66] width 10 height 11
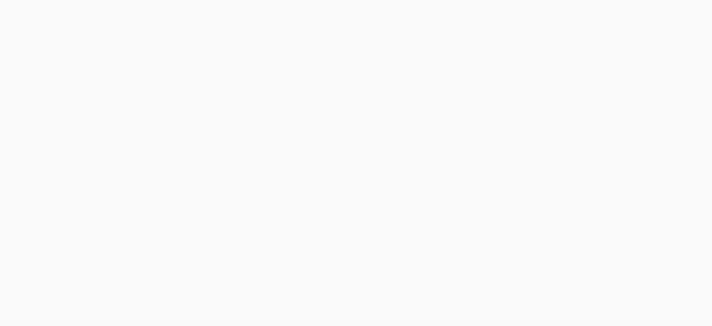
click at [110, 170] on body at bounding box center [356, 163] width 712 height 326
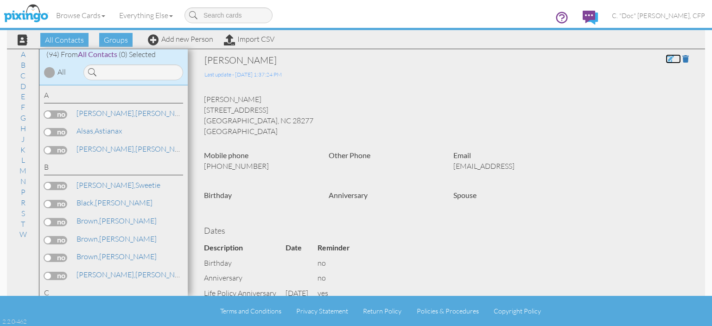
click at [666, 58] on span at bounding box center [670, 58] width 8 height 7
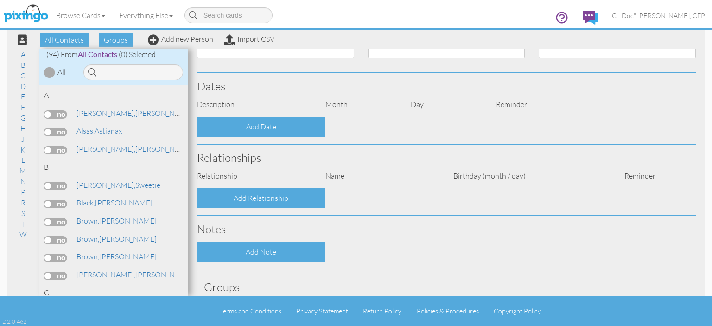
type input "Nerys"
type input "[PERSON_NAME]"
type input "[STREET_ADDRESS]"
type input "Charlotte"
type input "28277"
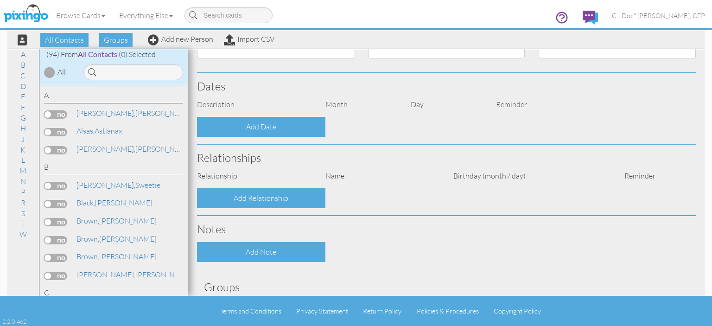
type input "[PHONE_NUMBER]"
type input "nromero5610@gmail"
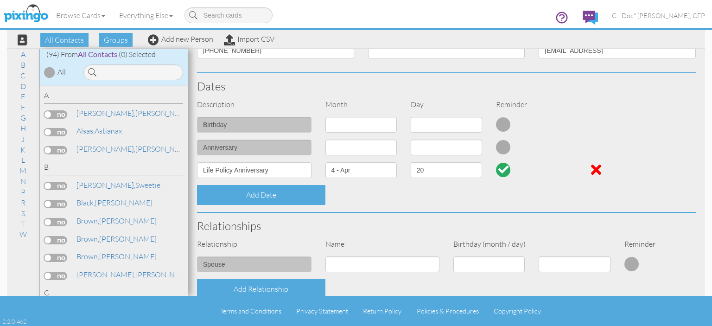
select select "object:537"
select select "object:782"
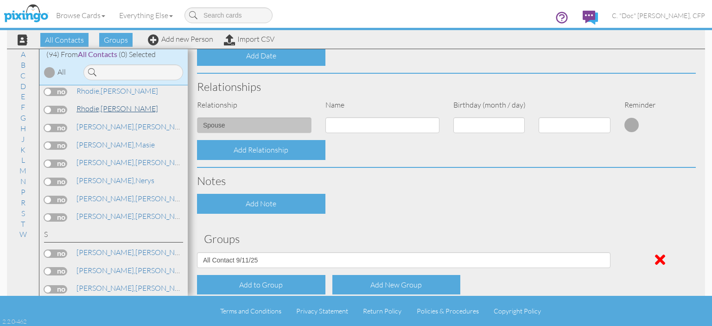
scroll to position [1484, 0]
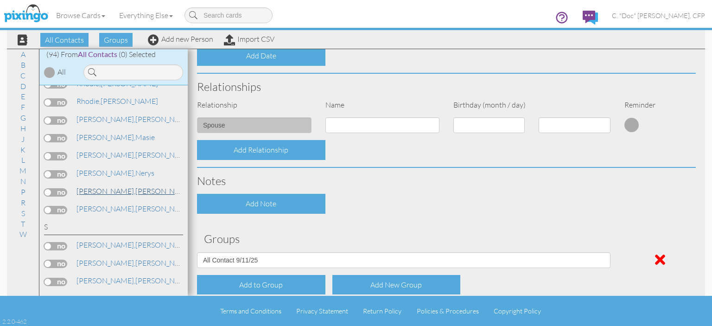
click at [93, 186] on span "[PERSON_NAME]," at bounding box center [106, 190] width 59 height 9
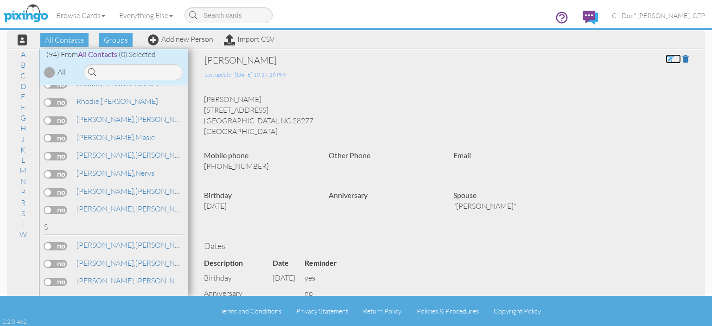
click at [666, 59] on span at bounding box center [670, 58] width 8 height 7
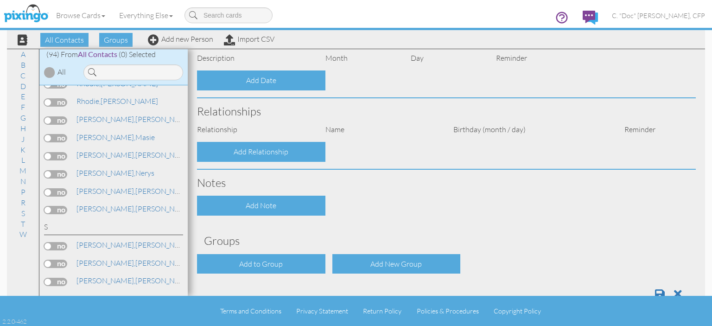
type input "[PERSON_NAME]"
type input "Romero"
type input "5610 Hollirose Drive"
type input "Charlotte"
type input "28277"
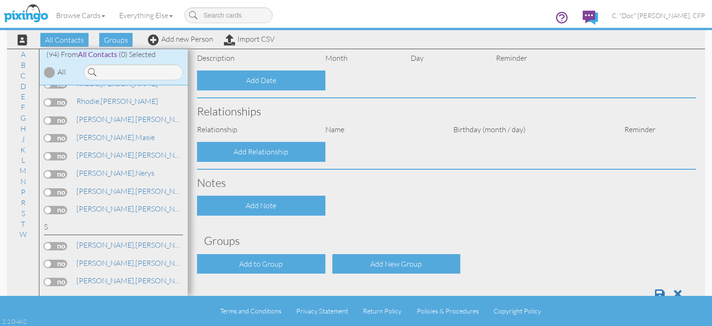
type input "980-319-6336"
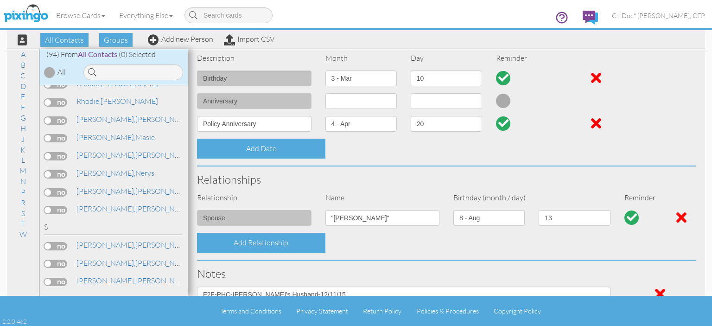
select select "object:537"
select select "object:782"
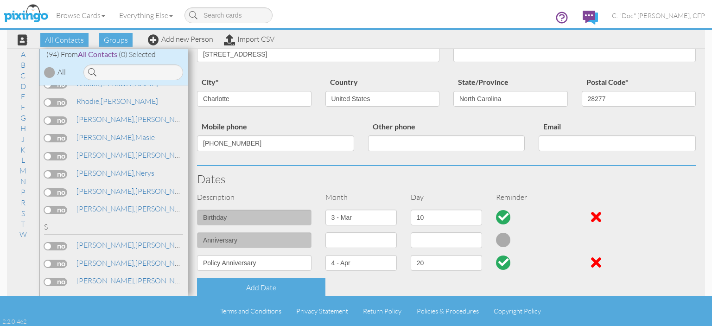
scroll to position [139, 0]
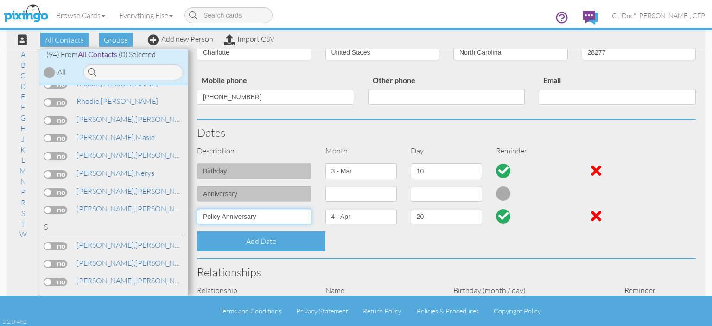
click at [203, 218] on input "Policy Anniversary" at bounding box center [254, 217] width 115 height 16
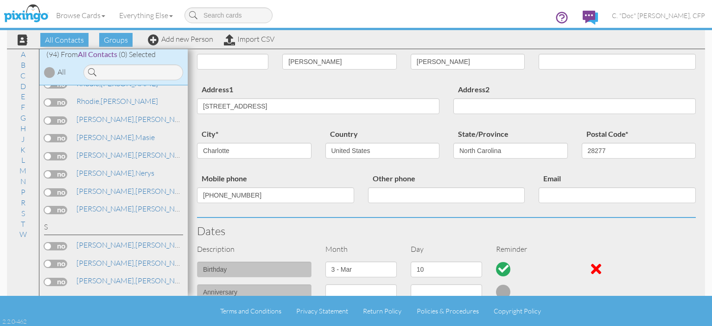
scroll to position [0, 0]
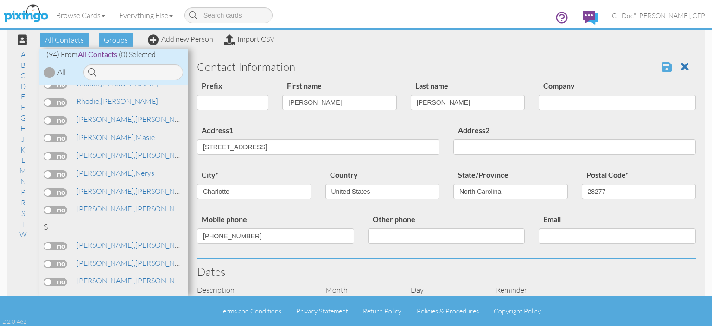
type input "Life Policy Anniversary"
click at [662, 66] on span at bounding box center [667, 66] width 10 height 11
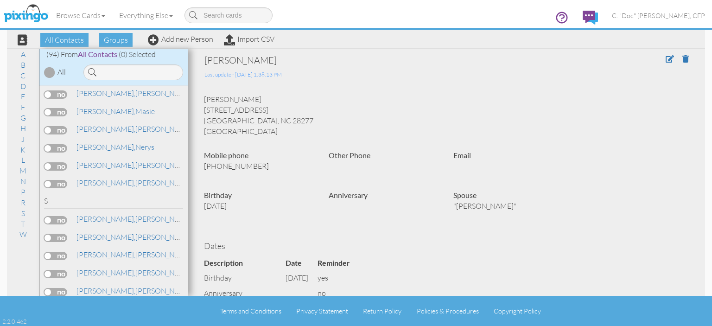
scroll to position [1530, 0]
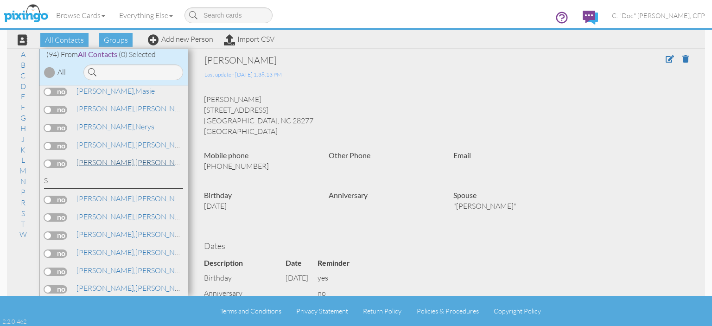
click at [94, 158] on span "[PERSON_NAME]," at bounding box center [106, 162] width 59 height 9
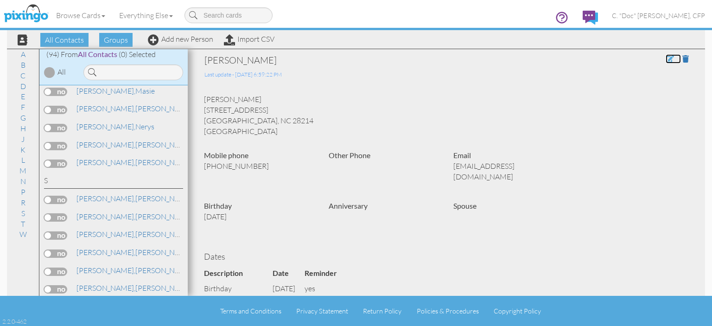
click at [666, 59] on span at bounding box center [670, 58] width 8 height 7
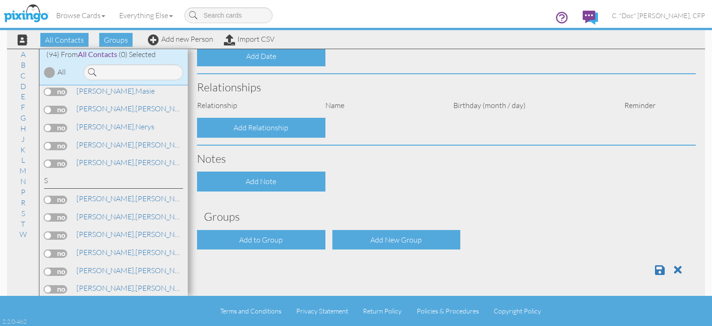
scroll to position [163, 0]
type input "[PERSON_NAME]"
type input "[STREET_ADDRESS]"
type input "Charlotte"
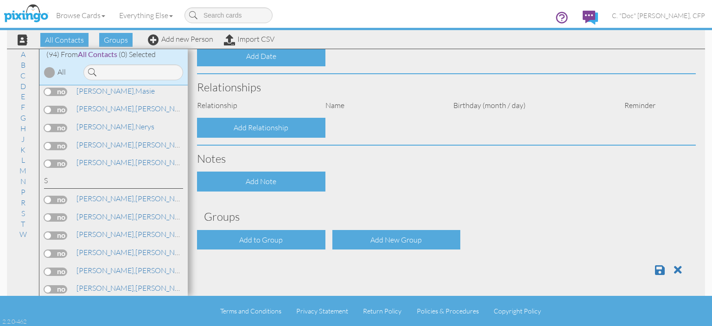
type input "28214"
type input "[PHONE_NUMBER]"
type input "[EMAIL_ADDRESS][DOMAIN_NAME]"
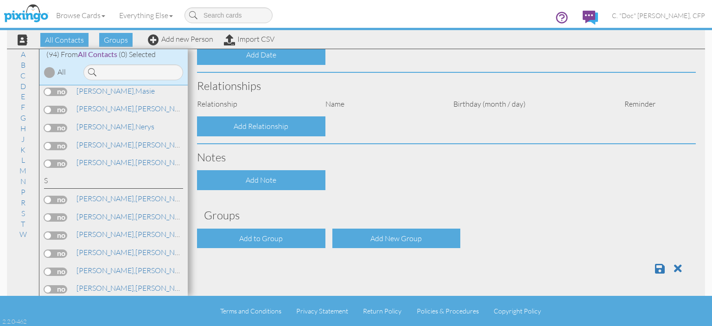
select select "object:569"
select select "object:814"
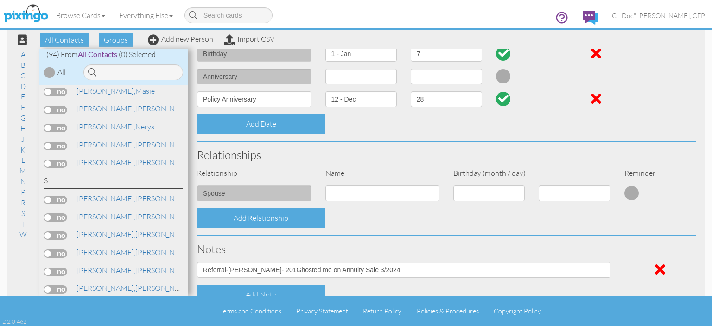
scroll to position [185, 0]
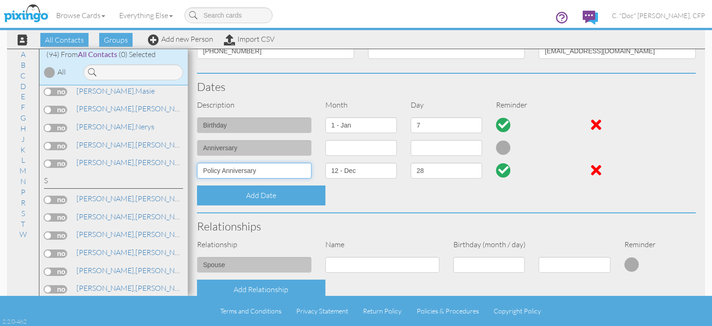
click at [202, 166] on input "Policy Anniversary" at bounding box center [254, 171] width 115 height 16
type input "Life Policy Anniversary"
click at [347, 170] on select "1 - [DATE] - [DATE] - [DATE] - [DATE] - [DATE] - [DATE] - [DATE] - [DATE] - [DA…" at bounding box center [361, 171] width 71 height 16
select select "object:548"
click at [326, 163] on select "1 - [DATE] - [DATE] - [DATE] - [DATE] - [DATE] - [DATE] - [DATE] - [DATE] - [DA…" at bounding box center [361, 171] width 71 height 16
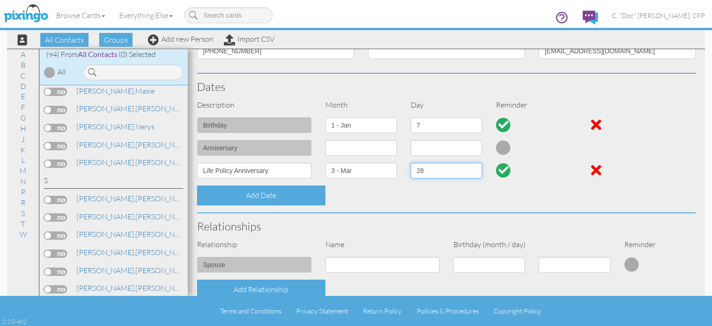
click at [423, 174] on select "1 2 3 4 5 6 7 8 9 10 11 12 13 14 15 16 17 18 19 20 21 22 23 24 25 26 27 28 29 3…" at bounding box center [446, 171] width 71 height 16
select select "number:26"
click at [411, 163] on select "1 2 3 4 5 6 7 8 9 10 11 12 13 14 15 16 17 18 19 20 21 22 23 24 25 26 27 28 29 3…" at bounding box center [446, 171] width 71 height 16
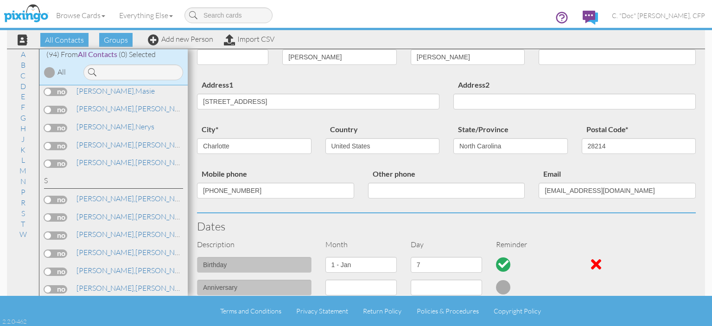
scroll to position [0, 0]
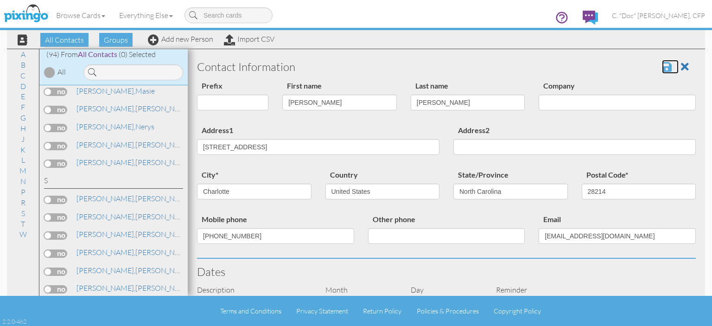
click at [662, 66] on span at bounding box center [667, 66] width 10 height 11
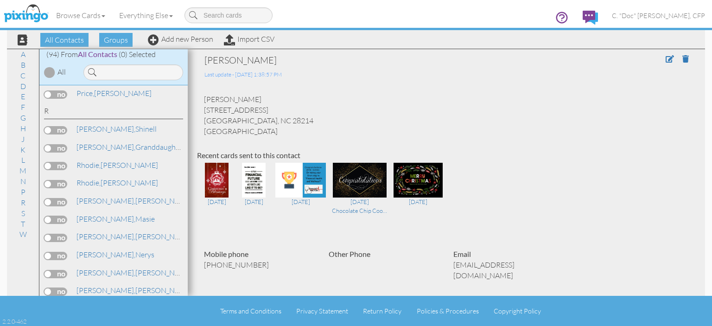
scroll to position [1484, 0]
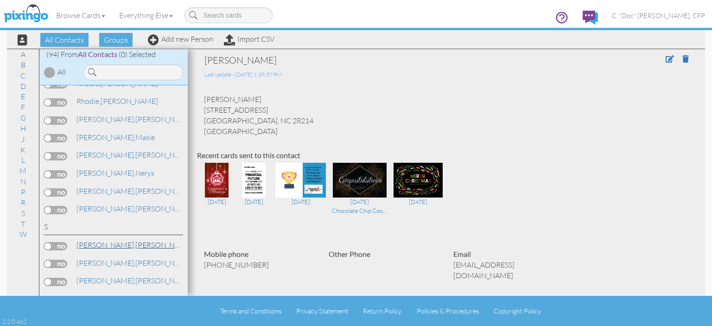
click at [100, 239] on link "[PERSON_NAME]" at bounding box center [135, 244] width 118 height 11
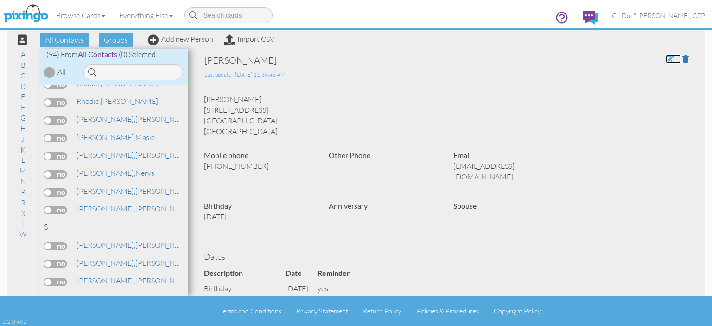
click at [666, 59] on span at bounding box center [670, 58] width 8 height 7
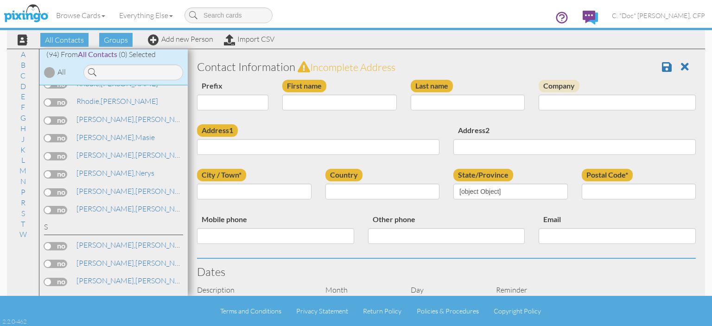
type input "[PERSON_NAME]"
type input "[STREET_ADDRESS]"
type input "[GEOGRAPHIC_DATA]"
type input "29609"
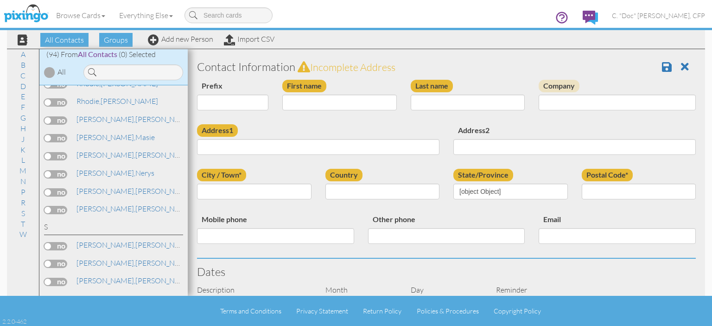
type input "[PHONE_NUMBER]"
type input "[EMAIL_ADDRESS][DOMAIN_NAME]"
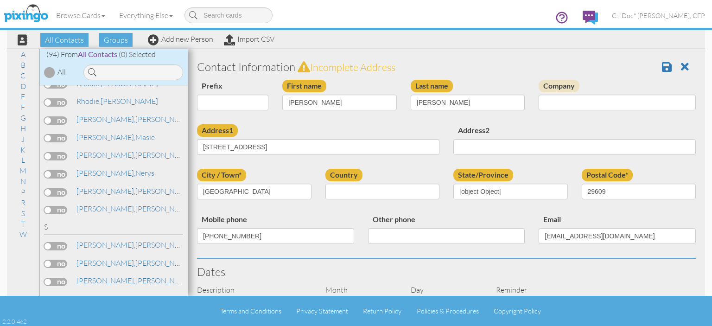
select select "object:579"
select select "object:824"
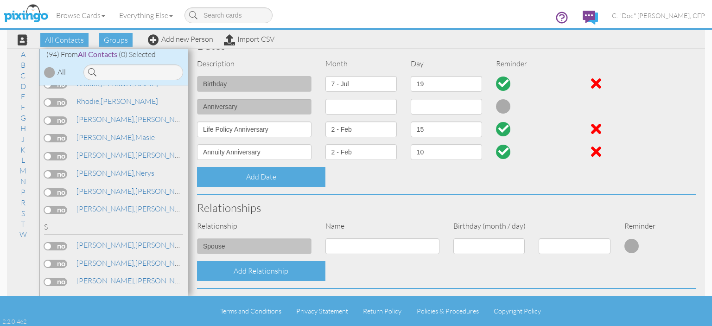
scroll to position [232, 0]
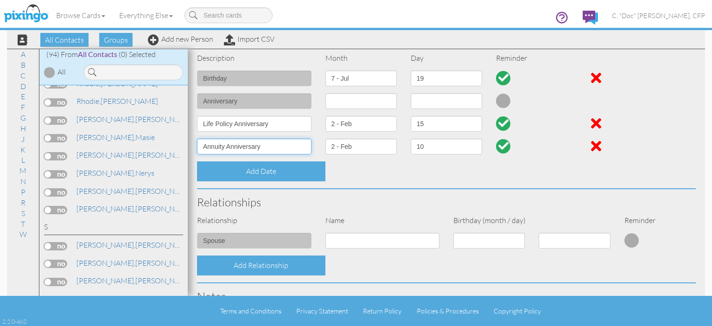
click at [227, 148] on input "Annuity Anniversary" at bounding box center [254, 147] width 115 height 16
type input "Annuity Policy Anniversary"
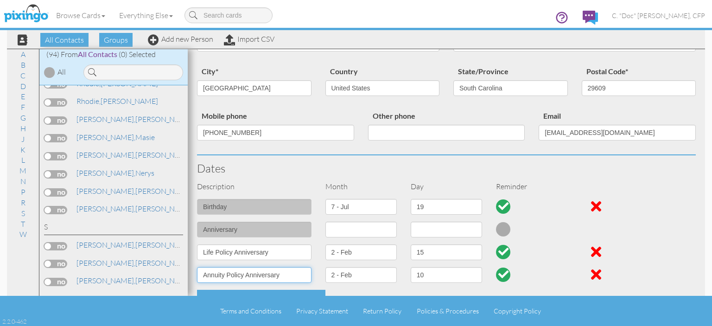
scroll to position [0, 0]
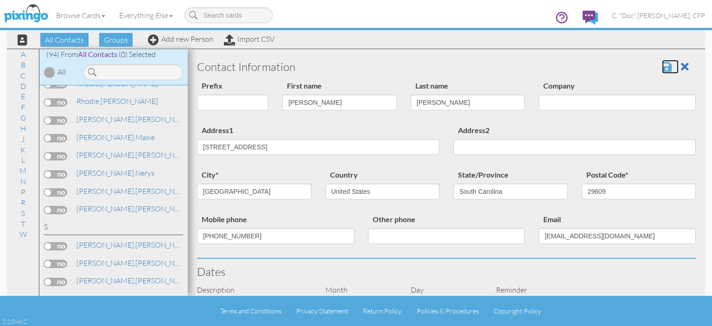
click at [662, 70] on span at bounding box center [667, 66] width 10 height 11
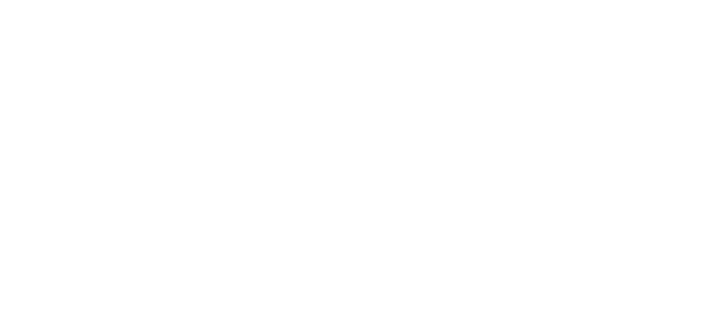
click at [0, 0] on html at bounding box center [0, 0] width 0 height 0
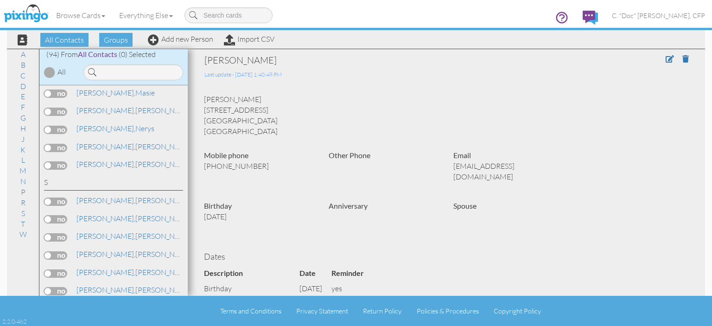
scroll to position [1530, 0]
click at [94, 212] on span "[PERSON_NAME]," at bounding box center [106, 216] width 59 height 9
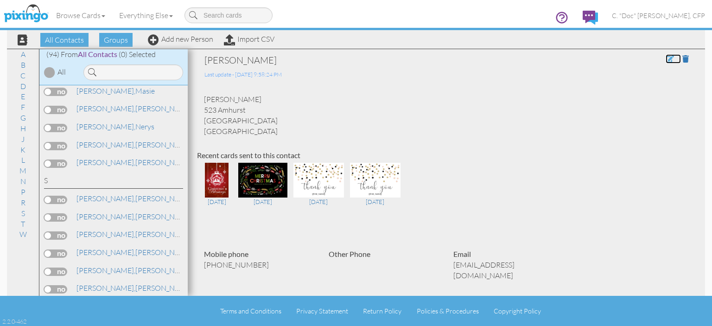
click at [666, 56] on span at bounding box center [670, 58] width 8 height 7
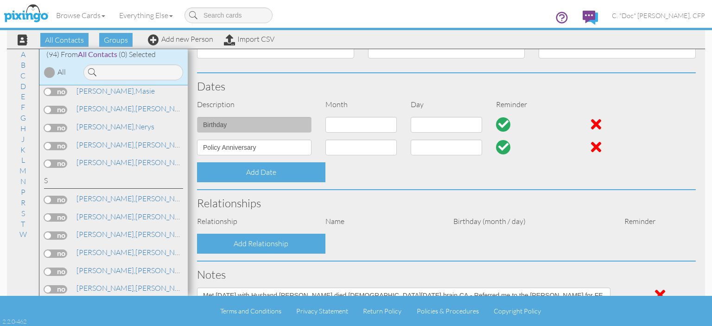
select select "string:"
type input "[PERSON_NAME]"
type input "Scott"
type input "523 Amhurst"
type input "Concord"
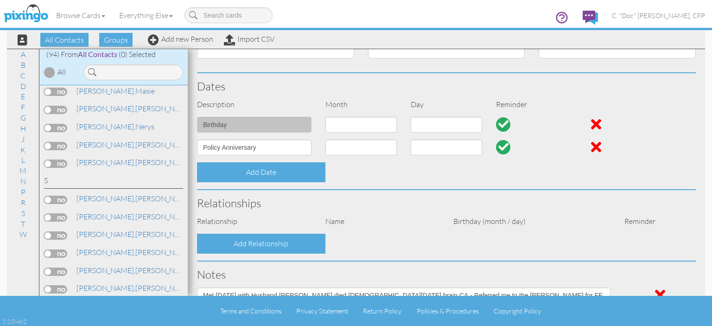
type input "28025"
type input "[PHONE_NUMBER]"
type input "[EMAIL_ADDRESS][DOMAIN_NAME]"
select select "object:562"
select select "object:561"
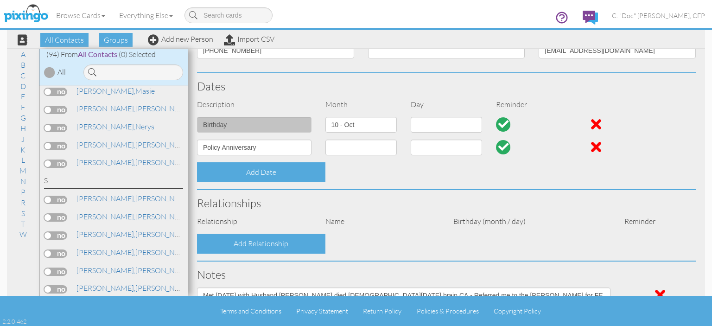
select select "object:570"
select select "object:569"
select select "object:576"
select select "object:821"
select select "number:1"
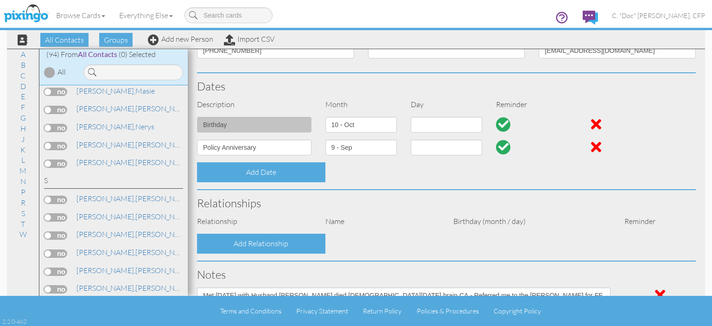
select select "number:15"
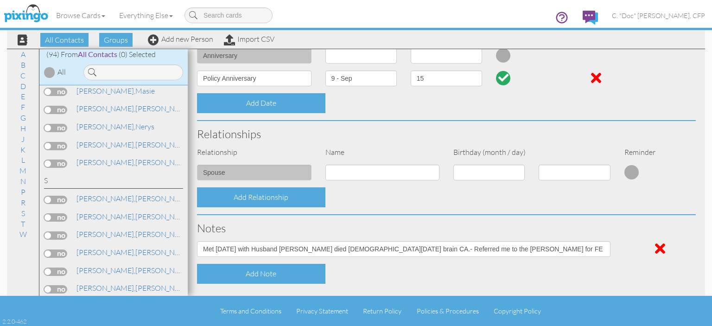
scroll to position [278, 0]
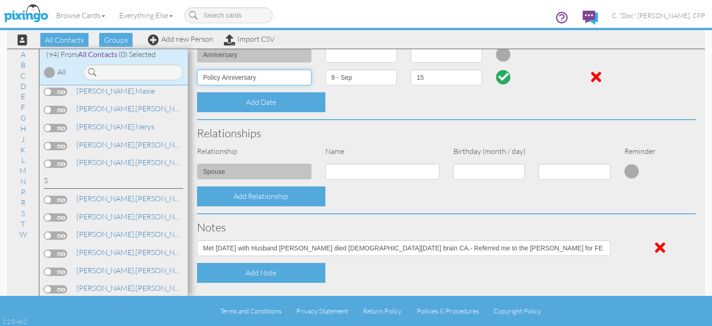
click at [204, 77] on input "Policy Anniversary" at bounding box center [254, 78] width 115 height 16
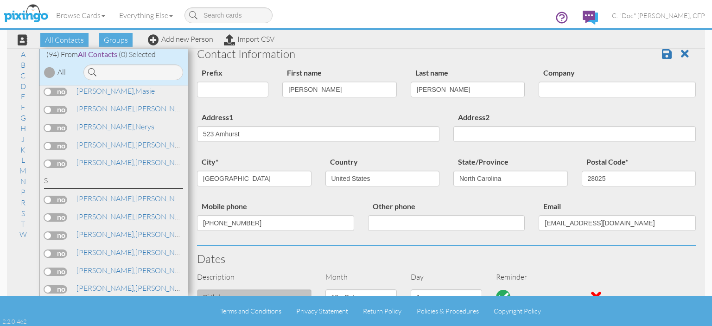
scroll to position [0, 0]
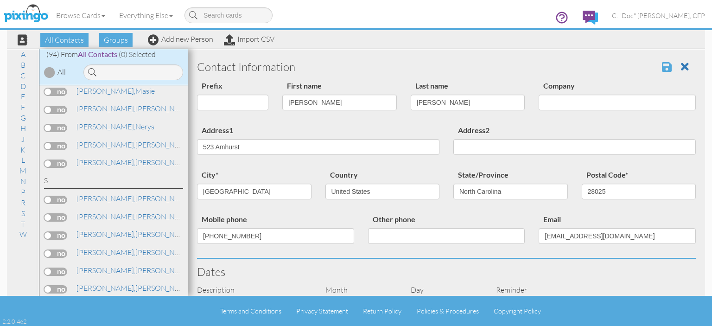
type input "Life Policy Anniversary"
click at [662, 64] on span at bounding box center [667, 66] width 10 height 11
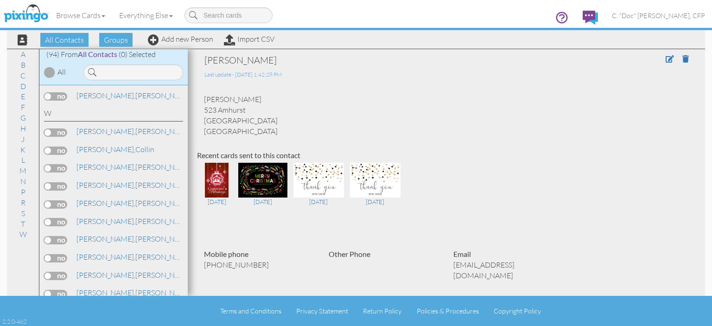
scroll to position [1684, 0]
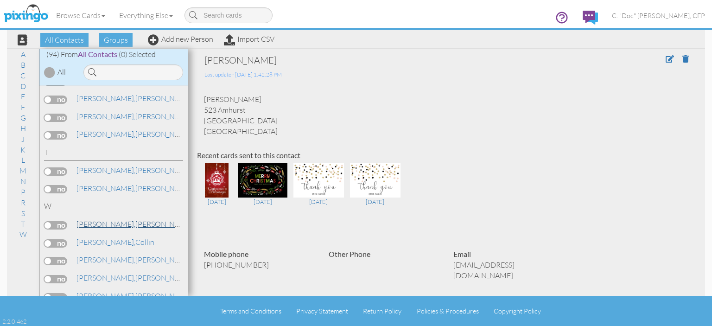
click at [87, 219] on span "[PERSON_NAME]," at bounding box center [106, 223] width 59 height 9
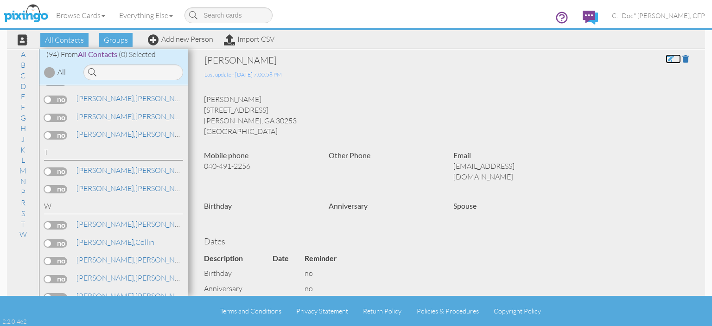
click at [666, 58] on span at bounding box center [670, 58] width 8 height 7
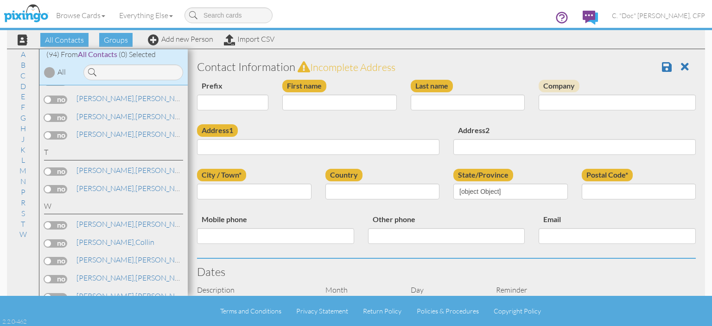
type input "[PERSON_NAME]"
type input "[STREET_ADDRESS]"
type input "[PERSON_NAME]"
type input "30253"
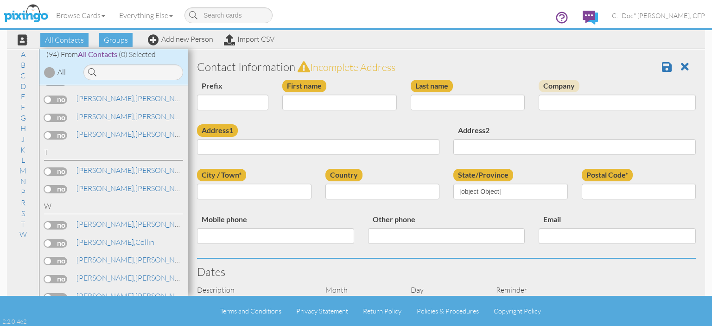
type input "040-491-2256"
type input "[EMAIL_ADDRESS][DOMAIN_NAME]"
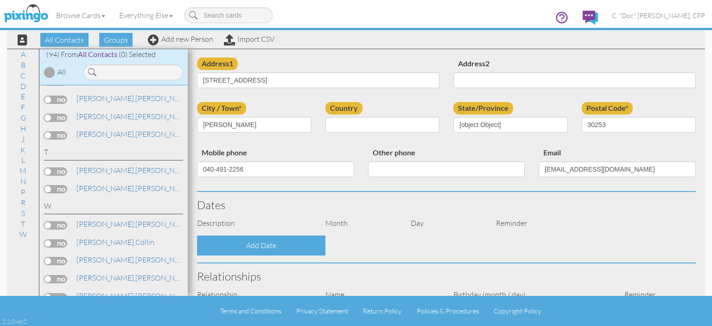
select select "object:566"
select select "object:811"
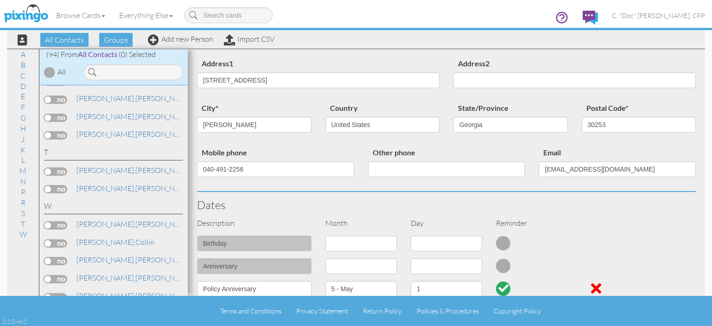
scroll to position [139, 0]
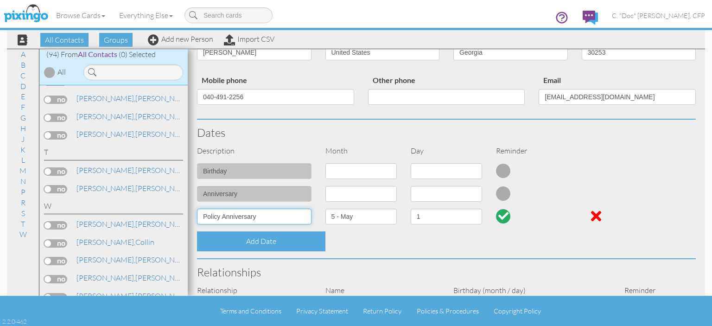
click at [201, 217] on input "Policy Anniversary" at bounding box center [254, 217] width 115 height 16
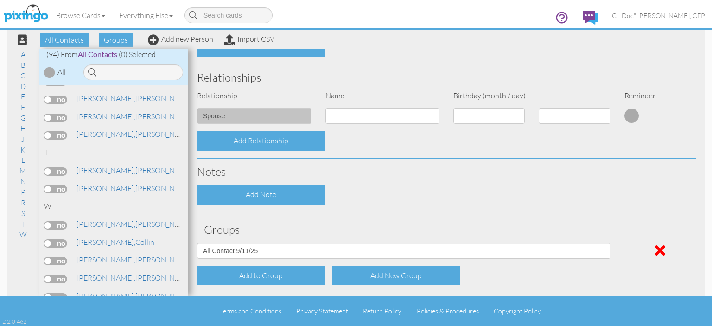
scroll to position [370, 0]
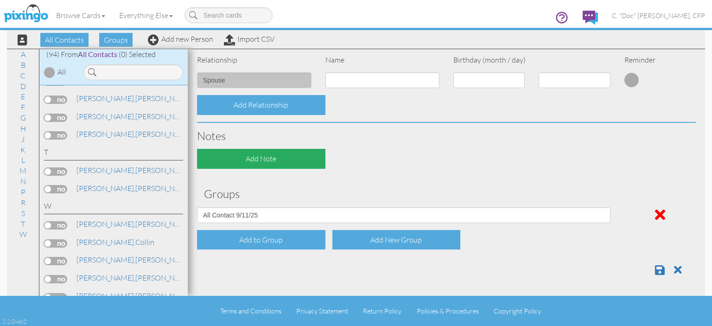
type input "Life Policy Anniversary"
click at [260, 165] on div "Add Note" at bounding box center [261, 159] width 128 height 20
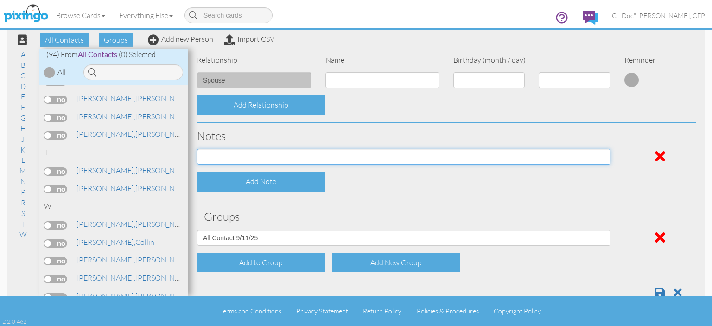
click at [258, 160] on input at bounding box center [404, 157] width 414 height 16
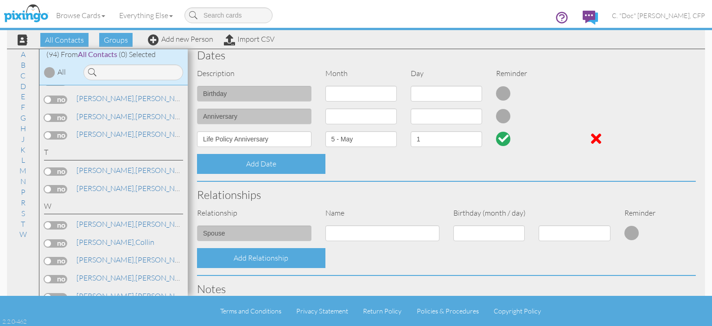
scroll to position [0, 0]
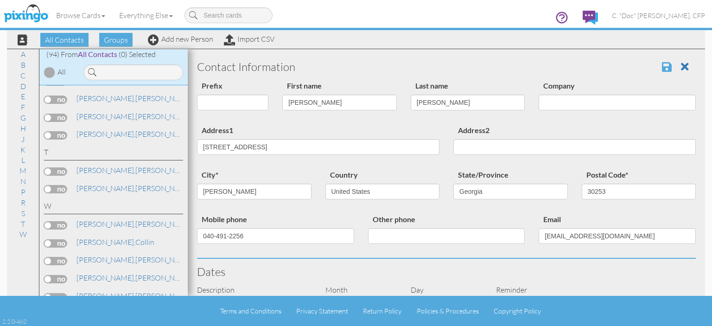
type input "Policy on Jr RNA"
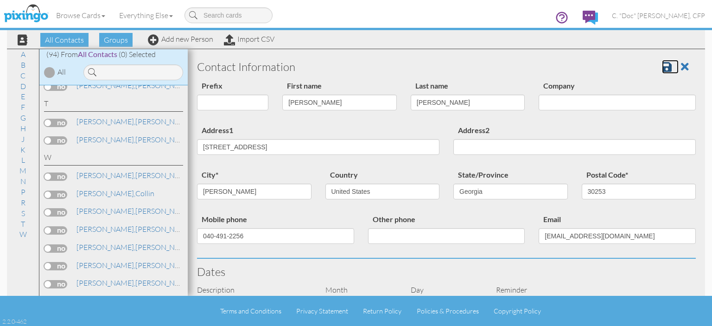
scroll to position [1777, 0]
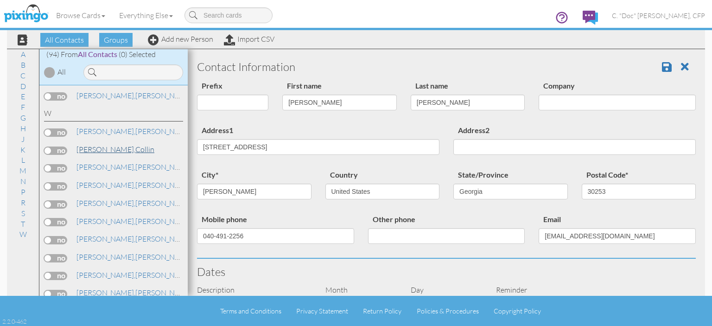
click at [84, 145] on span "[PERSON_NAME]," at bounding box center [106, 149] width 59 height 9
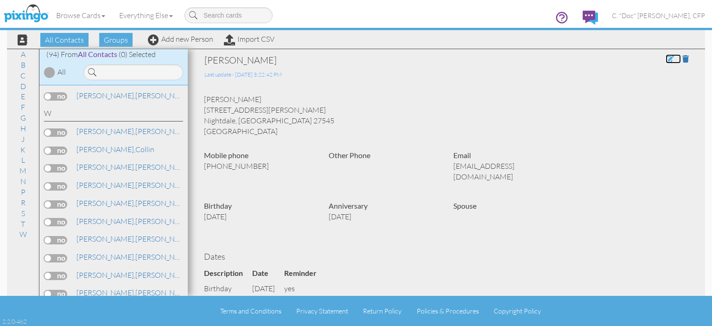
click at [666, 60] on span at bounding box center [670, 58] width 8 height 7
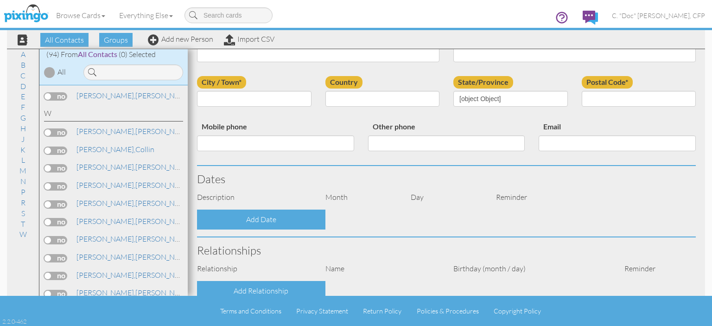
type input "Collin"
type input "[PERSON_NAME]"
type input "[STREET_ADDRESS][PERSON_NAME]"
type input "Nightdale"
type input "27545"
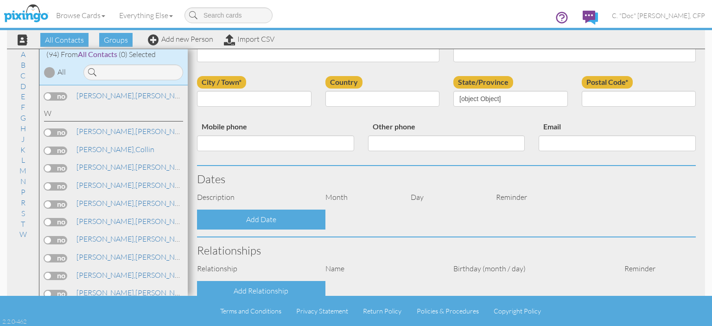
type input "[PHONE_NUMBER]"
type input "[EMAIL_ADDRESS][DOMAIN_NAME]"
select select "object:566"
select select "object:851"
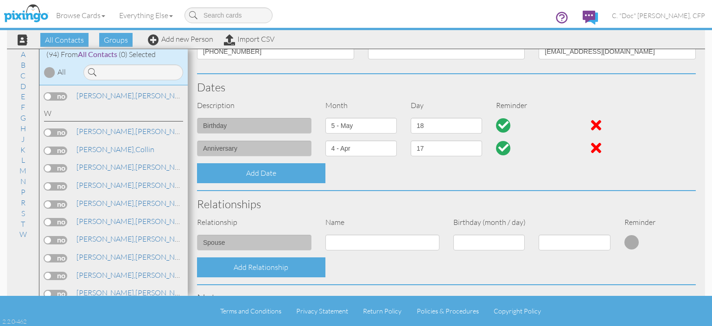
scroll to position [185, 0]
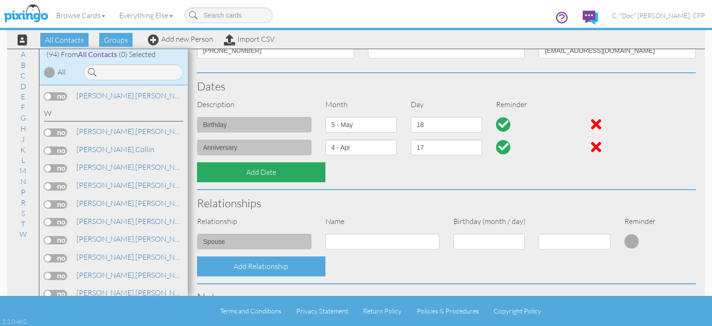
click at [248, 176] on div "Add Date" at bounding box center [261, 172] width 128 height 20
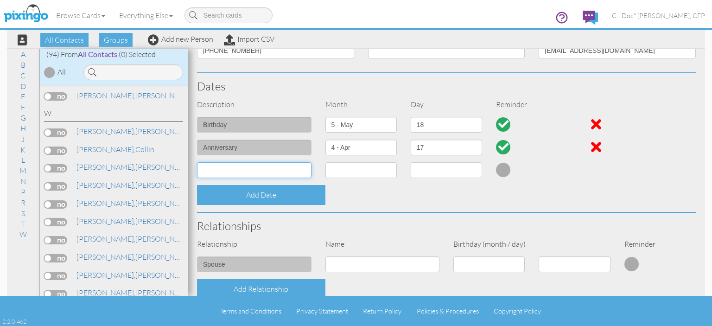
click at [247, 172] on input at bounding box center [254, 170] width 115 height 16
type input "Life Policy Anniversary"
click at [333, 171] on select "1 - [DATE] - [DATE] - [DATE] - [DATE] - [DATE] - [DATE] - [DATE] - [DATE] - [DA…" at bounding box center [361, 170] width 71 height 16
select select "object:912"
click at [326, 162] on select "1 - [DATE] - [DATE] - [DATE] - [DATE] - [DATE] - [DATE] - [DATE] - [DATE] - [DA…" at bounding box center [361, 170] width 71 height 16
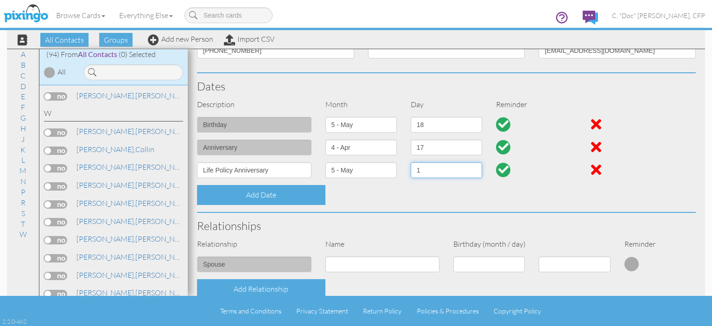
click at [427, 172] on select "1 2 3 4 5 6 7 8 9 10 11 12 13 14 15 16 17 18 19 20 21 22 23 24 25 26 27 28 29 3…" at bounding box center [446, 170] width 71 height 16
select select "number:5"
click at [411, 162] on select "1 2 3 4 5 6 7 8 9 10 11 12 13 14 15 16 17 18 19 20 21 22 23 24 25 26 27 28 29 3…" at bounding box center [446, 170] width 71 height 16
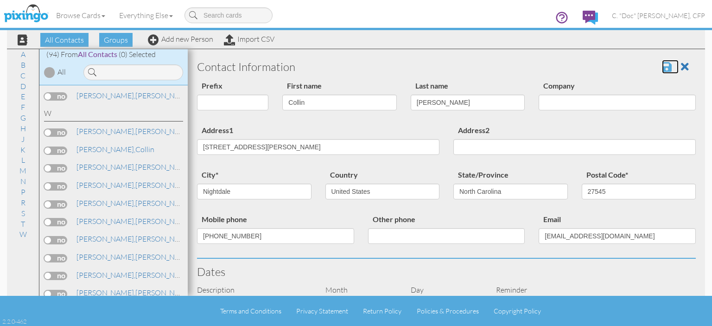
click at [662, 67] on span at bounding box center [667, 66] width 10 height 11
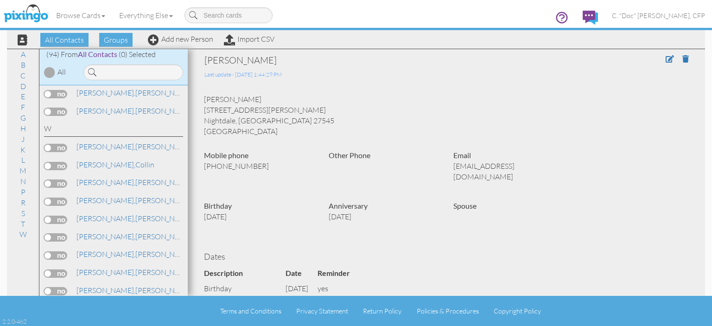
scroll to position [1762, 0]
click at [94, 177] on span "[PERSON_NAME]," at bounding box center [106, 181] width 59 height 9
click at [666, 61] on span at bounding box center [670, 58] width 8 height 7
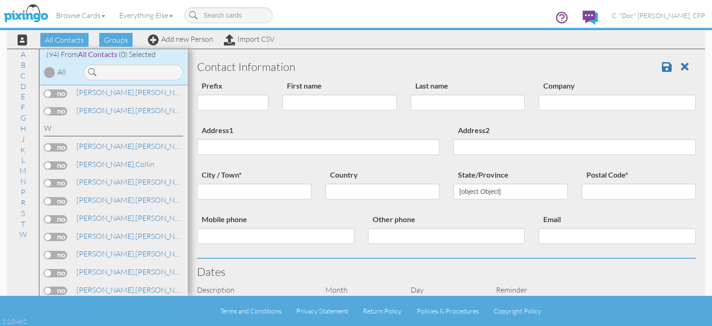
type input "[PERSON_NAME]"
type input "[STREET_ADDRESS][PERSON_NAME]"
type input "Nightdale"
type input "27545"
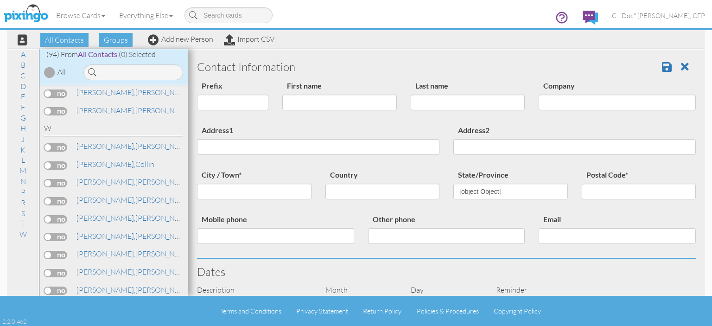
type input "[PHONE_NUMBER]"
type input "[EMAIL_ADDRESS][DOMAIN_NAME]"
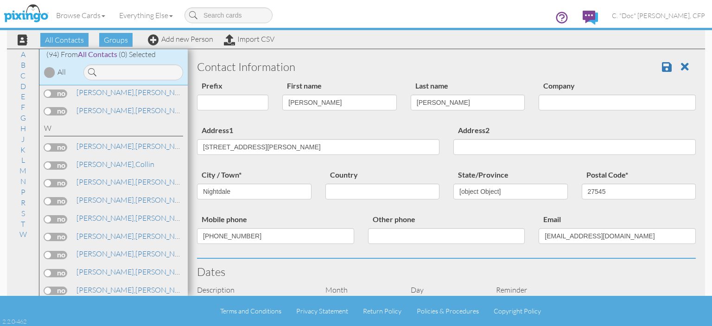
select select "object:539"
select select "object:540"
select select "object:552"
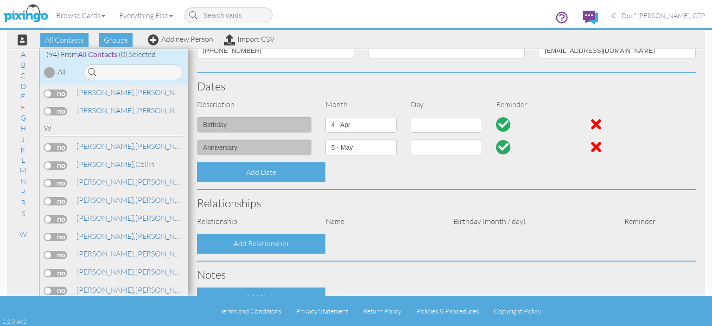
select select "object:559"
select select "object:804"
select select "number:4"
select select "number:5"
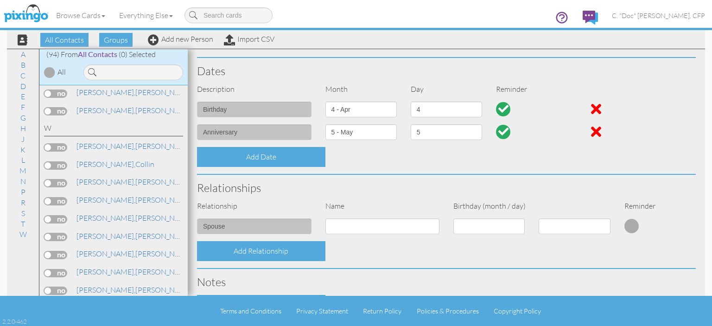
scroll to position [185, 0]
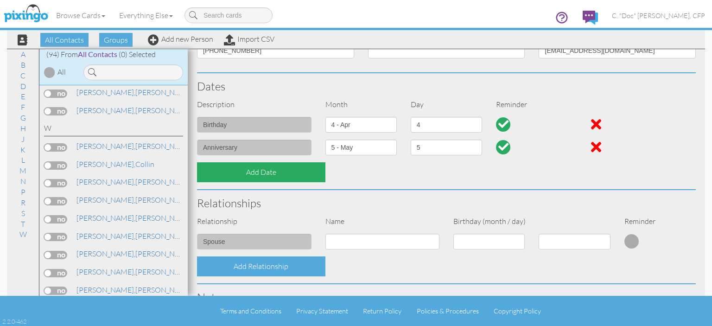
click at [266, 176] on div "Add Date" at bounding box center [261, 172] width 128 height 20
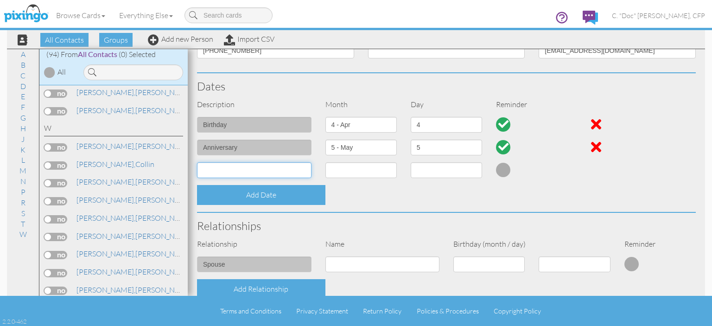
click at [249, 166] on input at bounding box center [254, 170] width 115 height 16
type input "Life Policy Anniversary"
click at [351, 172] on select "1 - [DATE] - [DATE] - [DATE] - [DATE] - [DATE] - [DATE] - [DATE] - [DATE] - [DA…" at bounding box center [361, 170] width 71 height 16
select select "object:540"
click at [326, 162] on select "1 - [DATE] - [DATE] - [DATE] - [DATE] - [DATE] - [DATE] - [DATE] - [DATE] - [DA…" at bounding box center [361, 170] width 71 height 16
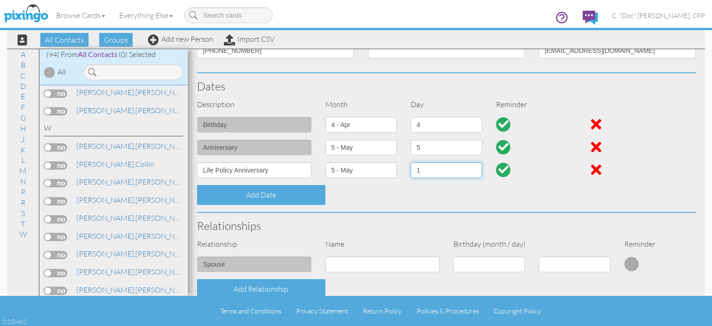
click at [424, 170] on select "1 2 3 4 5 6 7 8 9 10 11 12 13 14 15 16 17 18 19 20 21 22 23 24 25 26 27 28 29 3…" at bounding box center [446, 170] width 71 height 16
select select "number:5"
click at [411, 162] on select "1 2 3 4 5 6 7 8 9 10 11 12 13 14 15 16 17 18 19 20 21 22 23 24 25 26 27 28 29 3…" at bounding box center [446, 170] width 71 height 16
click at [591, 149] on div at bounding box center [596, 147] width 10 height 15
select select "?"
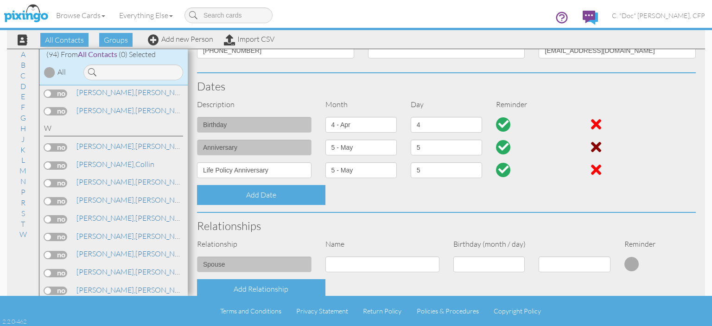
select select "?"
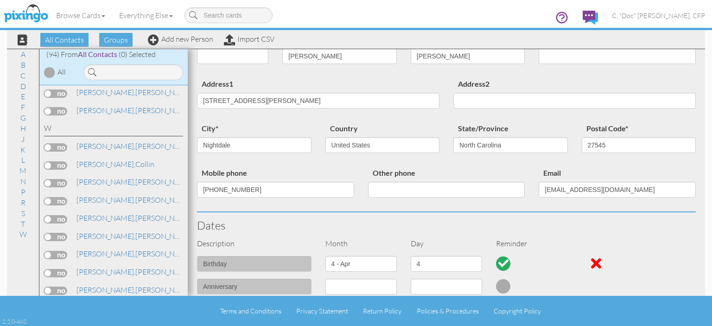
scroll to position [0, 0]
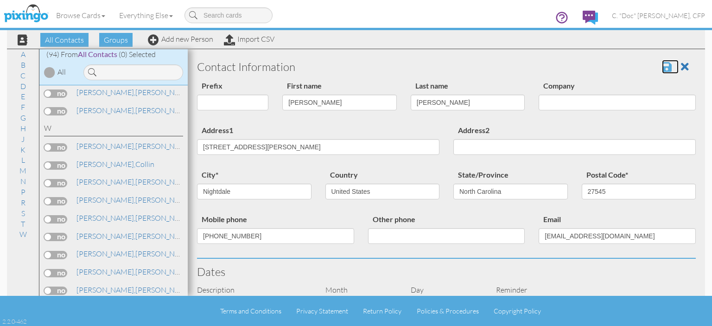
click at [663, 69] on span at bounding box center [667, 66] width 10 height 11
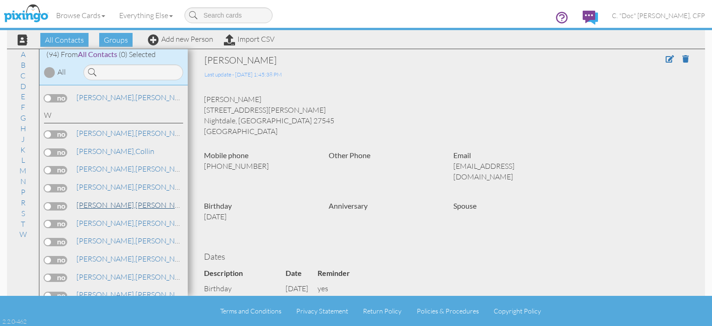
scroll to position [1731, 0]
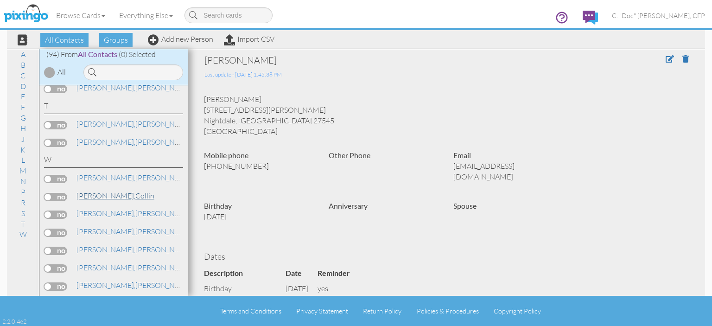
click at [94, 191] on span "[PERSON_NAME]," at bounding box center [106, 195] width 59 height 9
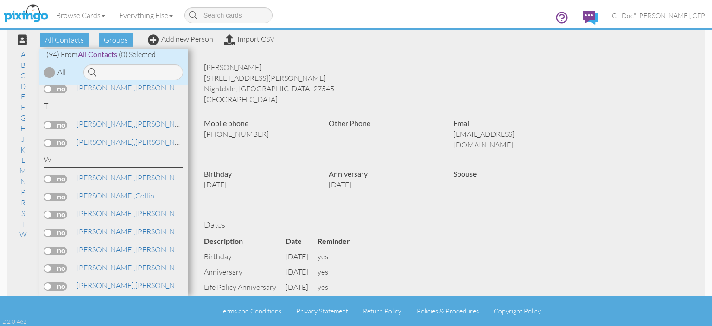
scroll to position [46, 0]
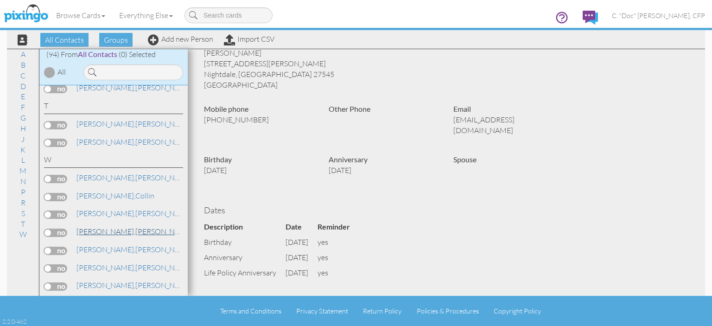
click at [93, 227] on span "[PERSON_NAME]," at bounding box center [106, 231] width 59 height 9
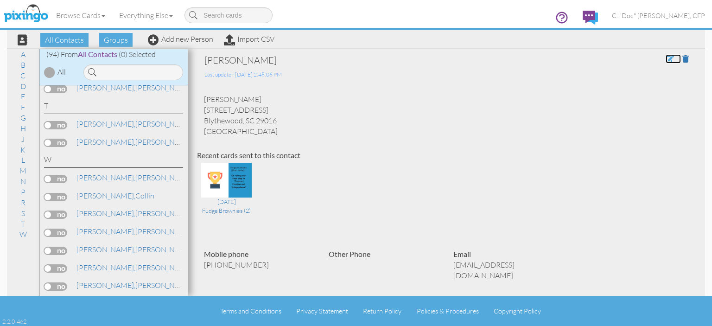
click at [666, 60] on span at bounding box center [670, 58] width 8 height 7
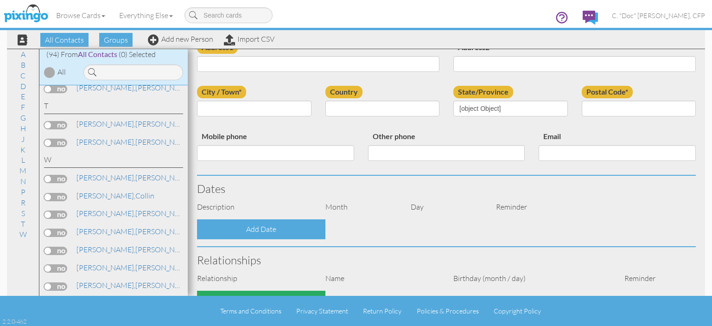
type input "[PERSON_NAME]"
type input "Walker"
type input "[STREET_ADDRESS]"
type input "Blythewood"
type input "29016"
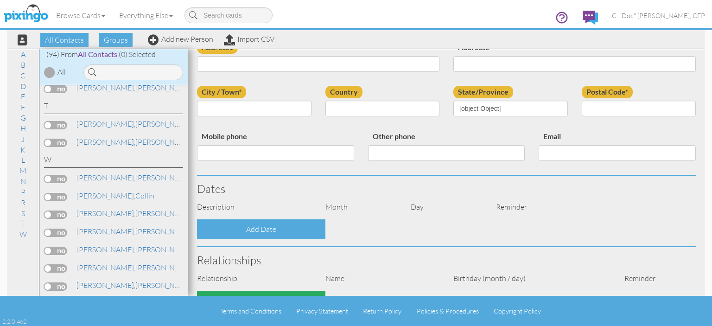
type input "[PHONE_NUMBER]"
type input "[EMAIL_ADDRESS][DOMAIN_NAME]"
select select "object:576"
select select "object:821"
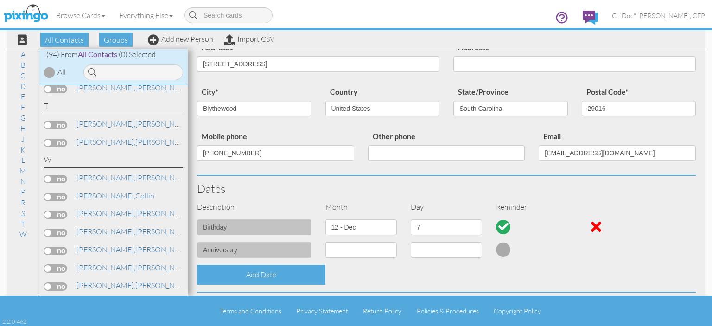
scroll to position [185, 0]
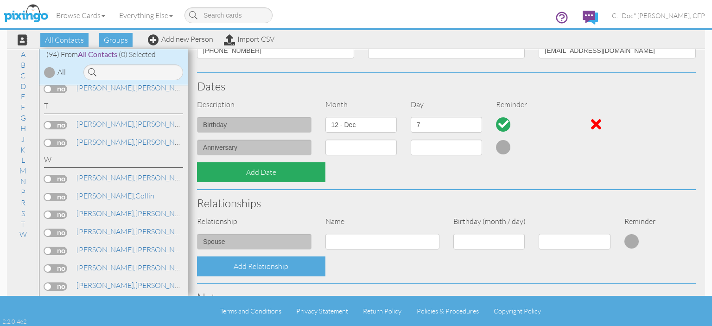
click at [232, 175] on div "Add Date" at bounding box center [261, 172] width 128 height 20
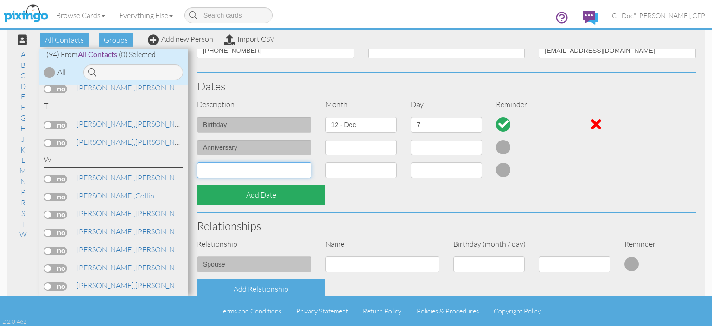
click at [232, 175] on input at bounding box center [254, 170] width 115 height 16
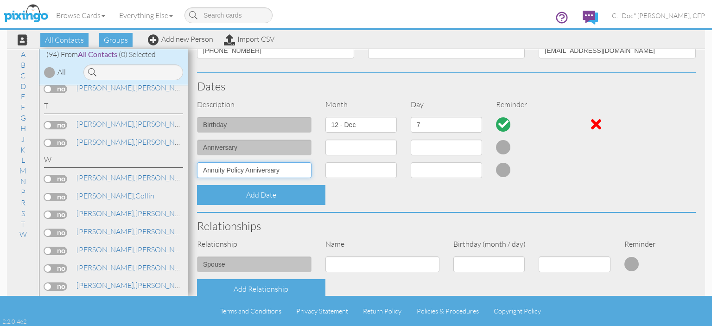
type input "Annuity Policy Anniversary"
click at [386, 170] on select "1 - Jan 2 - Feb 3 - Mar 4 - Apr 5 - May 6 - Jun 7 - Jul 8 - Aug 9 - Sep 10 - Oc…" at bounding box center [361, 170] width 71 height 16
select select "object:560"
click at [326, 162] on select "1 - Jan 2 - Feb 3 - Mar 4 - Apr 5 - May 6 - Jun 7 - Jul 8 - Aug 9 - Sep 10 - Oc…" at bounding box center [361, 170] width 71 height 16
click at [434, 171] on select "1 2 3 4 5 6 7 8 9 10 11 12 13 14 15 16 17 18 19 20 21 22 23 24 25 26 27 28 29 30" at bounding box center [446, 170] width 71 height 16
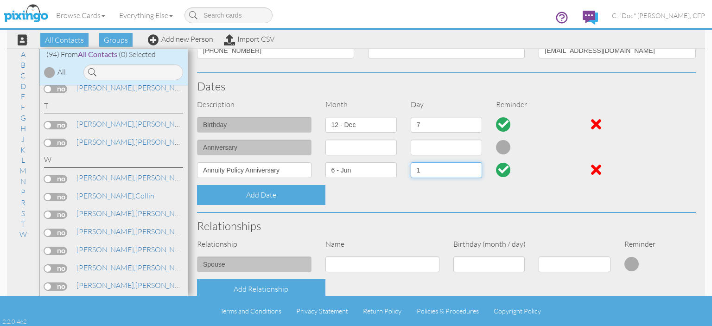
select select "number:19"
click at [411, 162] on select "1 2 3 4 5 6 7 8 9 10 11 12 13 14 15 16 17 18 19 20 21 22 23 24 25 26 27 28 29 30" at bounding box center [446, 170] width 71 height 16
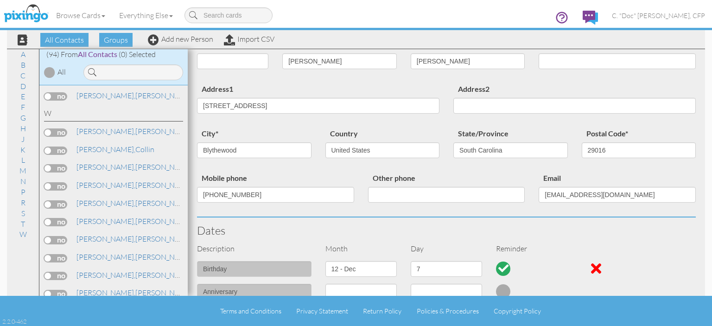
scroll to position [0, 0]
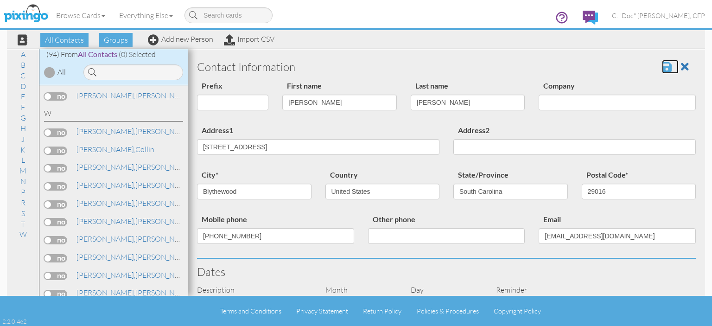
click at [662, 68] on span at bounding box center [667, 66] width 10 height 11
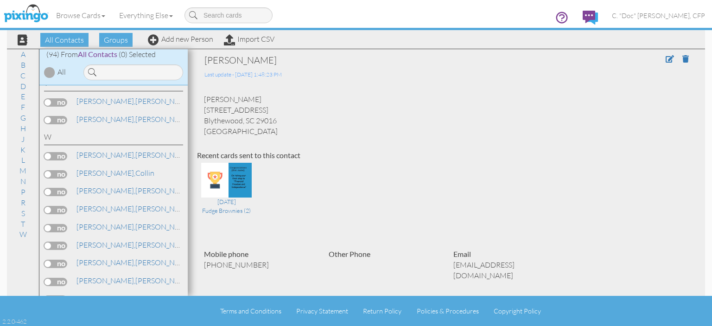
scroll to position [1757, 0]
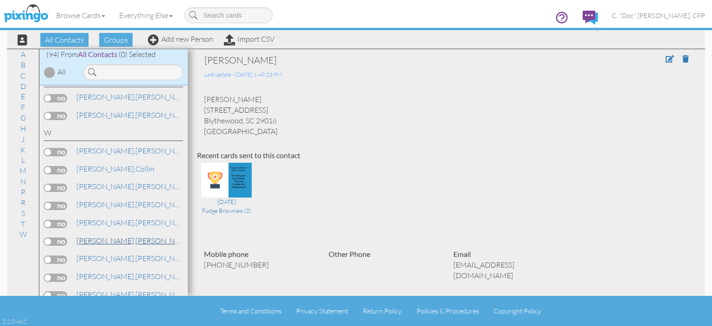
click at [98, 236] on span "[PERSON_NAME]," at bounding box center [106, 240] width 59 height 9
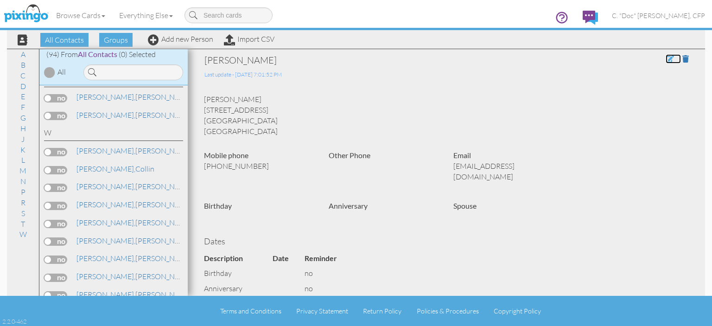
click at [666, 60] on span at bounding box center [670, 58] width 8 height 7
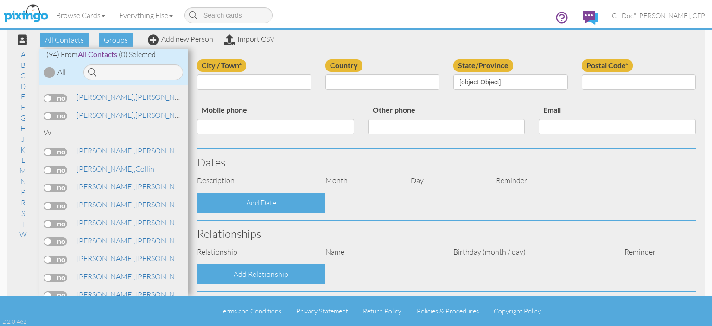
type input "[PERSON_NAME]"
type input "[STREET_ADDRESS]"
type input "Charlotte"
type input "28217"
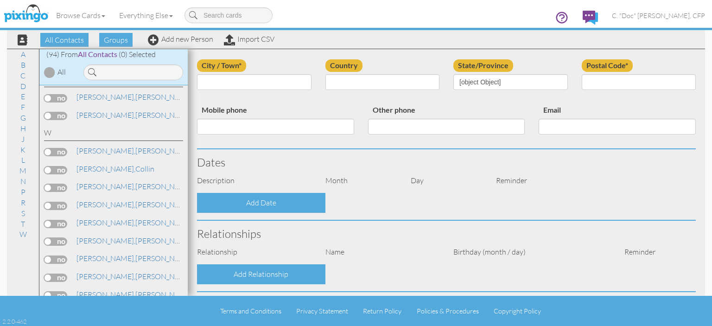
type input "[PHONE_NUMBER]"
type input "[EMAIL_ADDRESS][DOMAIN_NAME]"
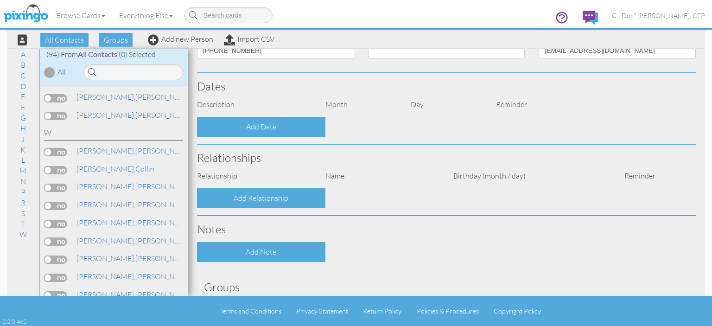
select select "object:558"
select select "object:803"
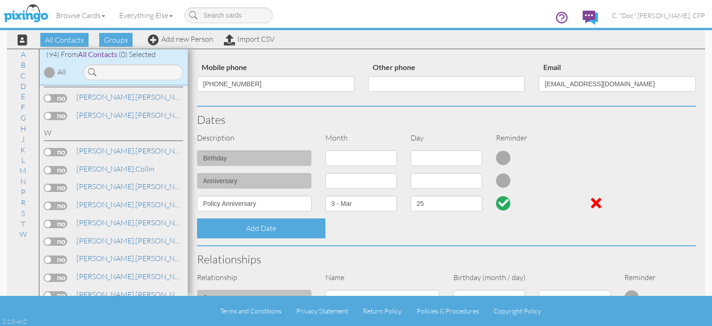
scroll to position [138, 0]
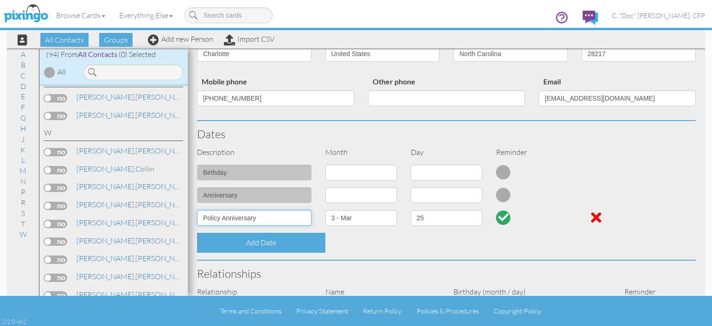
click at [204, 217] on input "Policy Anniversary" at bounding box center [254, 218] width 115 height 16
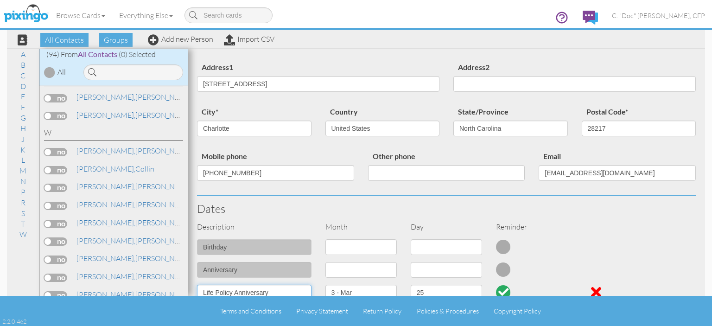
scroll to position [0, 0]
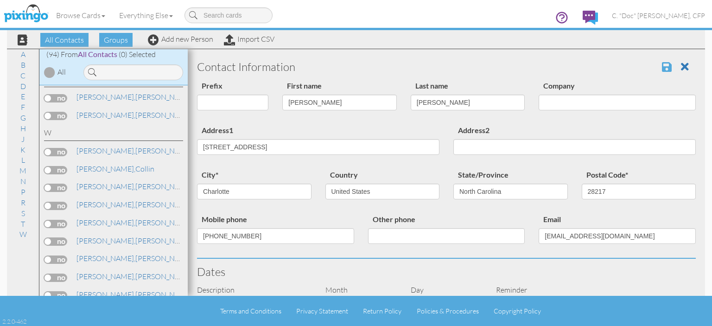
type input "Life Policy Anniversary"
click at [662, 69] on span at bounding box center [667, 66] width 10 height 11
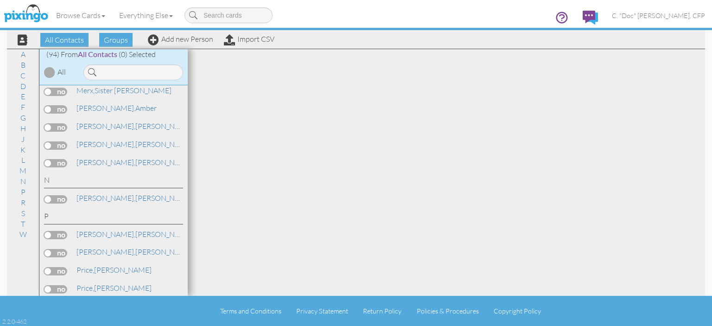
scroll to position [1777, 0]
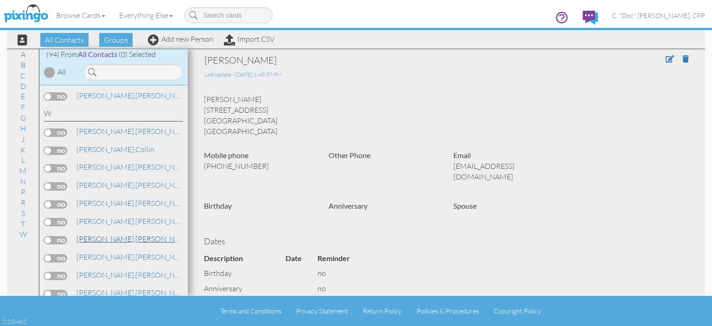
click at [91, 234] on span "[PERSON_NAME]," at bounding box center [106, 238] width 59 height 9
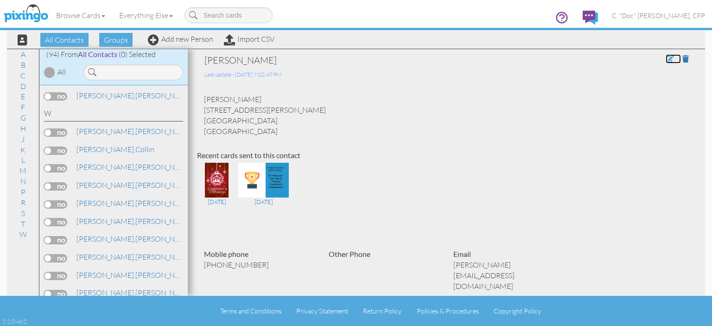
click at [666, 59] on span at bounding box center [670, 58] width 8 height 7
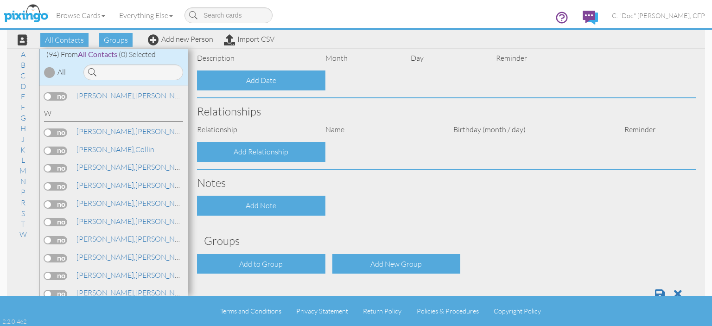
type input "[PERSON_NAME]"
type input "[STREET_ADDRESS][PERSON_NAME]"
type input "Rock Hill"
type input "29732"
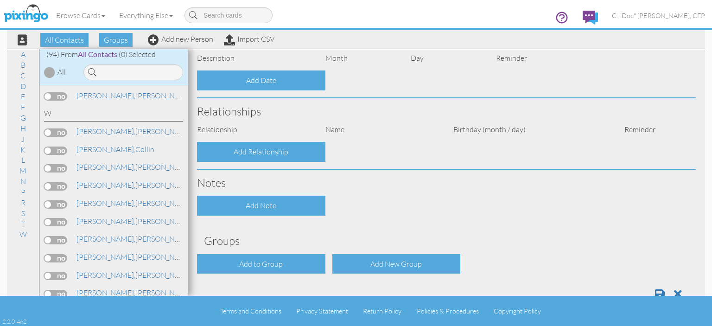
type input "[PHONE_NUMBER]"
type input "[PERSON_NAME][EMAIL_ADDRESS][DOMAIN_NAME]"
select select "object:574"
select select "object:819"
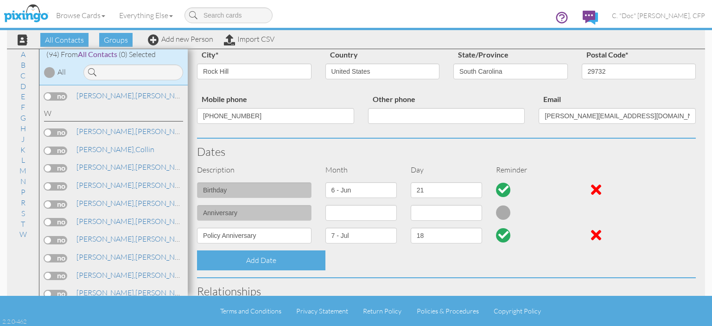
scroll to position [91, 0]
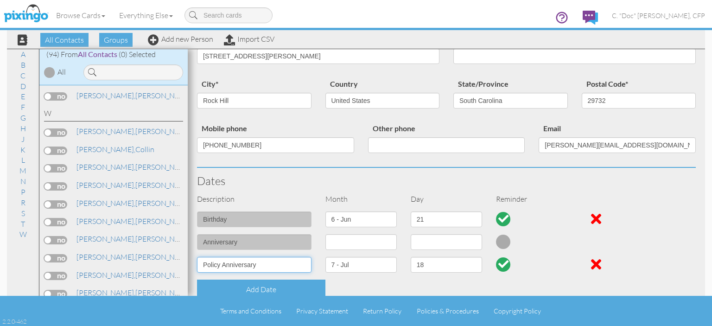
click at [200, 267] on input "Policy Anniversary" at bounding box center [254, 265] width 115 height 16
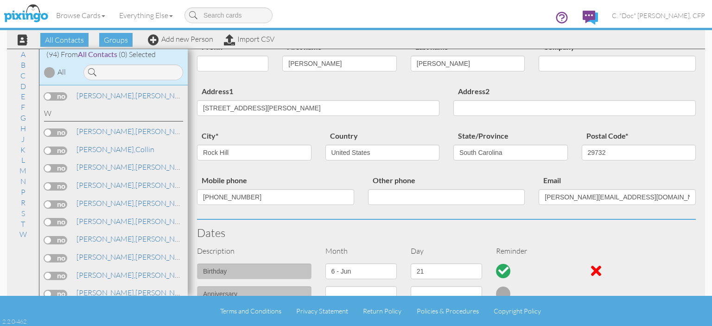
scroll to position [0, 0]
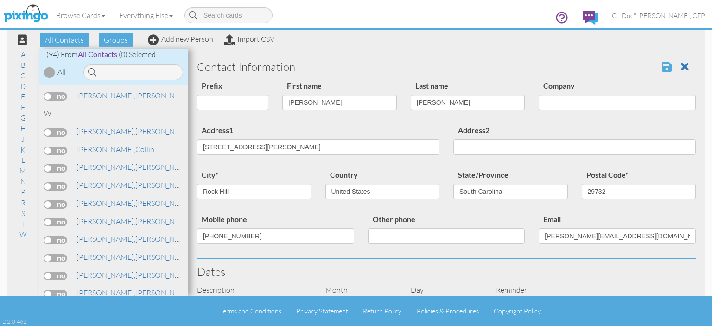
type input "Life Policy Anniversary"
click at [662, 66] on span at bounding box center [667, 66] width 10 height 11
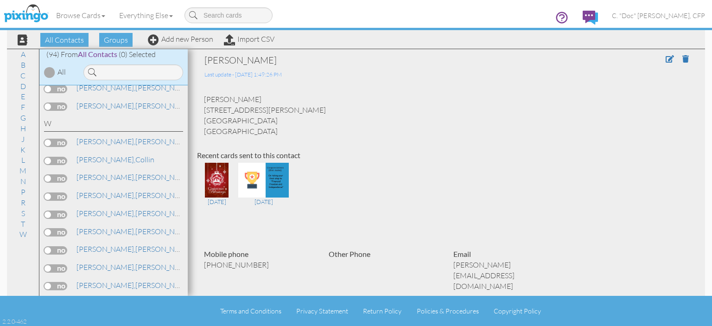
scroll to position [1770, 0]
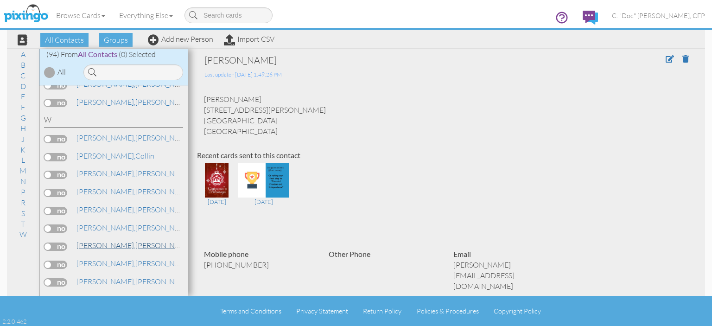
click at [93, 241] on span "[PERSON_NAME]," at bounding box center [106, 245] width 59 height 9
click at [105, 241] on span "[PERSON_NAME]," at bounding box center [106, 245] width 59 height 9
click at [666, 60] on span at bounding box center [670, 58] width 8 height 7
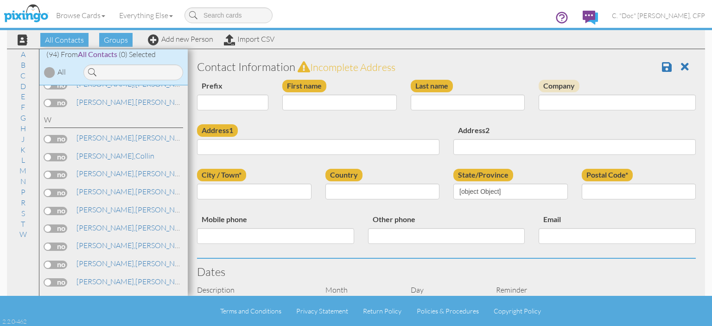
scroll to position [185, 0]
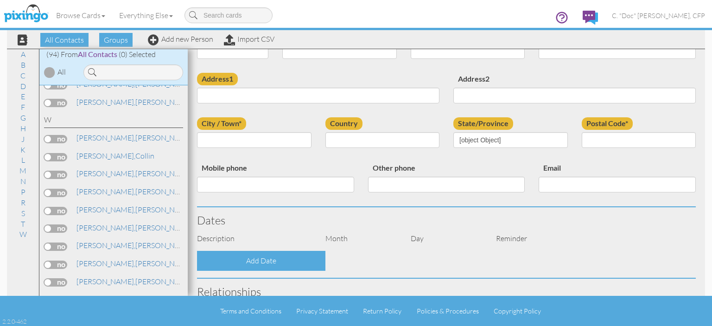
type input "[PERSON_NAME]"
type input "[STREET_ADDRESS][PERSON_NAME]"
type input "Rock Hill"
type input "29732"
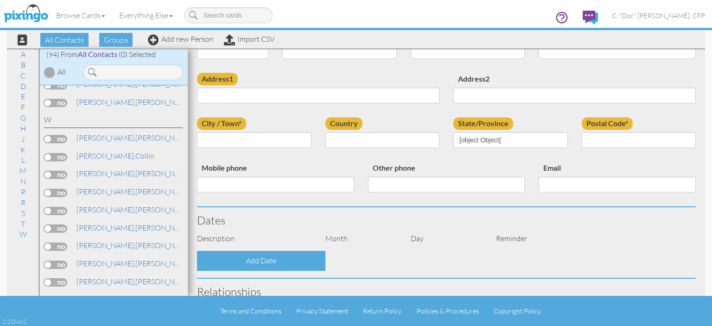
type input "[PHONE_NUMBER]"
type input "[PERSON_NAME][EMAIL_ADDRESS][DOMAIN_NAME]"
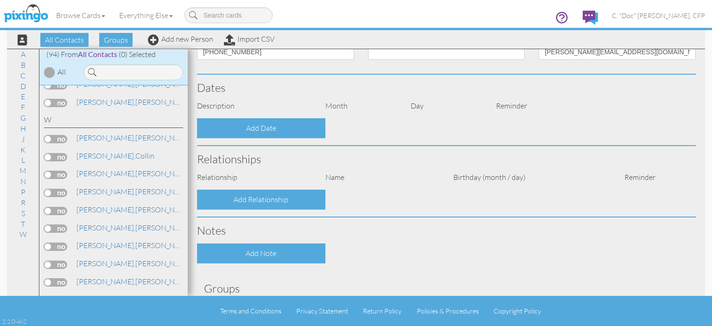
select select "object:558"
select select "object:803"
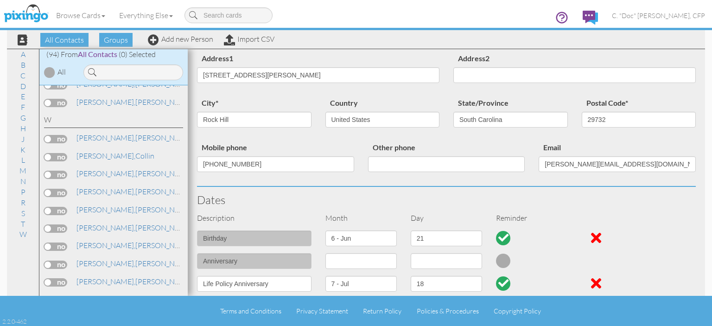
scroll to position [0, 0]
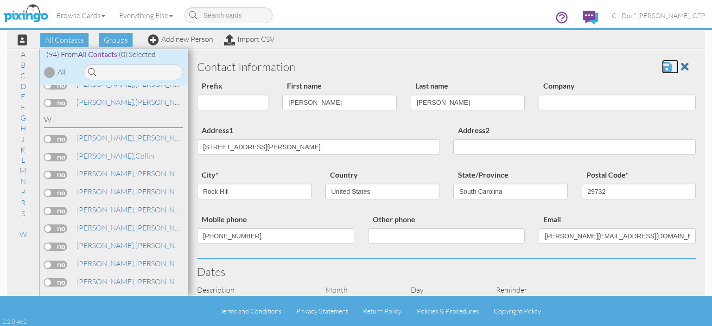
click at [662, 65] on span at bounding box center [667, 66] width 10 height 11
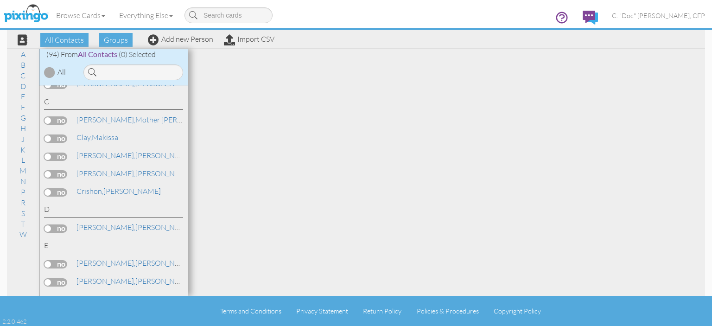
scroll to position [1777, 0]
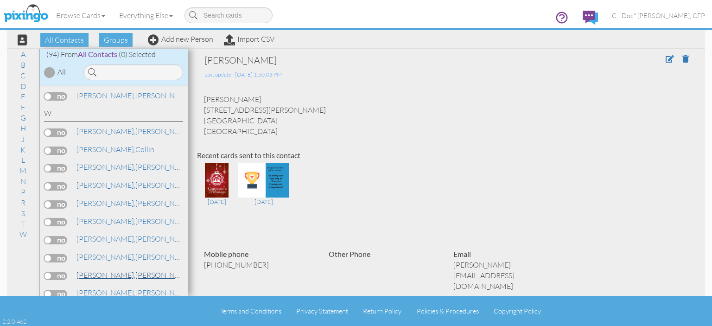
click at [100, 270] on span "[PERSON_NAME]," at bounding box center [106, 274] width 59 height 9
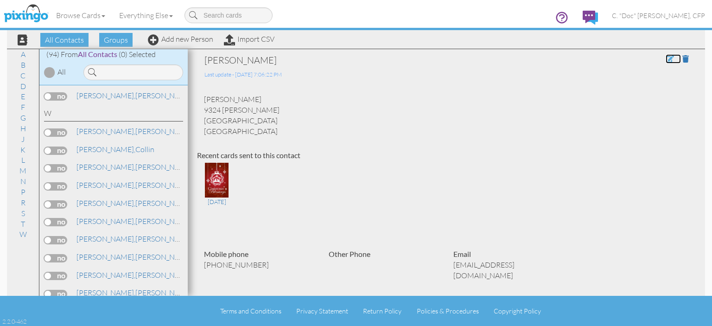
click at [666, 61] on span at bounding box center [670, 58] width 8 height 7
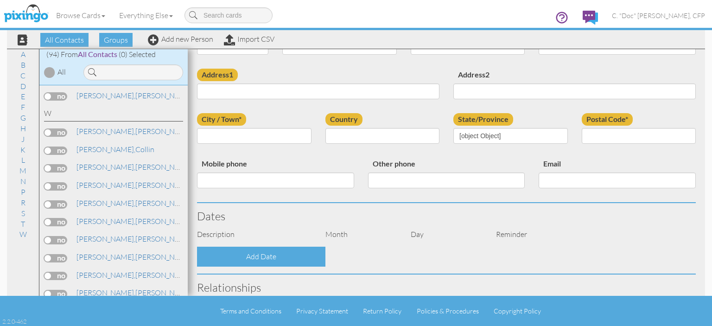
type input "[PERSON_NAME]"
type input "9324 [PERSON_NAME]"
type input "Mint Hill"
type input "28227"
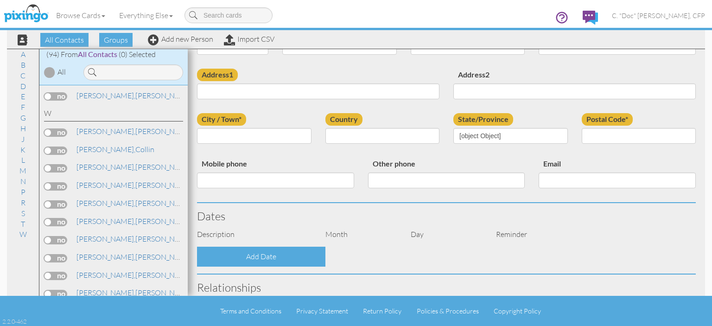
type input "[PHONE_NUMBER]"
type input "[EMAIL_ADDRESS][DOMAIN_NAME]"
select select "object:583"
select select "object:828"
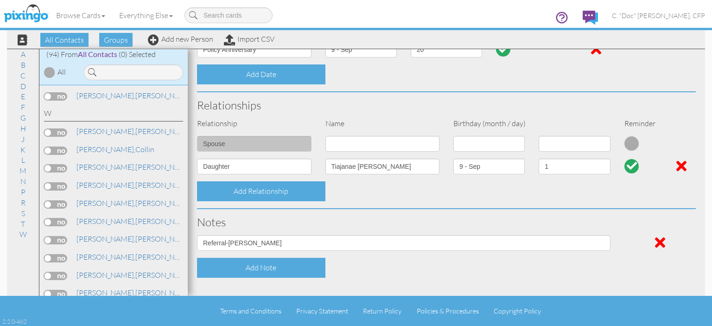
scroll to position [206, 0]
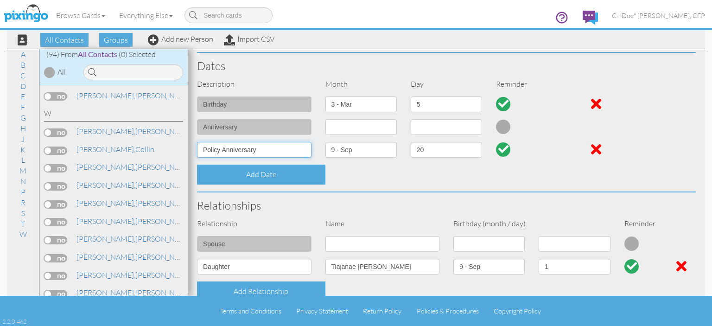
click at [203, 146] on input "Policy Anniversary" at bounding box center [254, 150] width 115 height 16
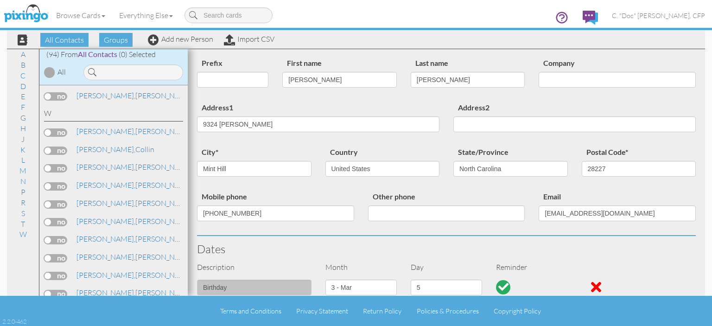
scroll to position [0, 0]
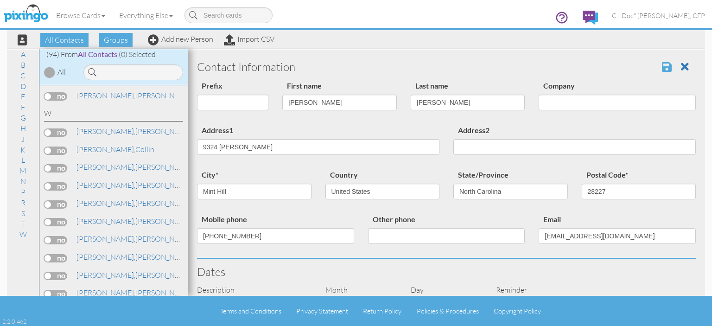
type input "Life Policy Anniversary"
click at [662, 64] on span at bounding box center [667, 66] width 10 height 11
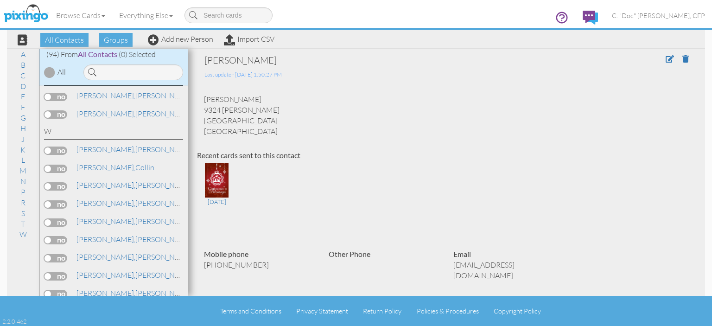
scroll to position [1777, 0]
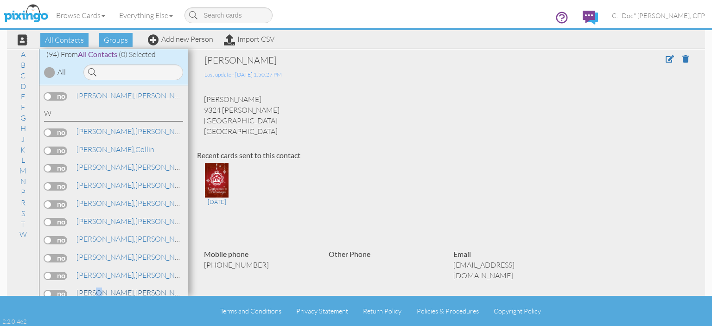
click at [98, 288] on span "[PERSON_NAME]," at bounding box center [106, 292] width 59 height 9
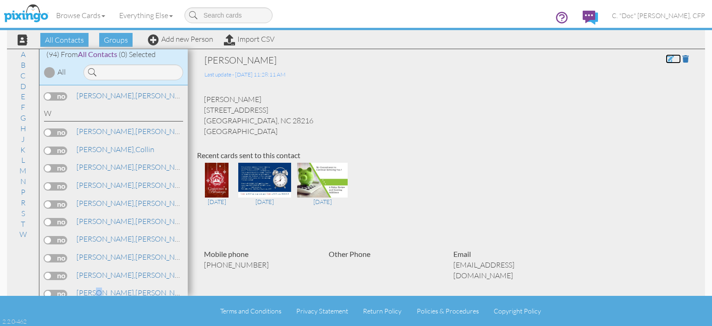
click at [666, 58] on span at bounding box center [670, 58] width 8 height 7
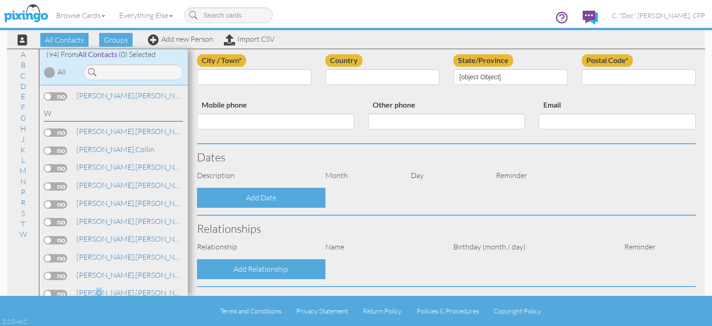
type input "[PERSON_NAME]"
type input "[STREET_ADDRESS]"
type input "Charlotte"
type input "28216"
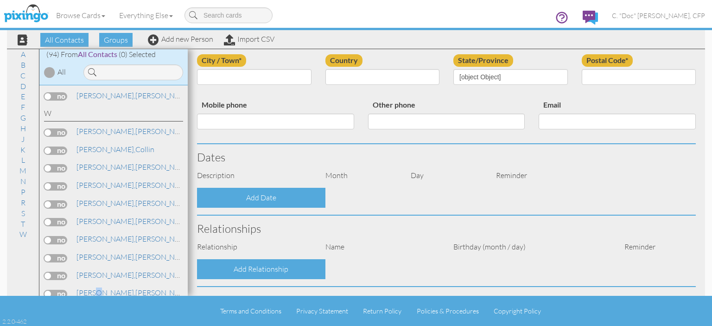
type input "[PHONE_NUMBER]"
type input "[EMAIL_ADDRESS][DOMAIN_NAME]"
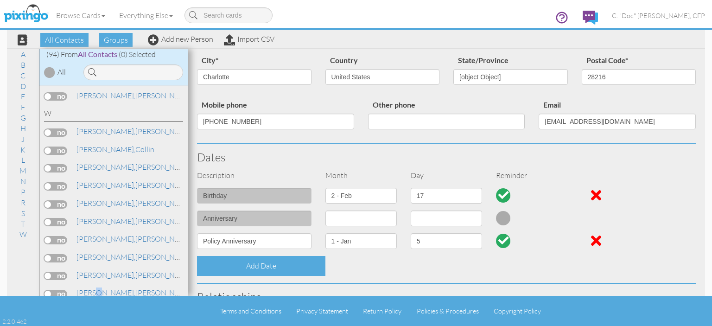
select select "object:585"
select select "object:830"
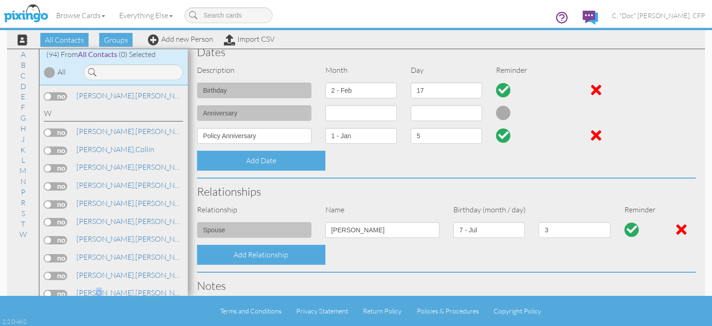
scroll to position [185, 0]
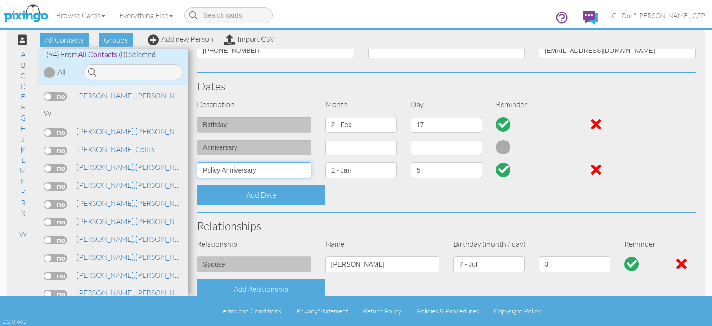
click at [204, 165] on input "Policy Anniversary" at bounding box center [254, 170] width 115 height 16
click at [204, 163] on input "LPolicy Anniversary" at bounding box center [254, 170] width 115 height 16
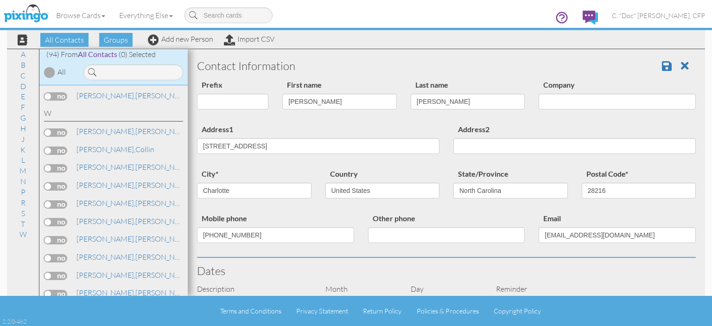
scroll to position [0, 0]
type input "Life Policy Anniversary"
click at [662, 68] on span at bounding box center [667, 66] width 10 height 11
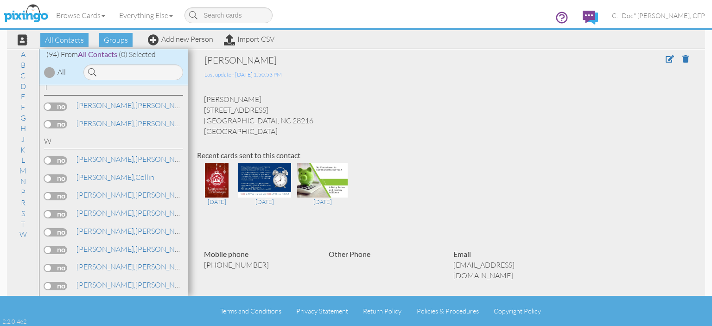
scroll to position [1777, 0]
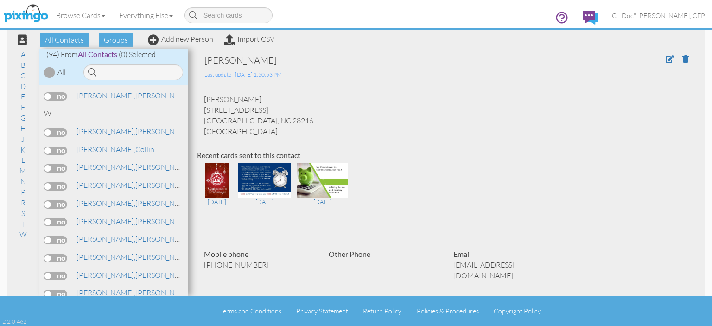
click at [79, 306] on span "[PERSON_NAME]," at bounding box center [106, 310] width 59 height 9
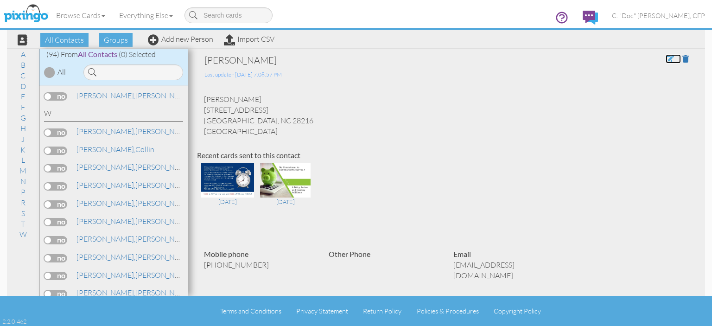
click at [666, 61] on span at bounding box center [670, 58] width 8 height 7
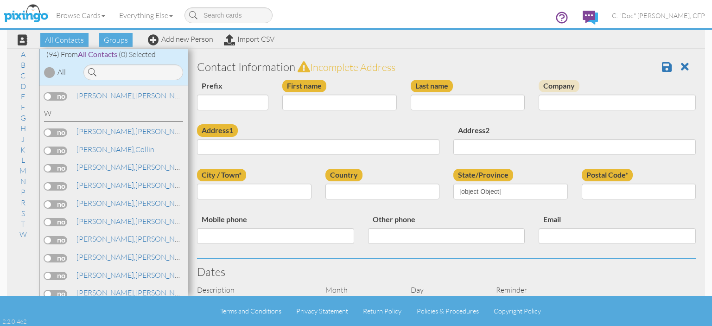
type input "[PERSON_NAME]"
type input "[STREET_ADDRESS]"
type input "Charlotte"
type input "28216"
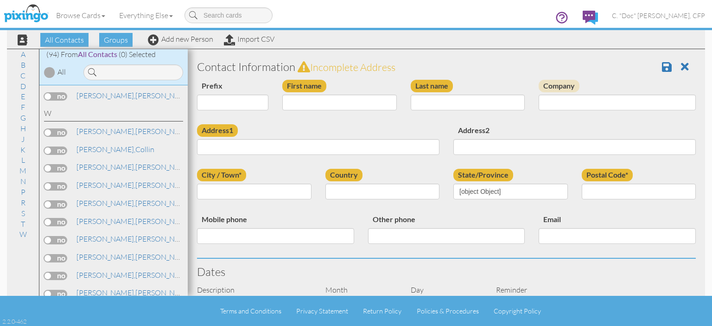
type input "[PHONE_NUMBER]"
type input "[EMAIL_ADDRESS][DOMAIN_NAME]"
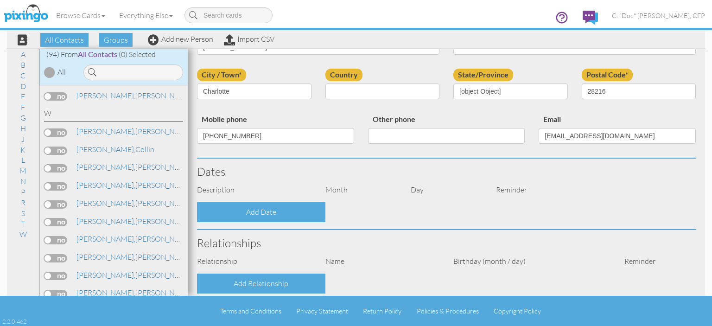
select select "object:586"
select select "object:831"
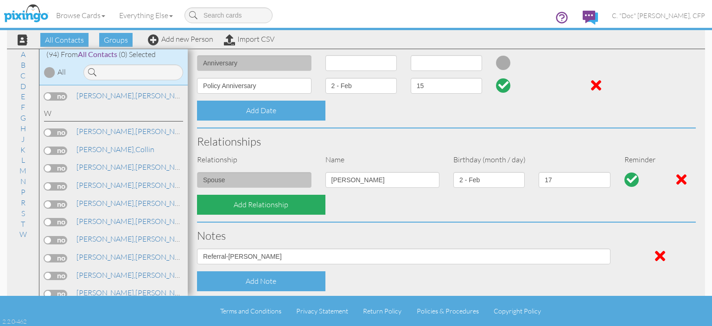
scroll to position [185, 0]
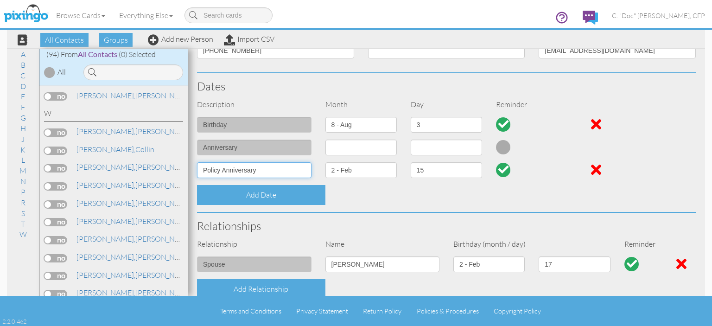
click at [199, 169] on input "Policy Anniversary" at bounding box center [254, 170] width 115 height 16
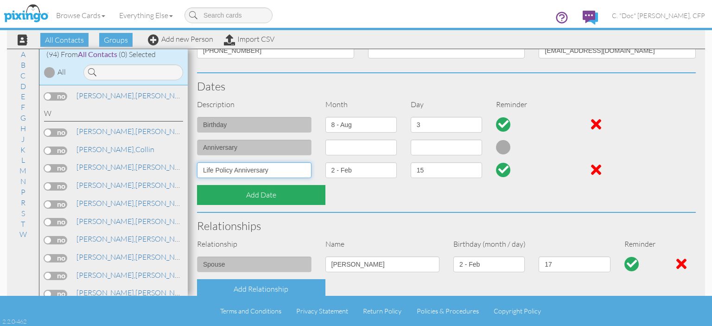
type input "Life Policy Anniversary"
click at [224, 192] on div "Add Date" at bounding box center [261, 195] width 128 height 20
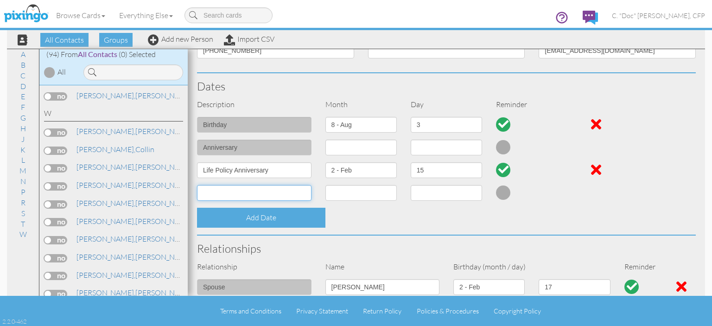
click at [224, 192] on input at bounding box center [254, 193] width 115 height 16
type input "Annuity Policy Anniversary"
click at [326, 194] on select "1 - Jan 2 - Feb 3 - Mar 4 - Apr 5 - May 6 - Jun 7 - Jul 8 - Aug 9 - Sep 10 - Oc…" at bounding box center [361, 193] width 71 height 16
select select "object:565"
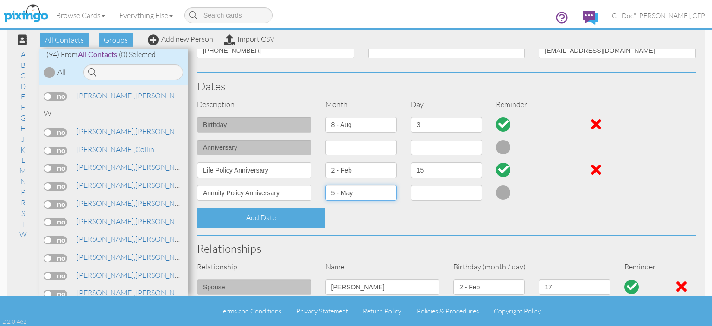
click at [326, 185] on select "1 - Jan 2 - Feb 3 - Mar 4 - Apr 5 - May 6 - Jun 7 - Jul 8 - Aug 9 - Sep 10 - Oc…" at bounding box center [361, 193] width 71 height 16
click at [432, 192] on select "1 2 3 4 5 6 7 8 9 10 11 12 13 14 15 16 17 18 19 20 21 22 23 24 25 26 27 28 29 3…" at bounding box center [446, 193] width 71 height 16
select select "number:31"
click at [411, 185] on select "1 2 3 4 5 6 7 8 9 10 11 12 13 14 15 16 17 18 19 20 21 22 23 24 25 26 27 28 29 3…" at bounding box center [446, 193] width 71 height 16
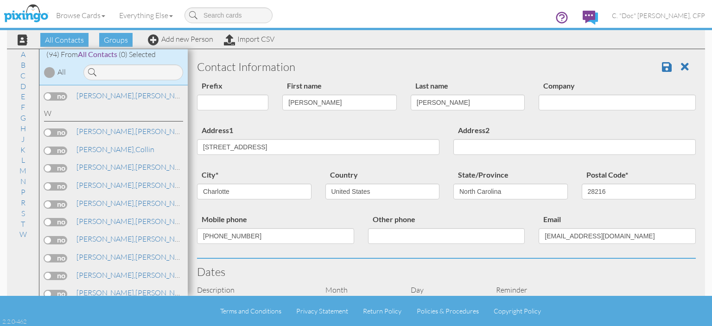
scroll to position [0, 0]
click at [662, 67] on span at bounding box center [667, 66] width 10 height 11
